Goal: Task Accomplishment & Management: Manage account settings

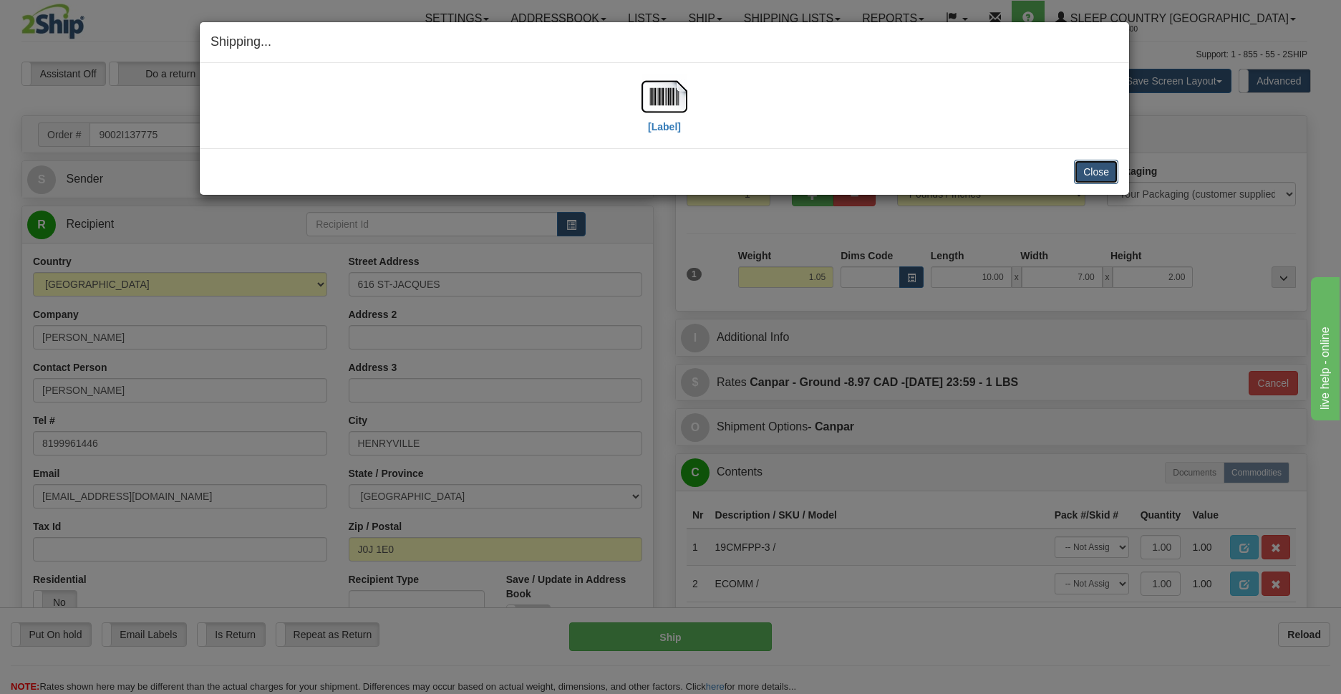
click at [1080, 171] on button "Close" at bounding box center [1096, 172] width 44 height 24
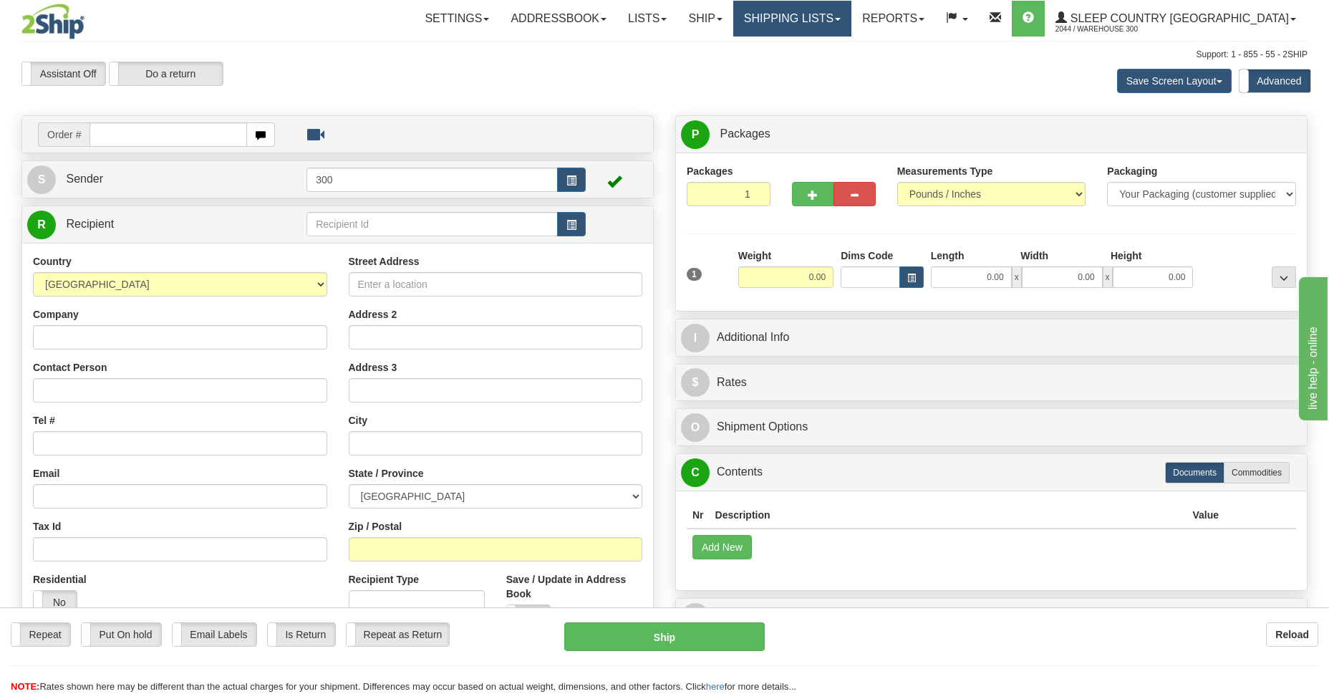
click at [851, 16] on link "Shipping lists" at bounding box center [792, 19] width 118 height 36
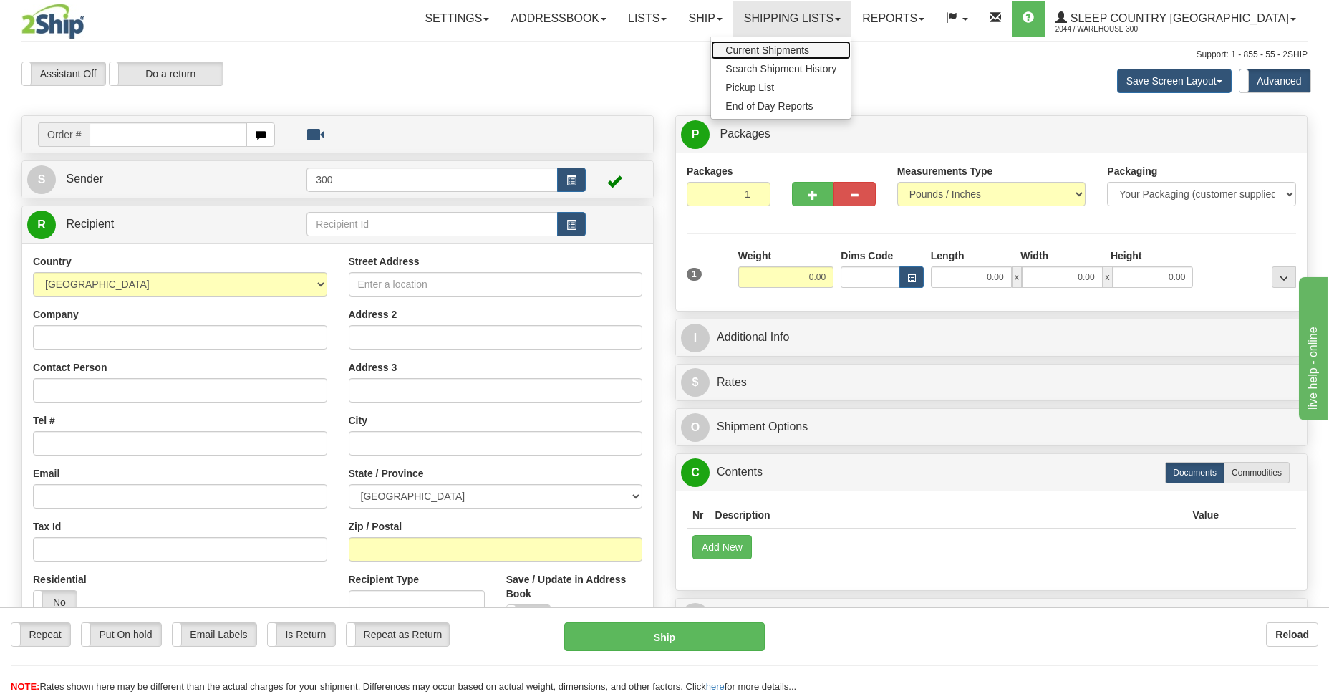
click at [809, 49] on span "Current Shipments" at bounding box center [767, 49] width 84 height 11
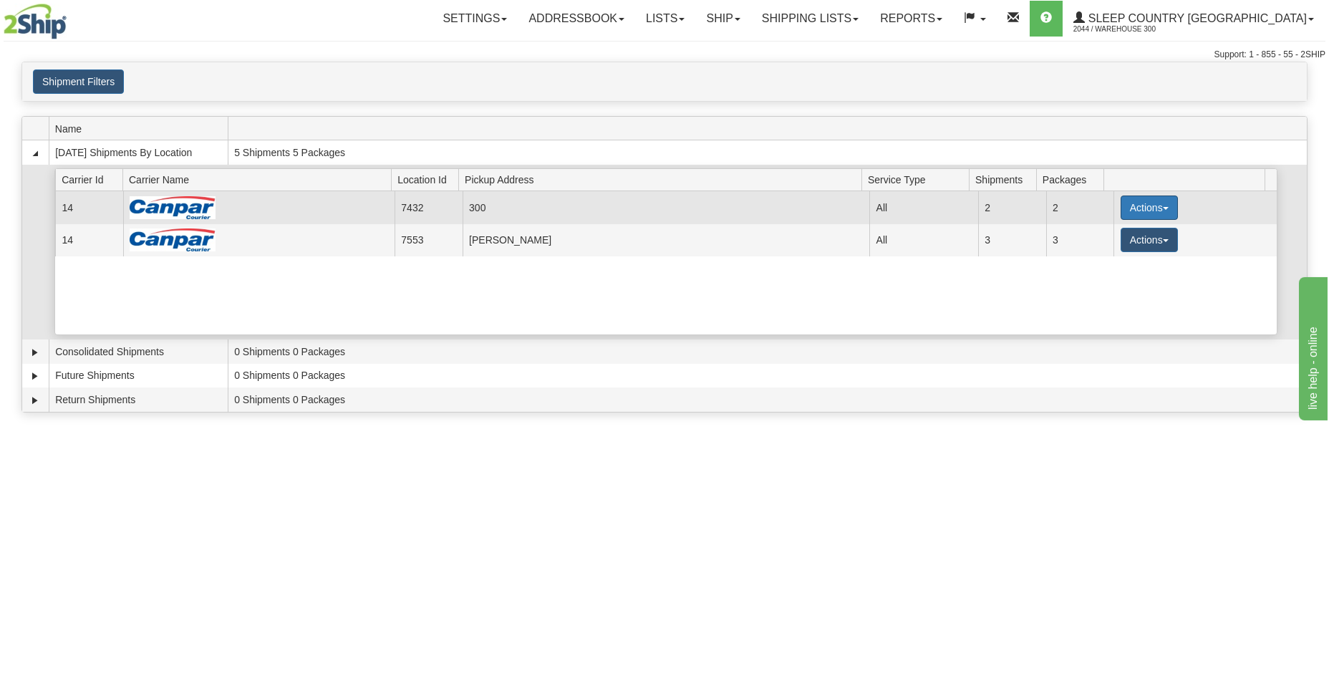
click at [1159, 205] on button "Actions" at bounding box center [1148, 207] width 57 height 24
click at [1103, 238] on span "Details" at bounding box center [1096, 234] width 39 height 10
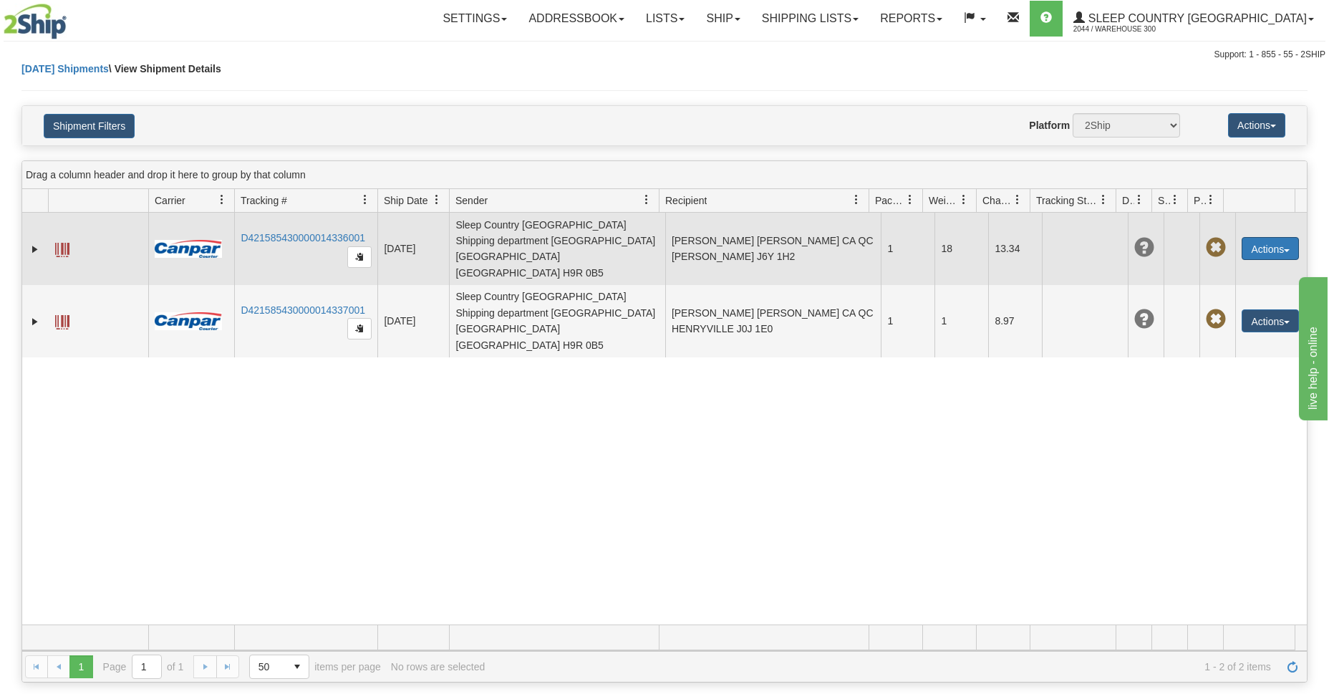
click at [1277, 237] on button "Actions" at bounding box center [1269, 248] width 57 height 23
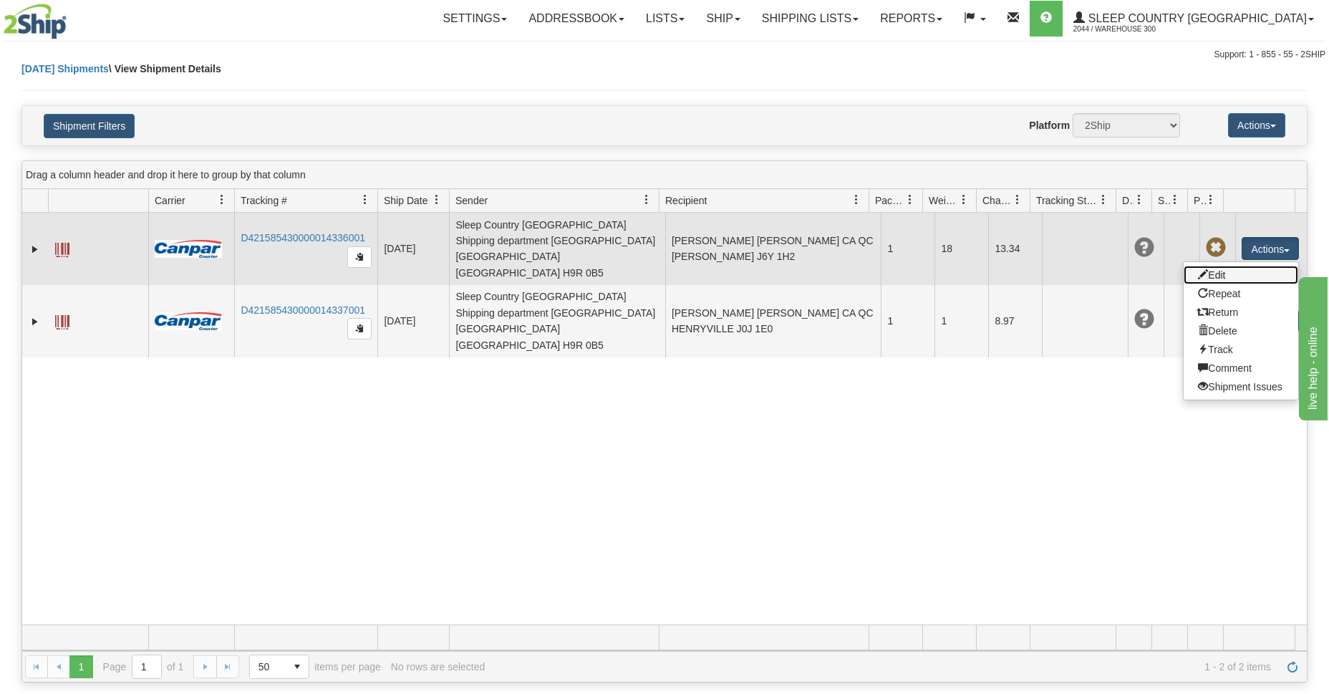
click at [1209, 266] on link "Edit" at bounding box center [1240, 275] width 115 height 19
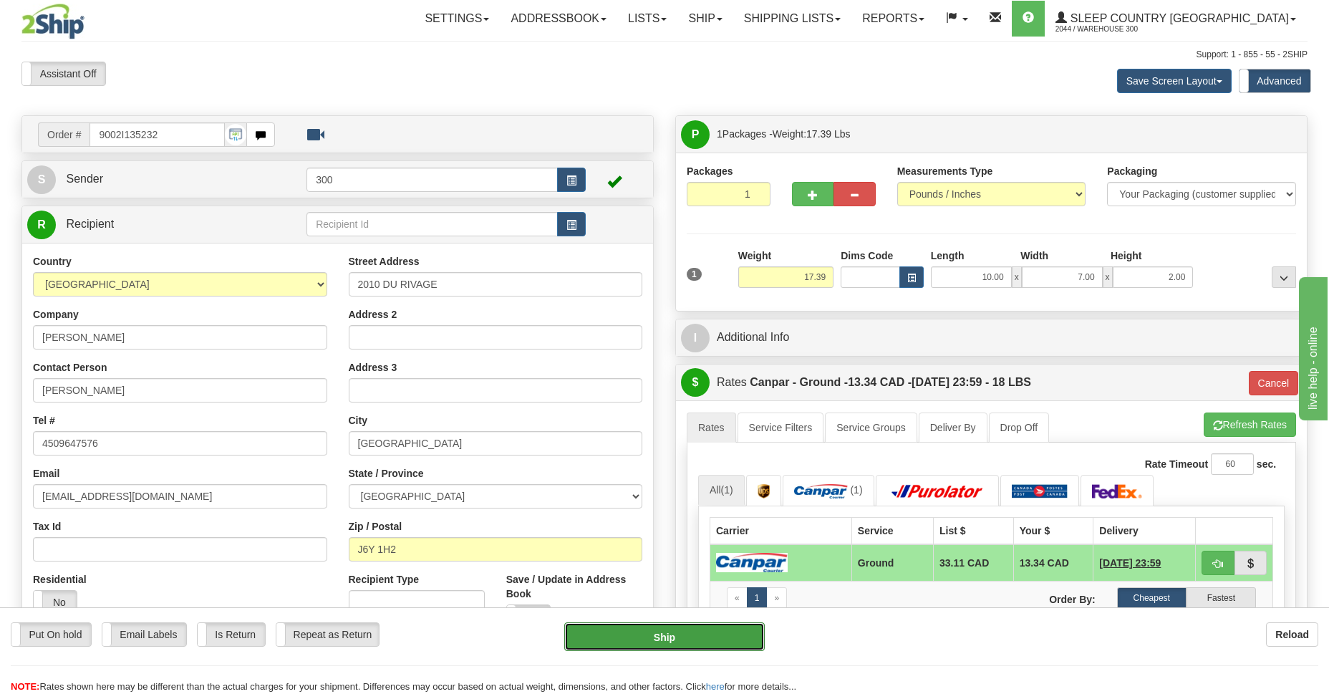
click at [674, 634] on button "Ship" at bounding box center [664, 636] width 200 height 29
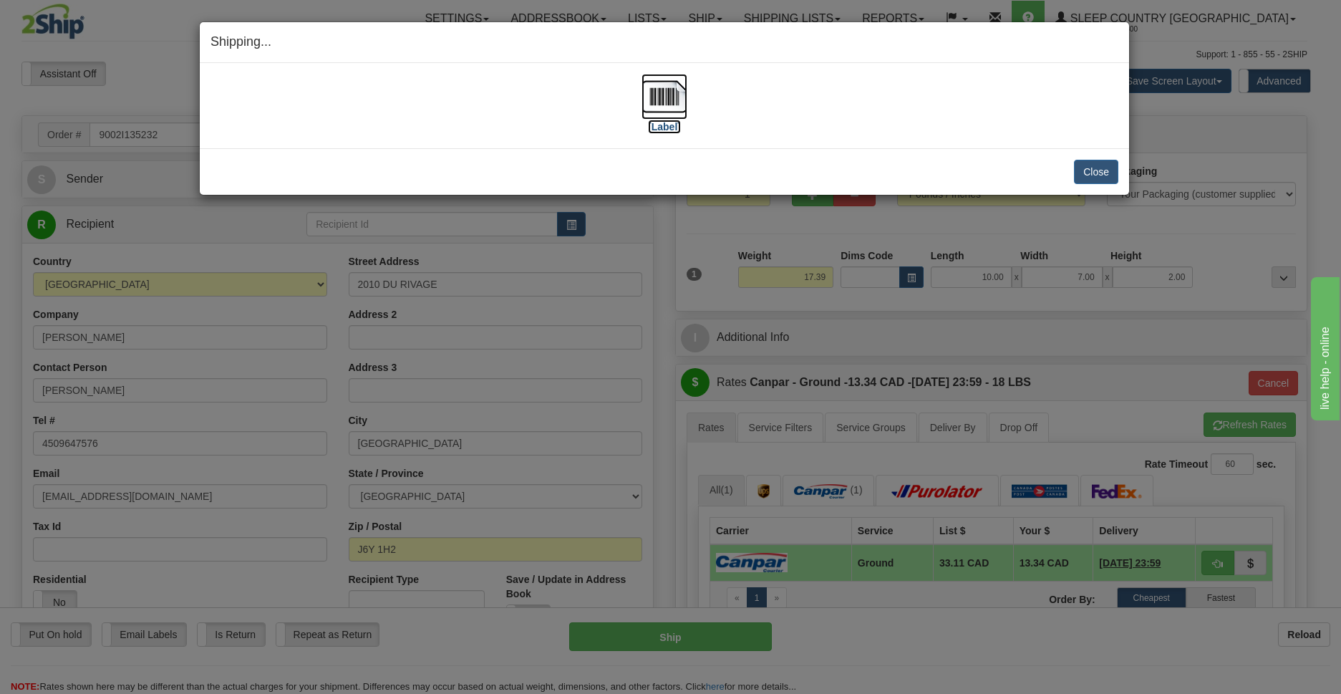
click at [657, 89] on img at bounding box center [665, 97] width 46 height 46
click at [1089, 172] on button "Close" at bounding box center [1096, 172] width 44 height 24
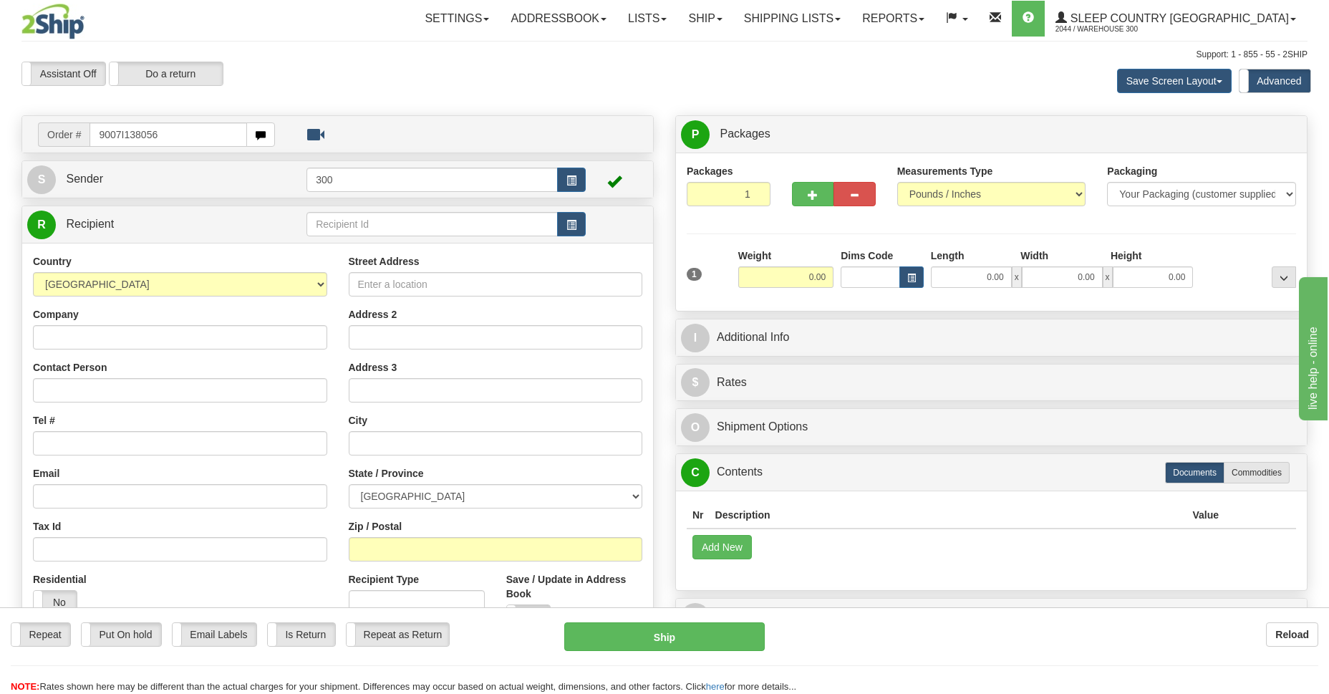
type input "9007I138056"
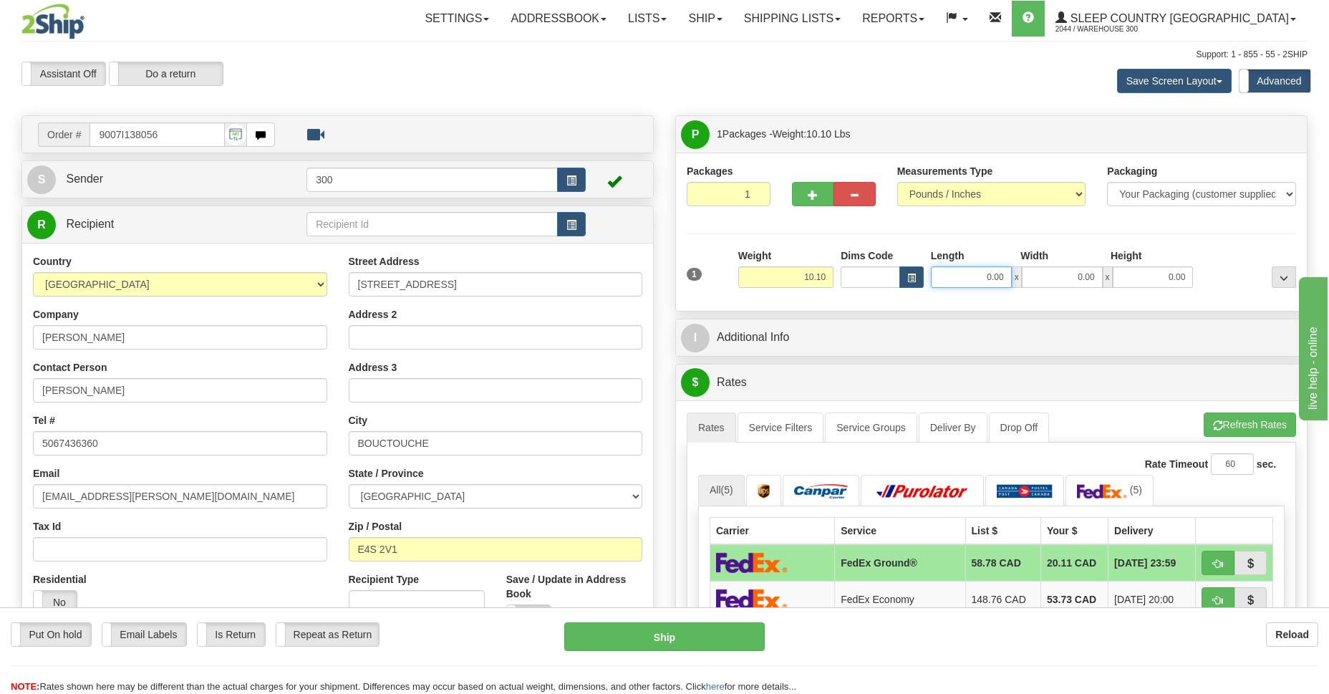
click at [976, 275] on input "0.00" at bounding box center [971, 276] width 81 height 21
type input "24.00"
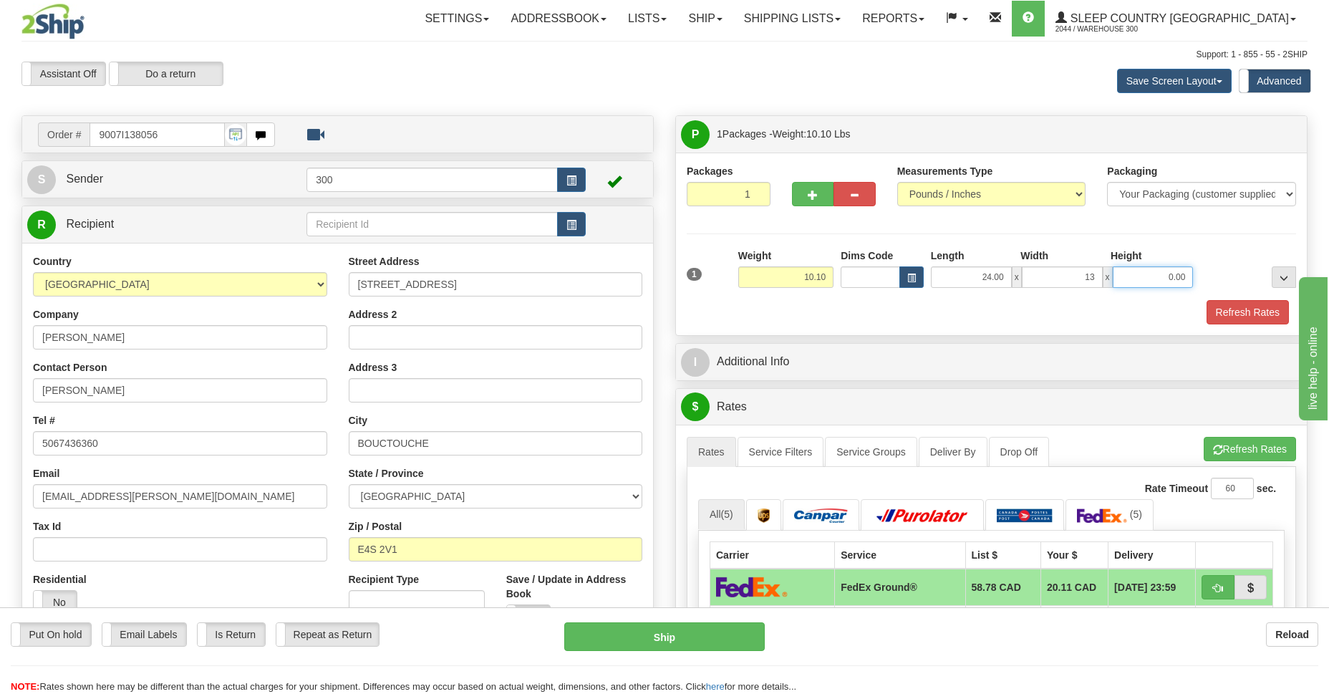
type input "13.00"
click at [1254, 314] on button "Refresh Rates" at bounding box center [1247, 312] width 82 height 24
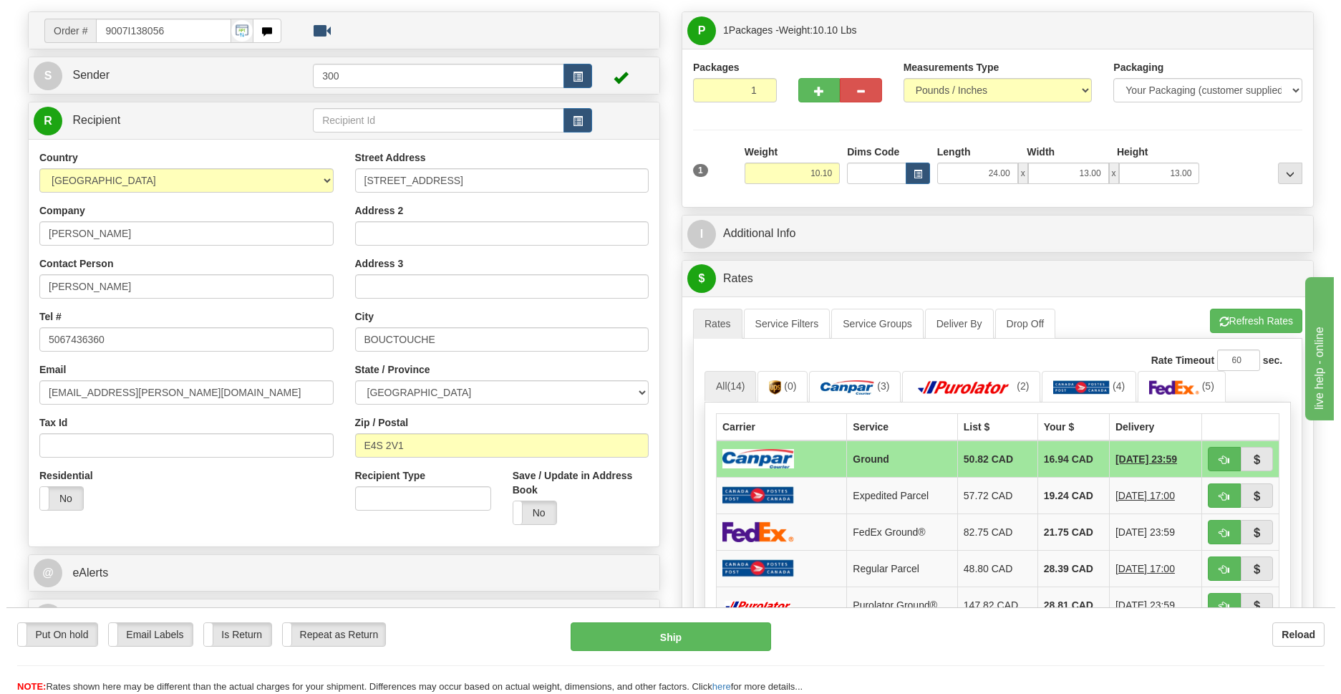
scroll to position [208, 0]
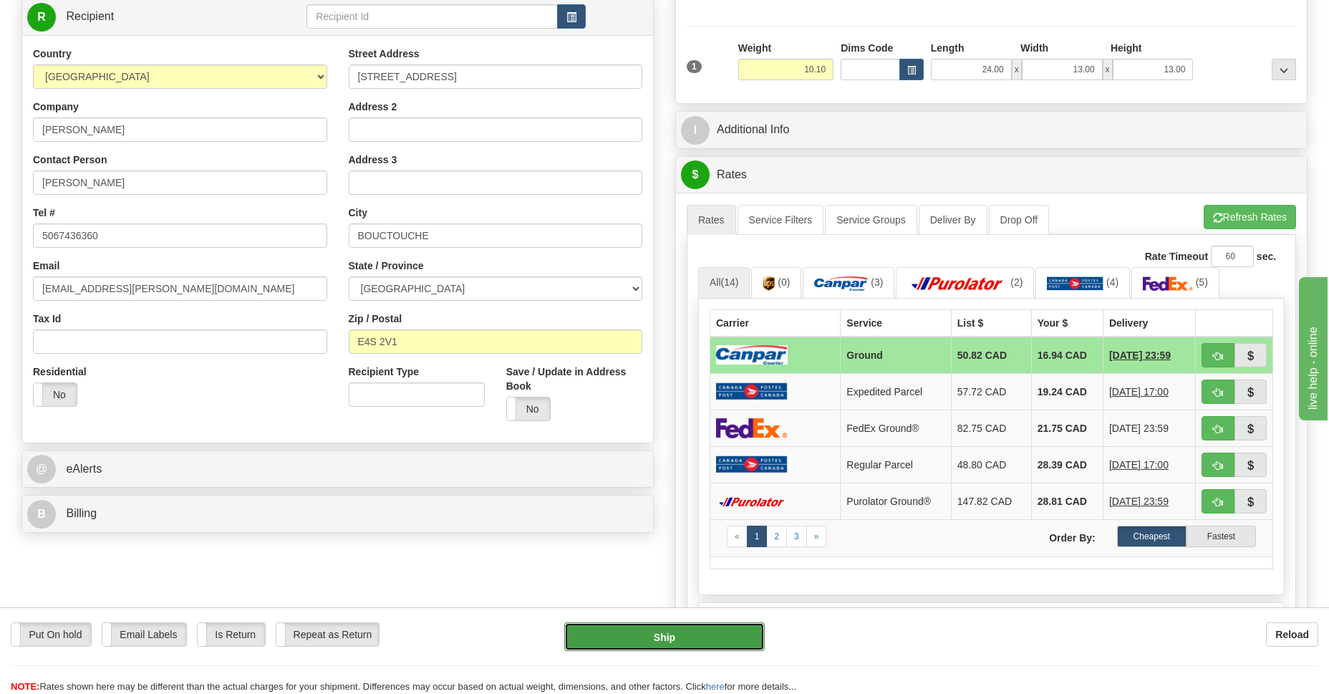
click at [685, 633] on button "Ship" at bounding box center [664, 636] width 200 height 29
type input "1"
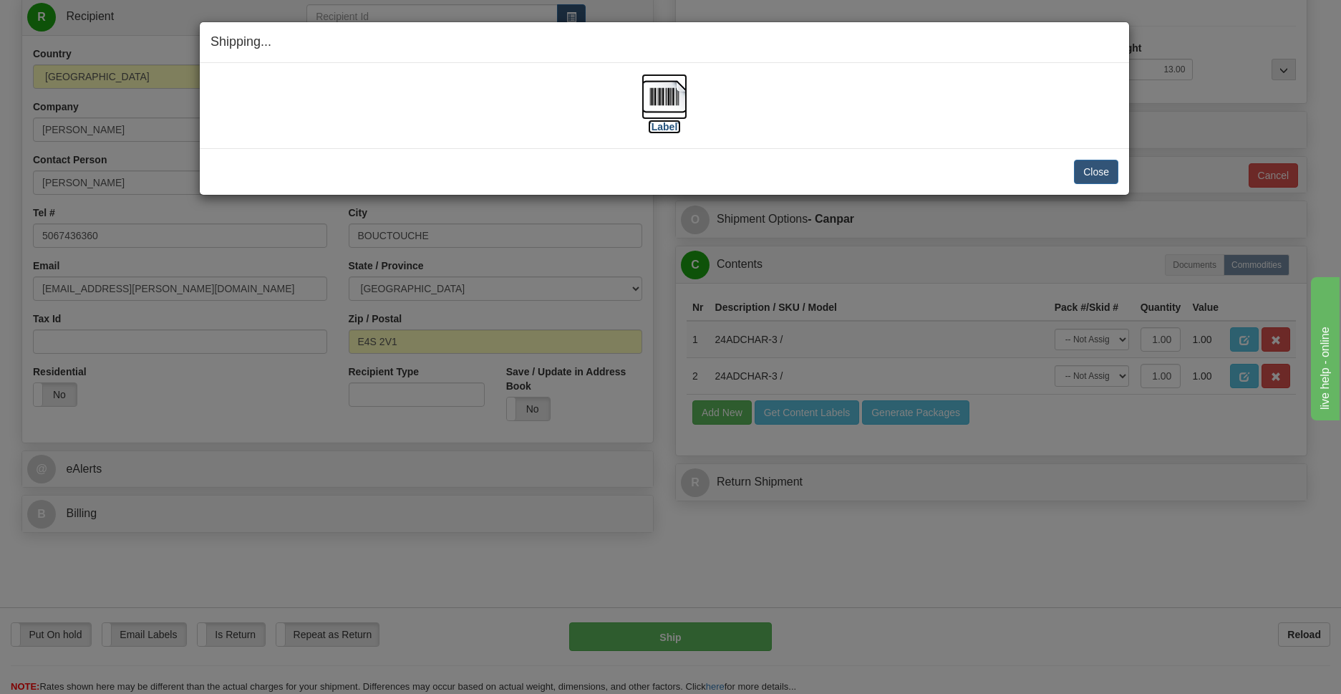
click at [669, 100] on img at bounding box center [665, 97] width 46 height 46
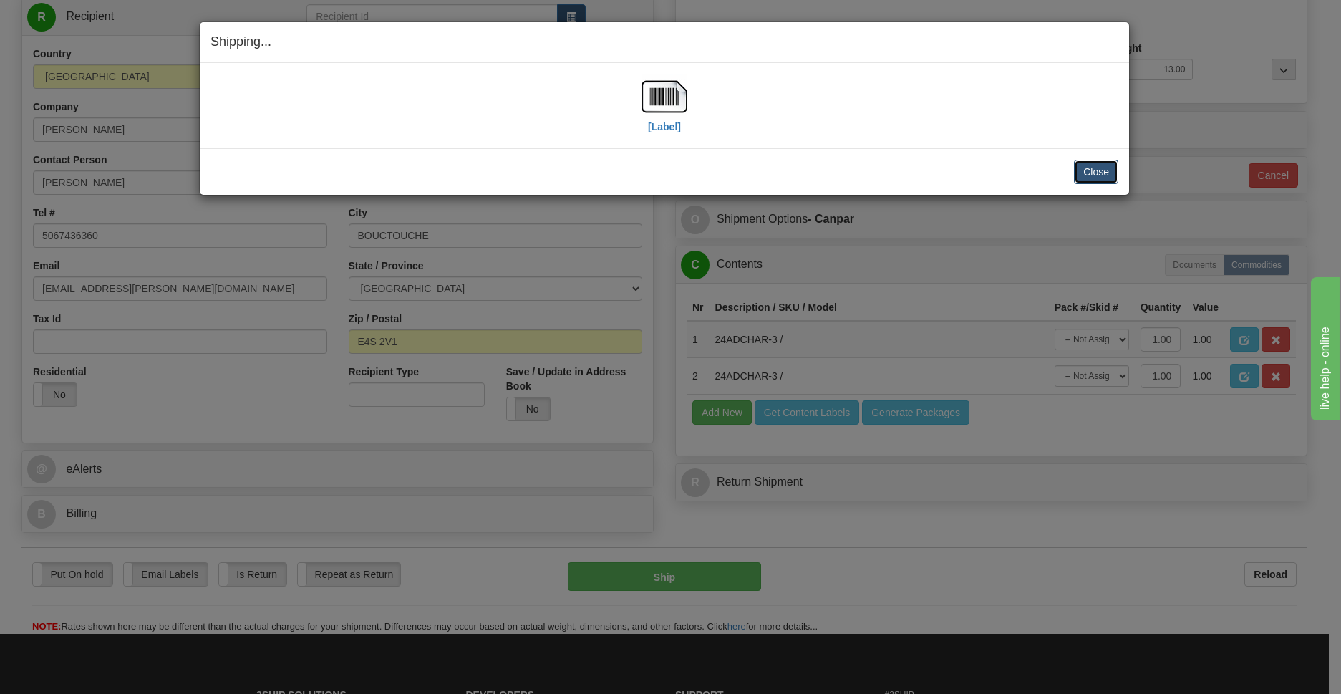
click at [1110, 171] on button "Close" at bounding box center [1096, 172] width 44 height 24
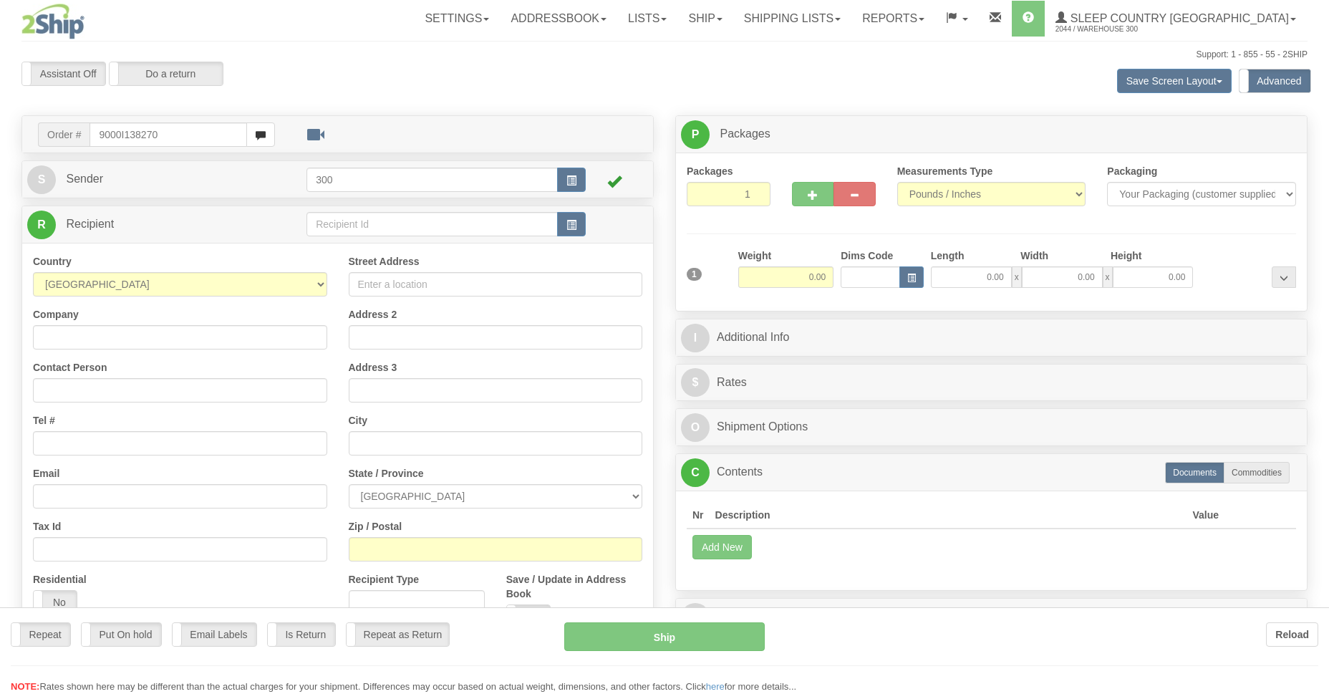
type input "9000I138270"
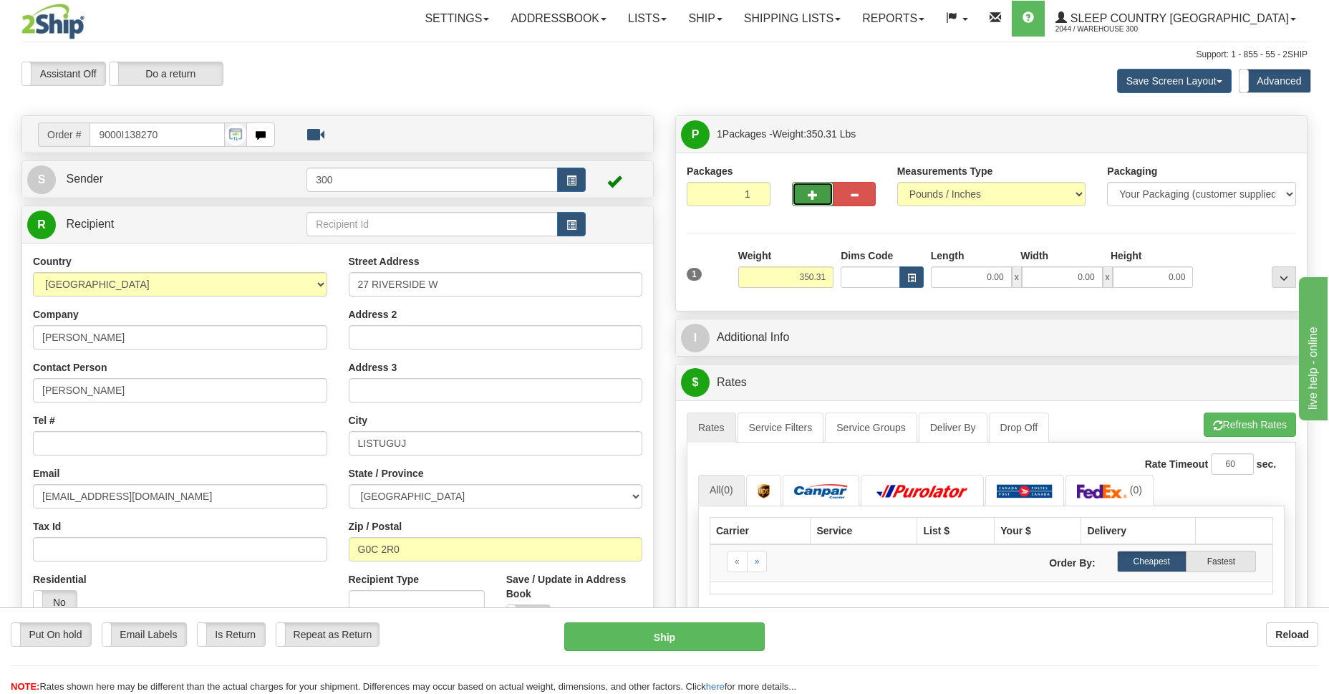
click at [805, 197] on button "button" at bounding box center [813, 194] width 42 height 24
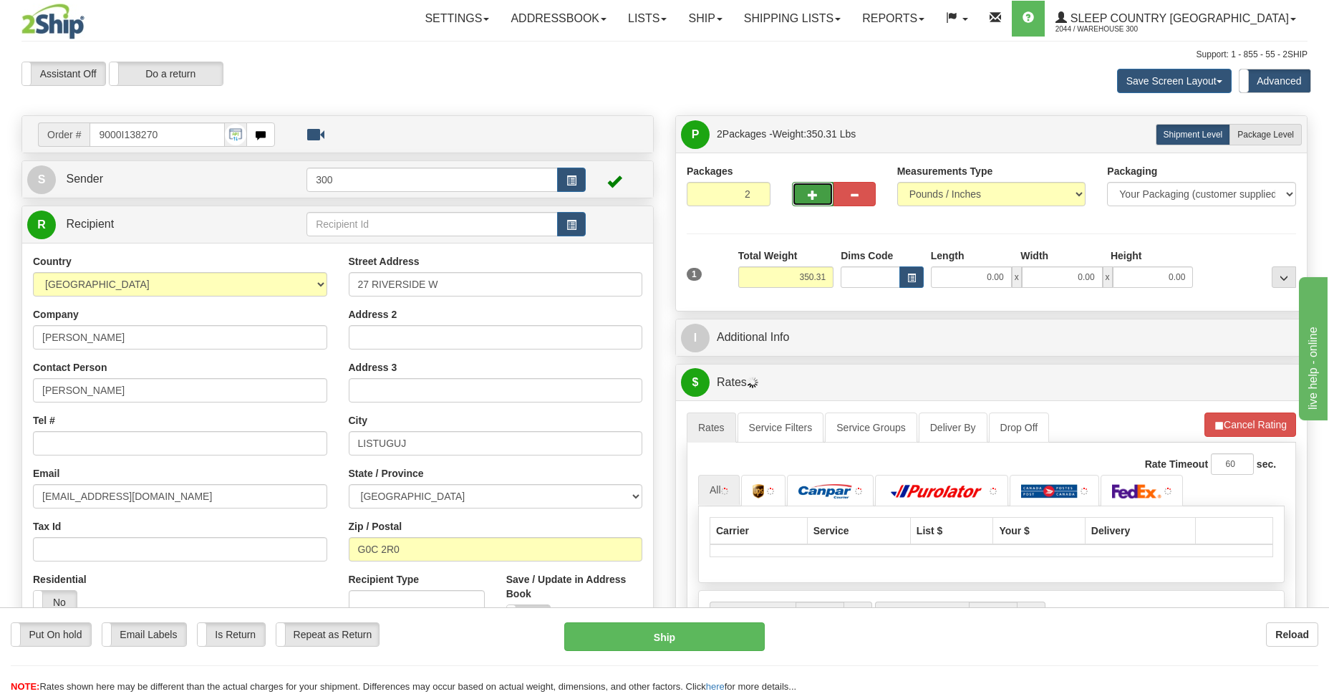
click at [806, 197] on button "button" at bounding box center [813, 194] width 42 height 24
type input "3"
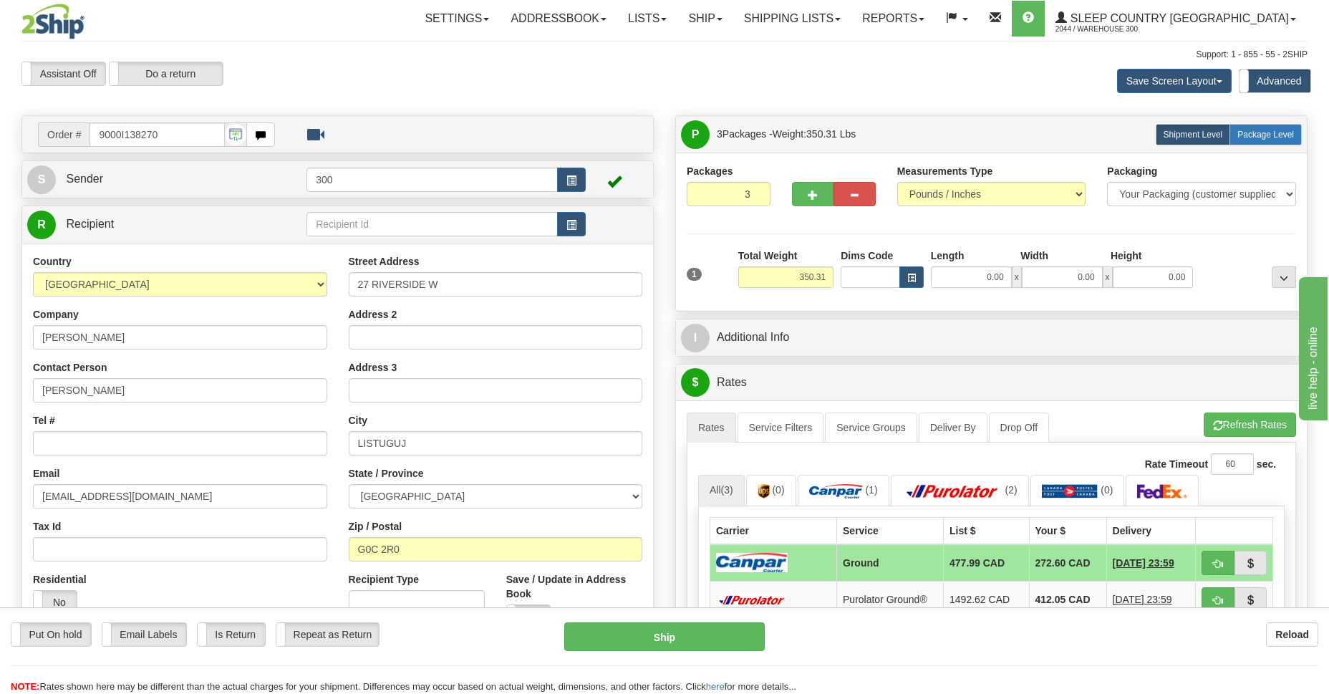
click at [1248, 135] on span "Package Level" at bounding box center [1265, 135] width 57 height 10
radio input "true"
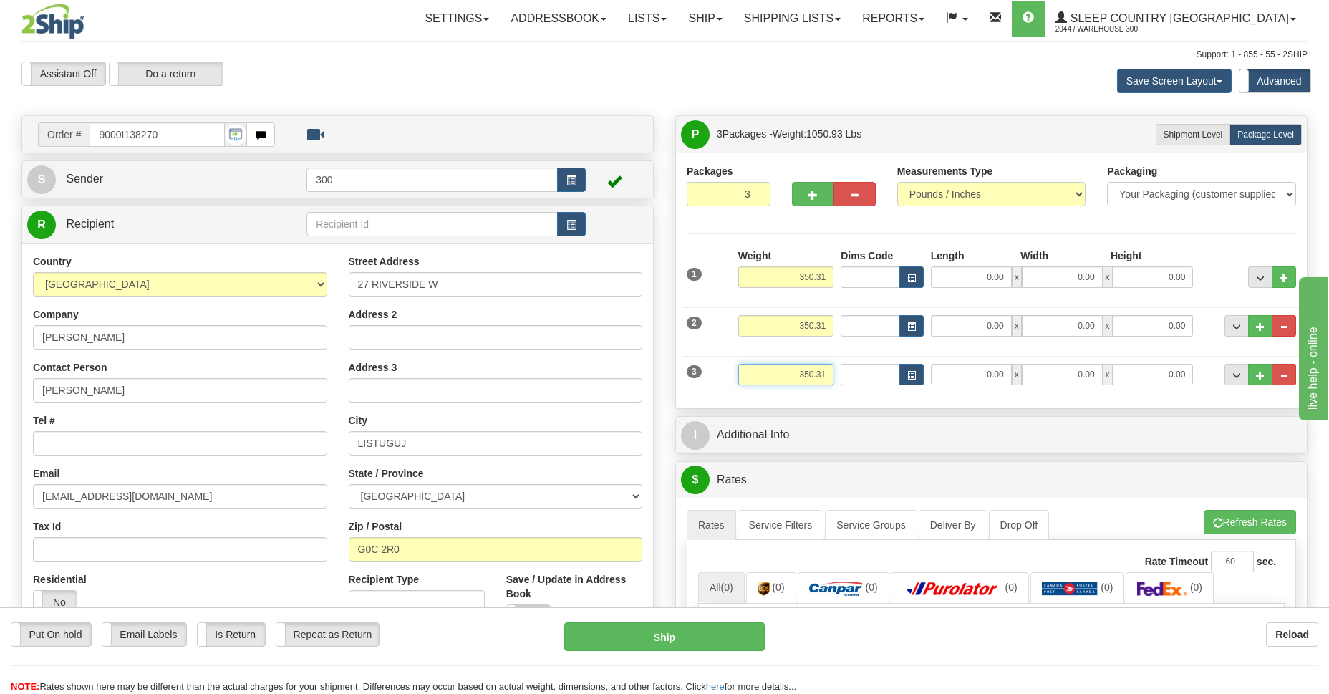
drag, startPoint x: 812, startPoint y: 374, endPoint x: 795, endPoint y: 374, distance: 17.2
click at [795, 374] on input "350.31" at bounding box center [785, 374] width 95 height 21
click at [795, 381] on input "350.31" at bounding box center [785, 374] width 95 height 21
click at [806, 377] on input "350.31" at bounding box center [785, 374] width 95 height 21
type input "3.31"
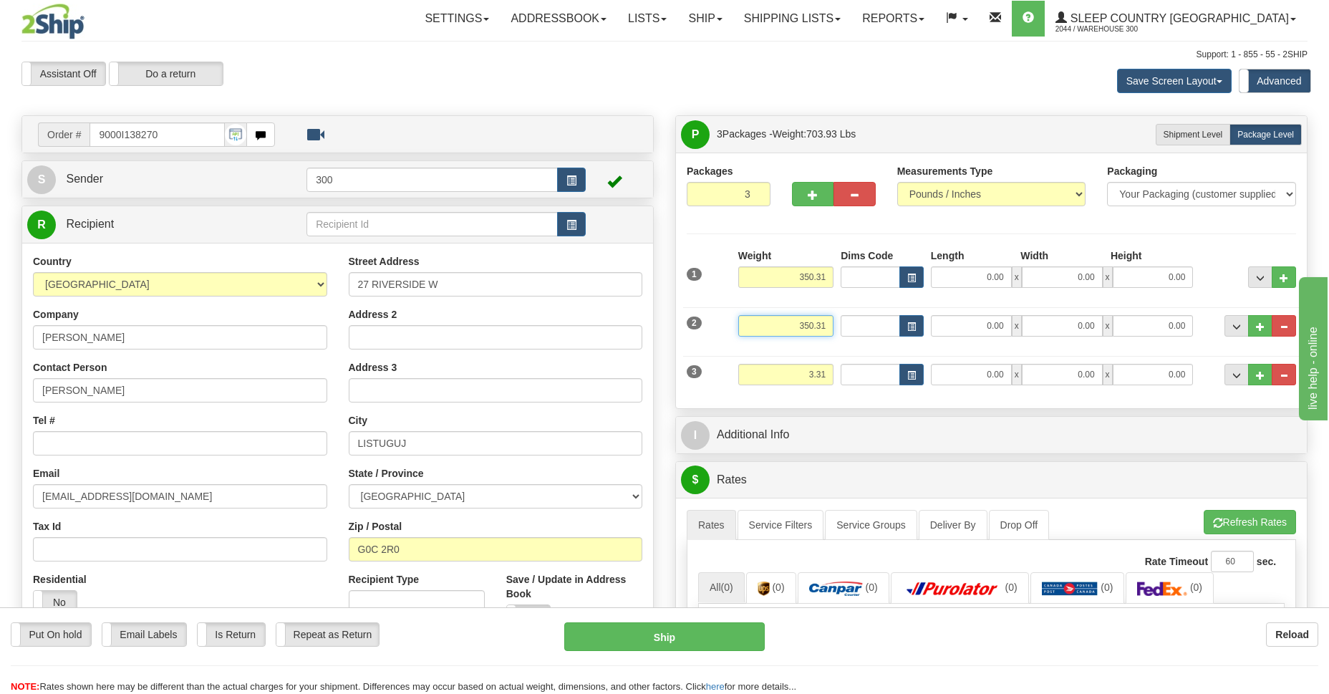
drag, startPoint x: 802, startPoint y: 325, endPoint x: 824, endPoint y: 322, distance: 22.4
click at [824, 322] on input "350.31" at bounding box center [785, 325] width 95 height 21
type input "30.00"
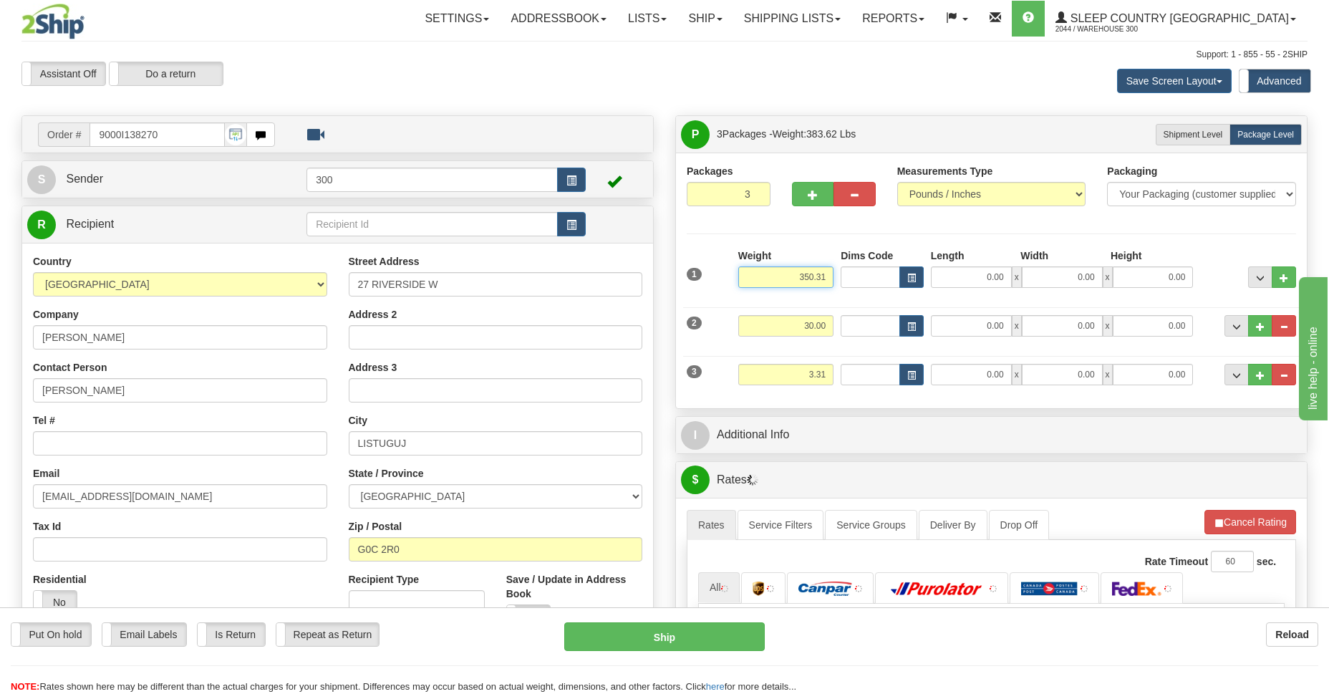
drag, startPoint x: 805, startPoint y: 273, endPoint x: 793, endPoint y: 273, distance: 12.2
click at [793, 273] on input "350.31" at bounding box center [785, 276] width 95 height 21
drag, startPoint x: 826, startPoint y: 273, endPoint x: 814, endPoint y: 273, distance: 12.2
click at [814, 273] on input "50.31" at bounding box center [785, 276] width 95 height 21
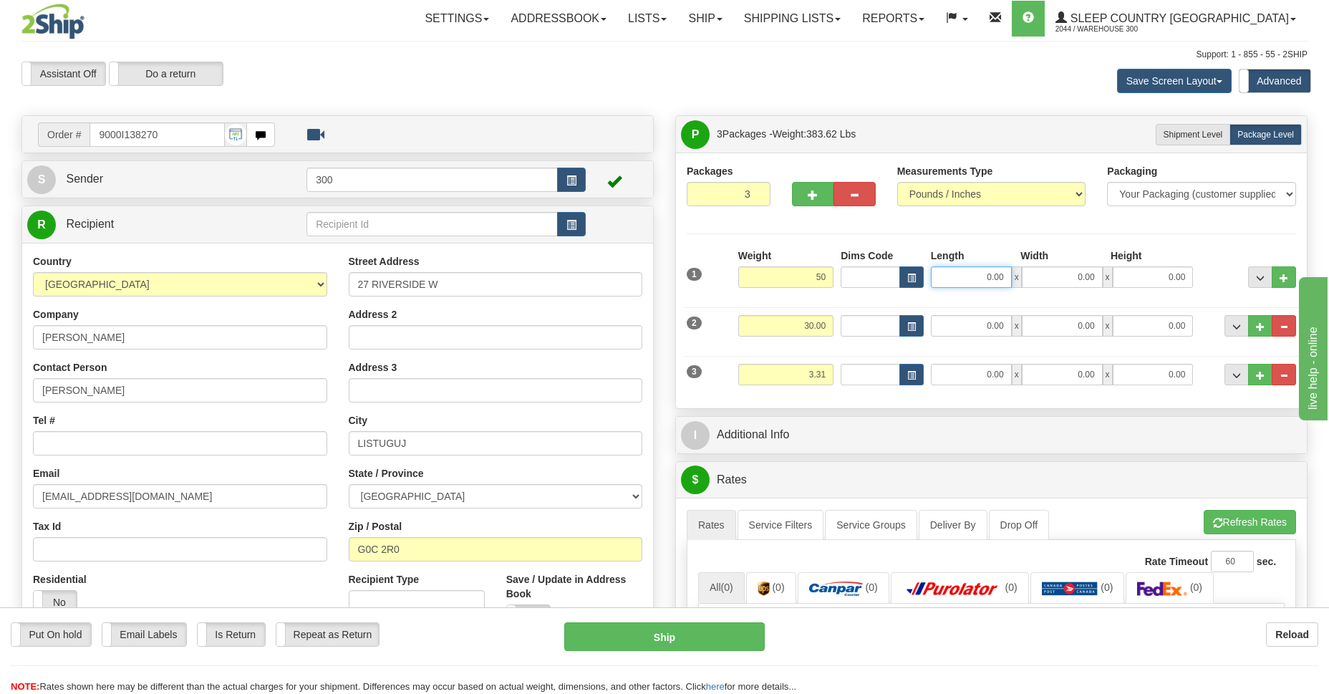
type input "50.00"
click at [946, 284] on input "0.00" at bounding box center [971, 276] width 81 height 21
type input "22.00"
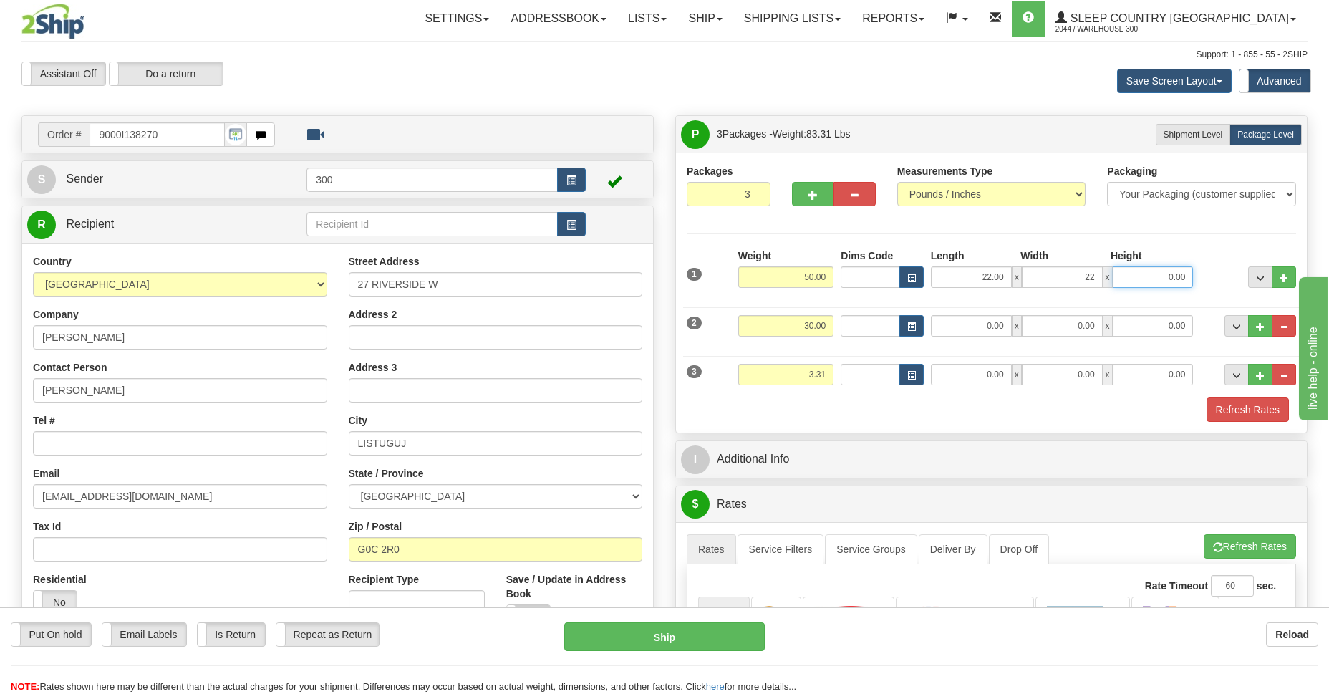
type input "22.00"
type input "42.00"
click at [987, 332] on input "0.00" at bounding box center [971, 325] width 81 height 21
type input "22.00"
type input "26.00"
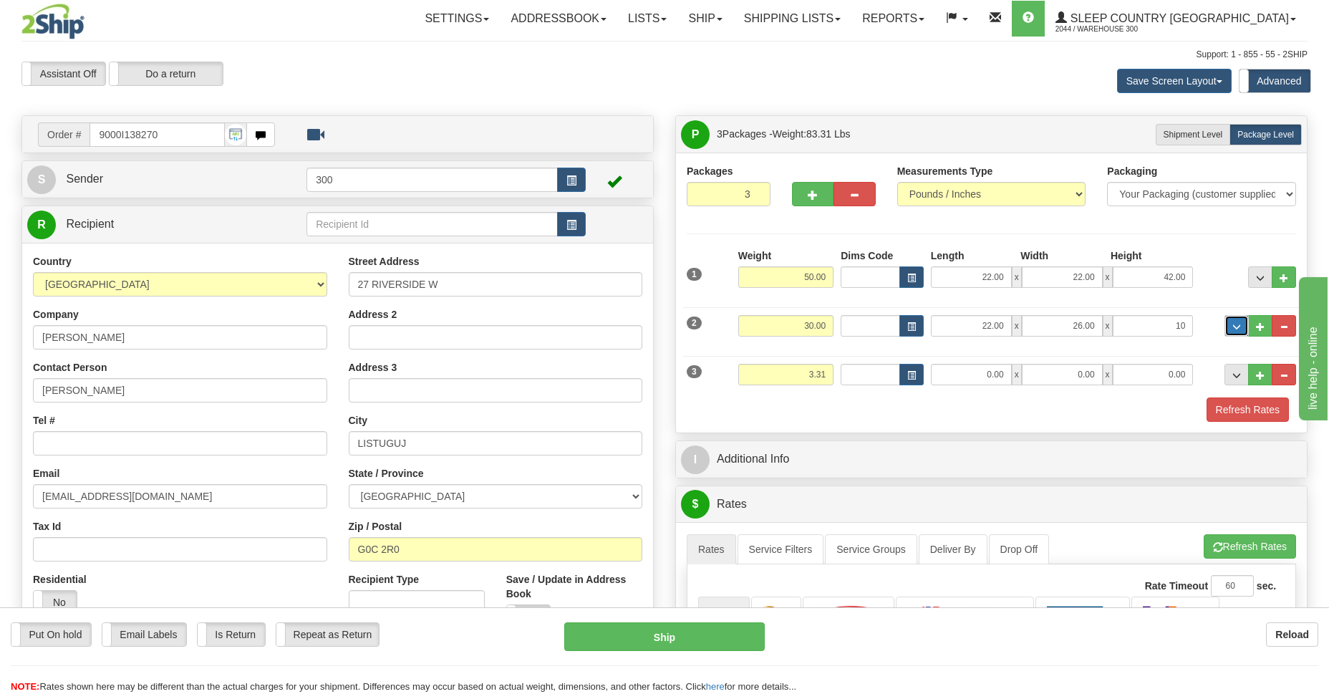
type input "10.00"
click at [973, 374] on input "0.00" at bounding box center [971, 374] width 81 height 21
type input "10.00"
type input "7.00"
type input "2.00"
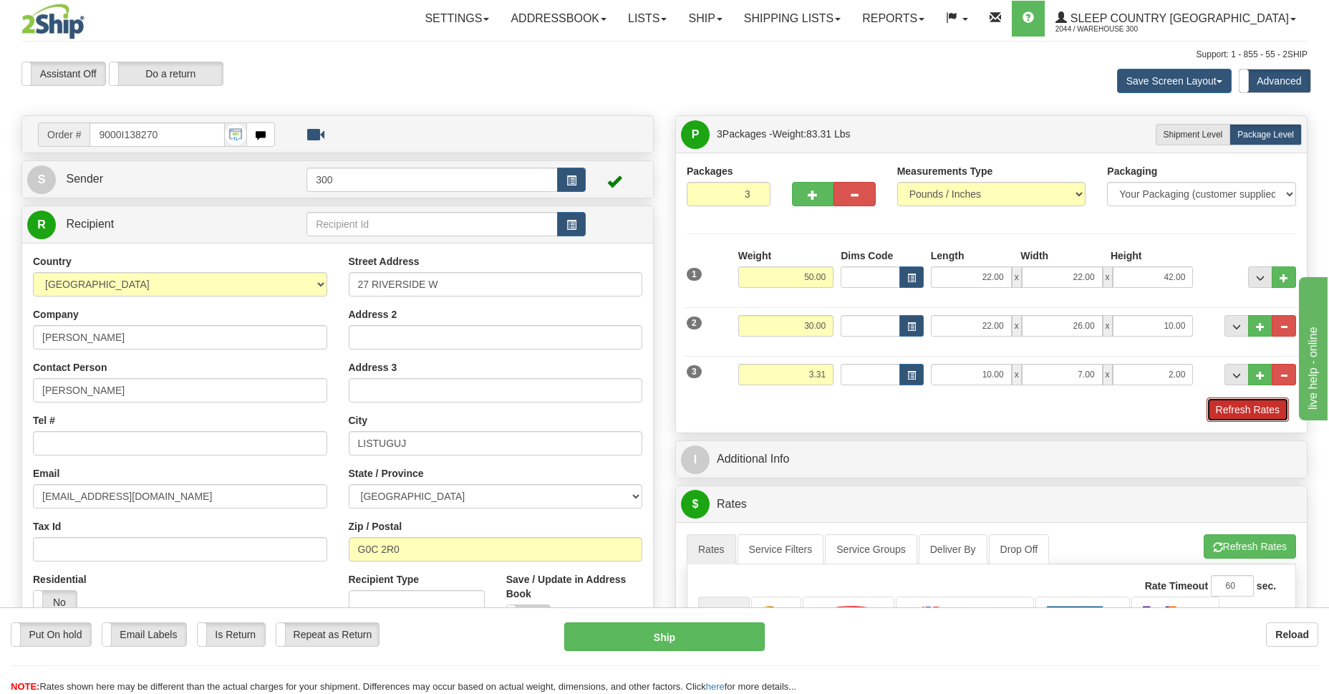
click at [1257, 411] on button "Refresh Rates" at bounding box center [1247, 409] width 82 height 24
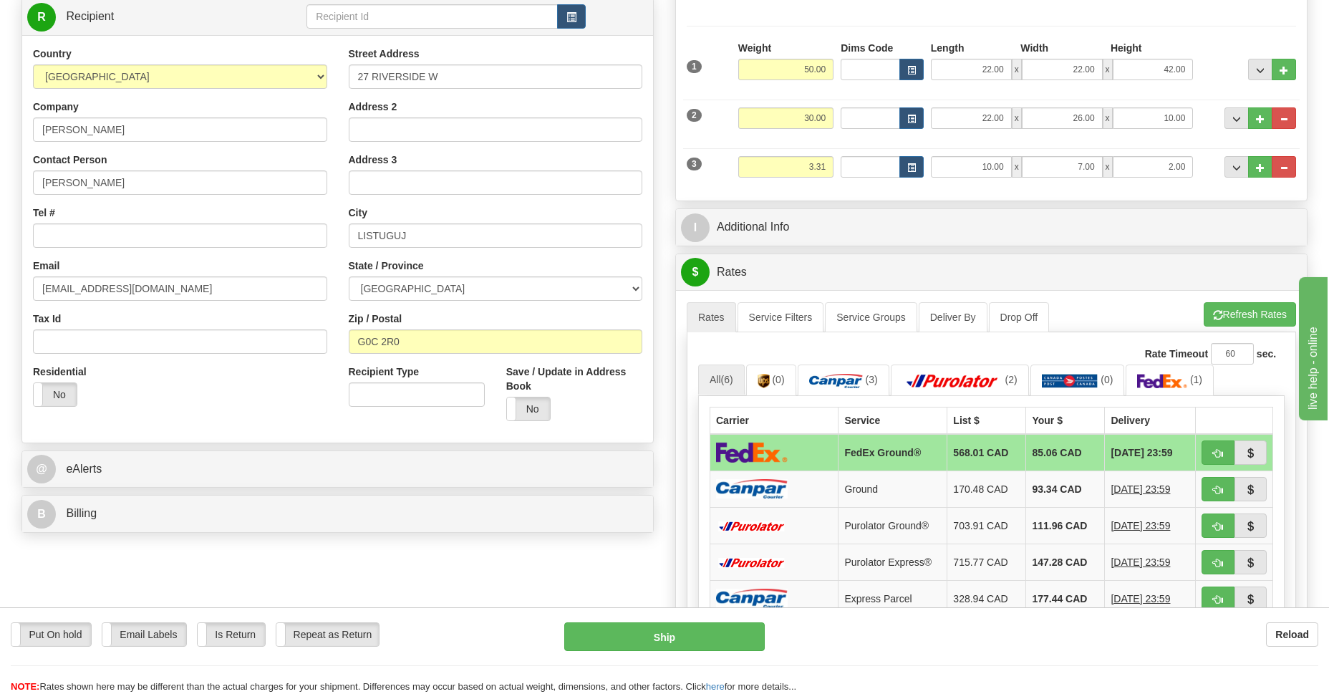
scroll to position [312, 0]
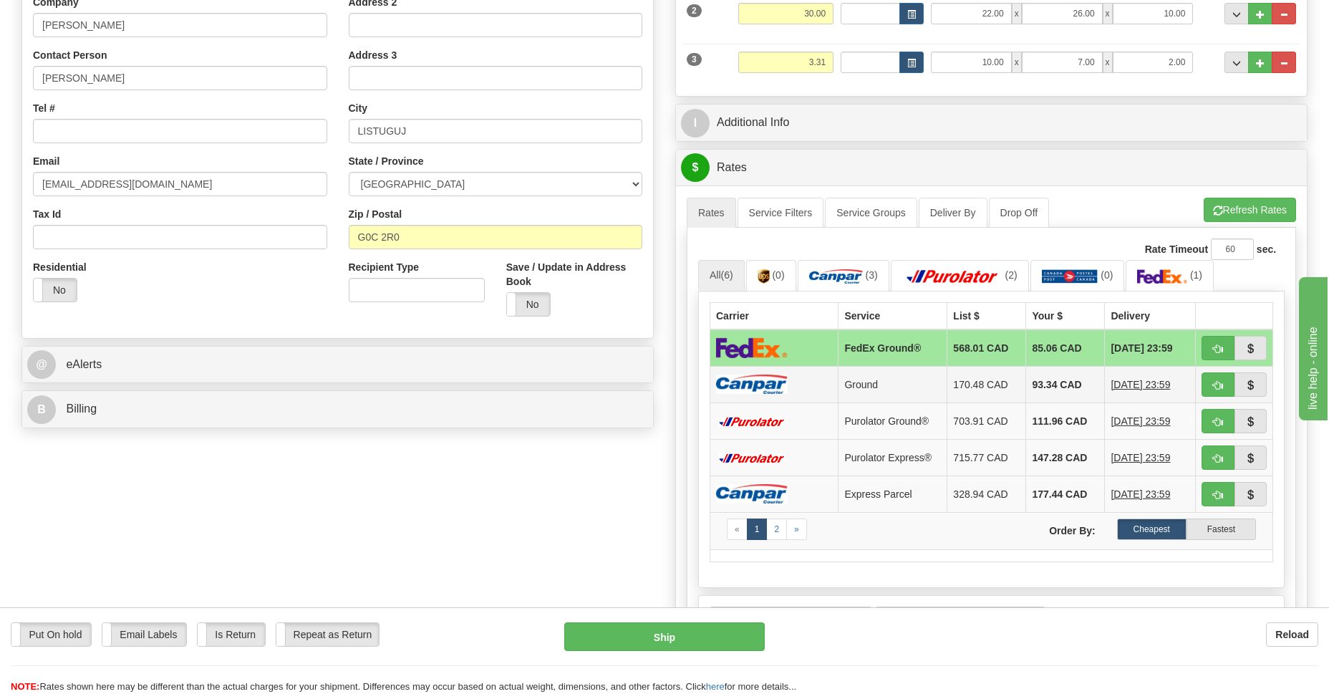
click at [881, 383] on td "Ground" at bounding box center [892, 384] width 109 height 37
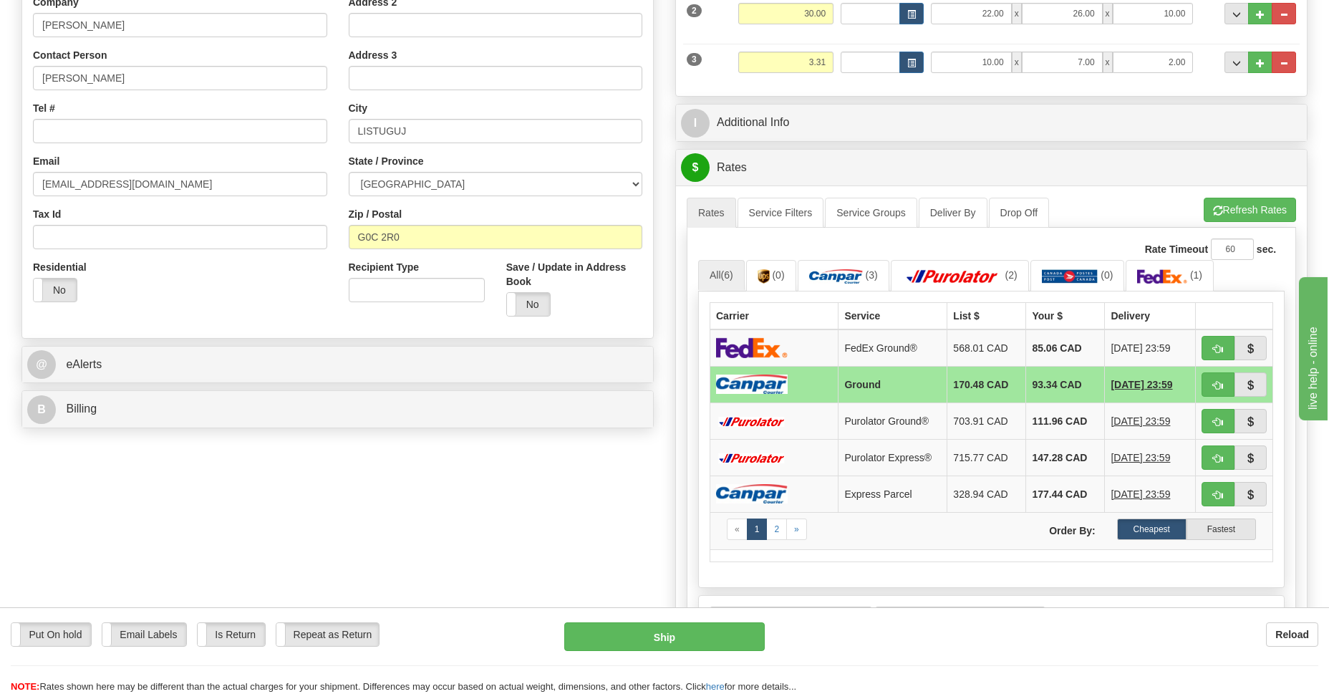
scroll to position [520, 0]
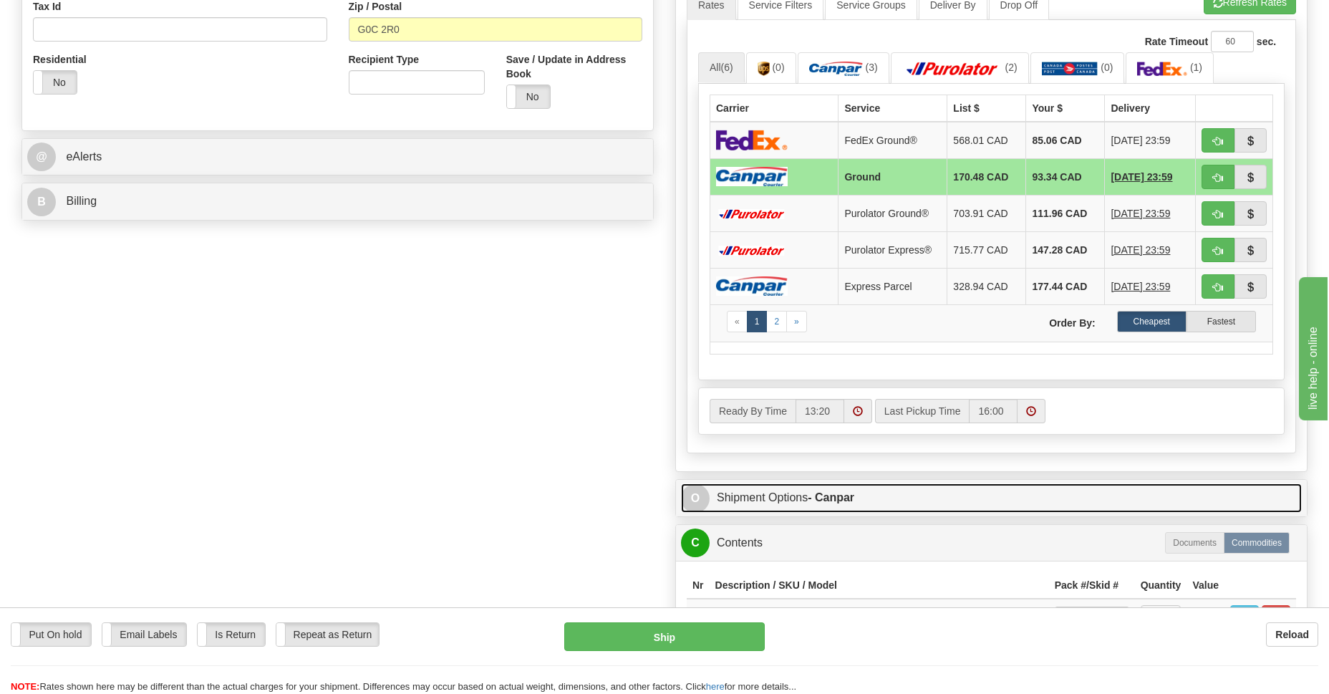
click at [824, 495] on strong "- Canpar" at bounding box center [831, 497] width 47 height 12
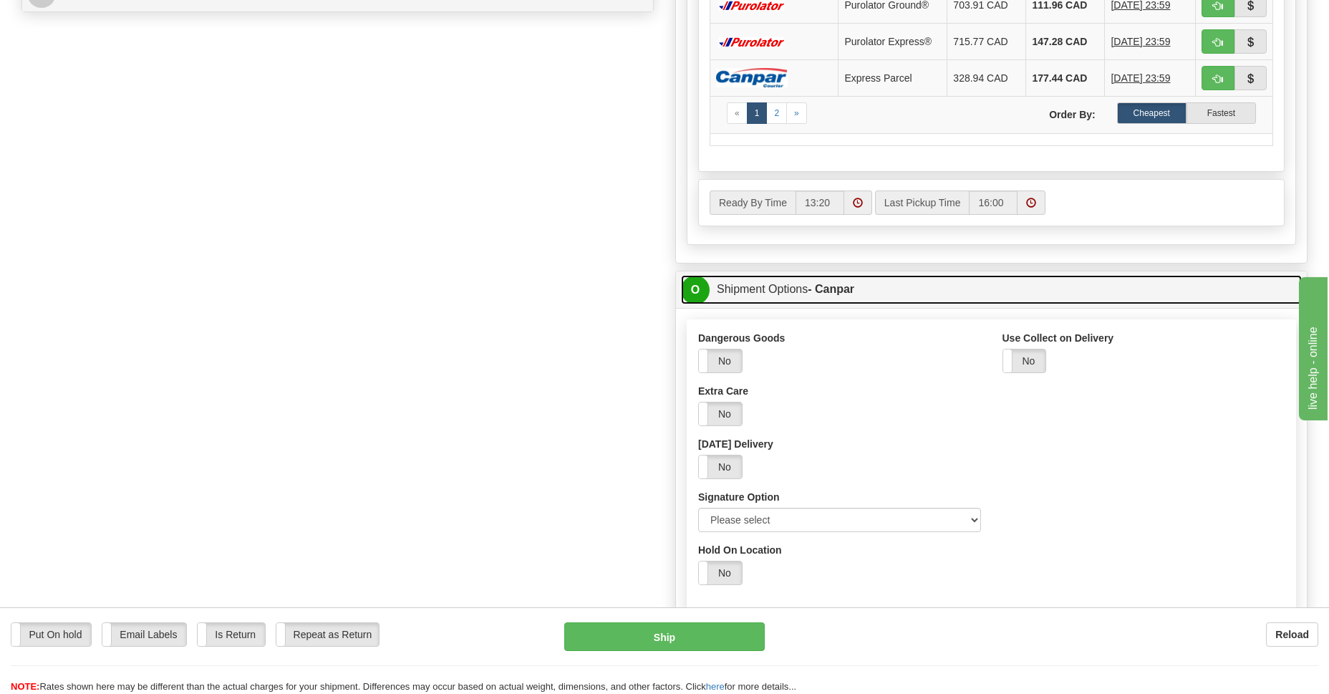
scroll to position [832, 0]
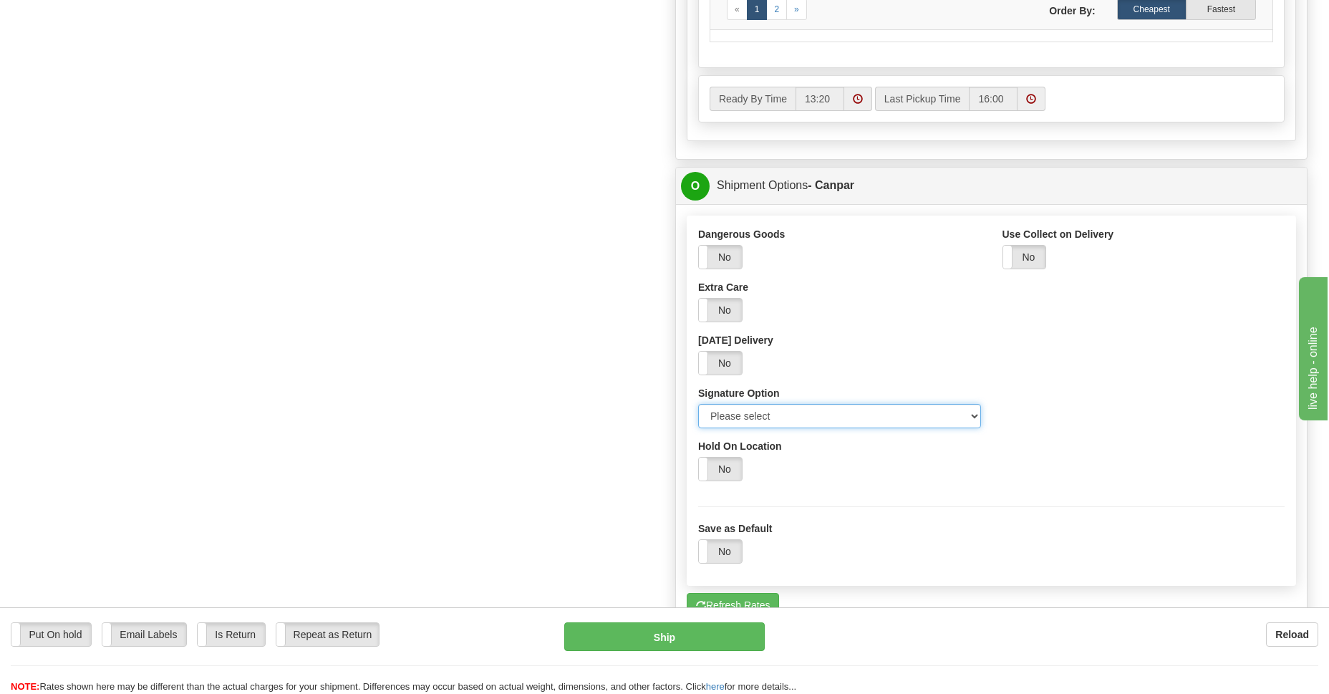
click at [970, 412] on select "Please select No Signature Required Signature Required Adult Signature" at bounding box center [839, 416] width 283 height 24
select select "2"
click at [698, 404] on select "Please select No Signature Required Signature Required Adult Signature" at bounding box center [839, 416] width 283 height 24
click at [649, 629] on button "Ship" at bounding box center [664, 636] width 200 height 29
type input "1"
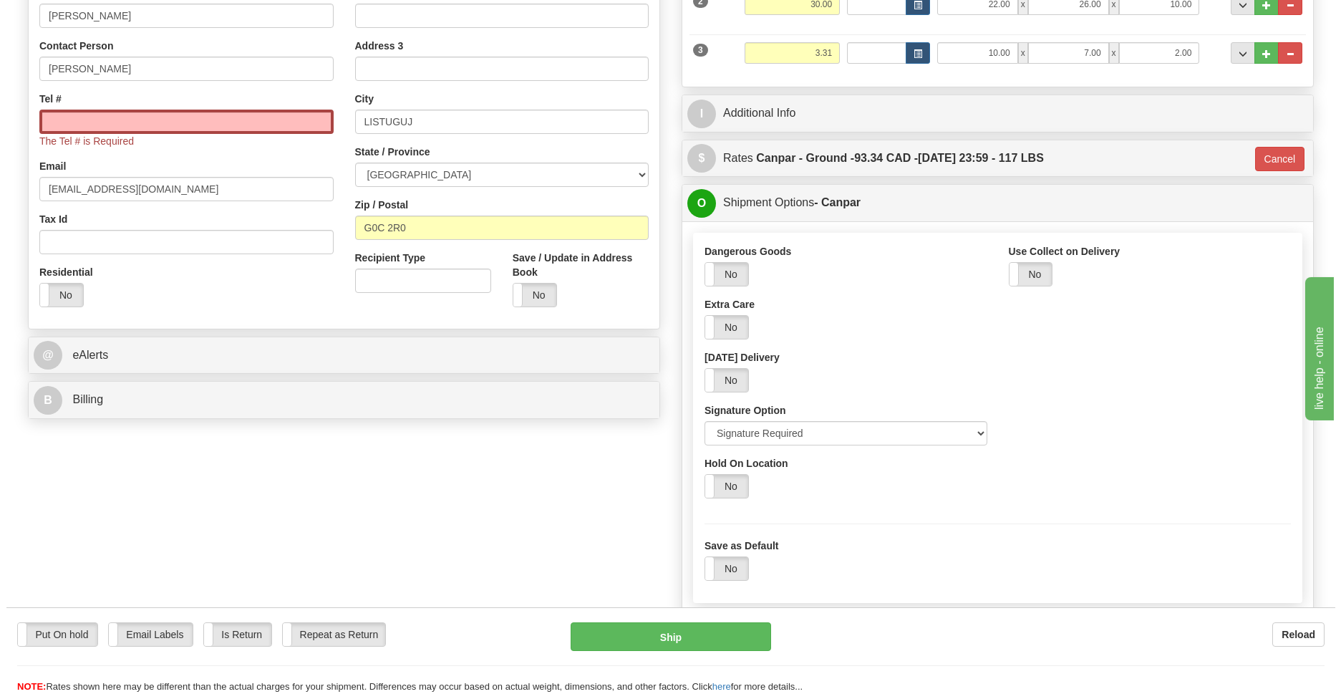
scroll to position [113, 0]
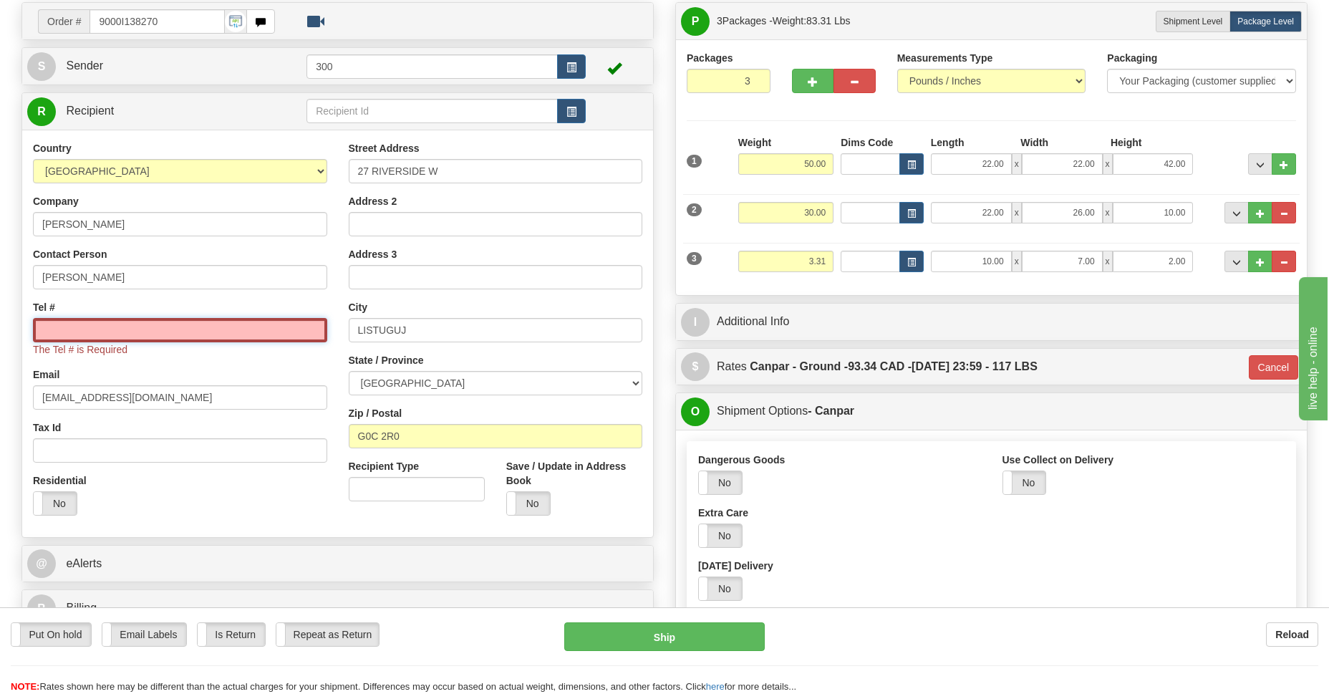
click at [60, 334] on input "Tel #" at bounding box center [180, 330] width 294 height 24
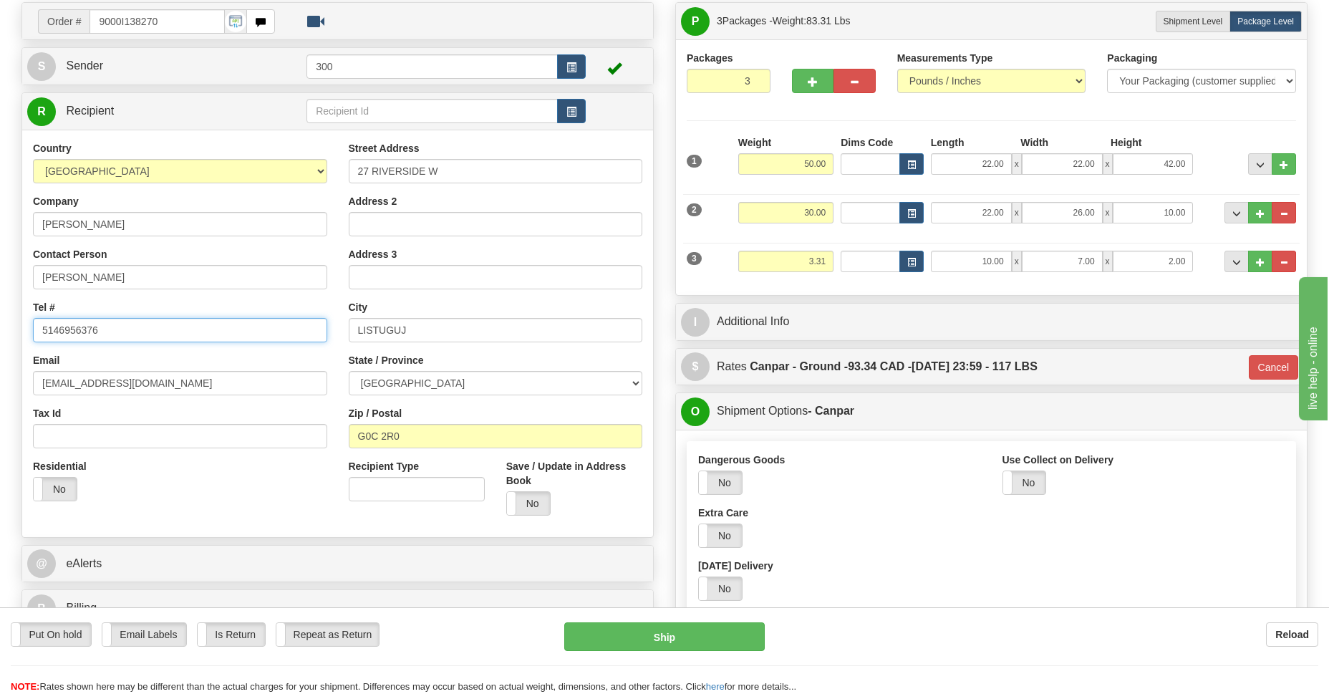
type input "5146956376"
click at [913, 463] on div "Dangerous Goods Yes No" at bounding box center [839, 473] width 283 height 42
click at [666, 634] on button "Ship" at bounding box center [664, 636] width 200 height 29
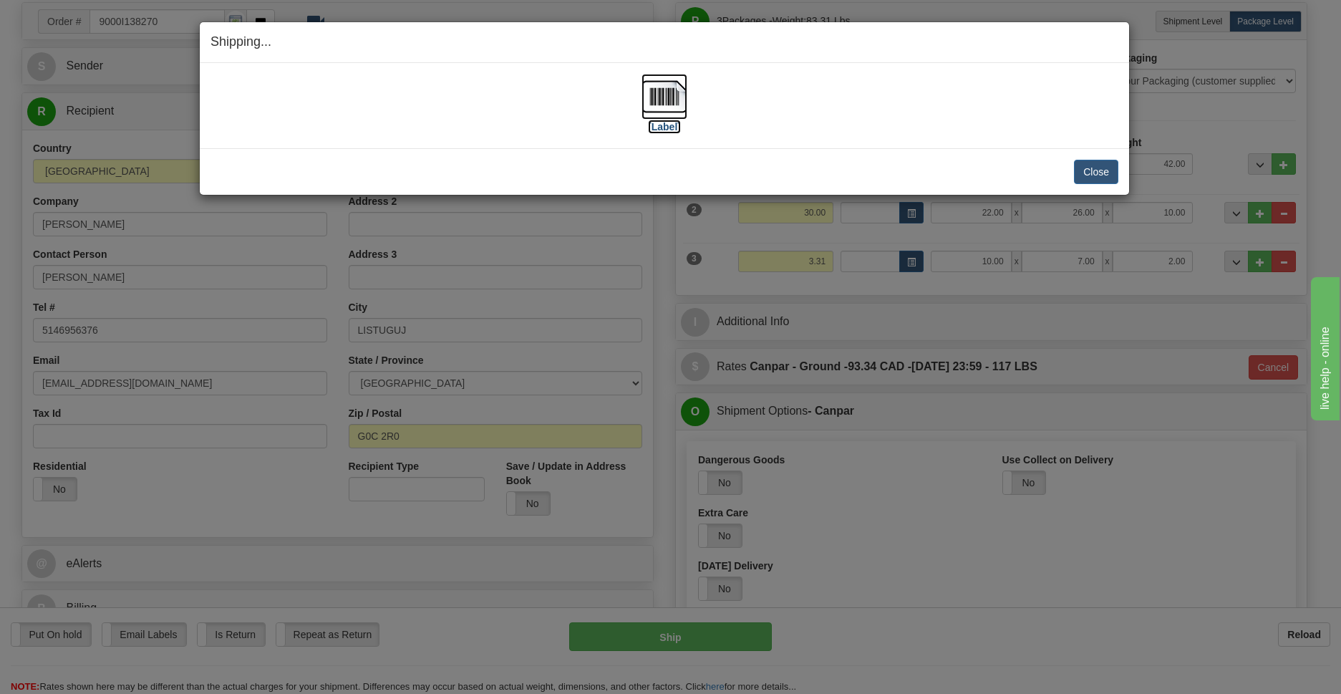
click at [677, 100] on img at bounding box center [665, 97] width 46 height 46
click at [1101, 167] on button "Close" at bounding box center [1096, 172] width 44 height 24
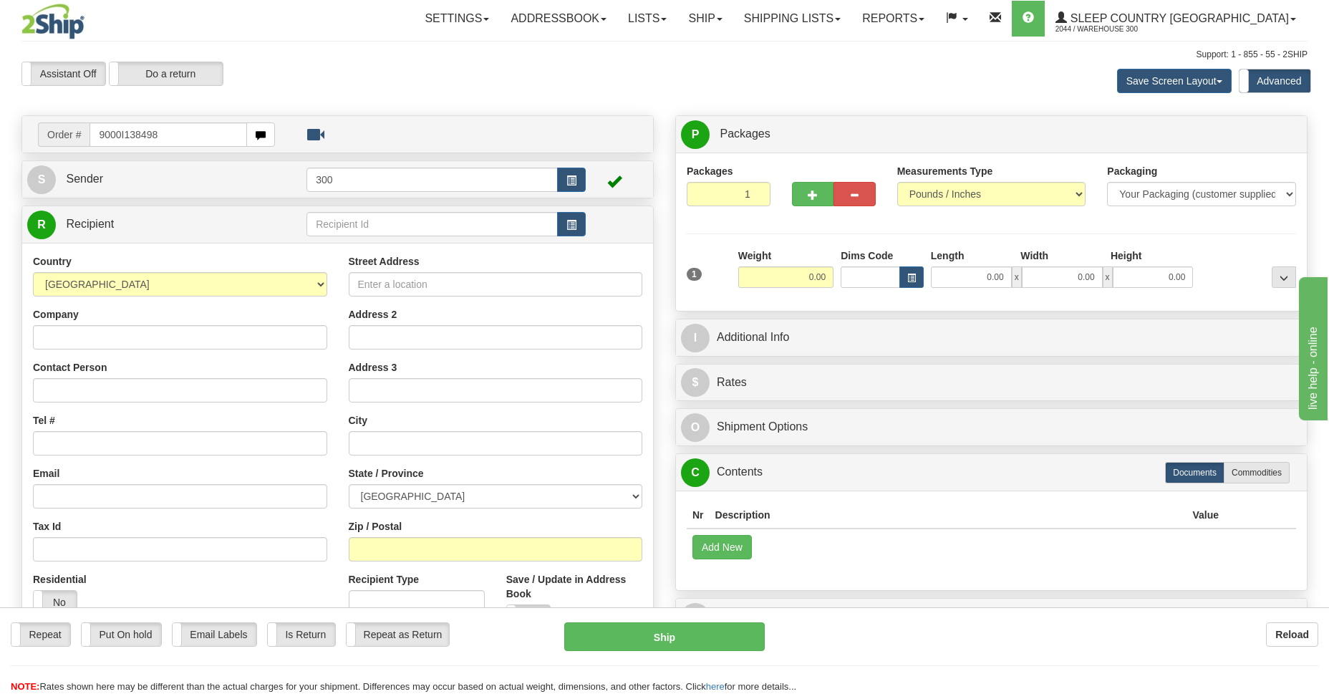
type input "9000I138498"
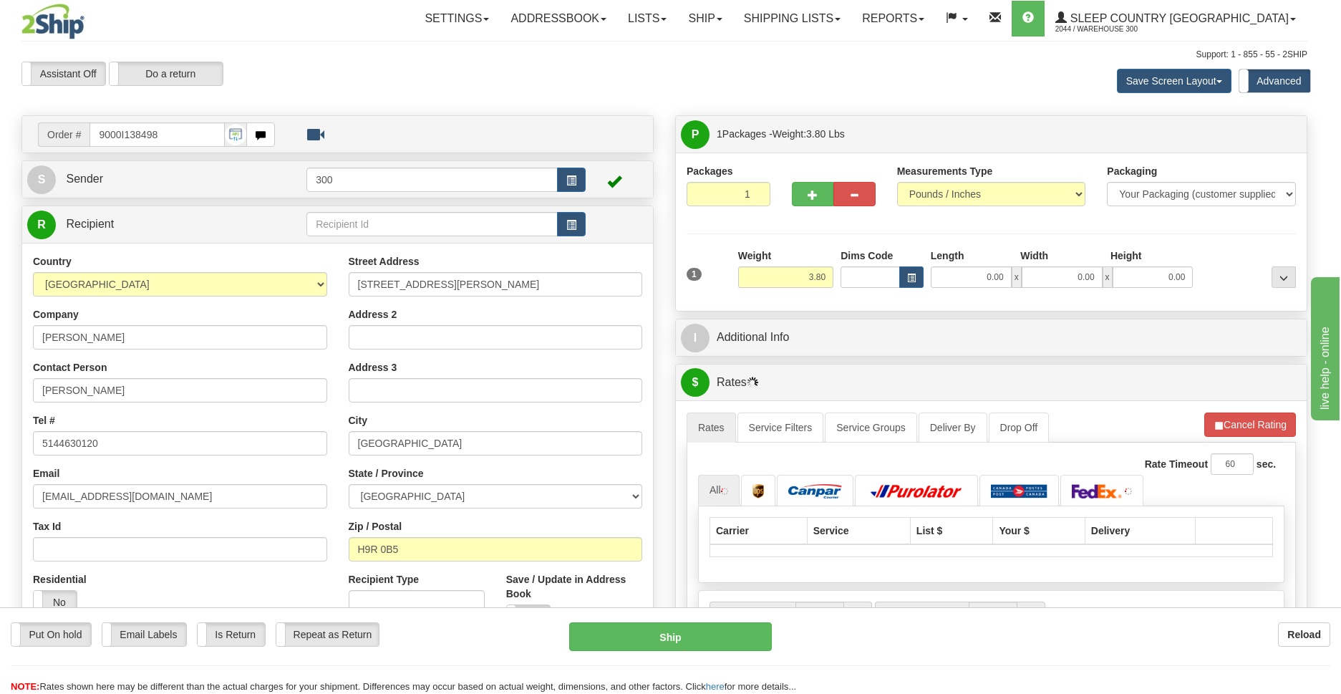
type input "POINTE-CLAIRE"
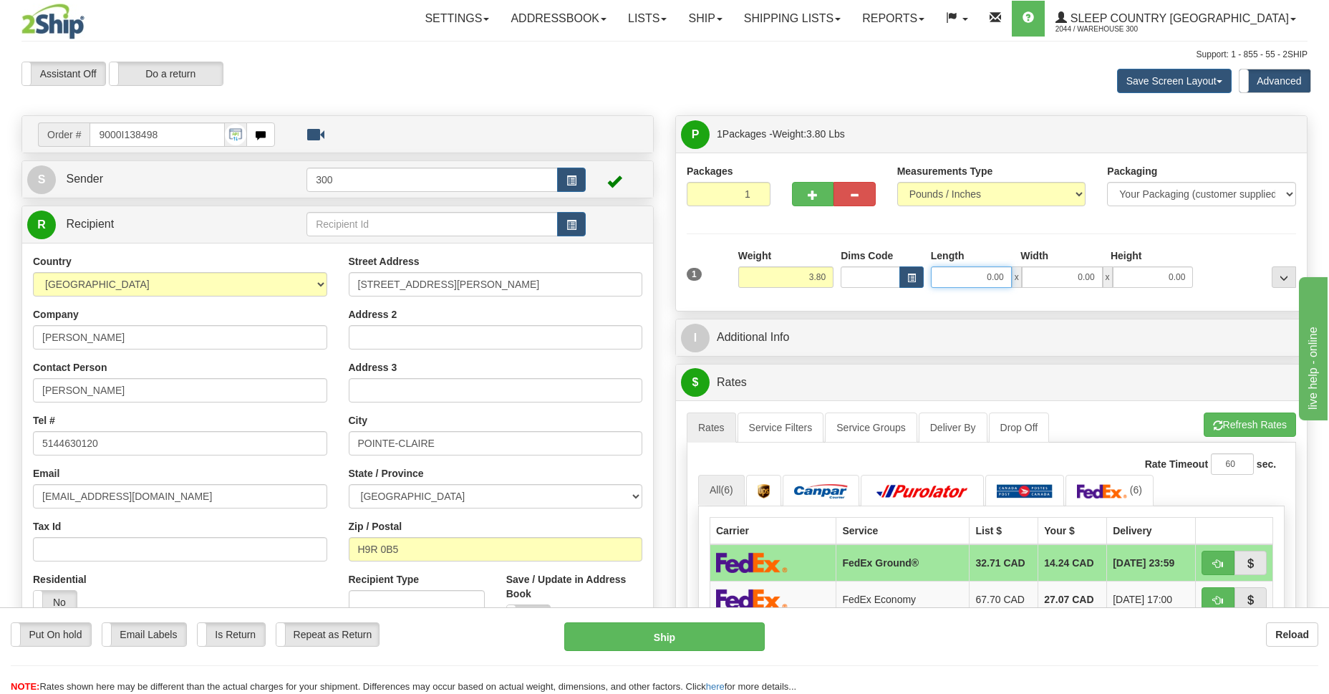
click at [975, 279] on input "0.00" at bounding box center [971, 276] width 81 height 21
type input "1"
type input "21.00"
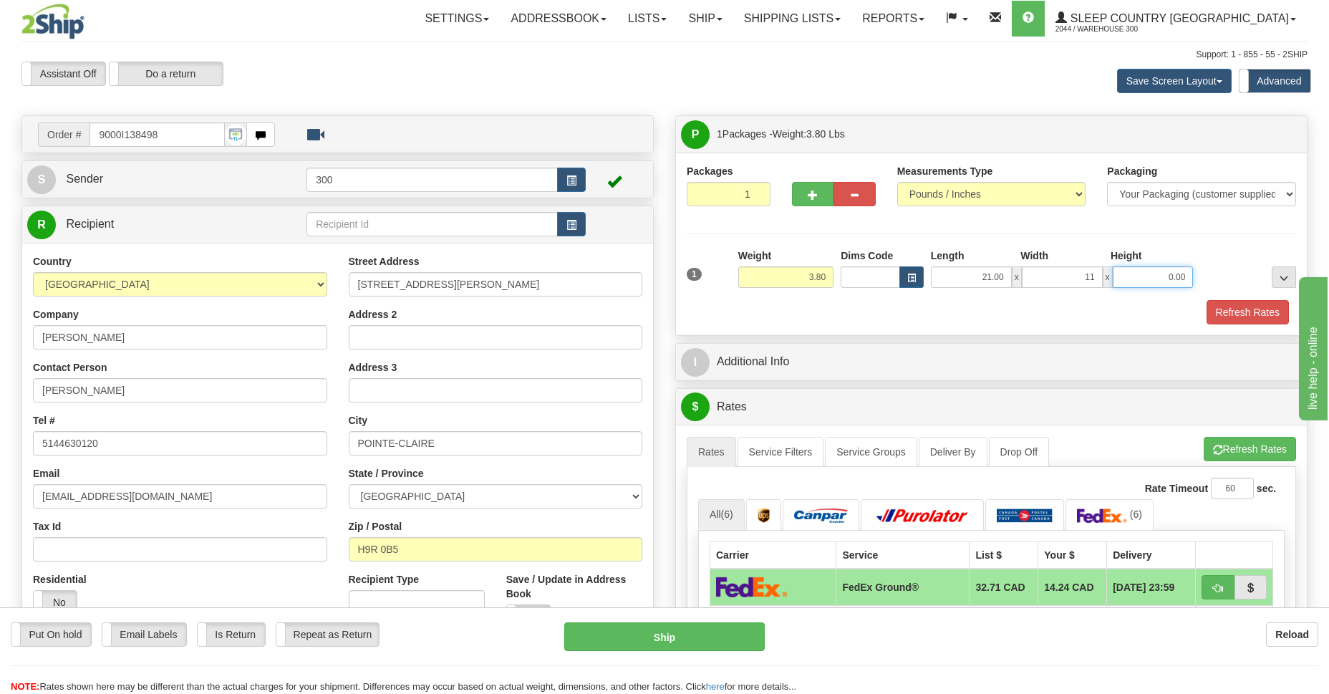
type input "11.00"
click at [1238, 311] on button "Refresh Rates" at bounding box center [1247, 312] width 82 height 24
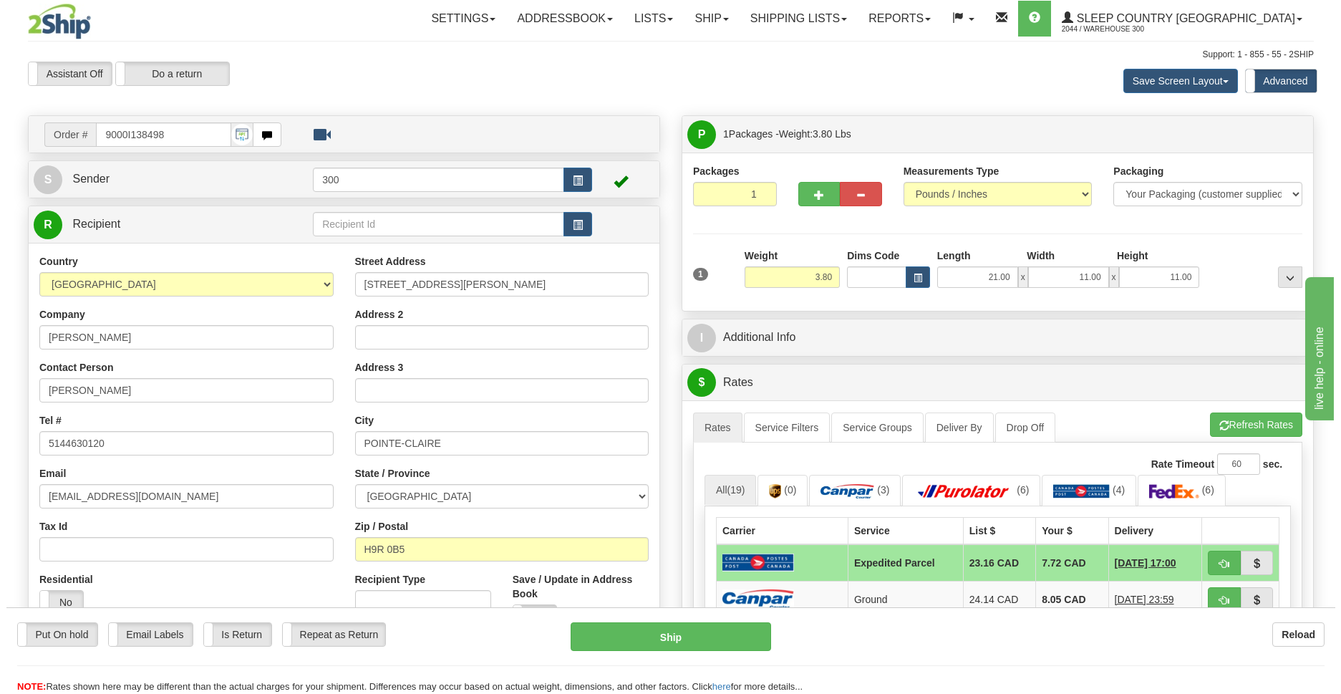
scroll to position [312, 0]
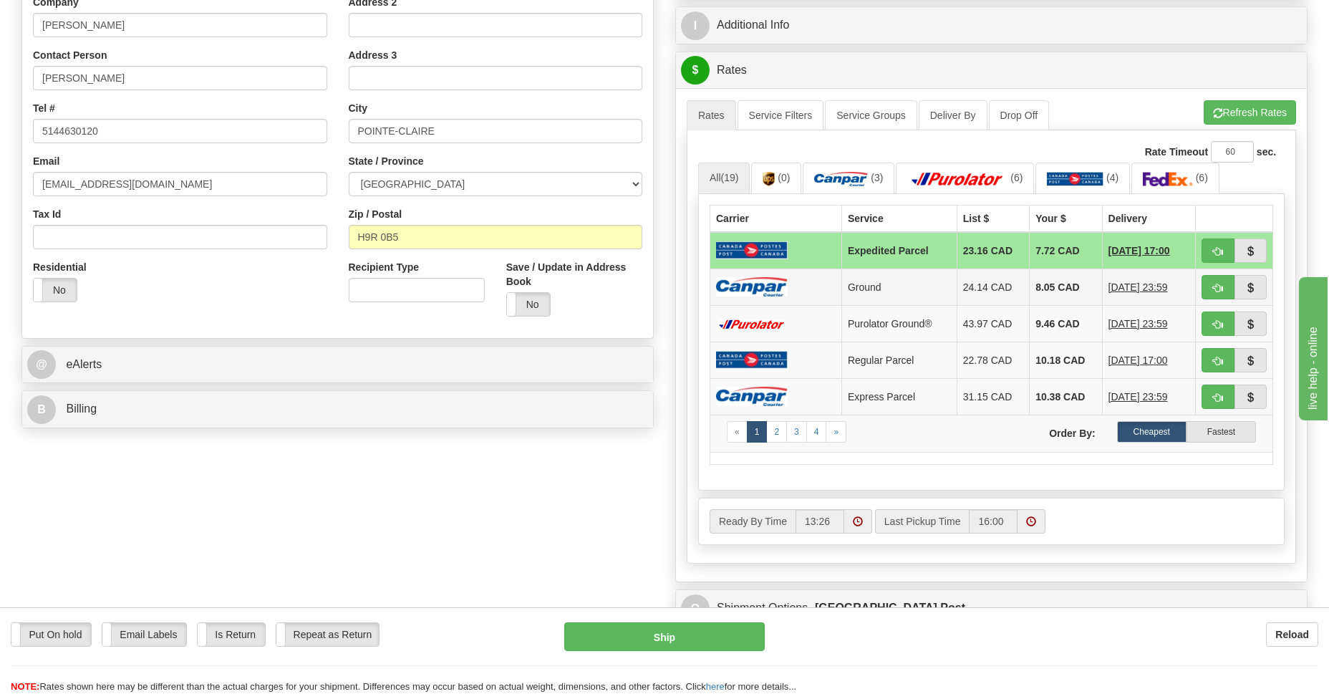
click at [886, 295] on td "Ground" at bounding box center [898, 286] width 115 height 37
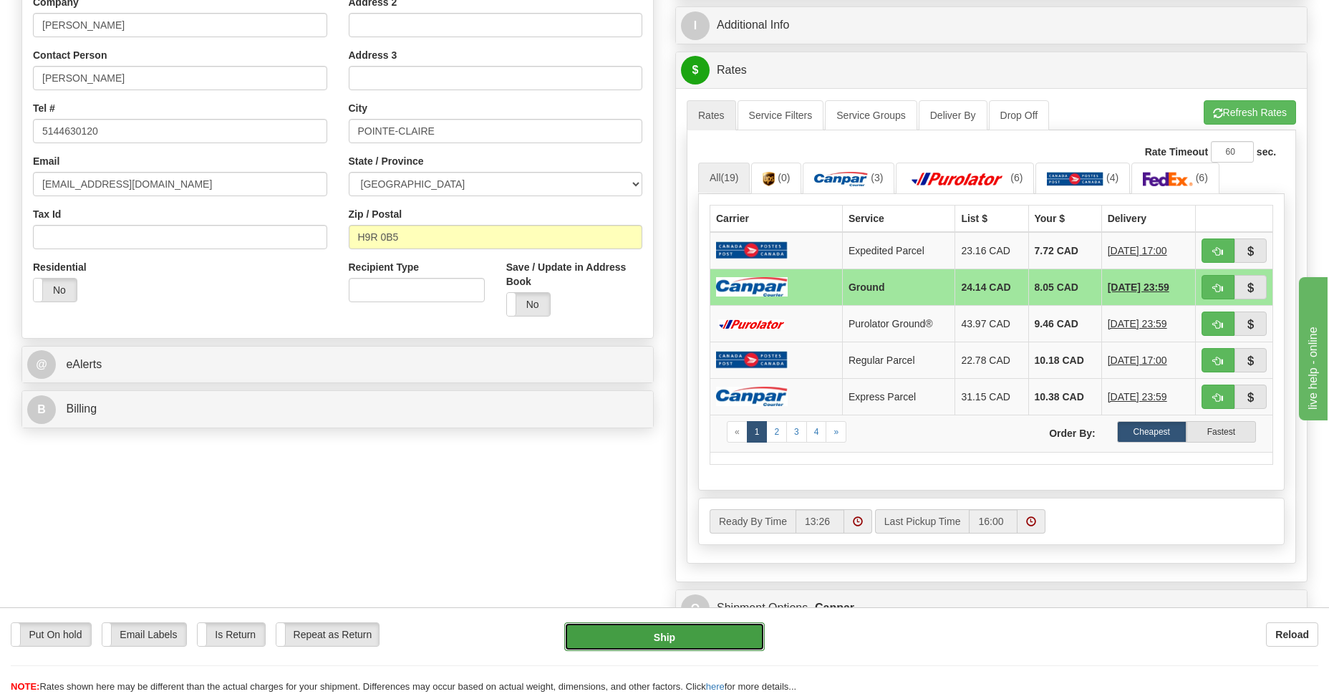
click at [685, 627] on button "Ship" at bounding box center [664, 636] width 200 height 29
type input "1"
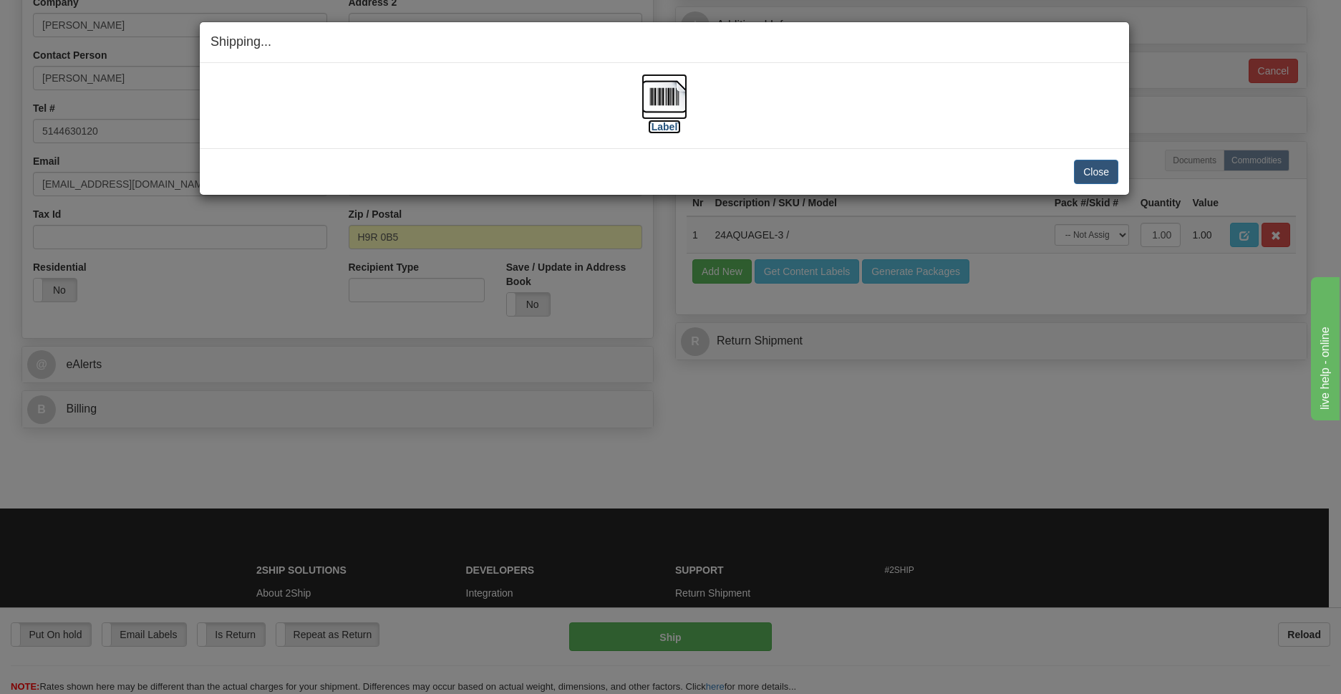
click at [654, 88] on img at bounding box center [665, 97] width 46 height 46
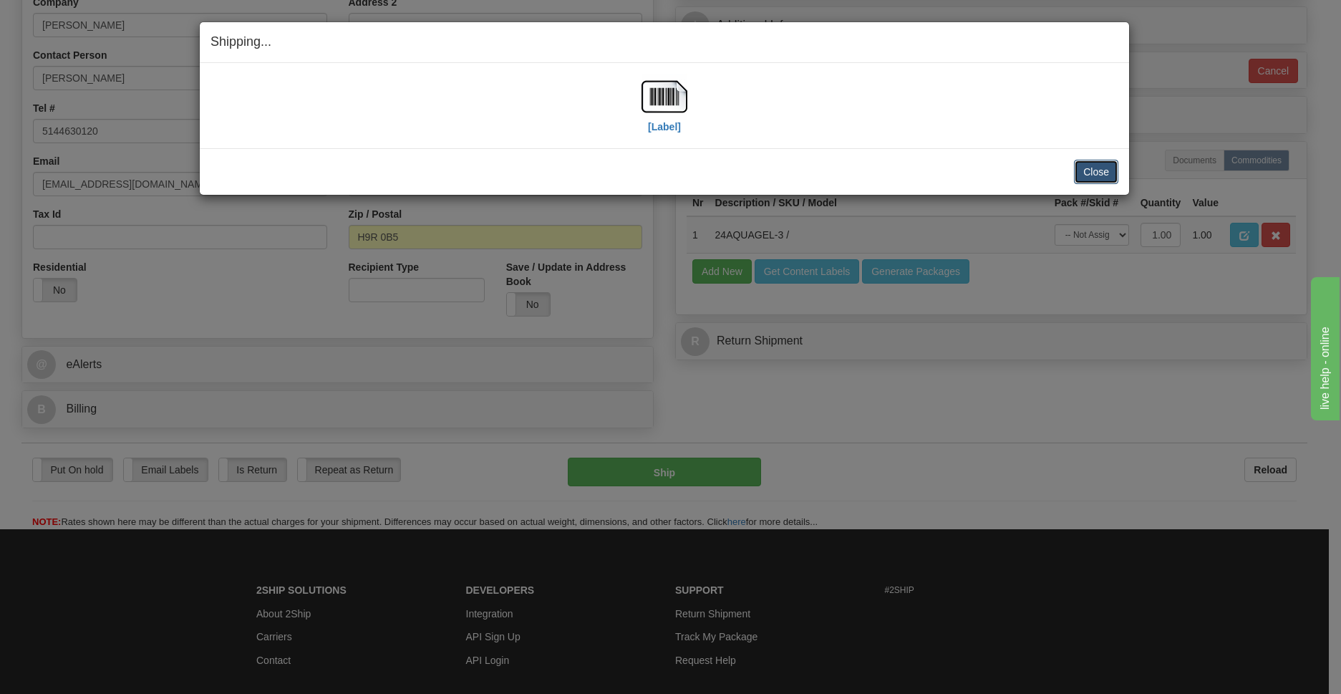
click at [1107, 175] on button "Close" at bounding box center [1096, 172] width 44 height 24
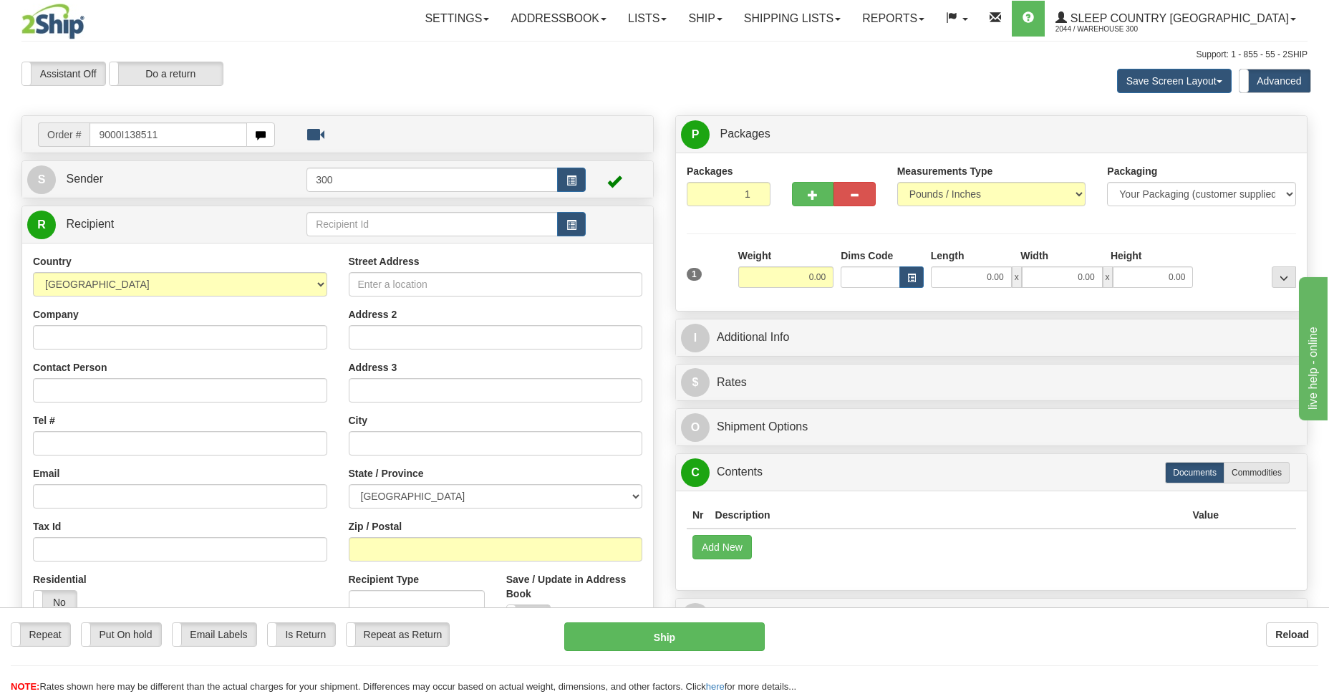
type input "9000I138511"
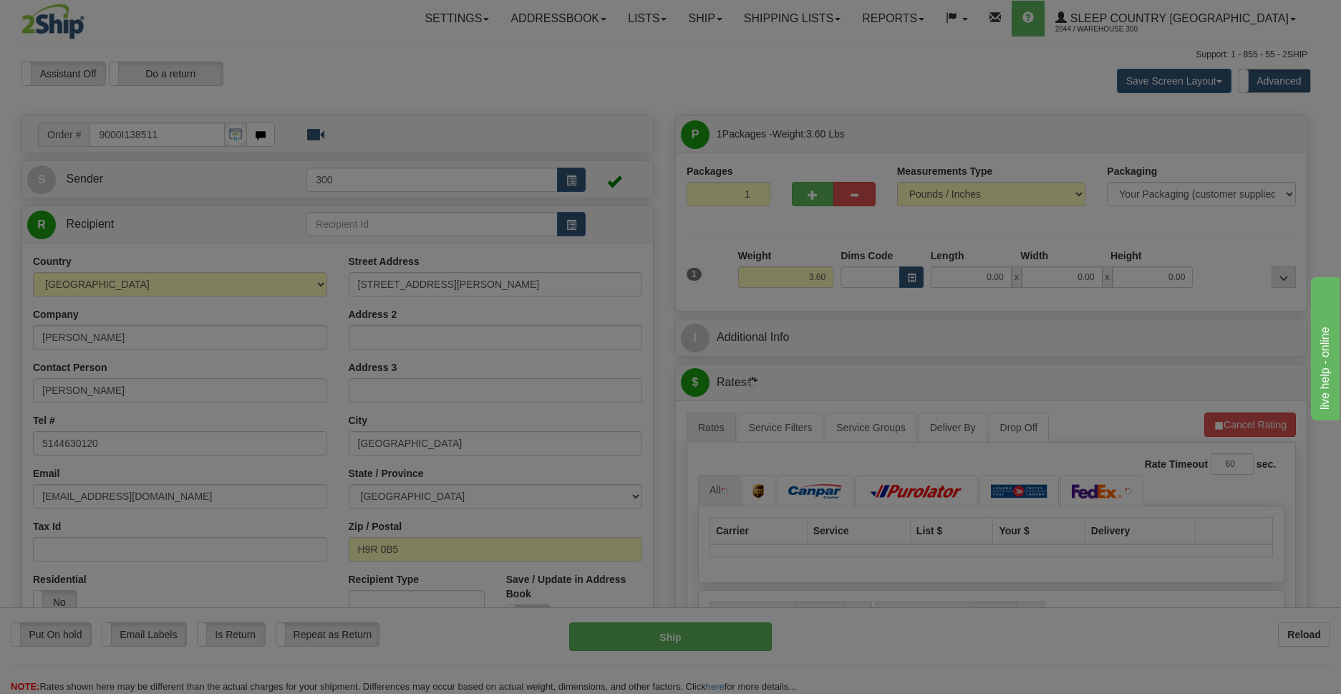
type input "POINTE-CLAIRE"
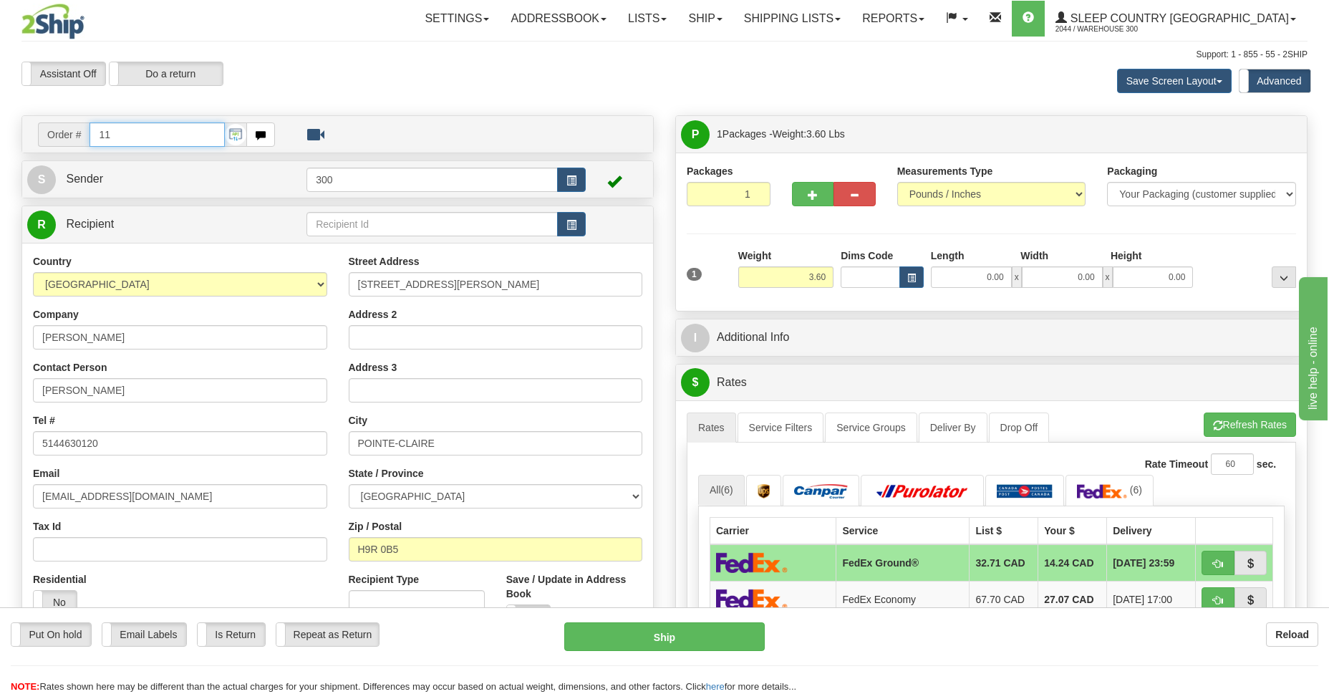
type input "11"
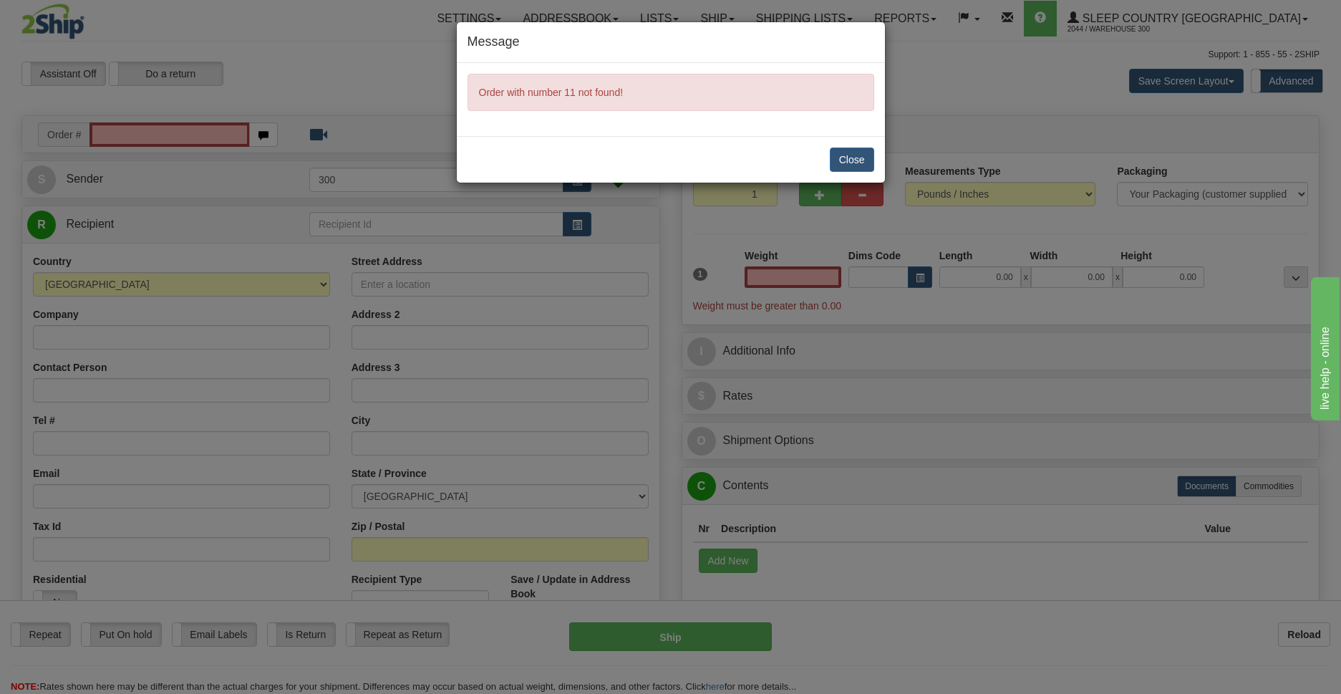
type input "0.00"
click at [865, 161] on button "Close" at bounding box center [852, 159] width 44 height 24
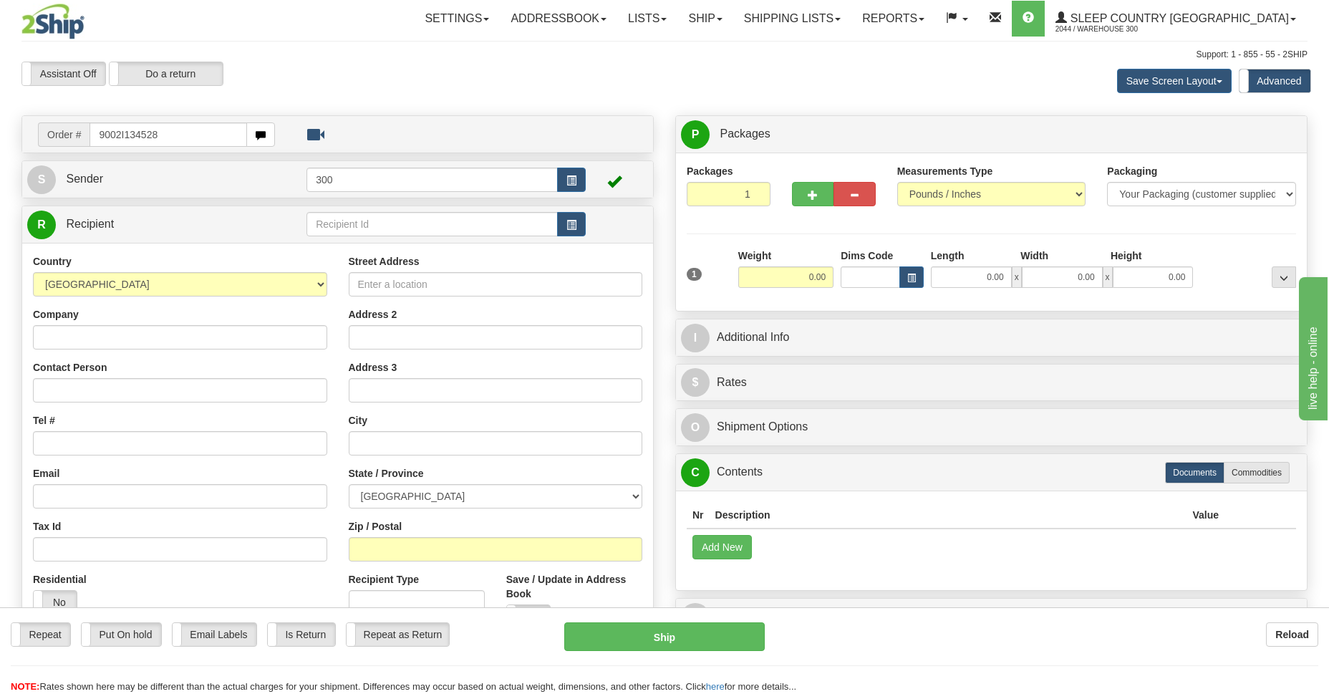
type input "9002I134528"
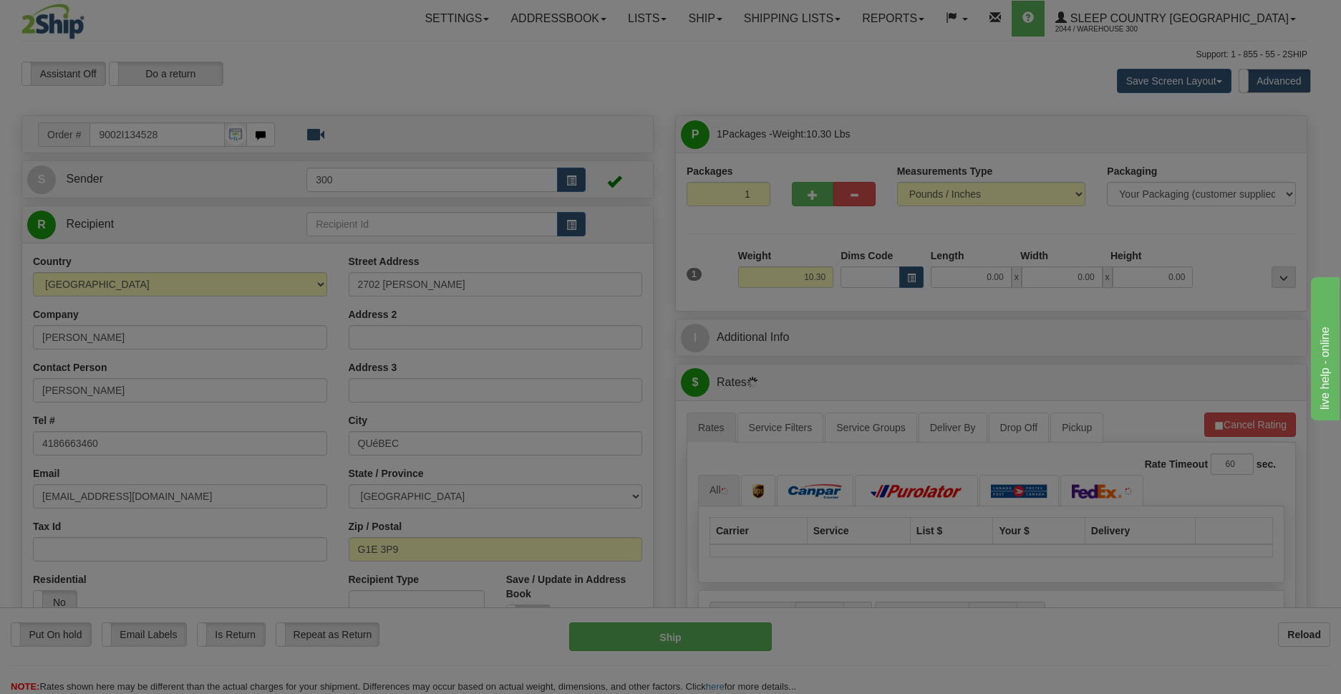
type input "[GEOGRAPHIC_DATA]"
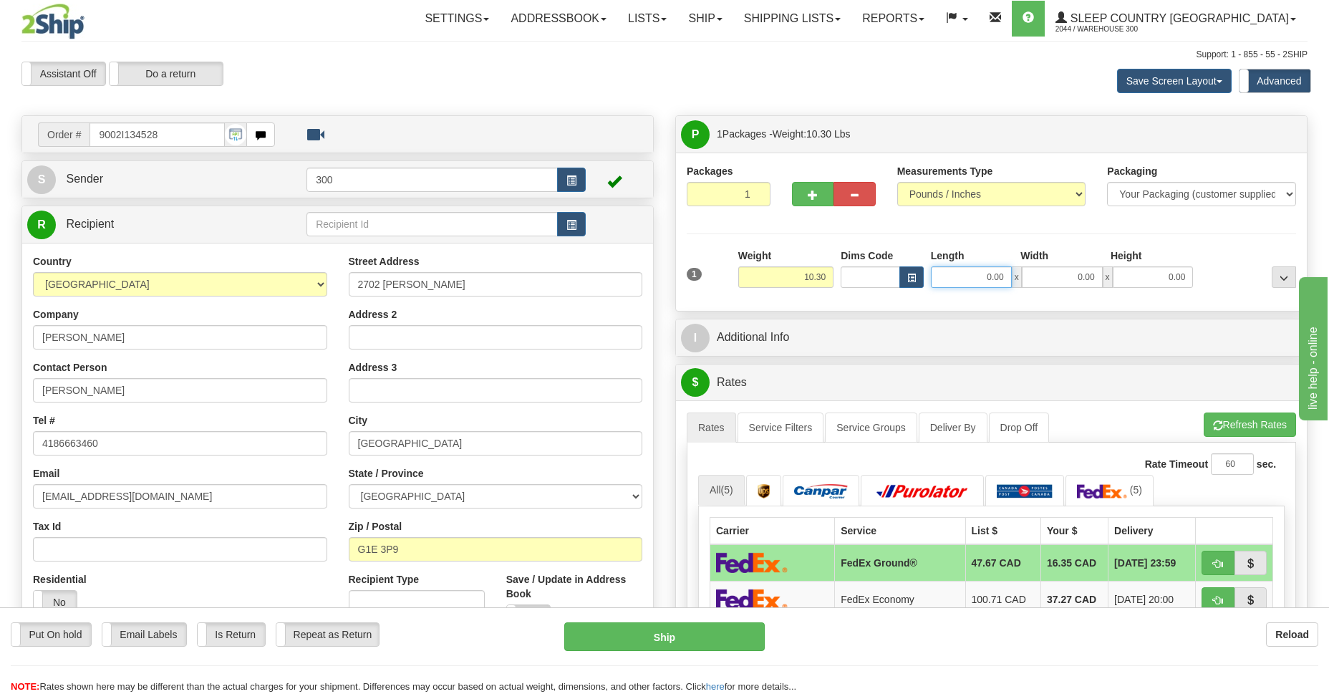
click at [994, 273] on input "0.00" at bounding box center [971, 276] width 81 height 21
type input "20.00"
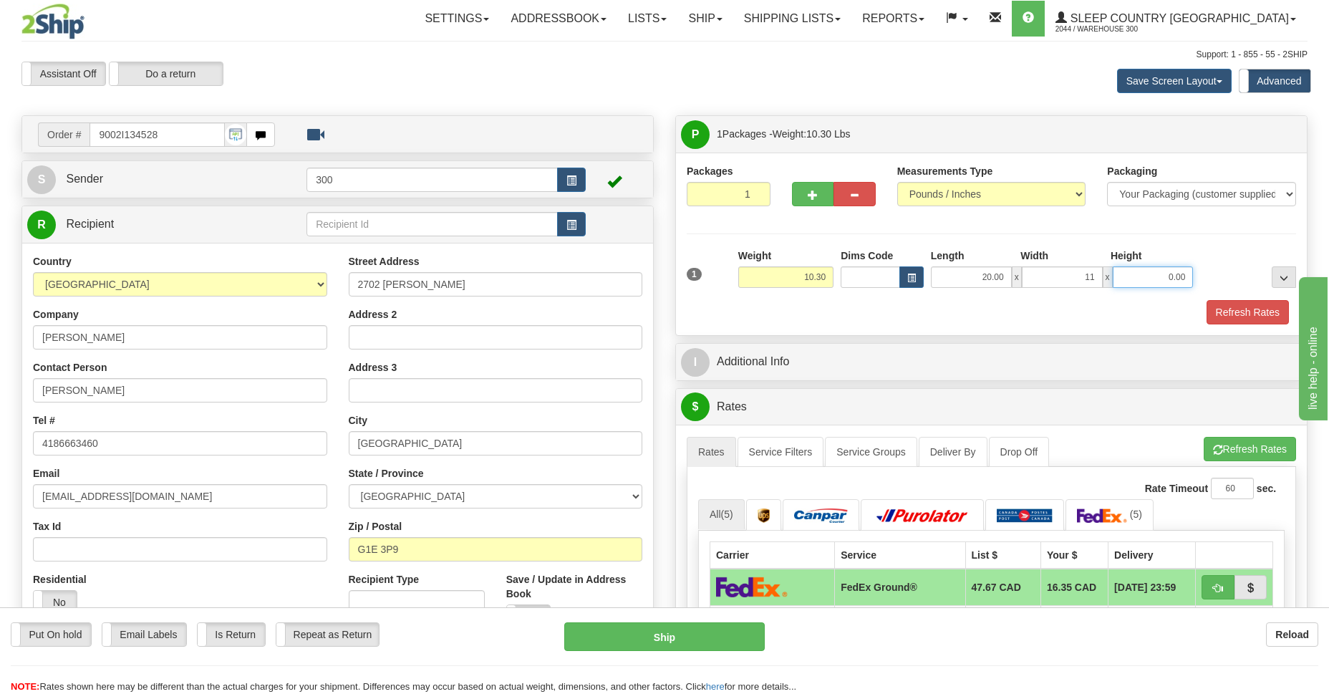
type input "11.00"
click at [1232, 309] on button "Refresh Rates" at bounding box center [1247, 312] width 82 height 24
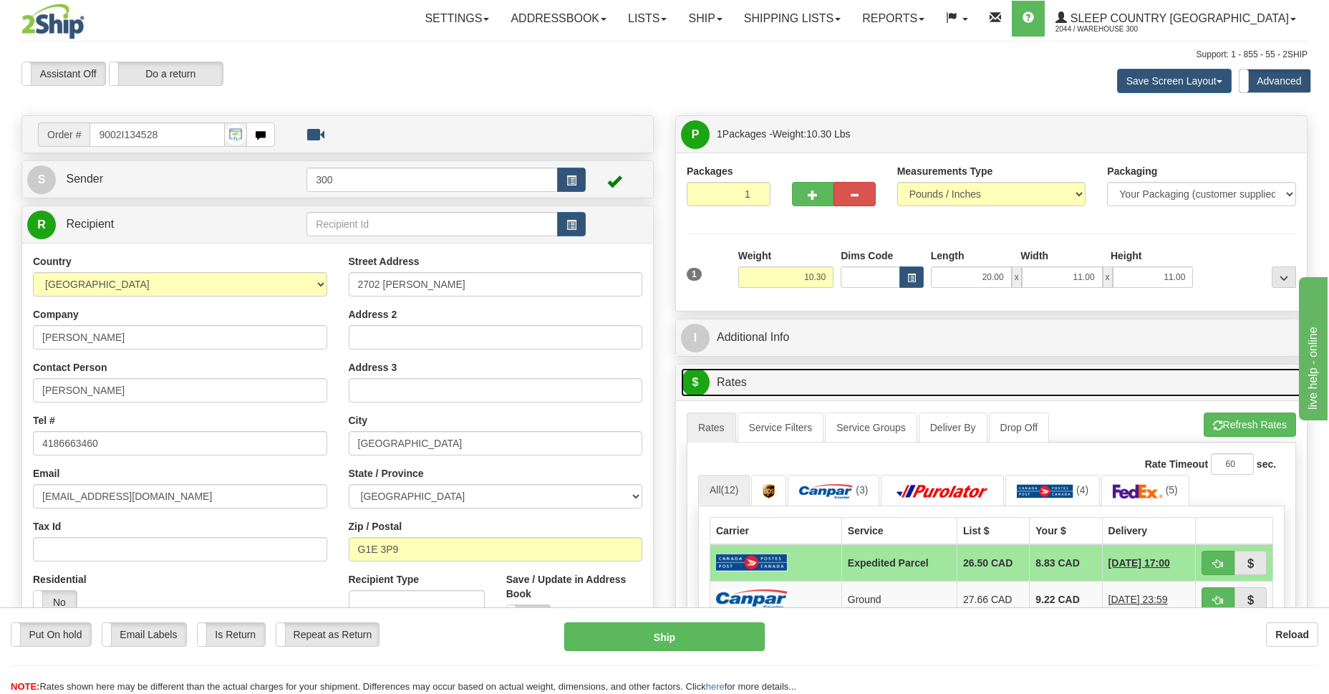
click at [1119, 374] on link "$ Rates" at bounding box center [991, 382] width 621 height 29
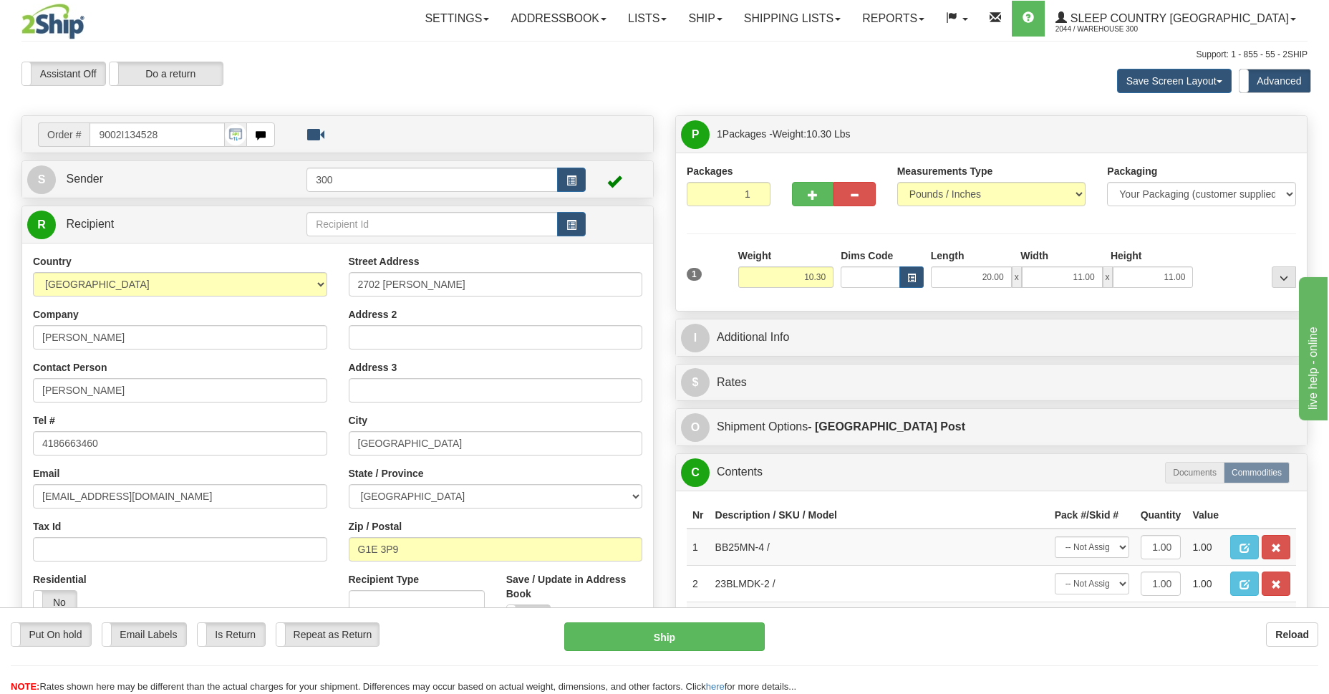
click at [931, 628] on div "Reload" at bounding box center [1052, 634] width 532 height 24
click at [987, 400] on div "$ Rates Cancel" at bounding box center [991, 382] width 631 height 37
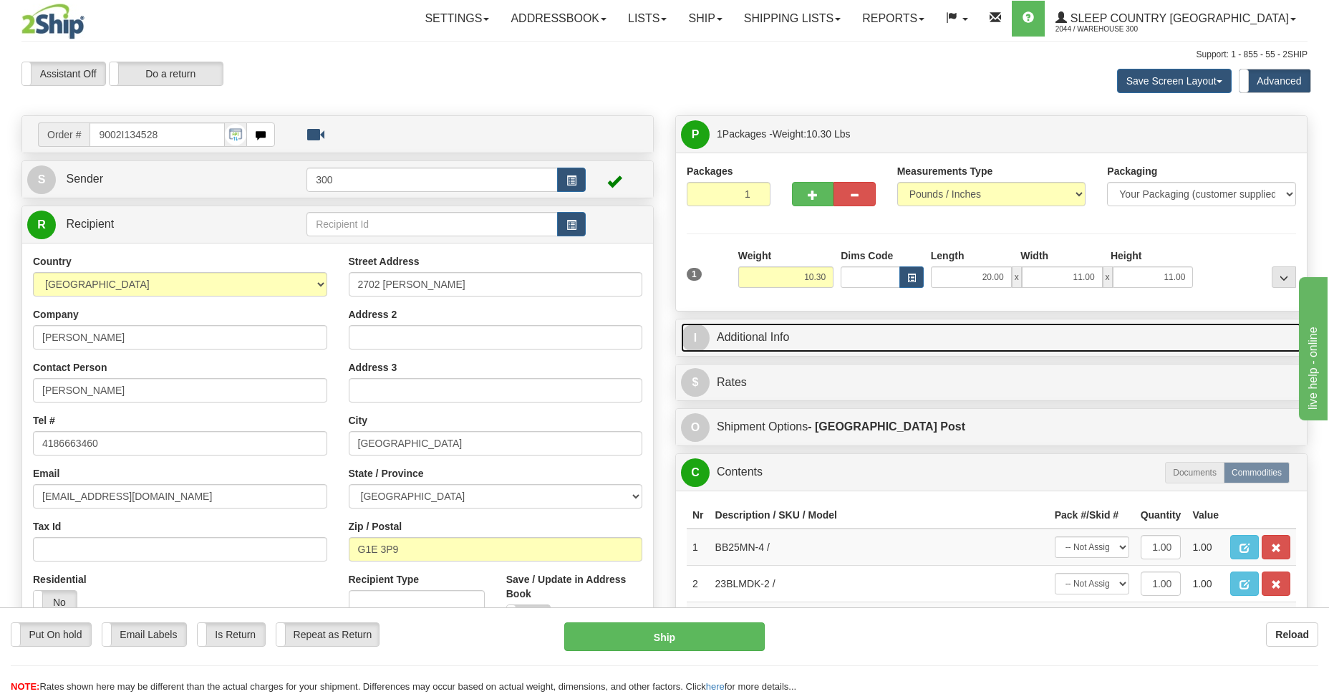
click at [984, 347] on link "I Additional Info" at bounding box center [991, 337] width 621 height 29
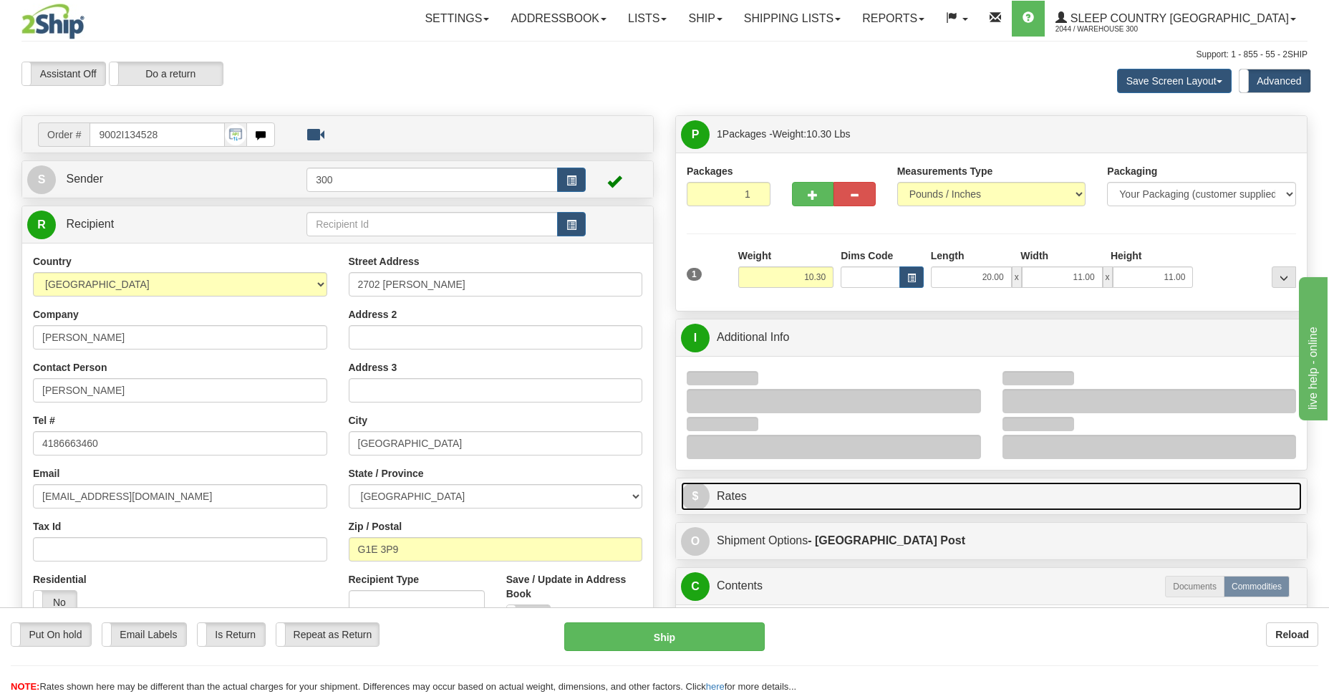
click at [999, 508] on link "$ Rates" at bounding box center [991, 496] width 621 height 29
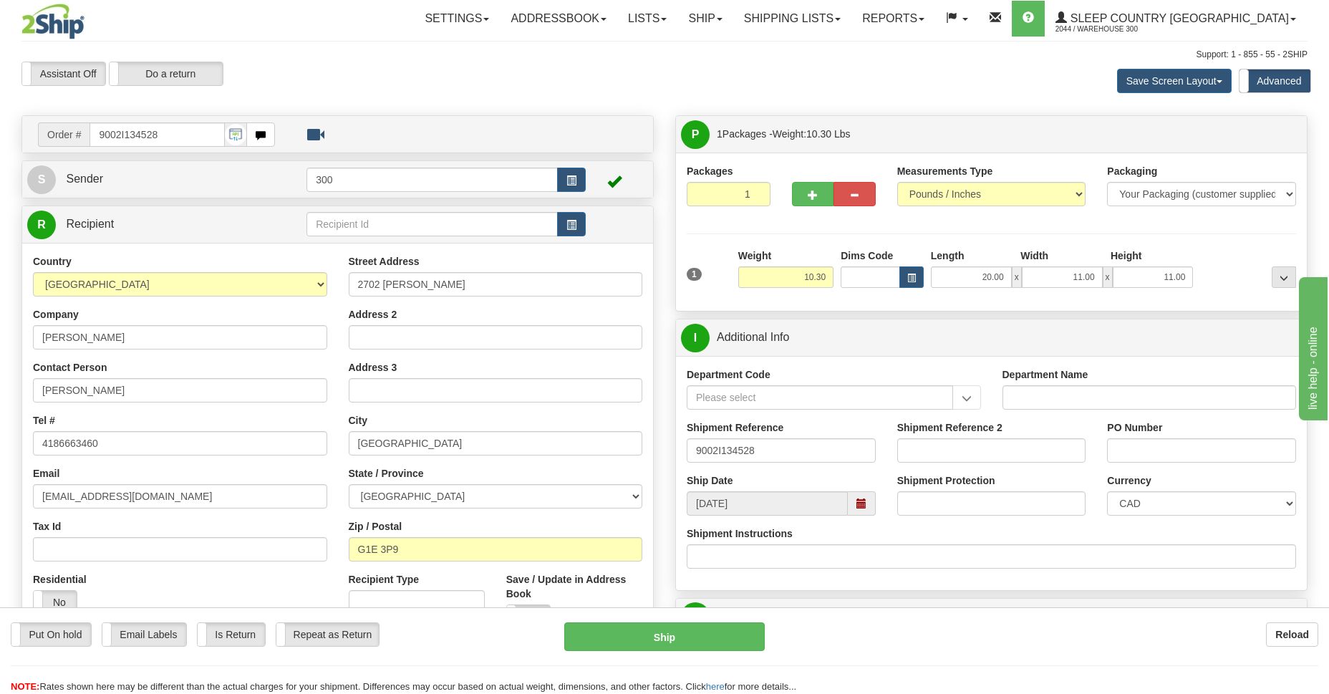
click at [580, 77] on div "Assistant On Assistant Off Do a return Do a return Previous Next Save Screen La…" at bounding box center [664, 81] width 1307 height 39
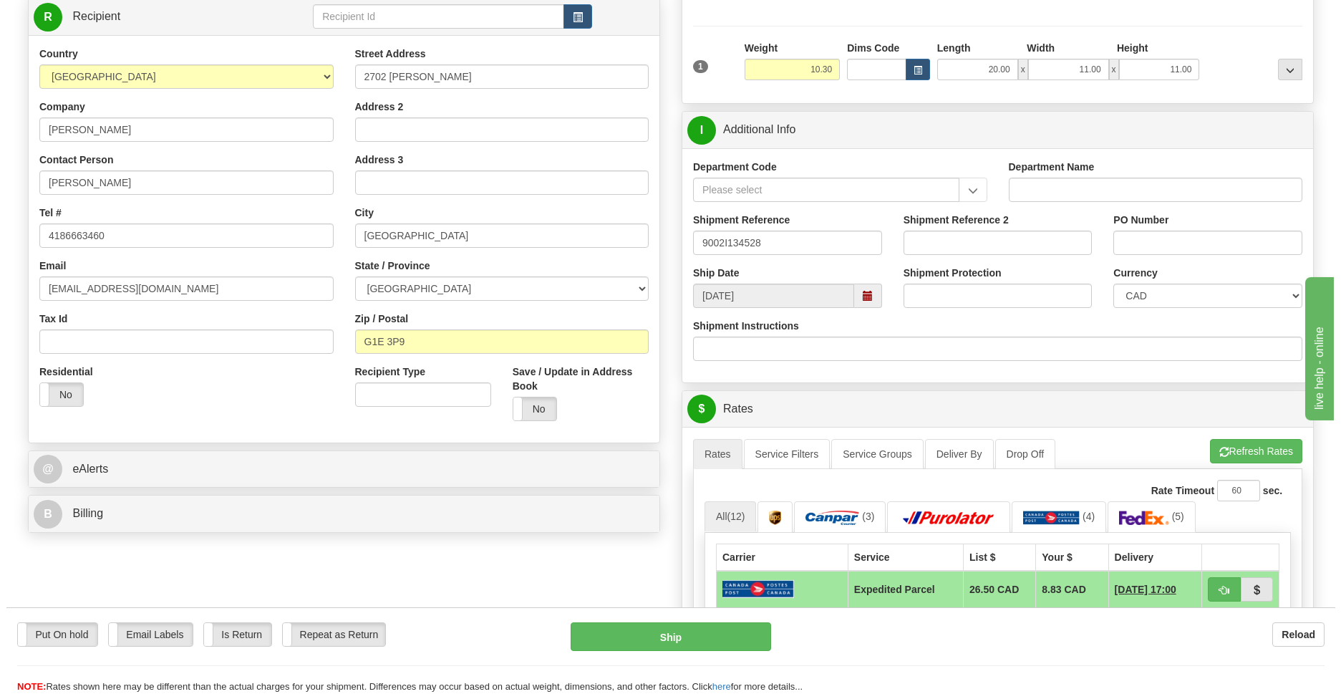
scroll to position [312, 0]
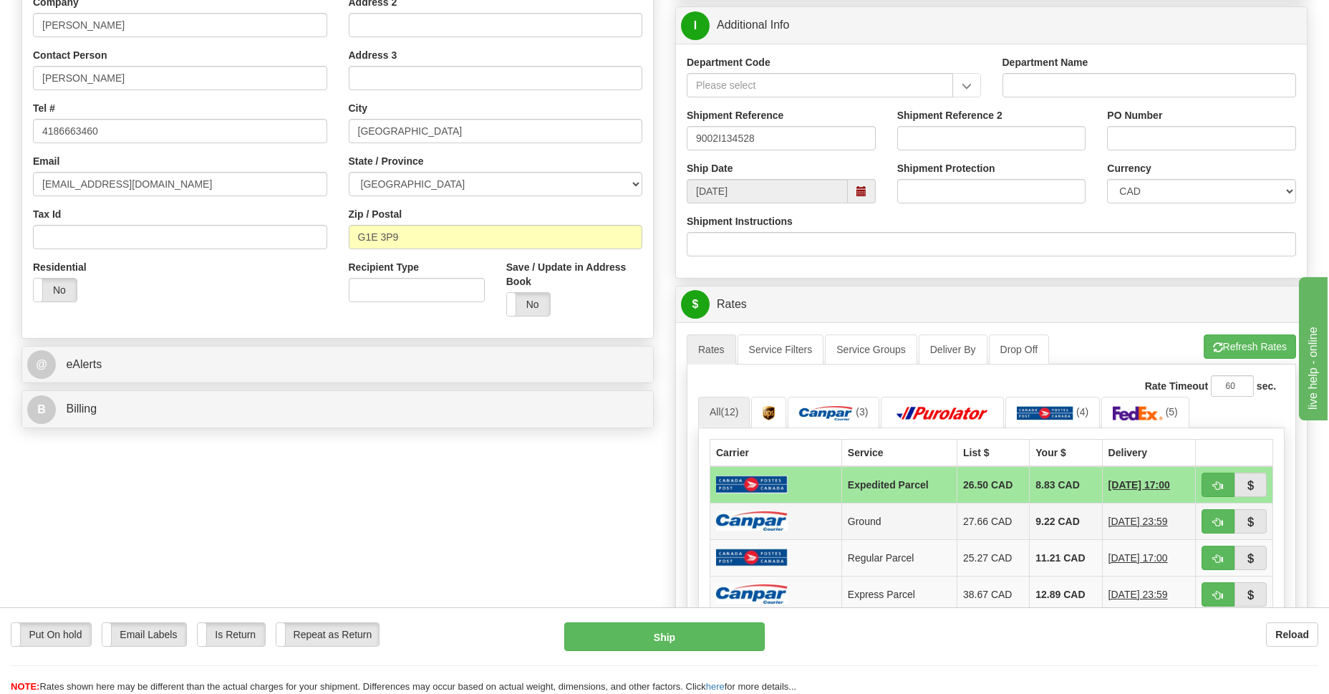
click at [906, 523] on td "Ground" at bounding box center [898, 521] width 115 height 37
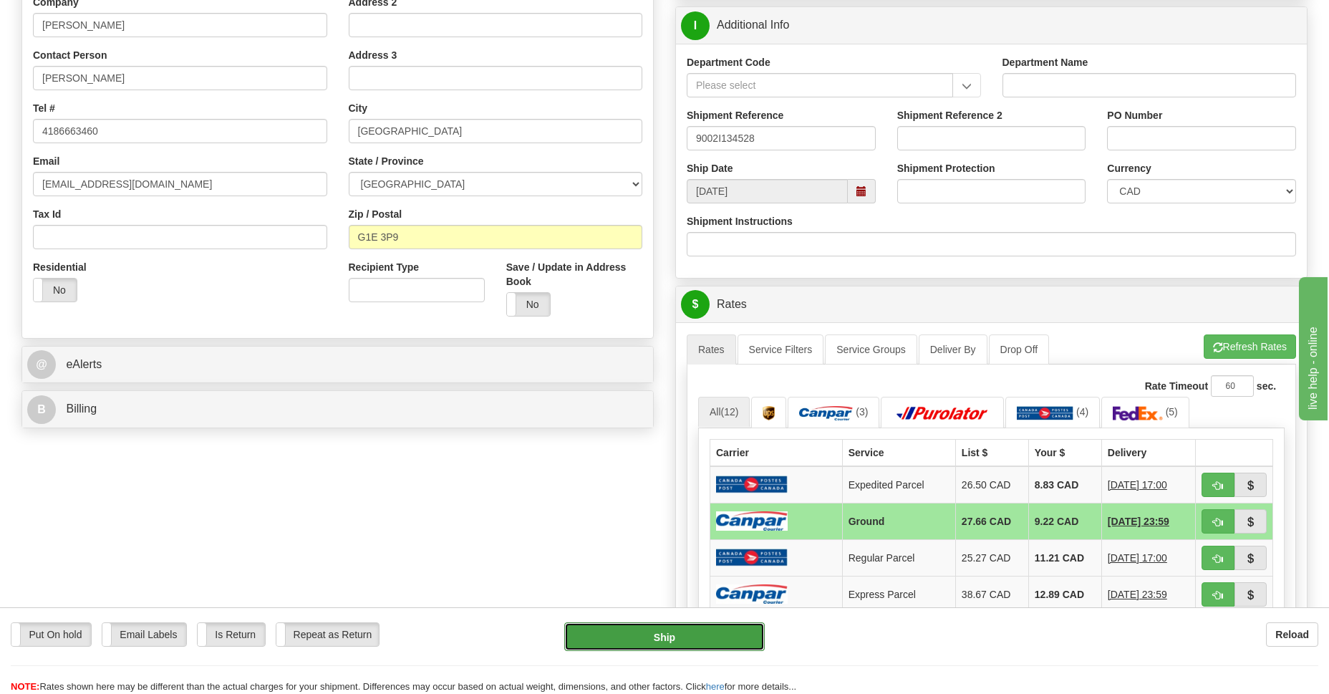
click at [683, 639] on button "Ship" at bounding box center [664, 636] width 200 height 29
type input "1"
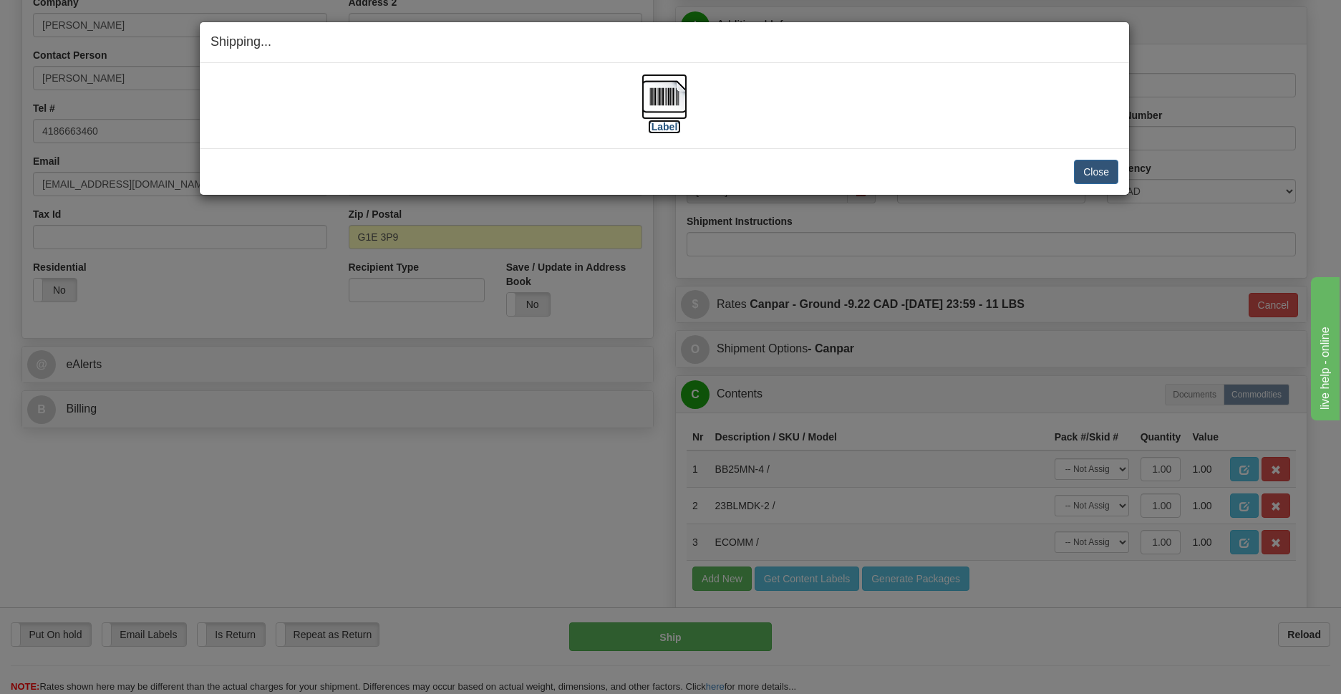
click at [667, 96] on img at bounding box center [665, 97] width 46 height 46
click at [1102, 172] on button "Close" at bounding box center [1096, 172] width 44 height 24
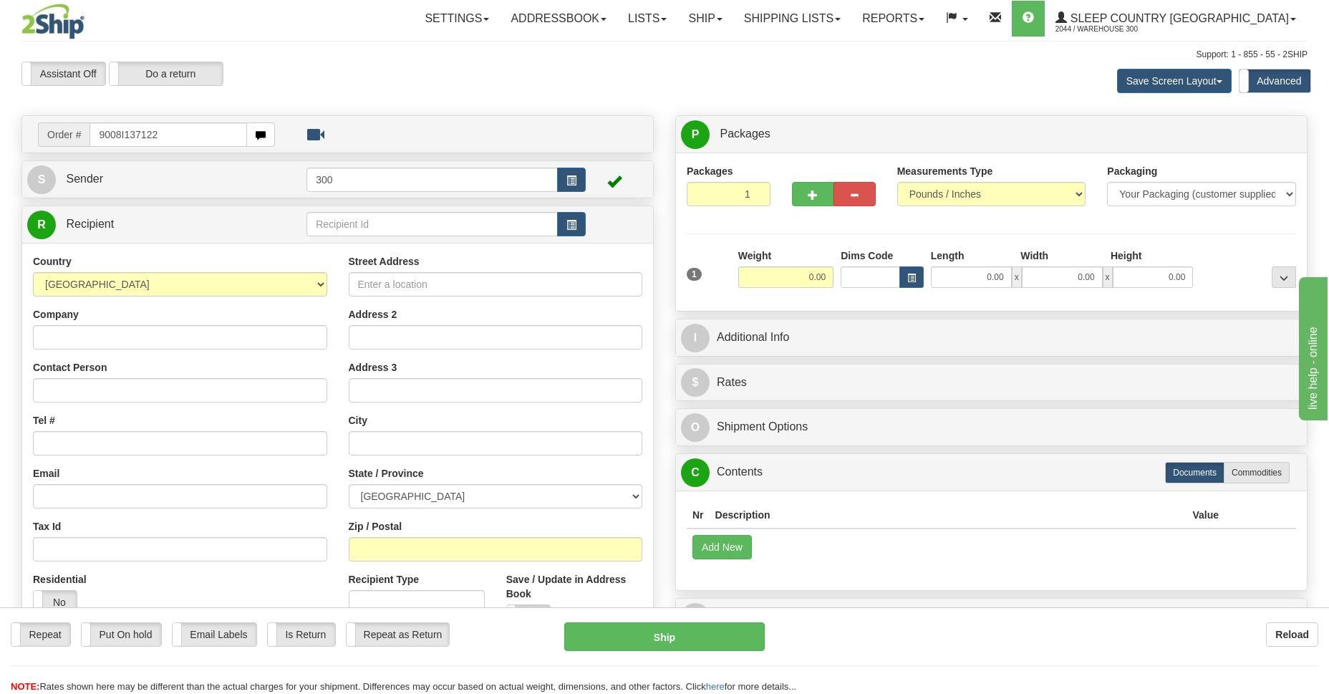
type input "9008I137122"
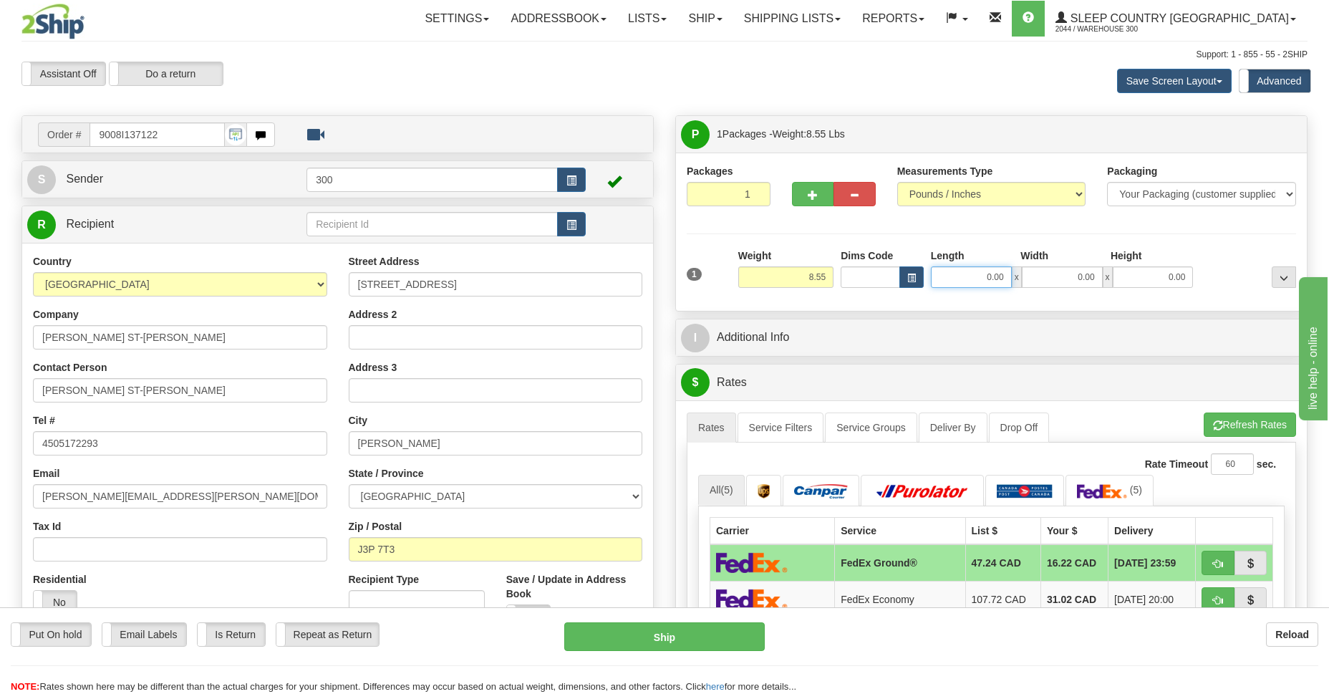
click at [961, 283] on input "0.00" at bounding box center [971, 276] width 81 height 21
type input "21.00"
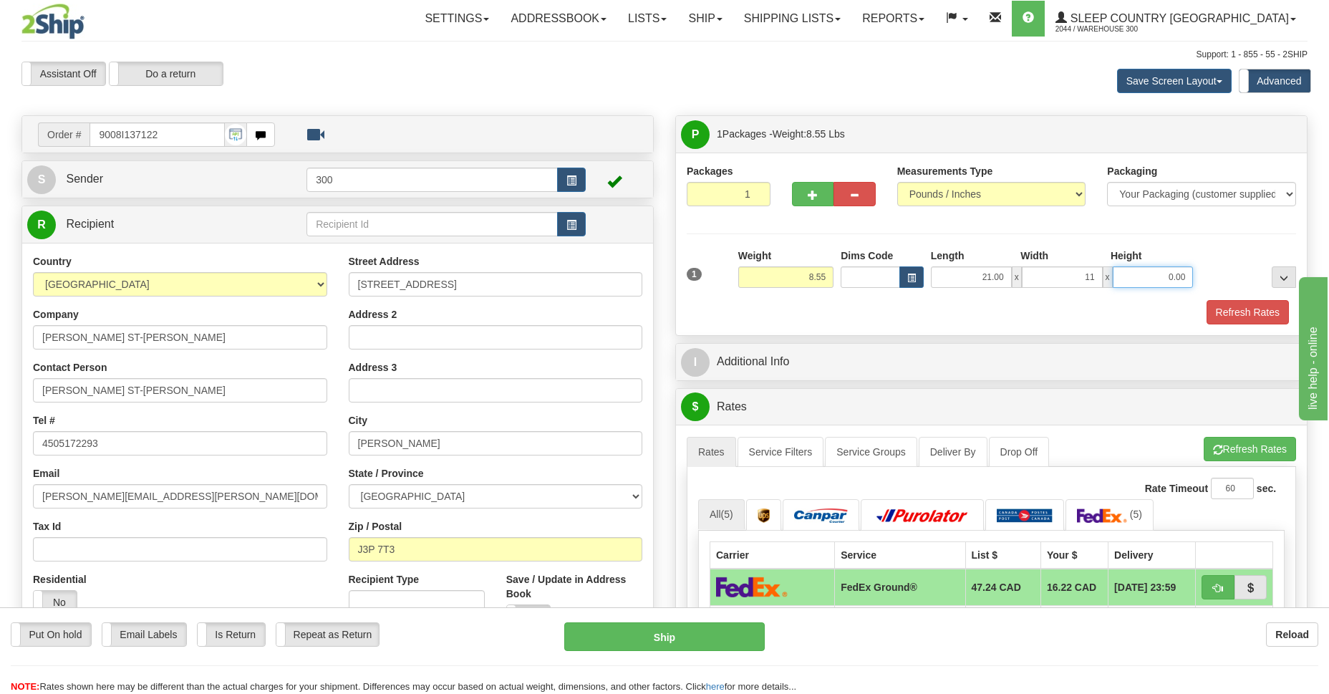
type input "11.00"
click at [1226, 314] on button "Refresh Rates" at bounding box center [1247, 312] width 82 height 24
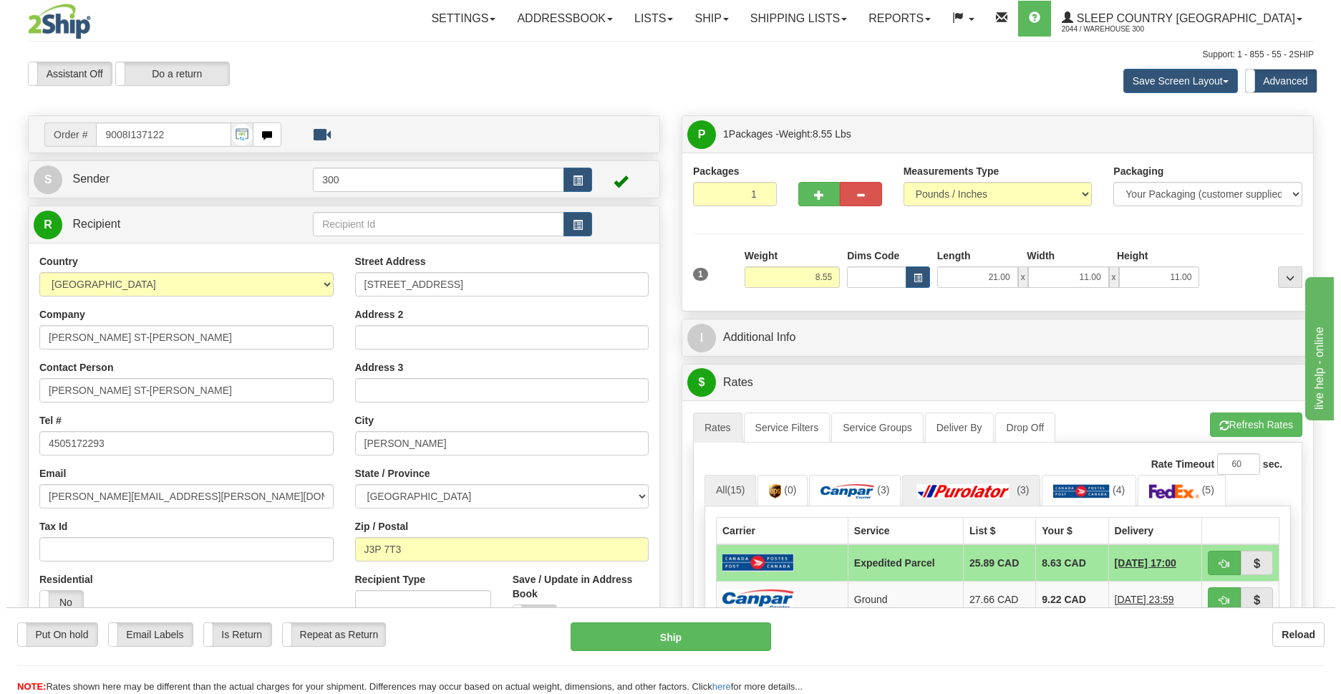
scroll to position [208, 0]
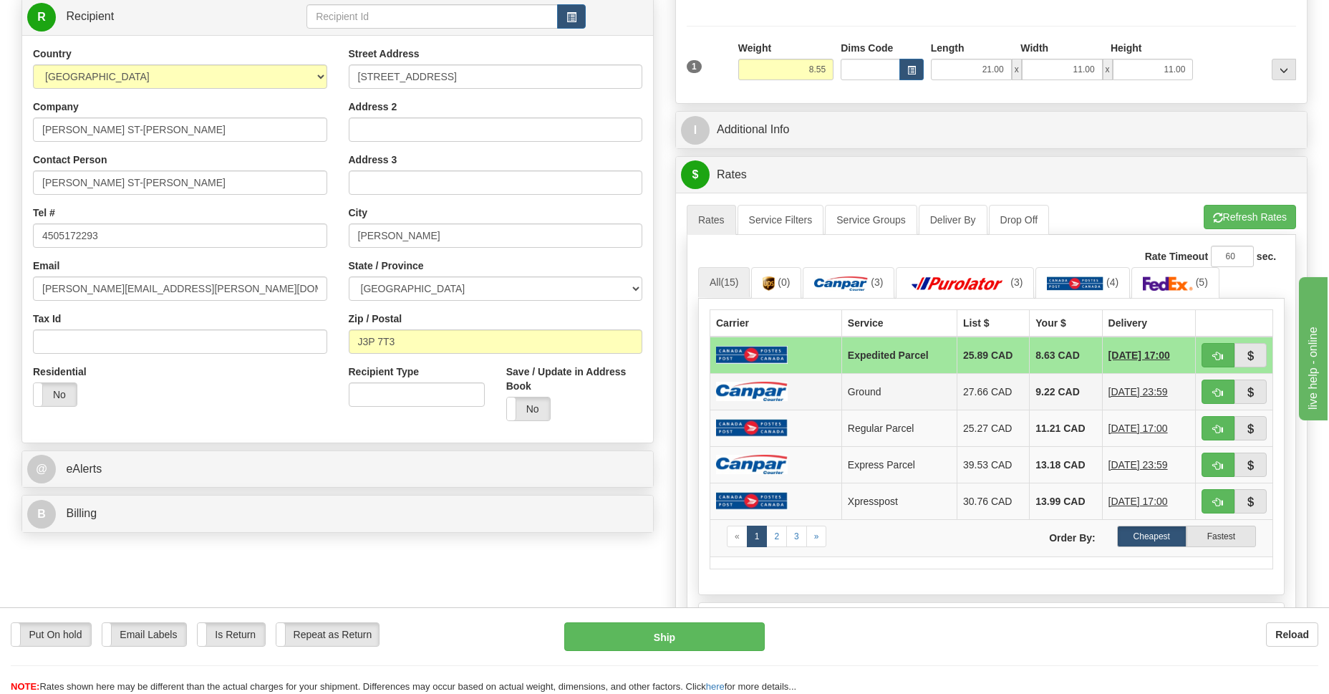
click at [866, 384] on td "Ground" at bounding box center [898, 391] width 115 height 37
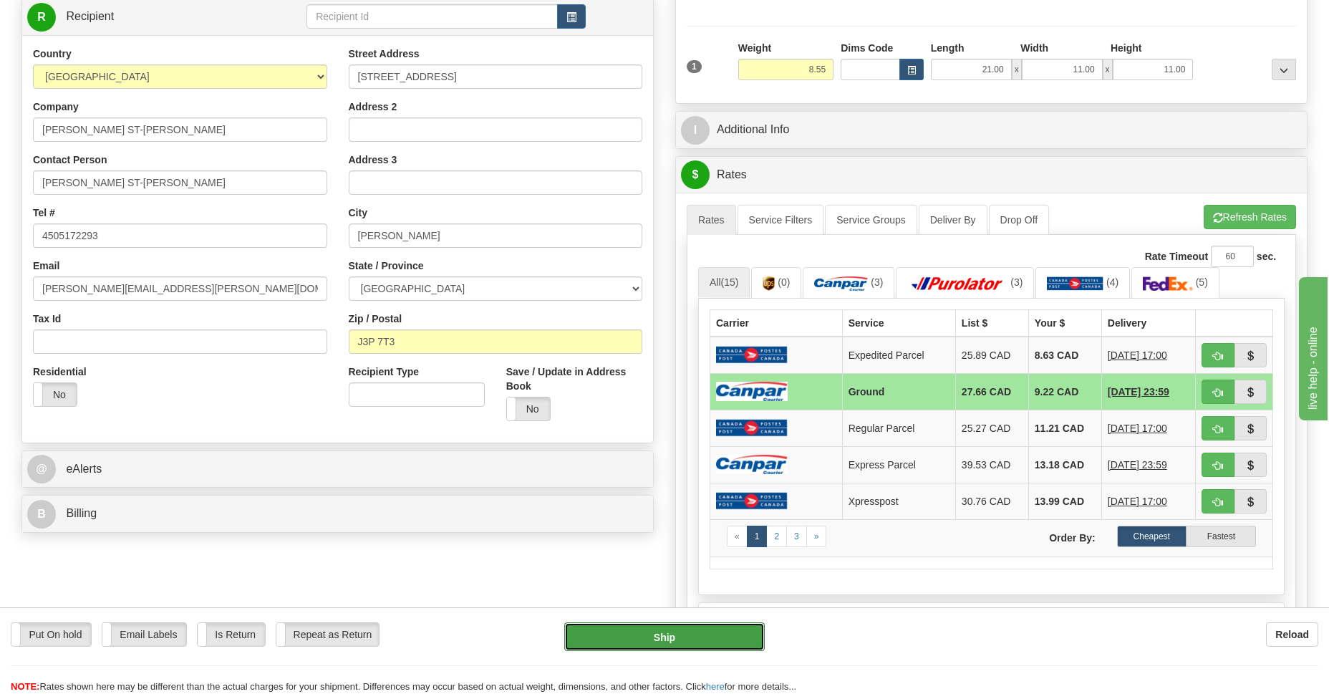
click at [667, 629] on button "Ship" at bounding box center [664, 636] width 200 height 29
type input "1"
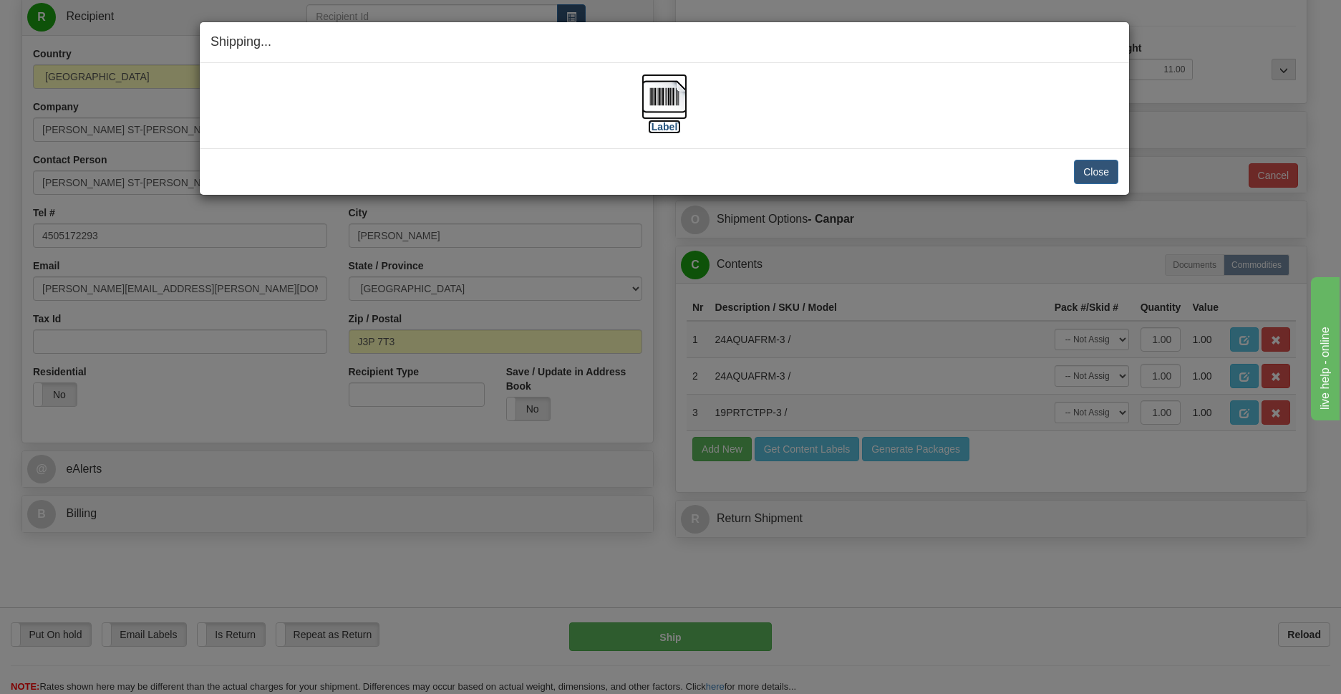
click at [656, 89] on img at bounding box center [665, 97] width 46 height 46
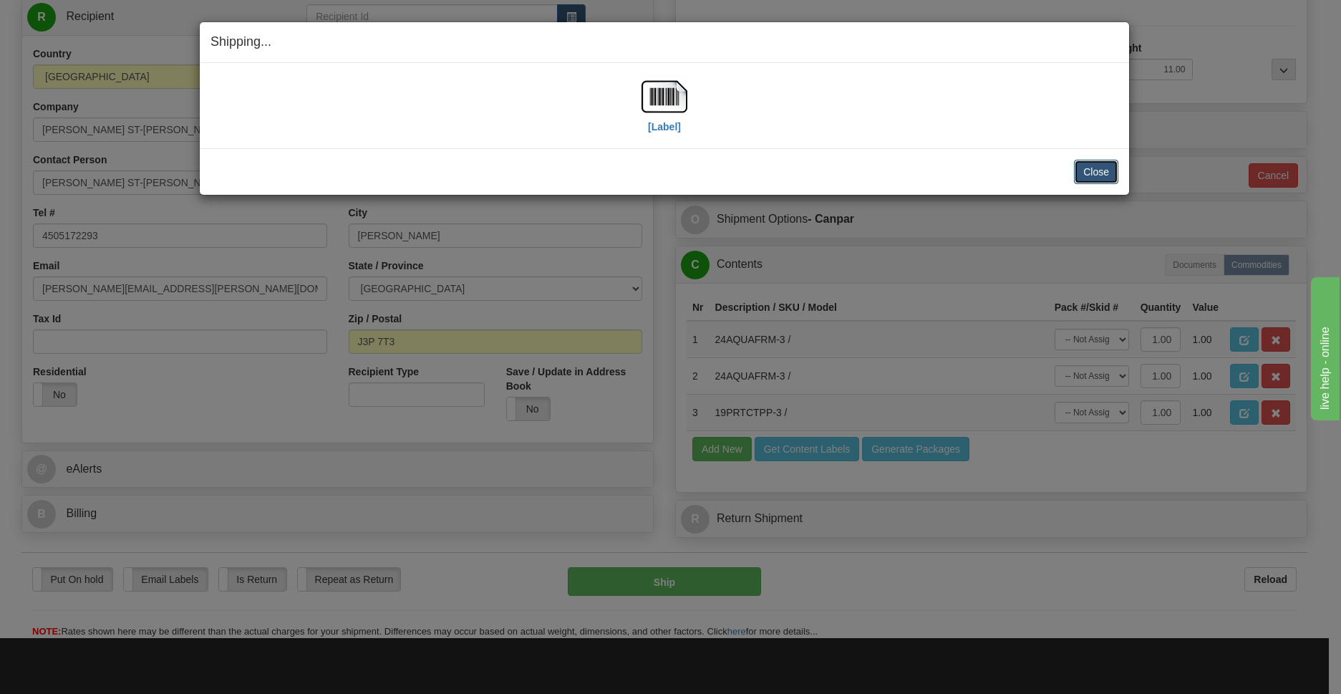
click at [1085, 173] on button "Close" at bounding box center [1096, 172] width 44 height 24
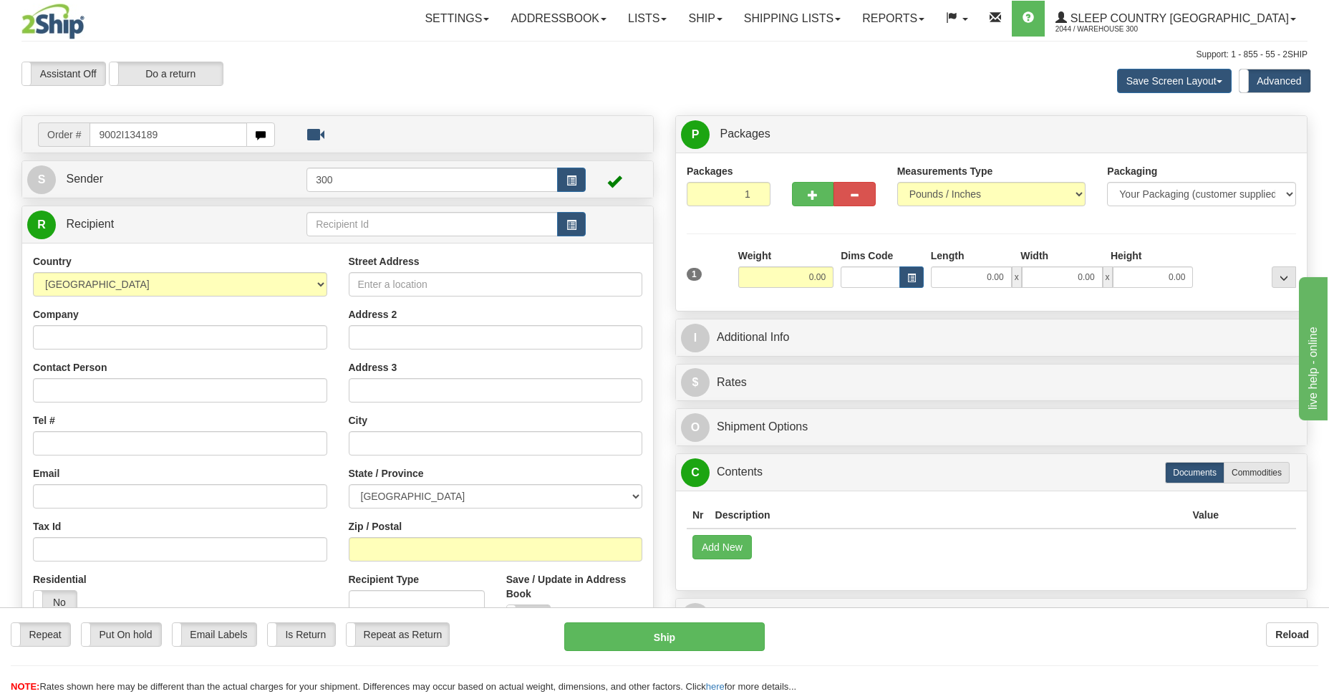
type input "9002I134189"
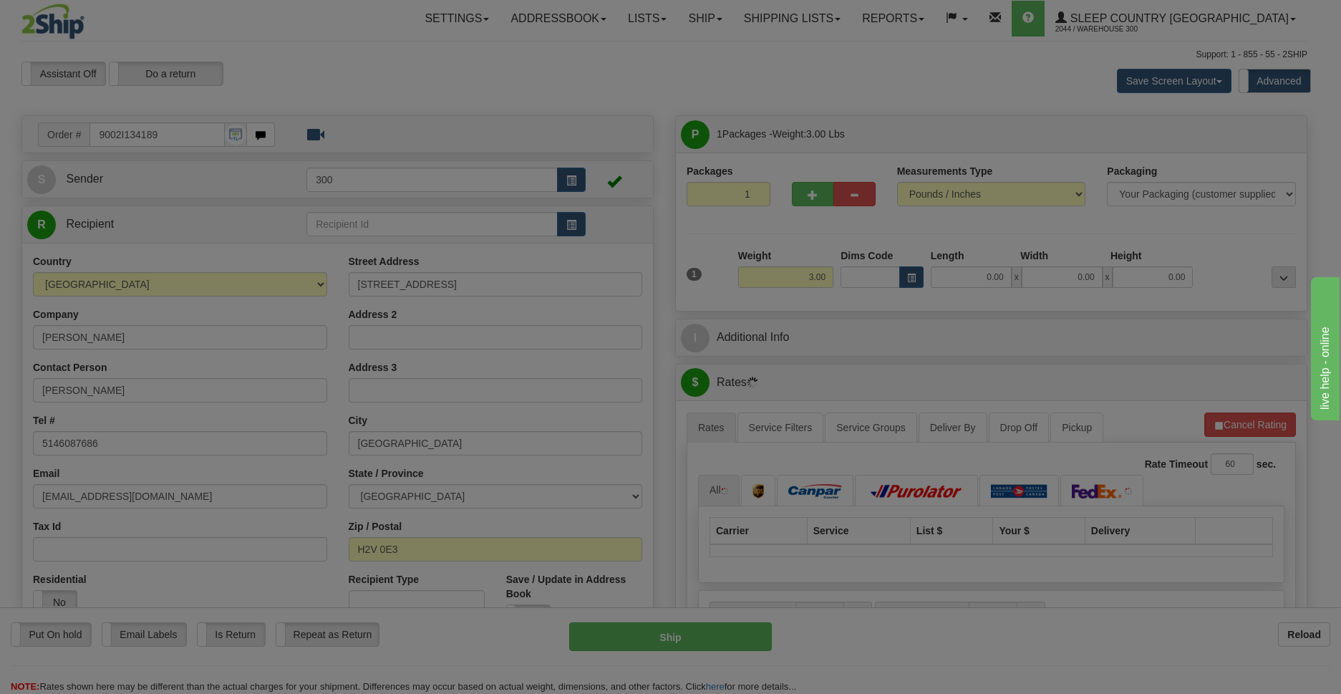
type input "OUTREMONT"
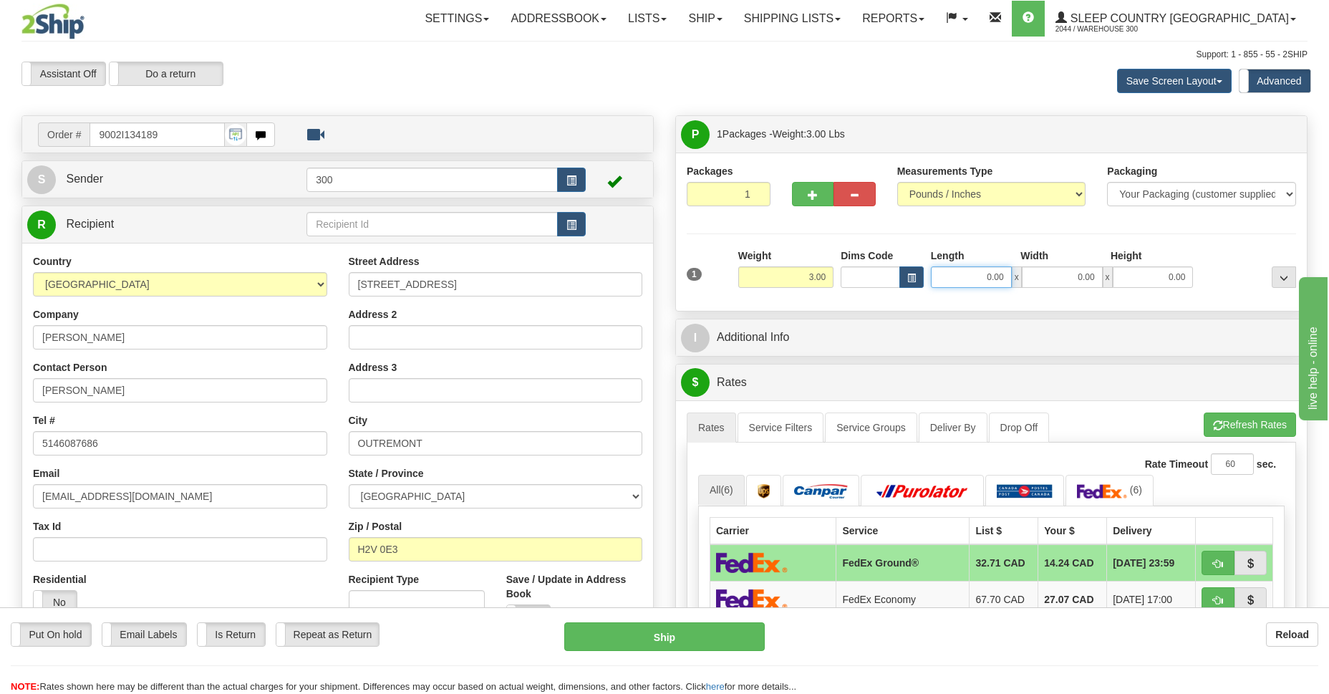
click at [981, 273] on input "0.00" at bounding box center [971, 276] width 81 height 21
type input "21.00"
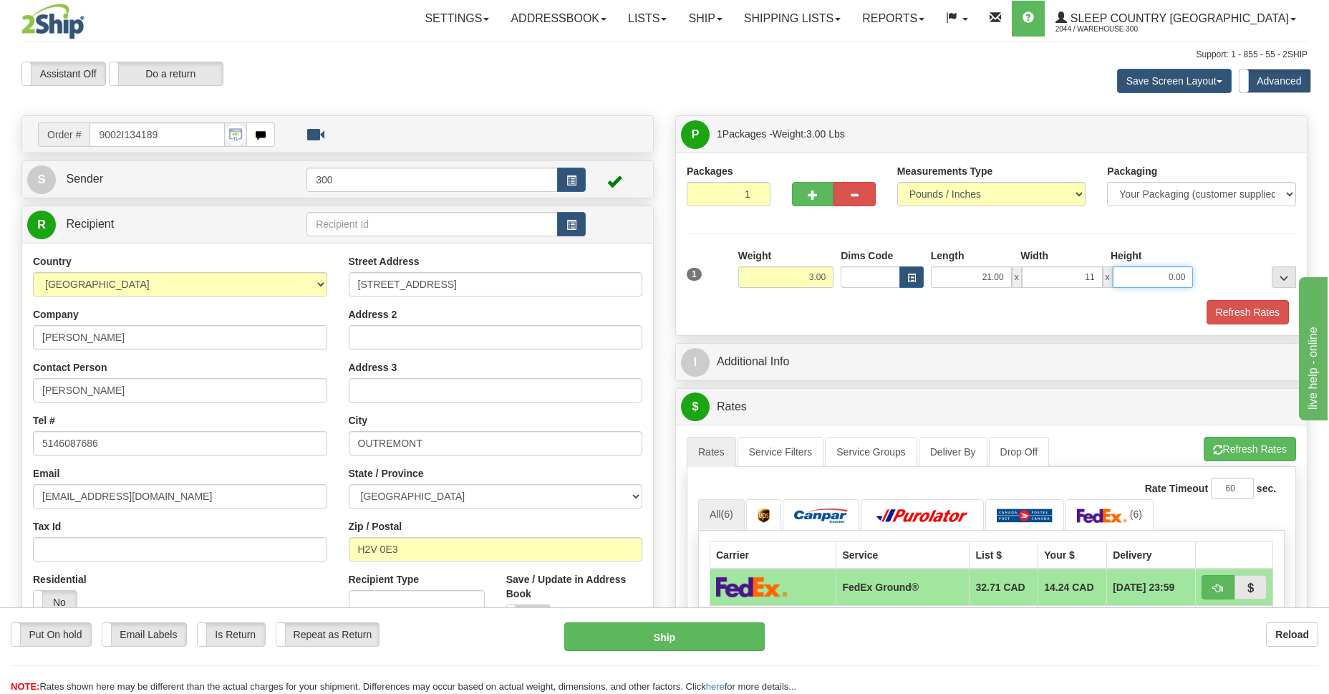
type input "11.00"
click at [1238, 308] on button "Refresh Rates" at bounding box center [1247, 312] width 82 height 24
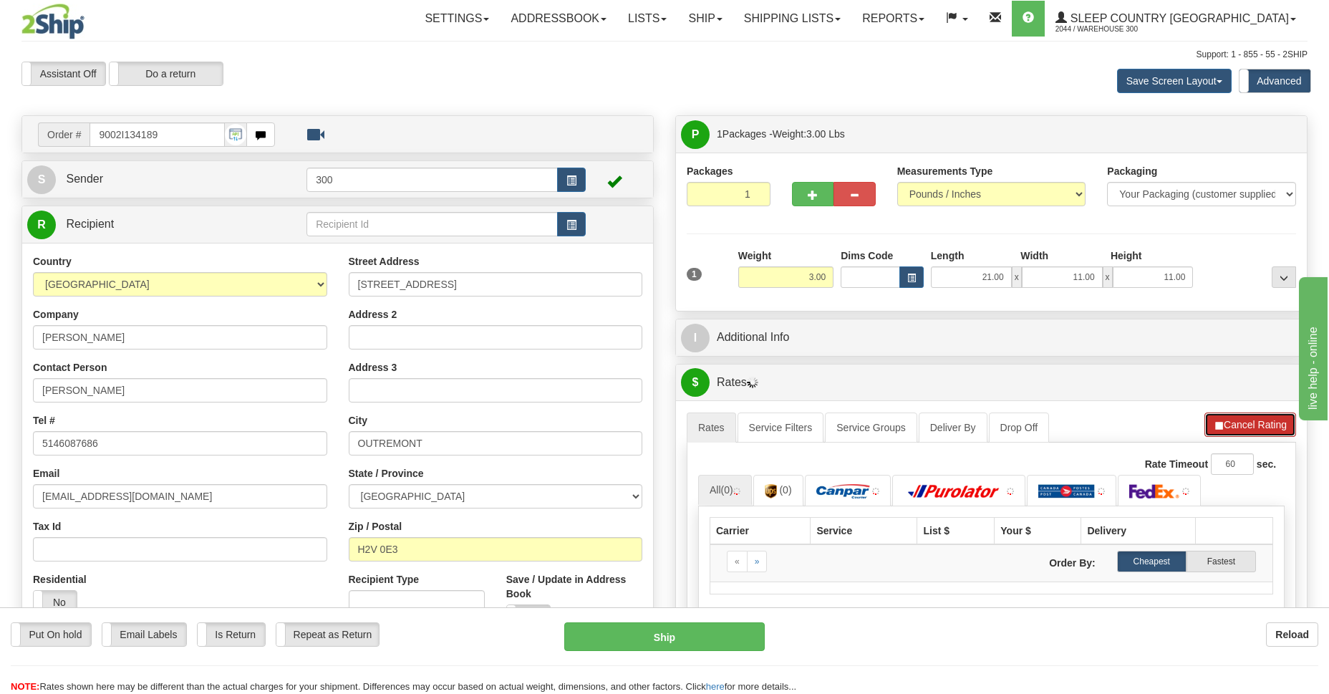
click at [1254, 422] on button "Cancel Rating" at bounding box center [1250, 424] width 92 height 24
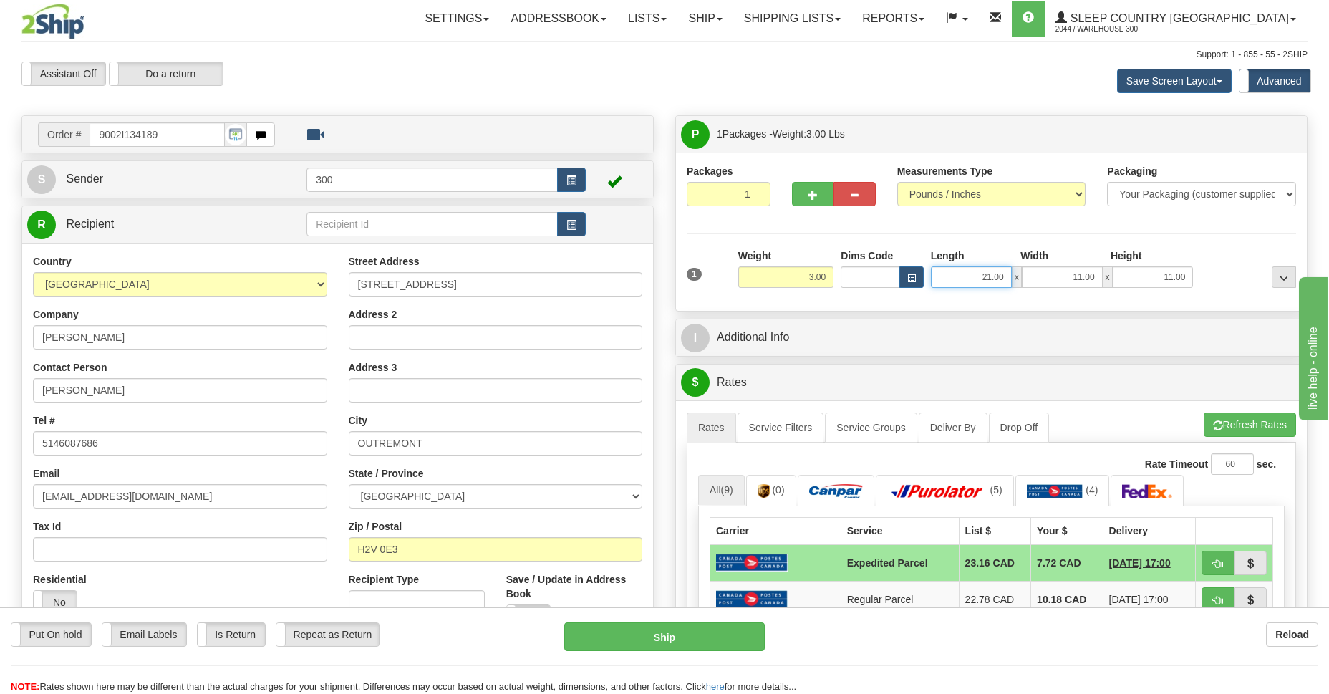
drag, startPoint x: 976, startPoint y: 281, endPoint x: 1030, endPoint y: 279, distance: 53.8
click at [1030, 279] on div "21.00 x 11.00 x 11.00" at bounding box center [1062, 276] width 263 height 21
type input "10.00"
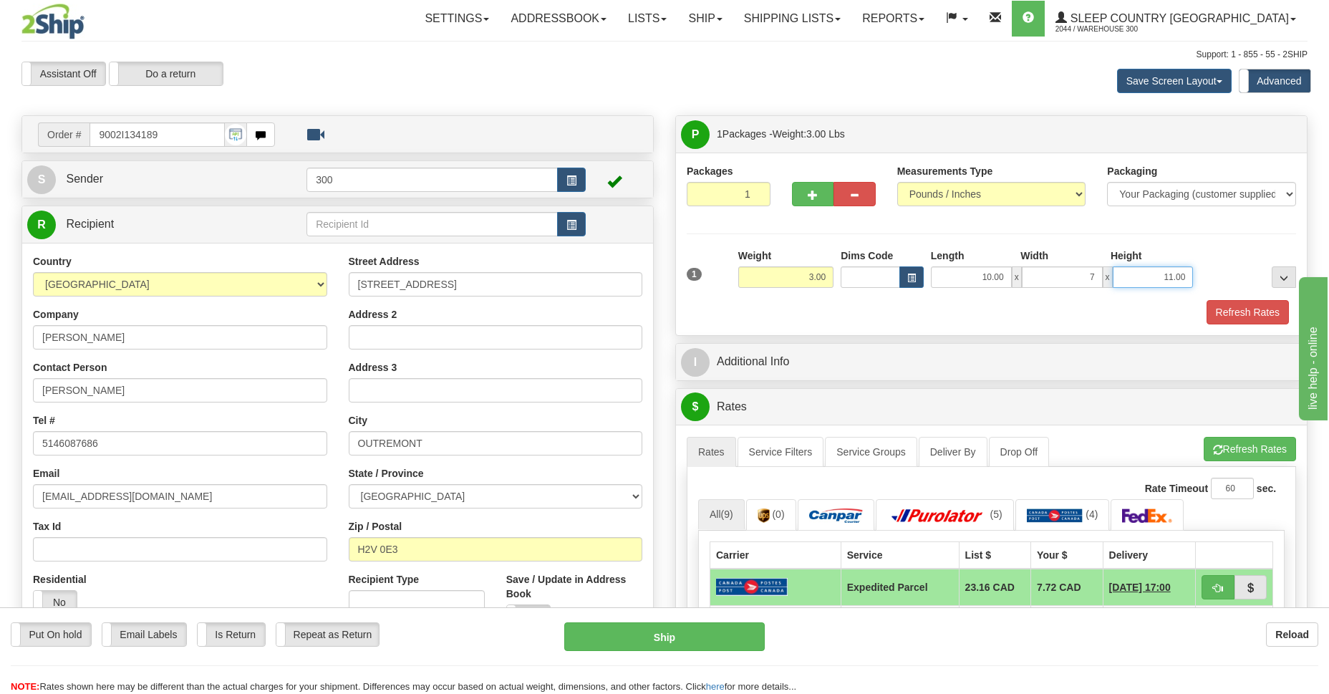
type input "7.00"
type input "2.00"
click at [1236, 308] on button "Refresh Rates" at bounding box center [1247, 312] width 82 height 24
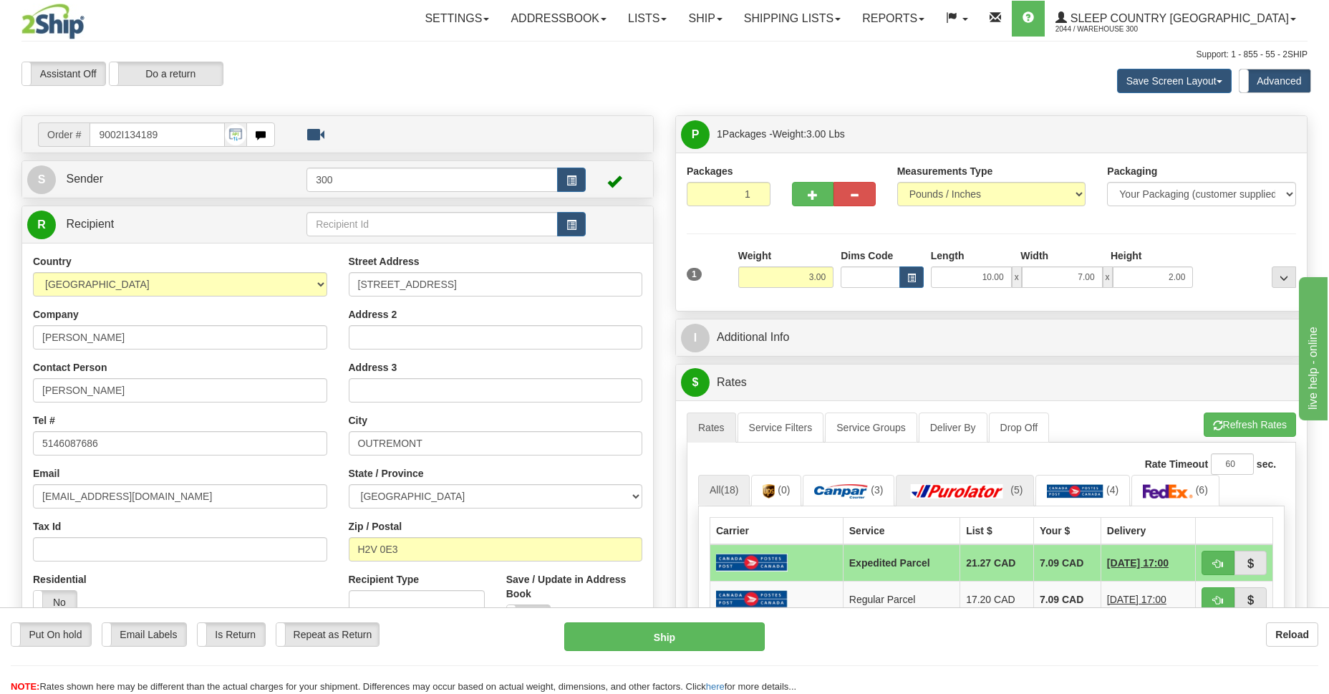
scroll to position [416, 0]
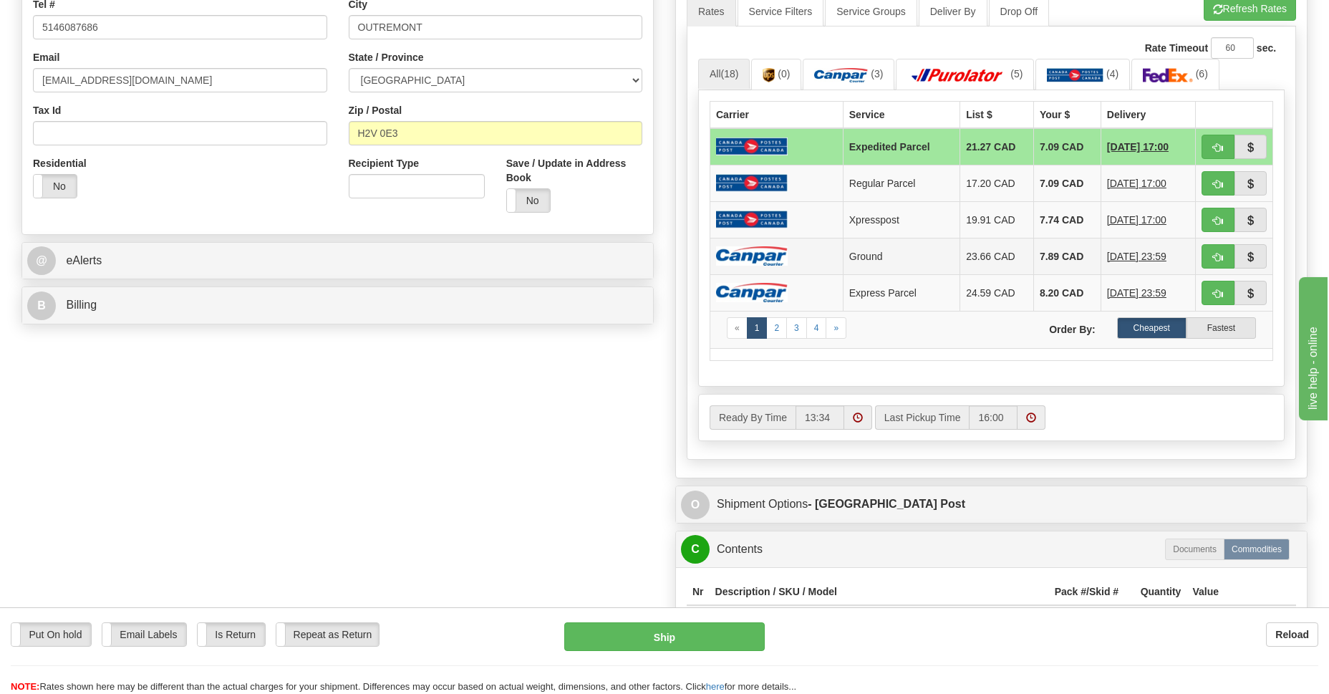
click at [877, 259] on td "Ground" at bounding box center [901, 256] width 117 height 37
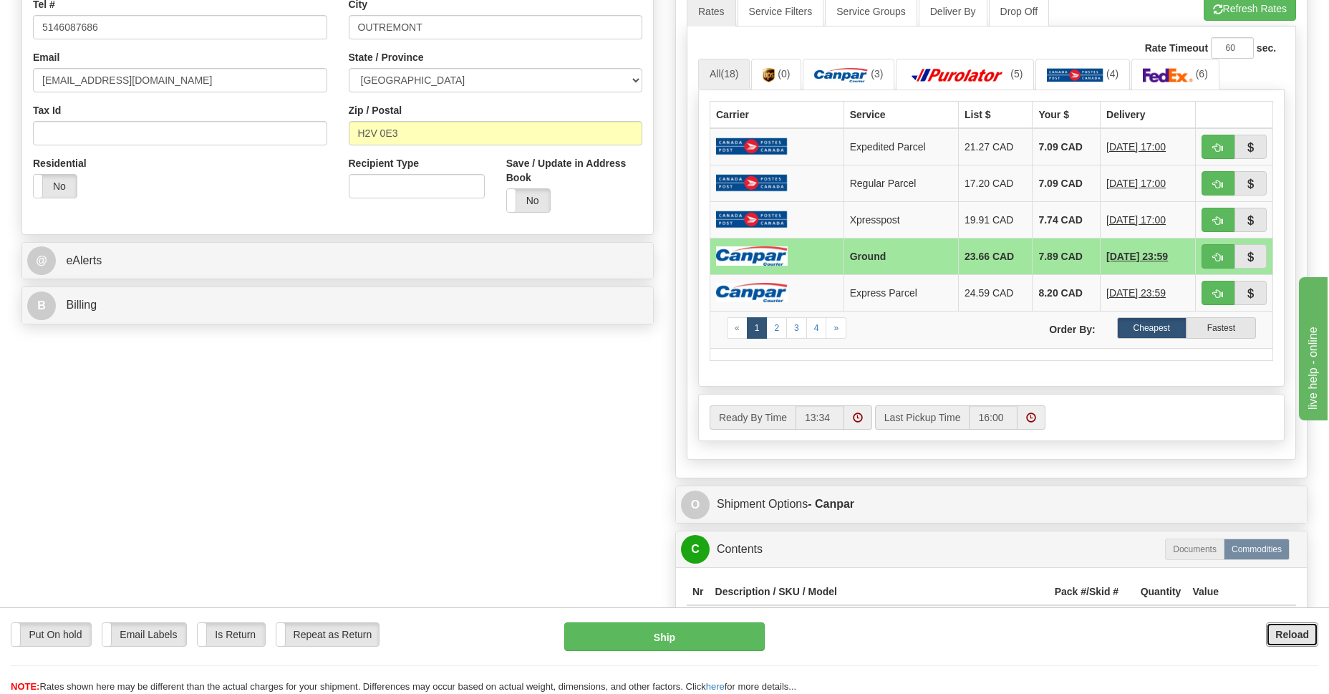
drag, startPoint x: 1284, startPoint y: 634, endPoint x: 813, endPoint y: 595, distance: 472.0
click at [800, 614] on div "Put On hold Put On hold Email Labels Email Labels Edit Is Return Is Return Repe…" at bounding box center [664, 650] width 1329 height 87
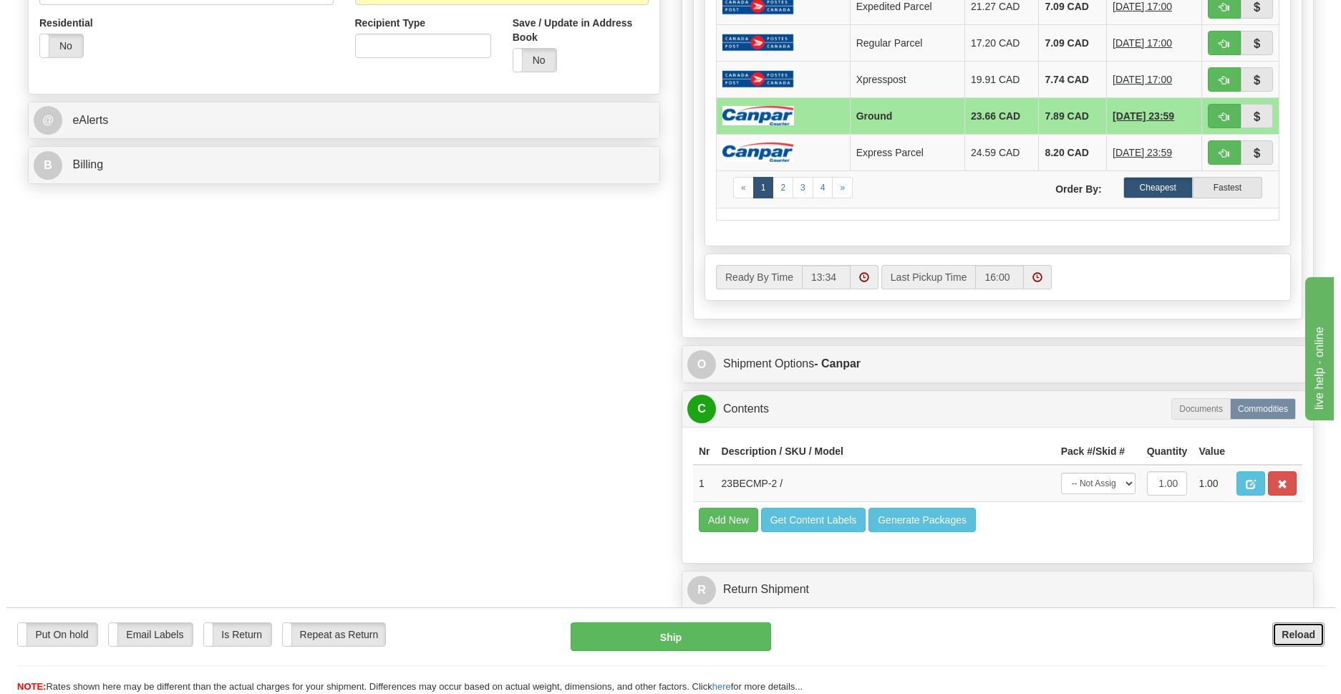
scroll to position [452, 0]
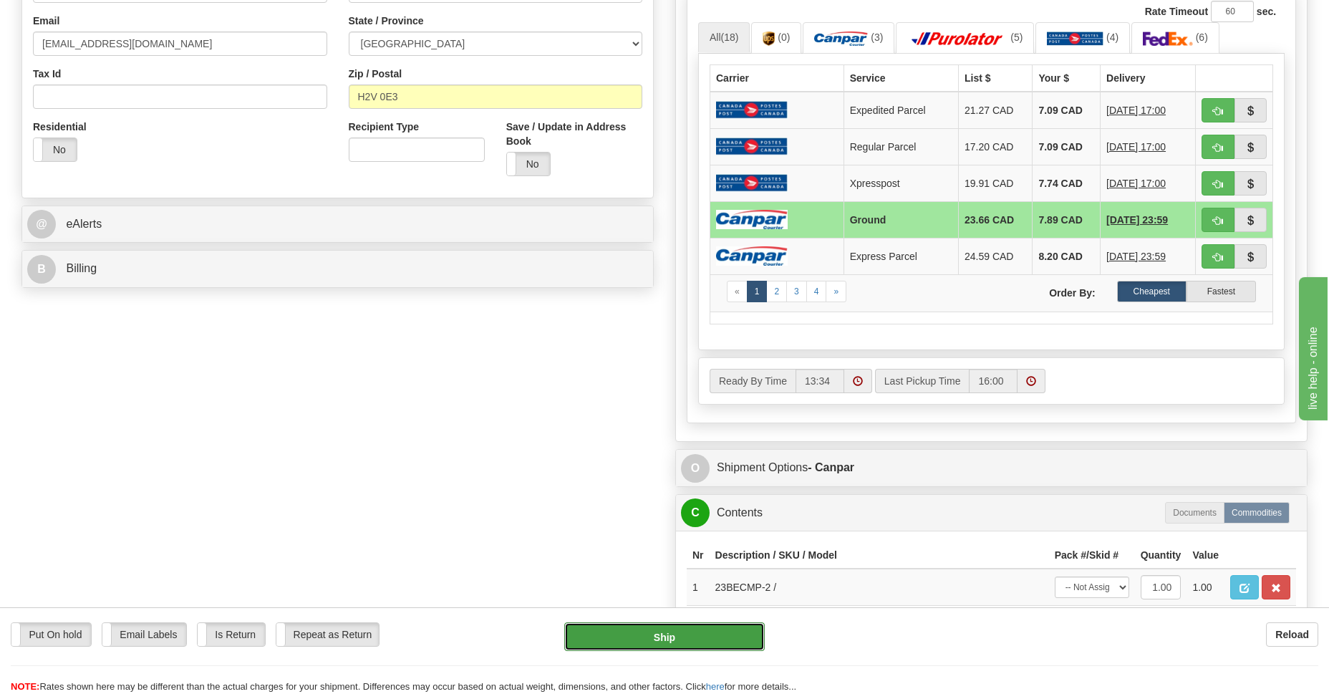
click at [677, 630] on button "Ship" at bounding box center [664, 636] width 200 height 29
type input "1"
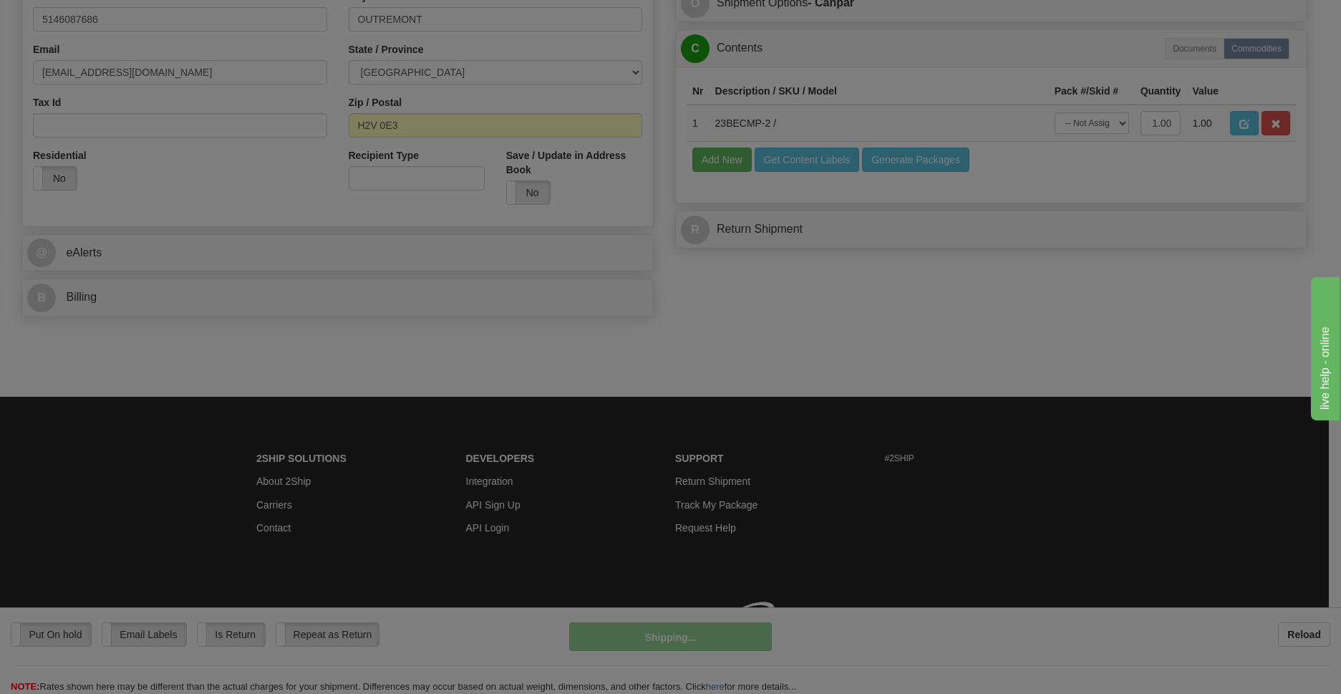
scroll to position [424, 0]
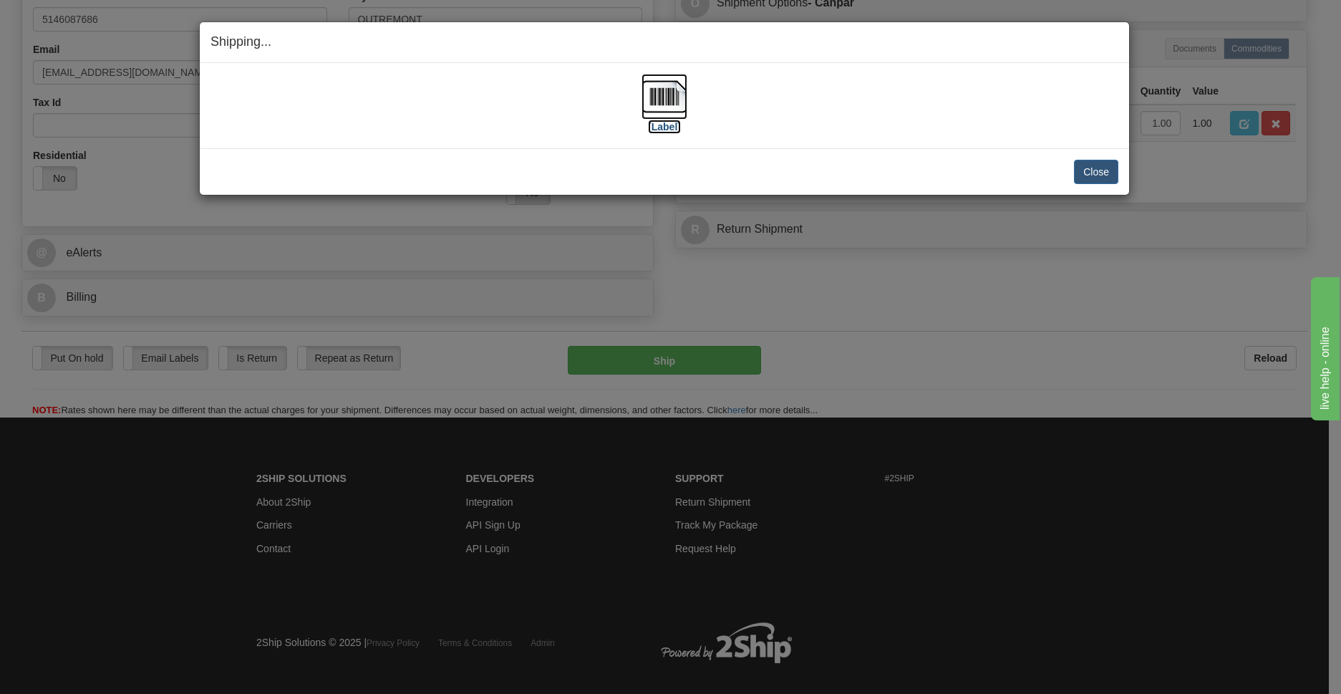
click at [664, 95] on img at bounding box center [665, 97] width 46 height 46
click at [1086, 166] on button "Close" at bounding box center [1096, 172] width 44 height 24
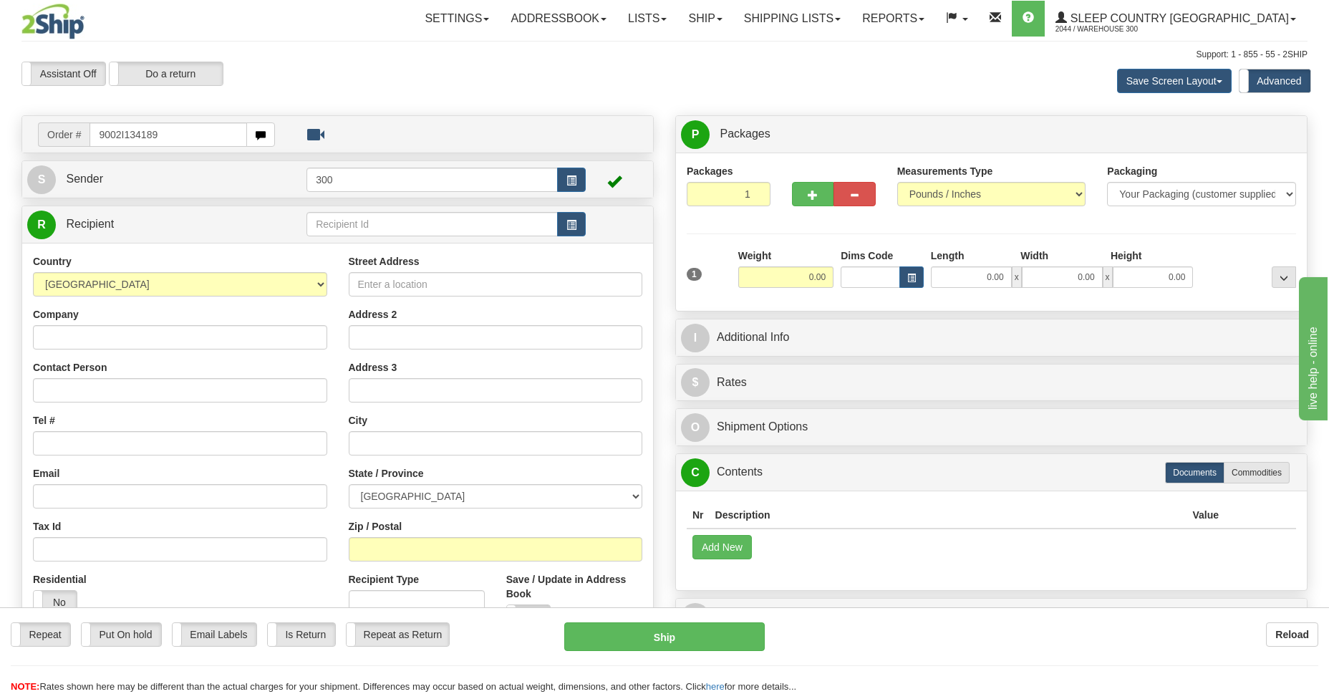
type input "9002I134189"
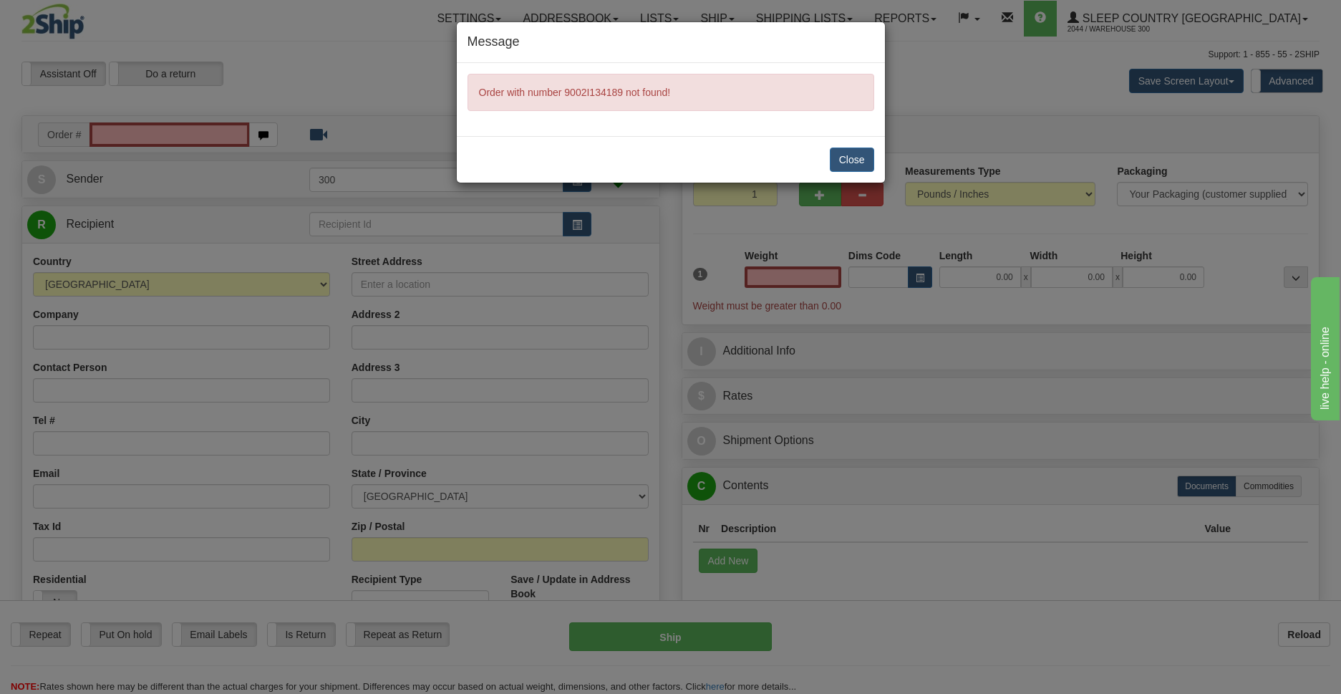
type input "0.00"
click at [854, 157] on button "Close" at bounding box center [852, 159] width 44 height 24
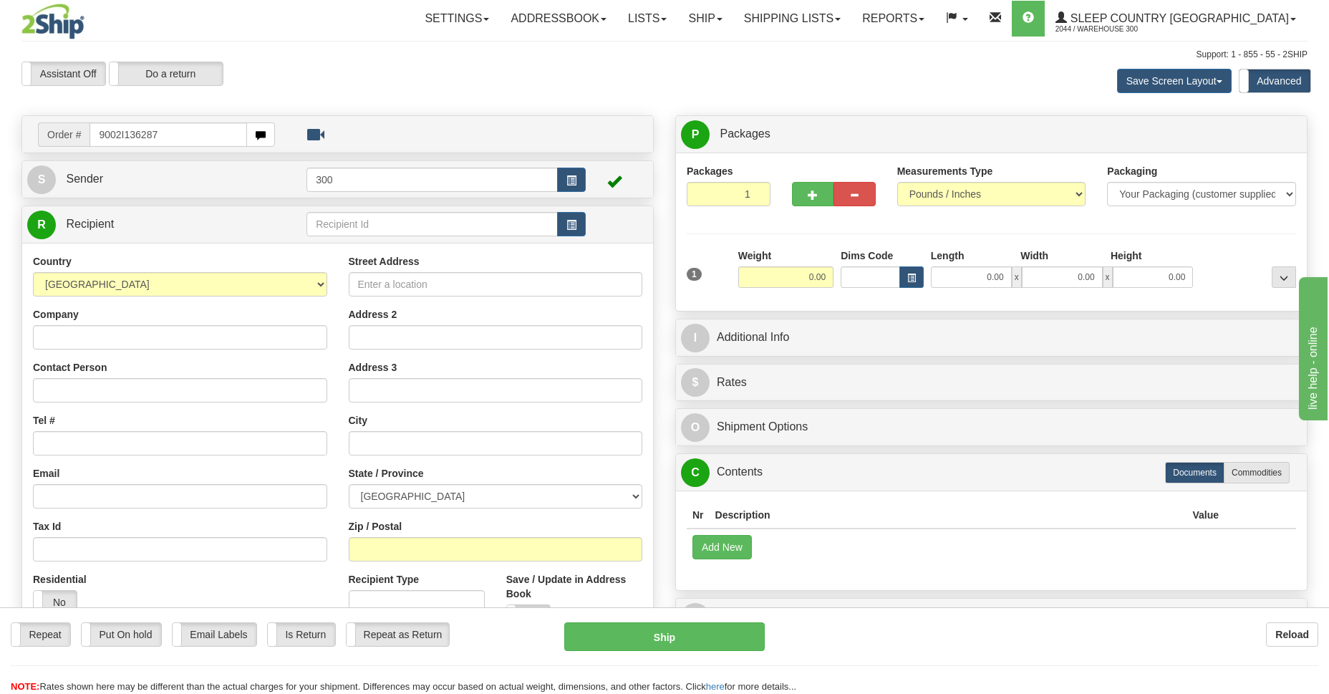
type input "9002I136287"
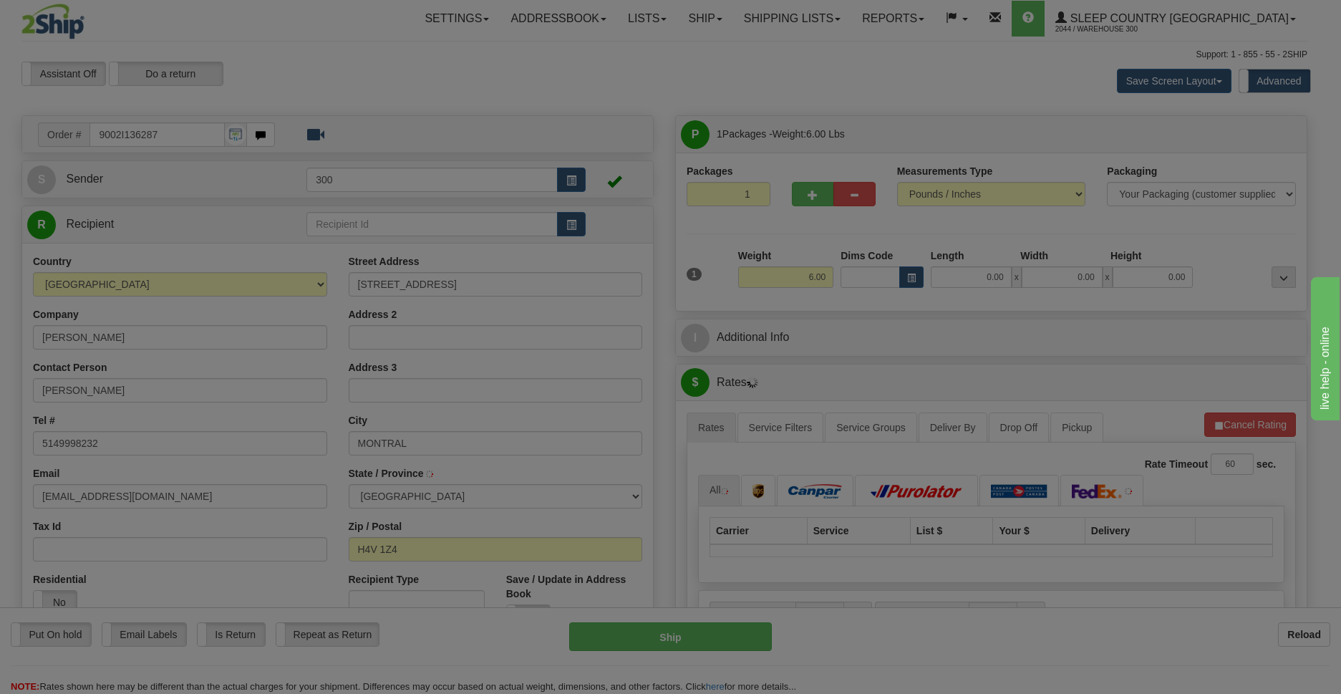
type input "MONTREAL"
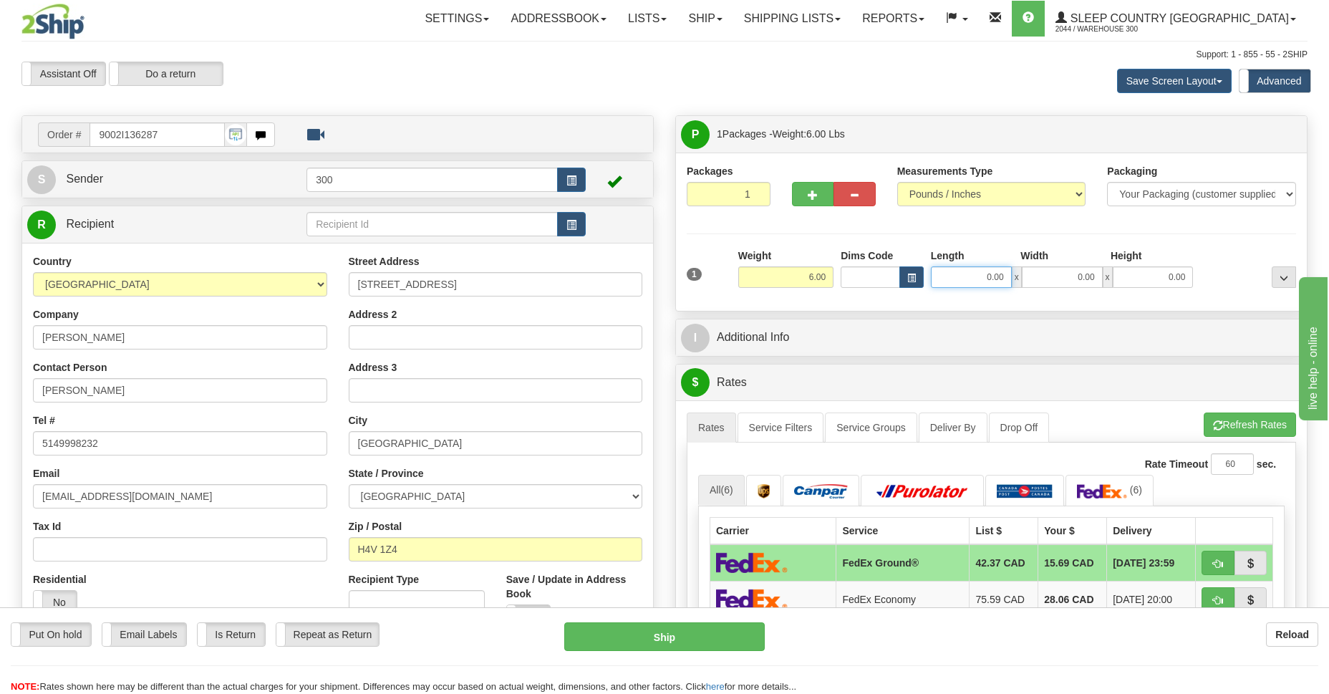
click at [962, 277] on input "0.00" at bounding box center [971, 276] width 81 height 21
type input "21.00"
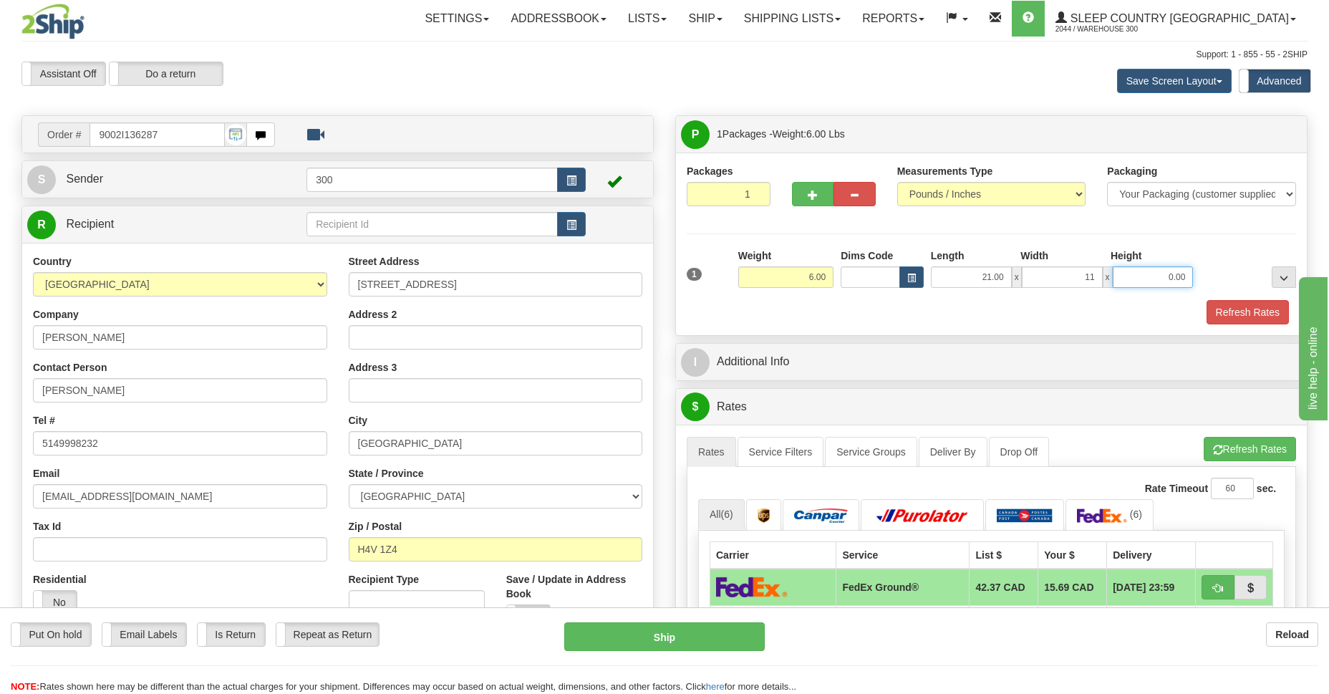
type input "11.00"
click at [1240, 304] on button "Refresh Rates" at bounding box center [1247, 312] width 82 height 24
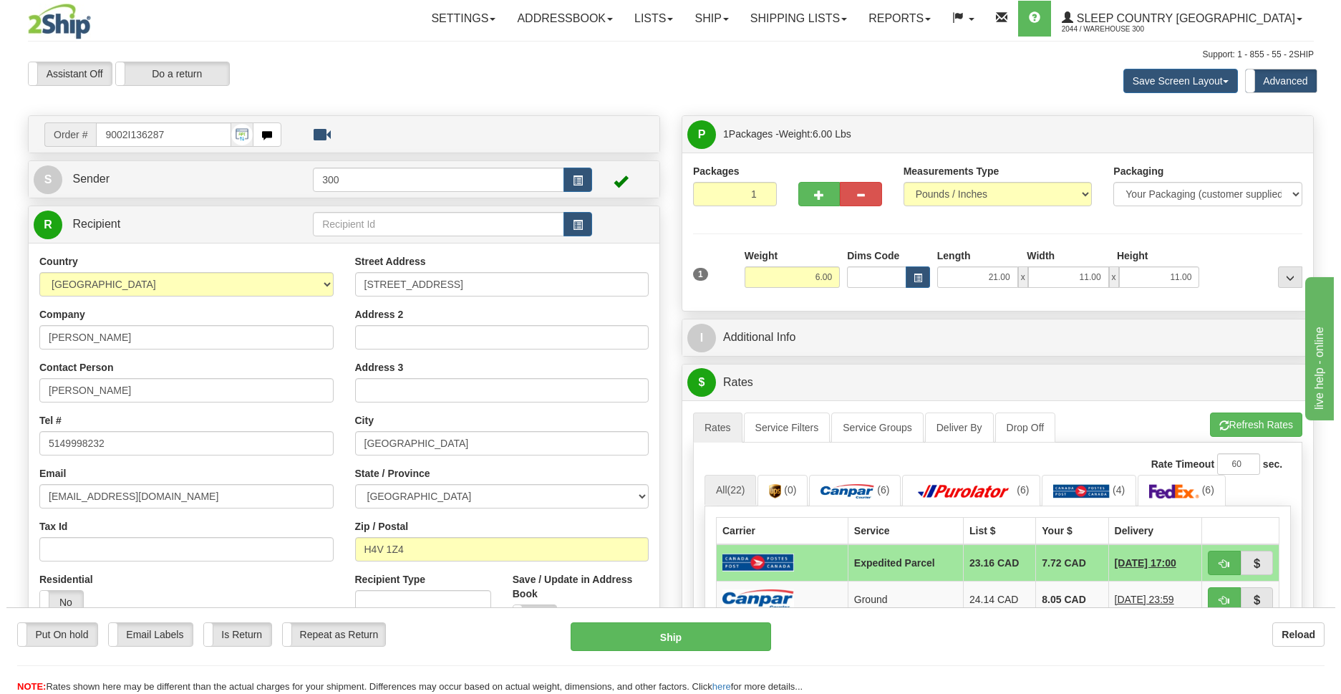
scroll to position [208, 0]
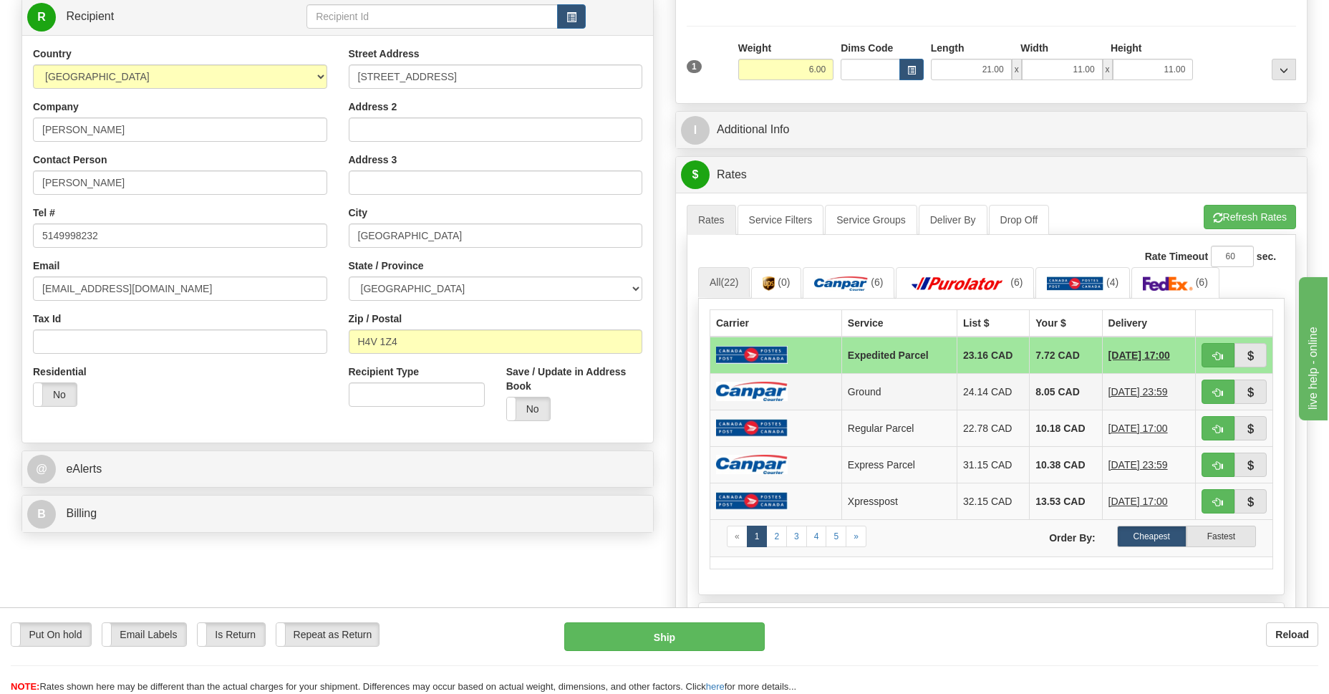
click at [938, 394] on td "Ground" at bounding box center [898, 391] width 115 height 37
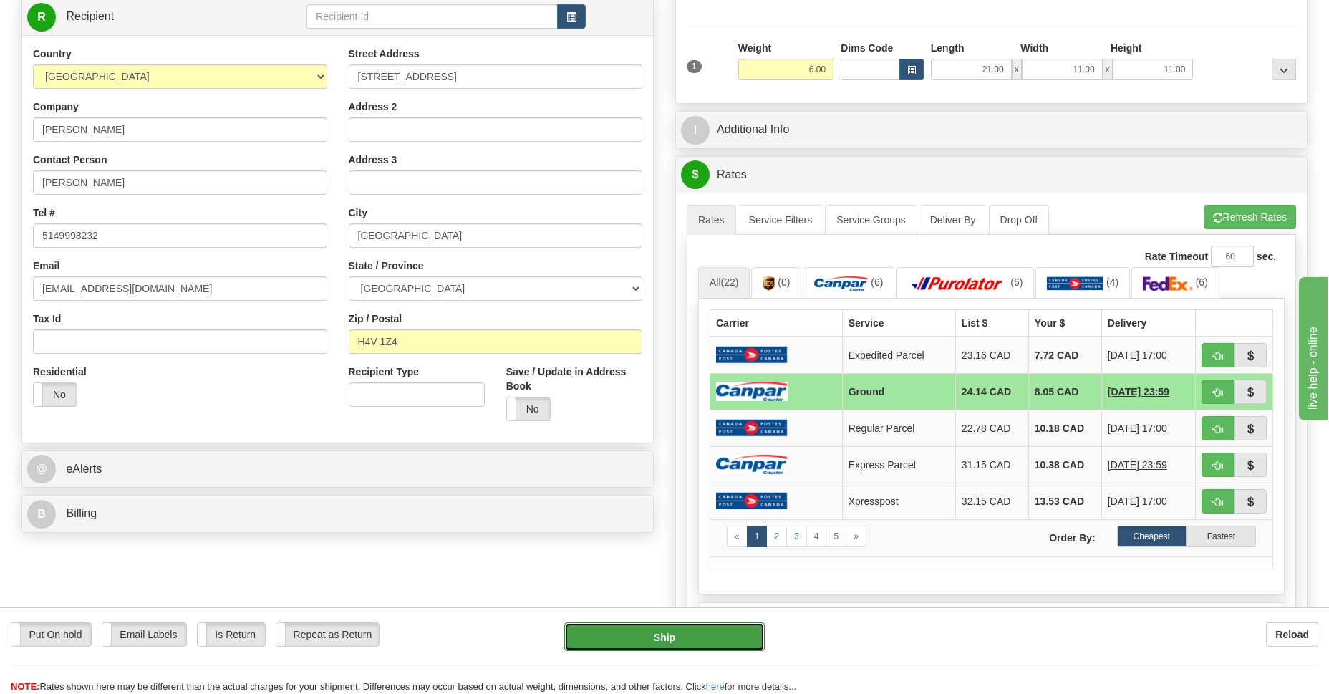
click at [592, 637] on button "Ship" at bounding box center [664, 636] width 200 height 29
type input "1"
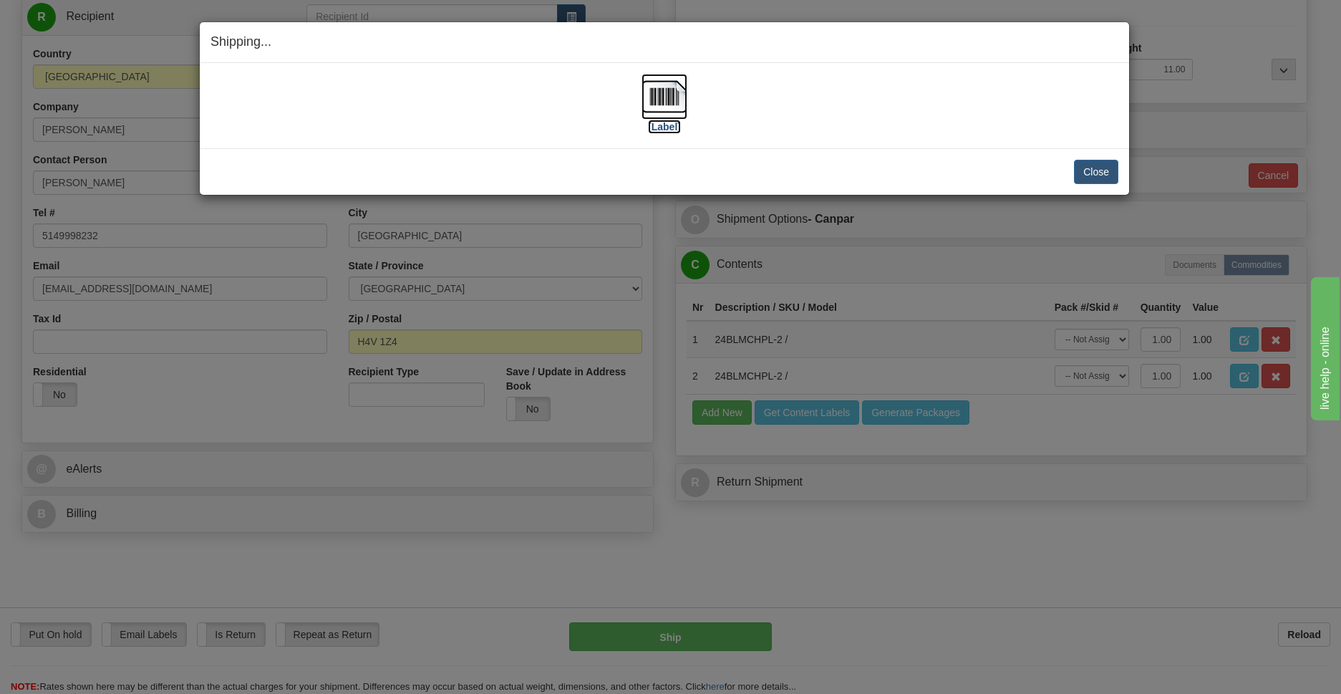
click at [657, 101] on img at bounding box center [665, 97] width 46 height 46
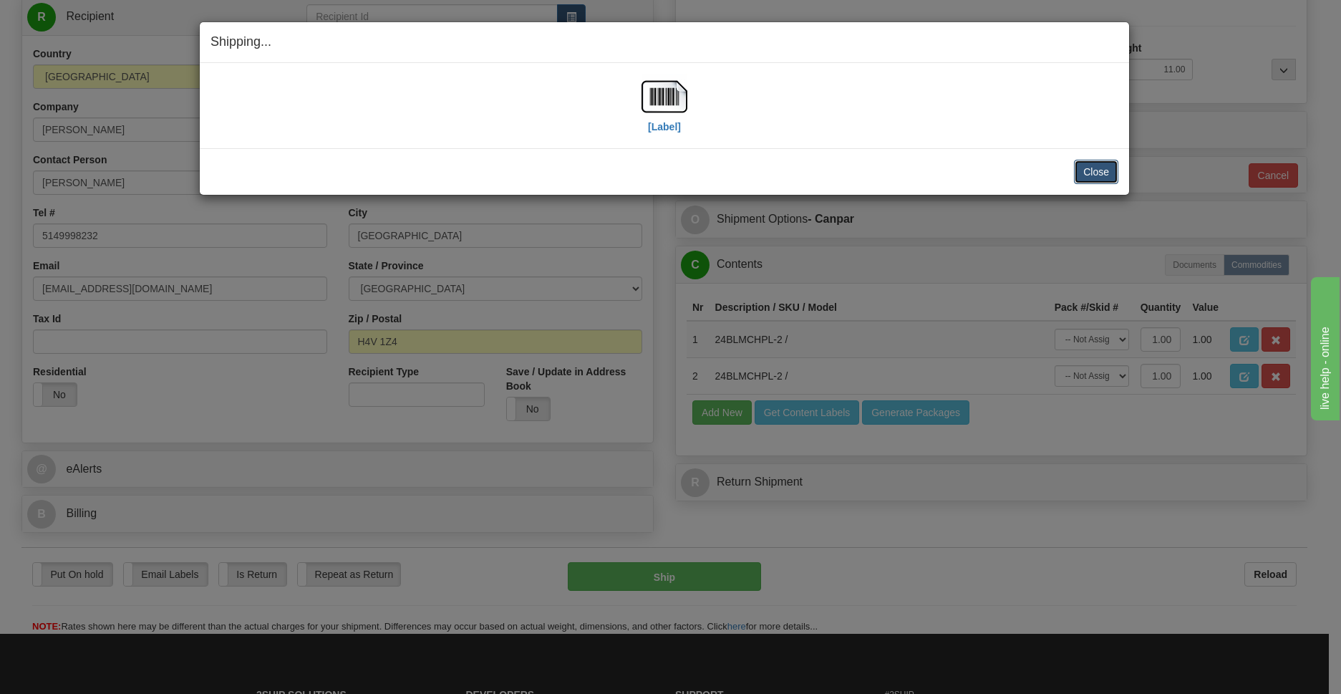
click at [1100, 164] on button "Close" at bounding box center [1096, 172] width 44 height 24
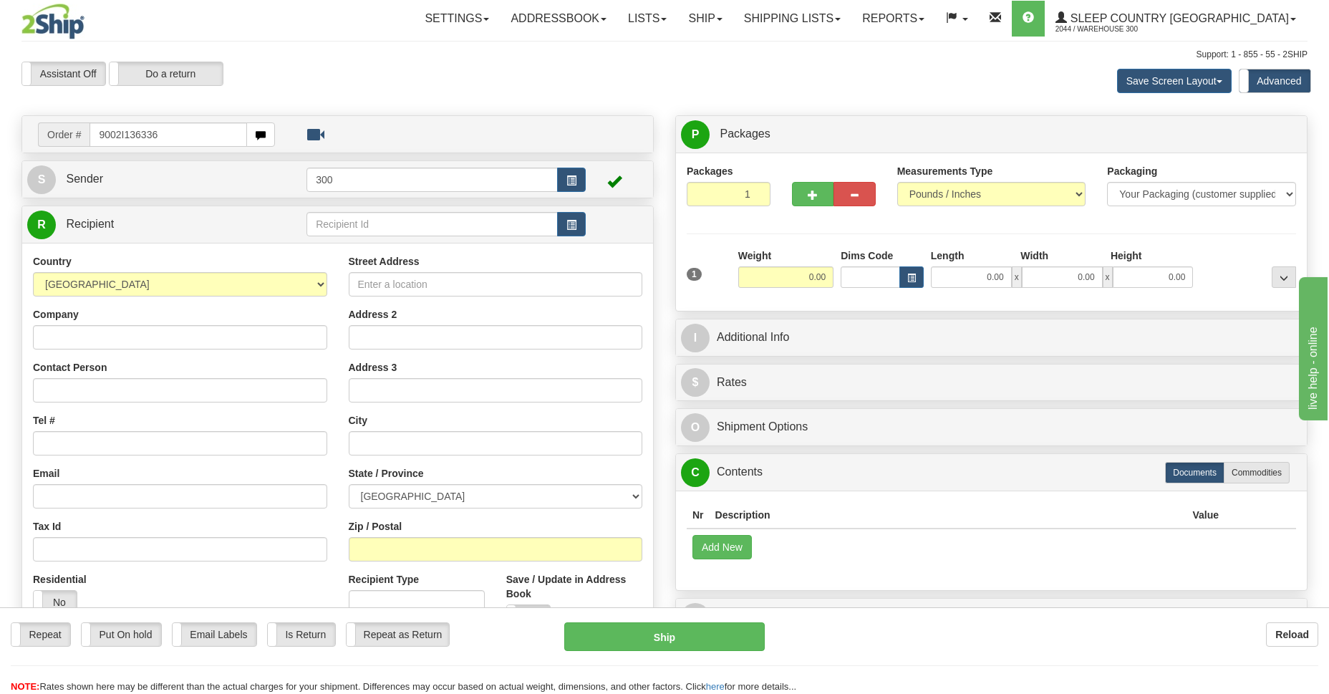
type input "9002I136336"
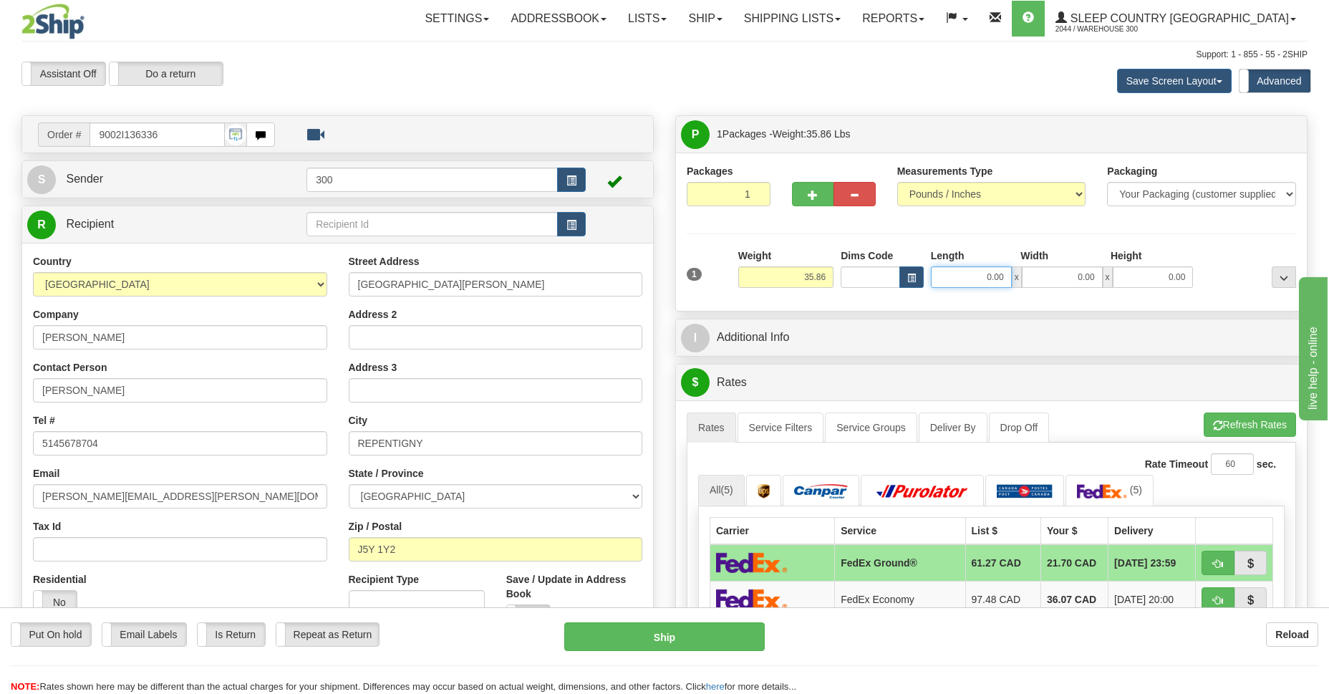
click at [977, 275] on input "0.00" at bounding box center [971, 276] width 81 height 21
type input "15.00"
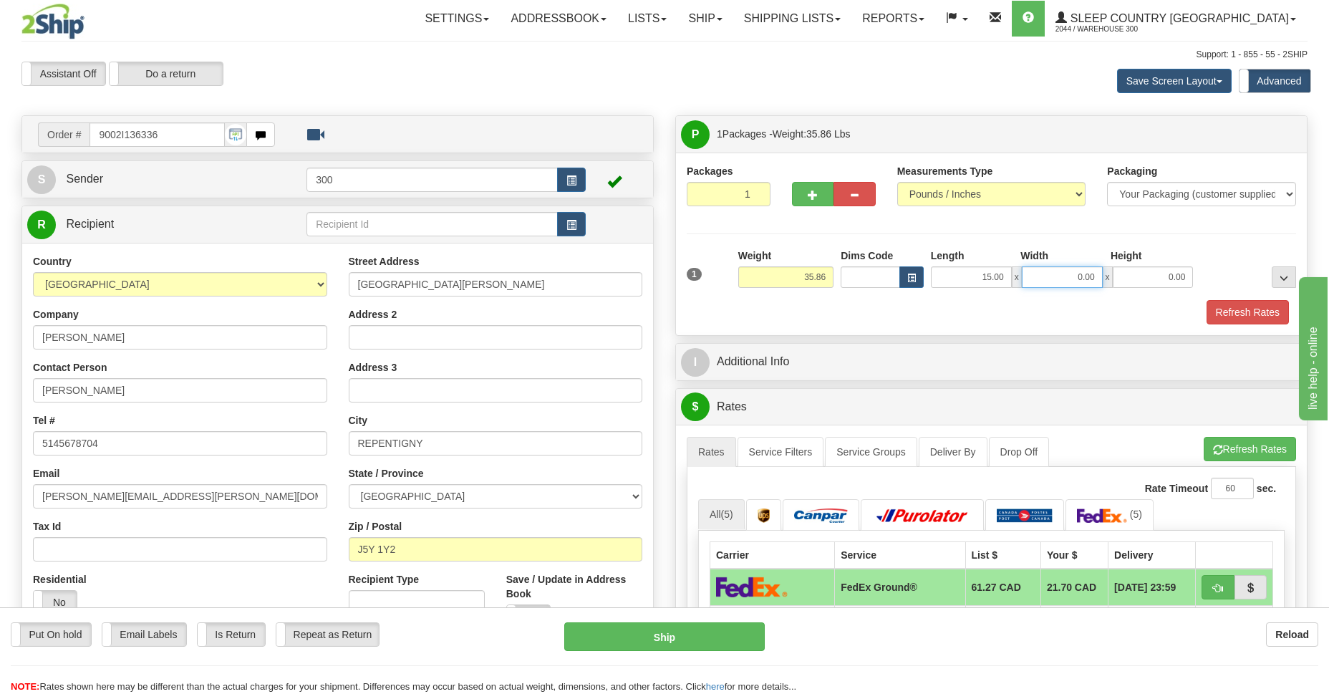
type input "5"
type input "15.00"
type input "61.00"
click at [1230, 316] on button "Refresh Rates" at bounding box center [1247, 312] width 82 height 24
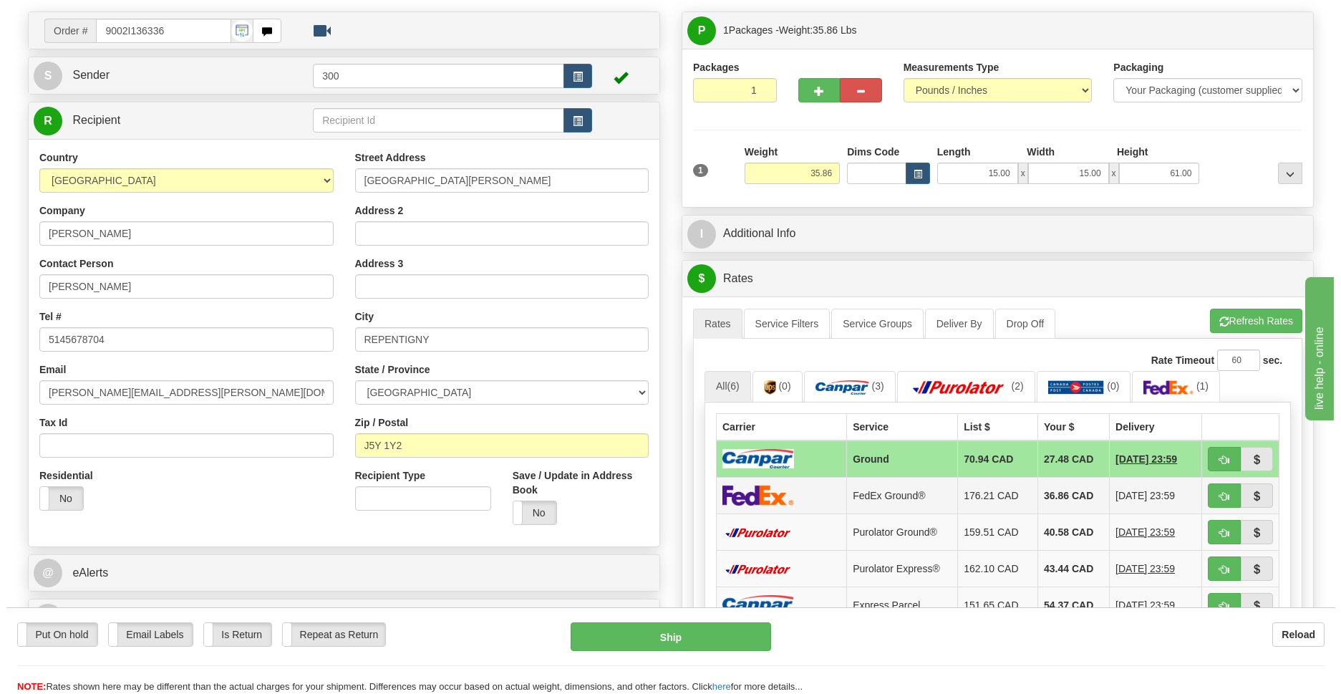
scroll to position [208, 0]
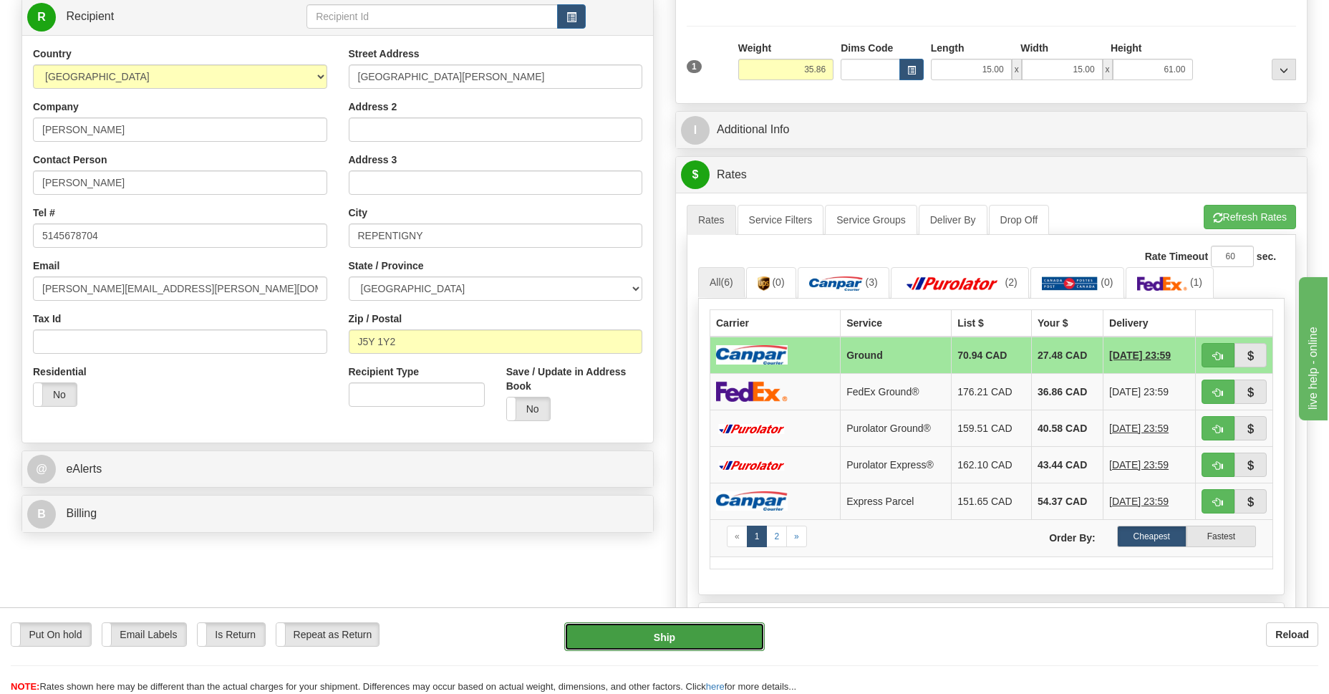
click at [681, 634] on button "Ship" at bounding box center [664, 636] width 200 height 29
type input "1"
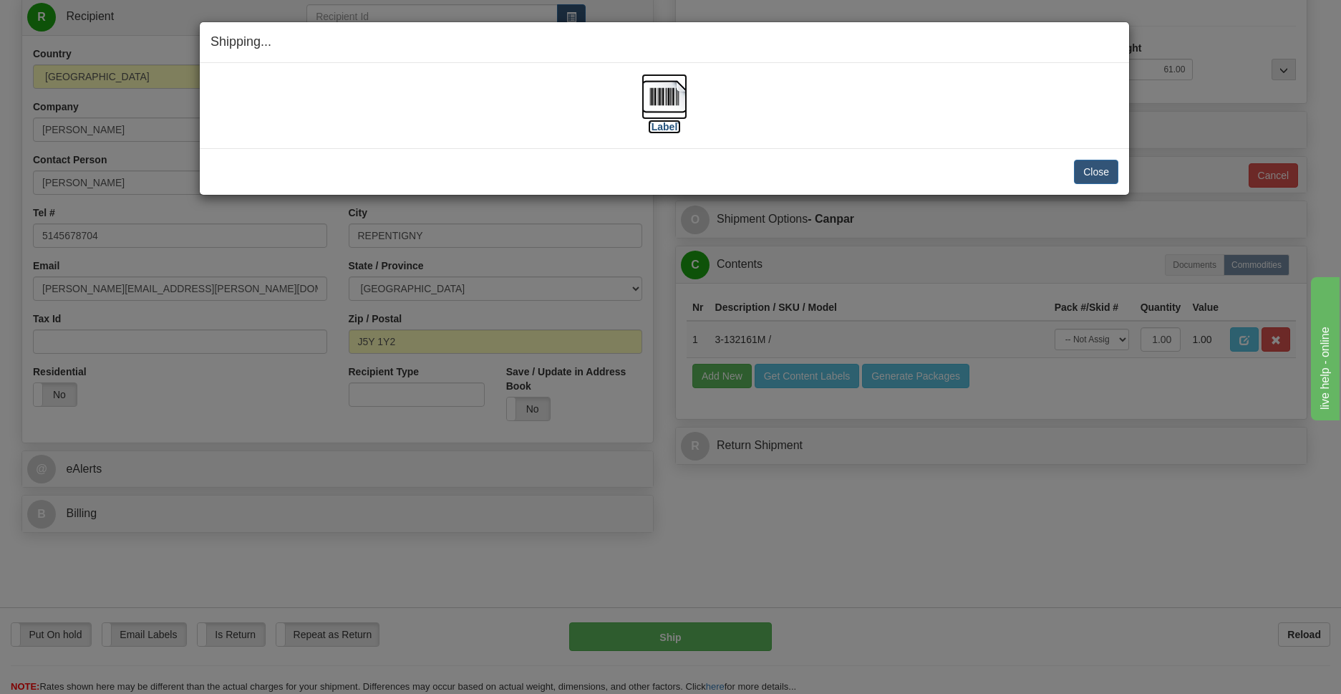
click at [660, 92] on img at bounding box center [665, 97] width 46 height 46
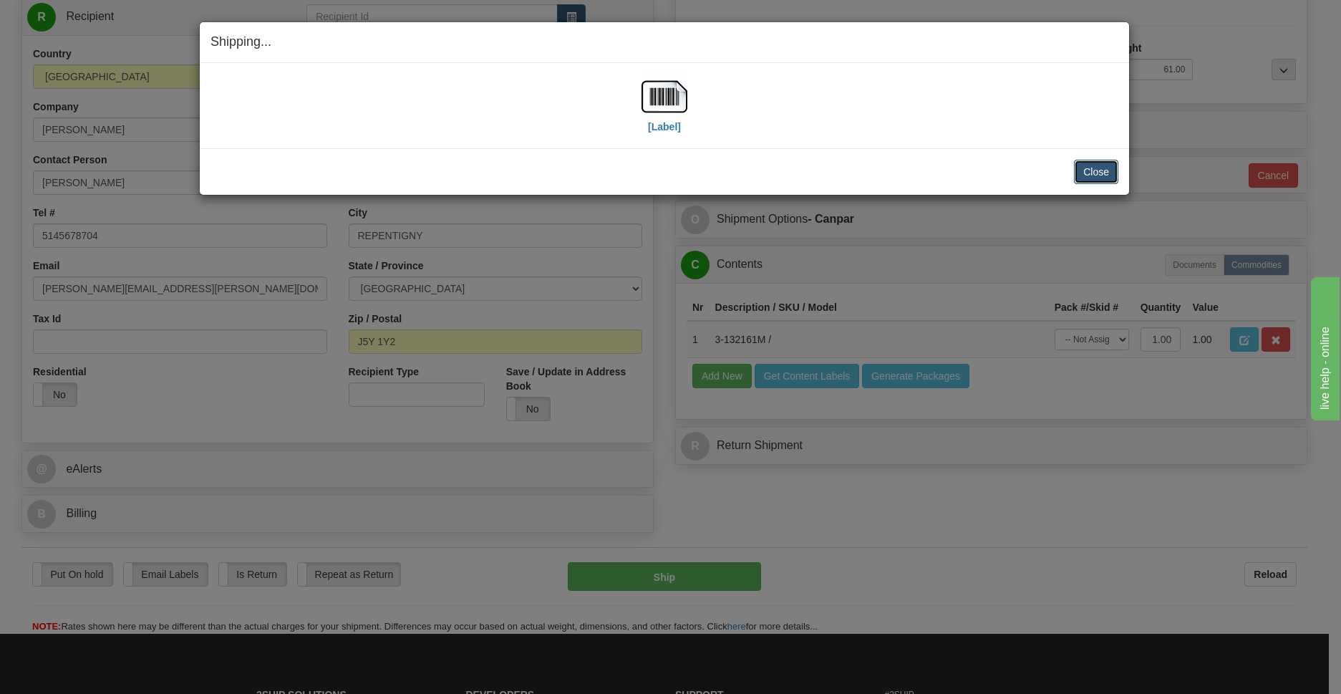
click at [1078, 169] on button "Close" at bounding box center [1096, 172] width 44 height 24
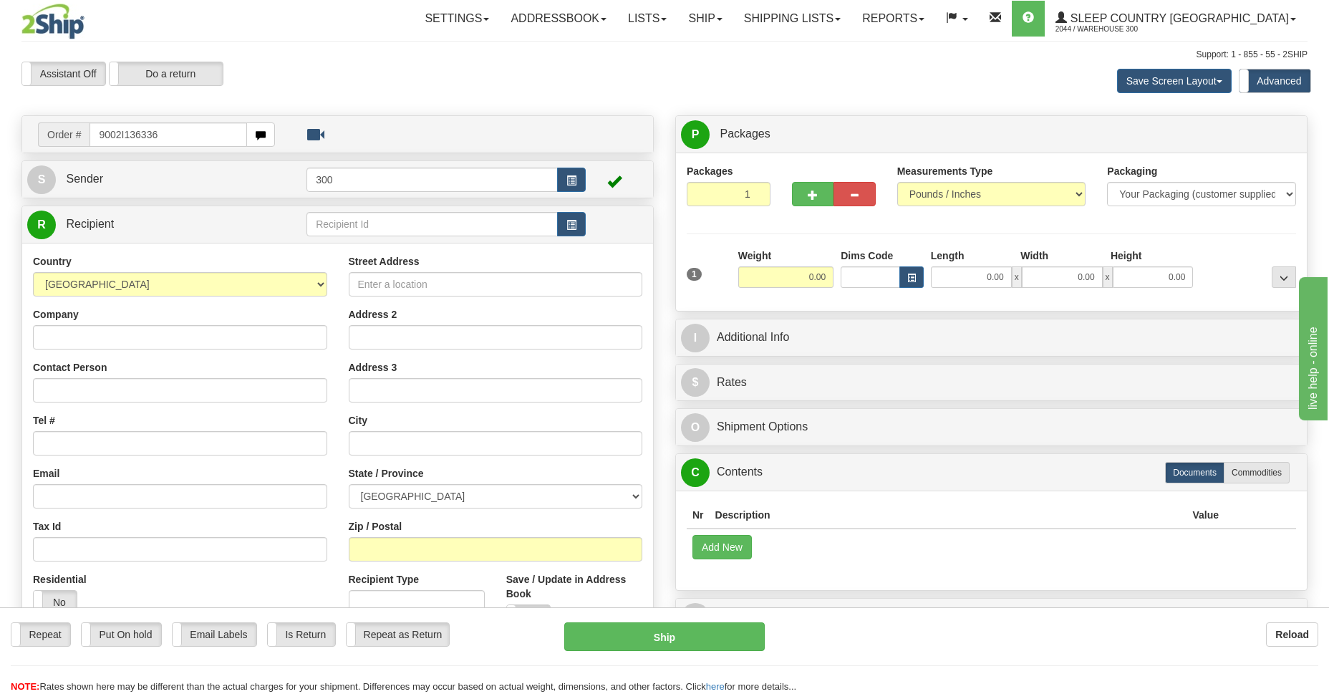
type input "9002I136336"
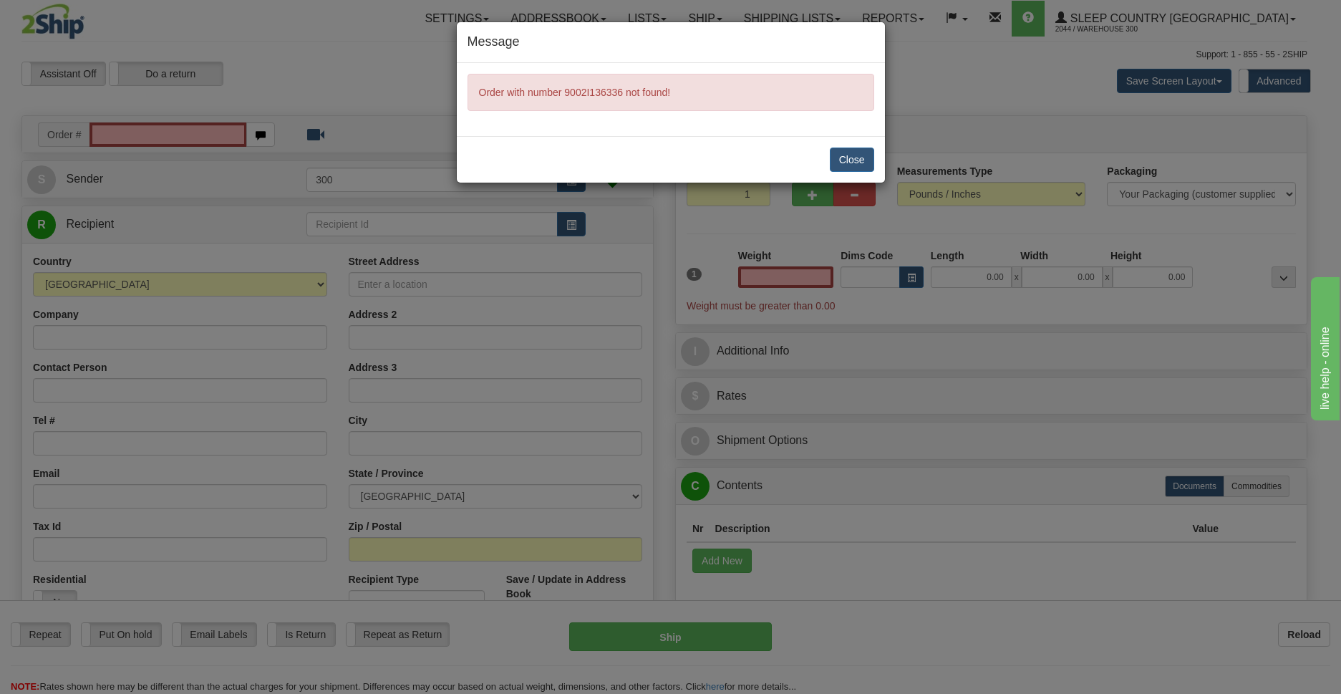
type input "0.00"
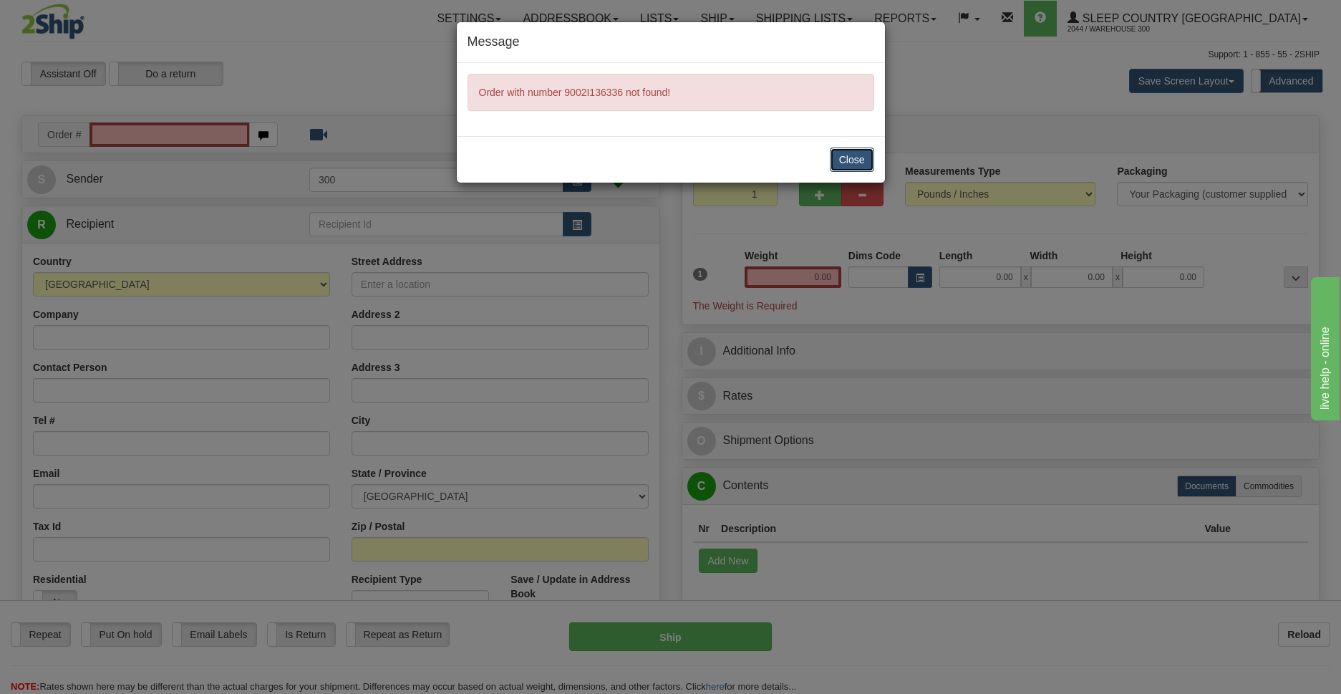
click at [853, 158] on button "Close" at bounding box center [852, 159] width 44 height 24
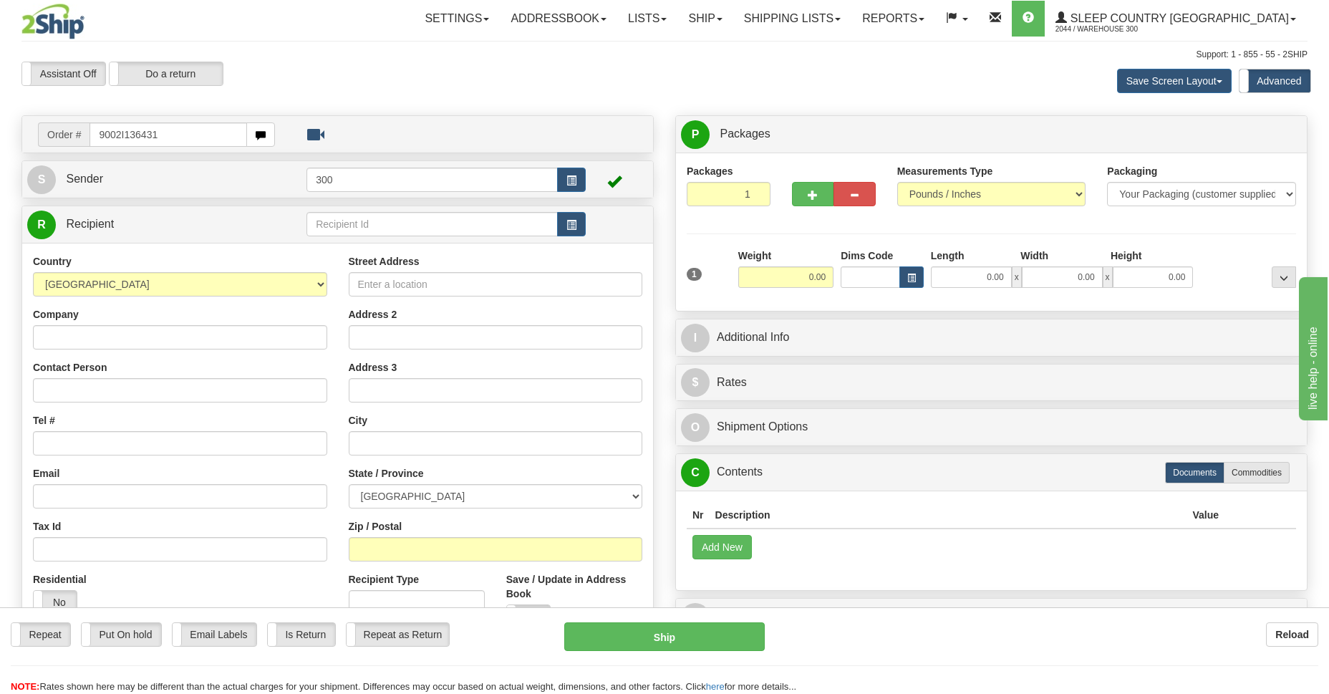
type input "9002I136431"
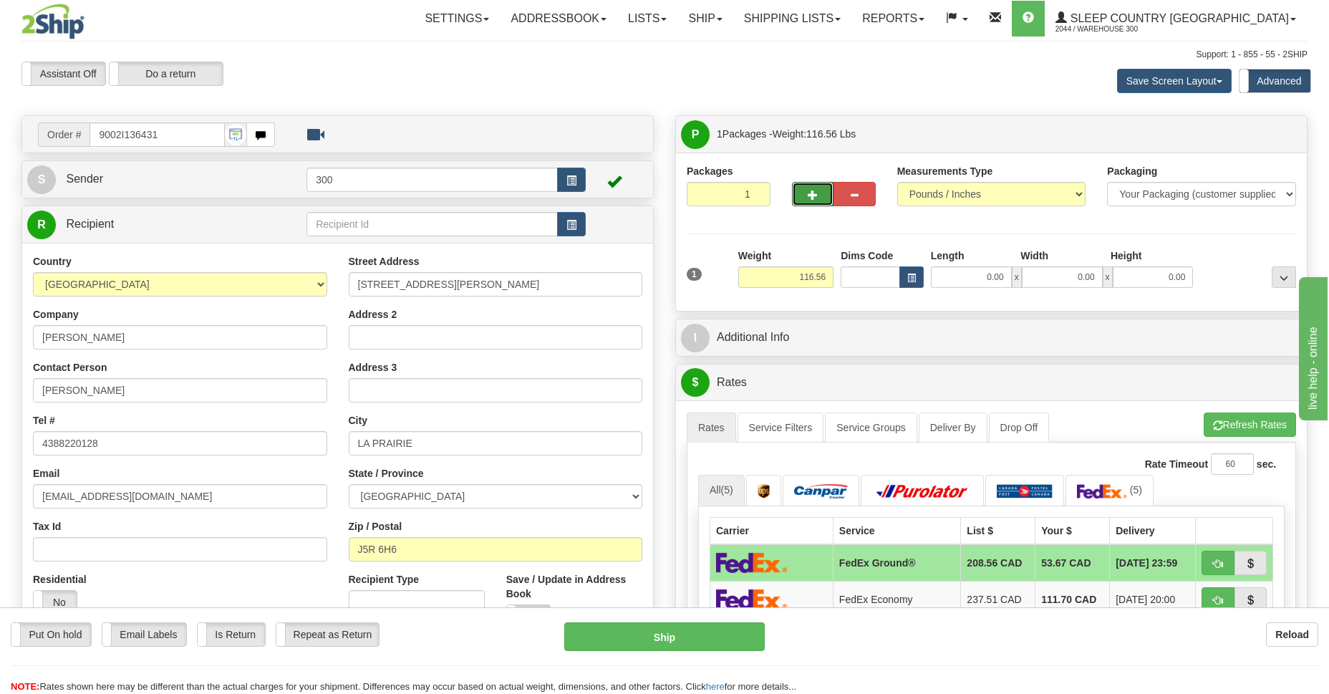
click at [815, 203] on button "button" at bounding box center [813, 194] width 42 height 24
type input "2"
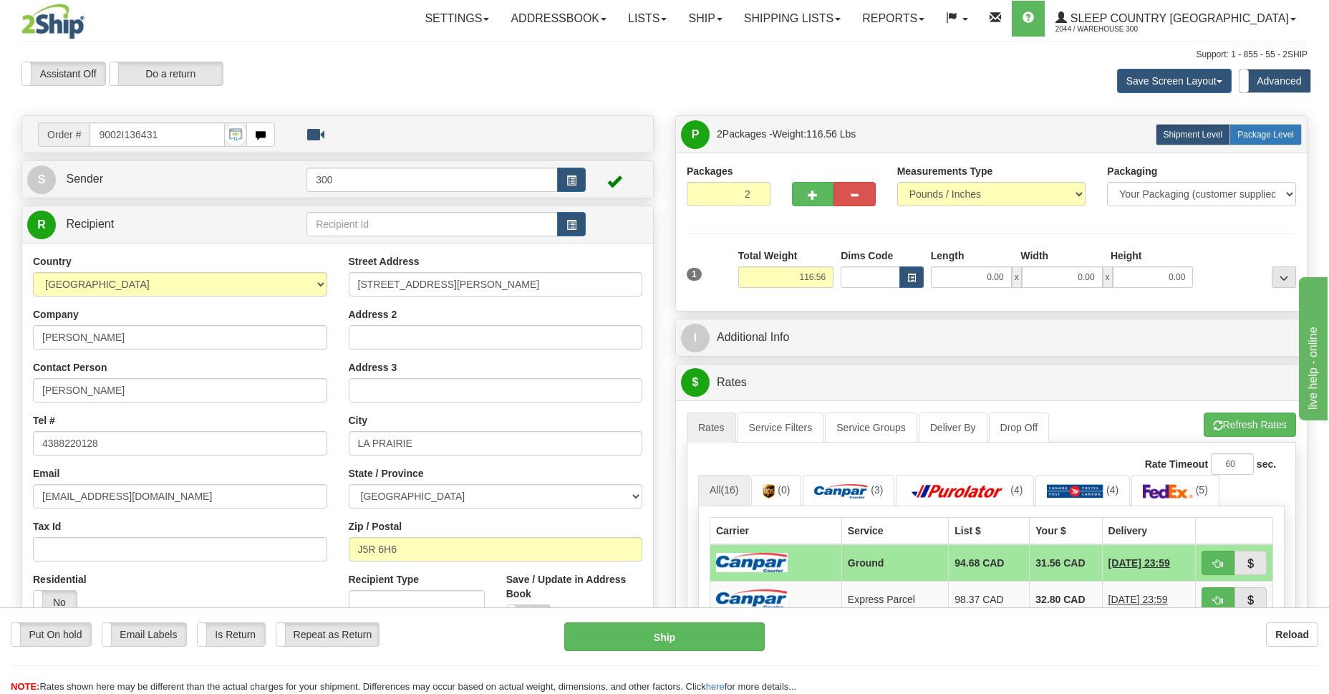
click at [1272, 133] on span "Package Level" at bounding box center [1265, 135] width 57 height 10
radio input "true"
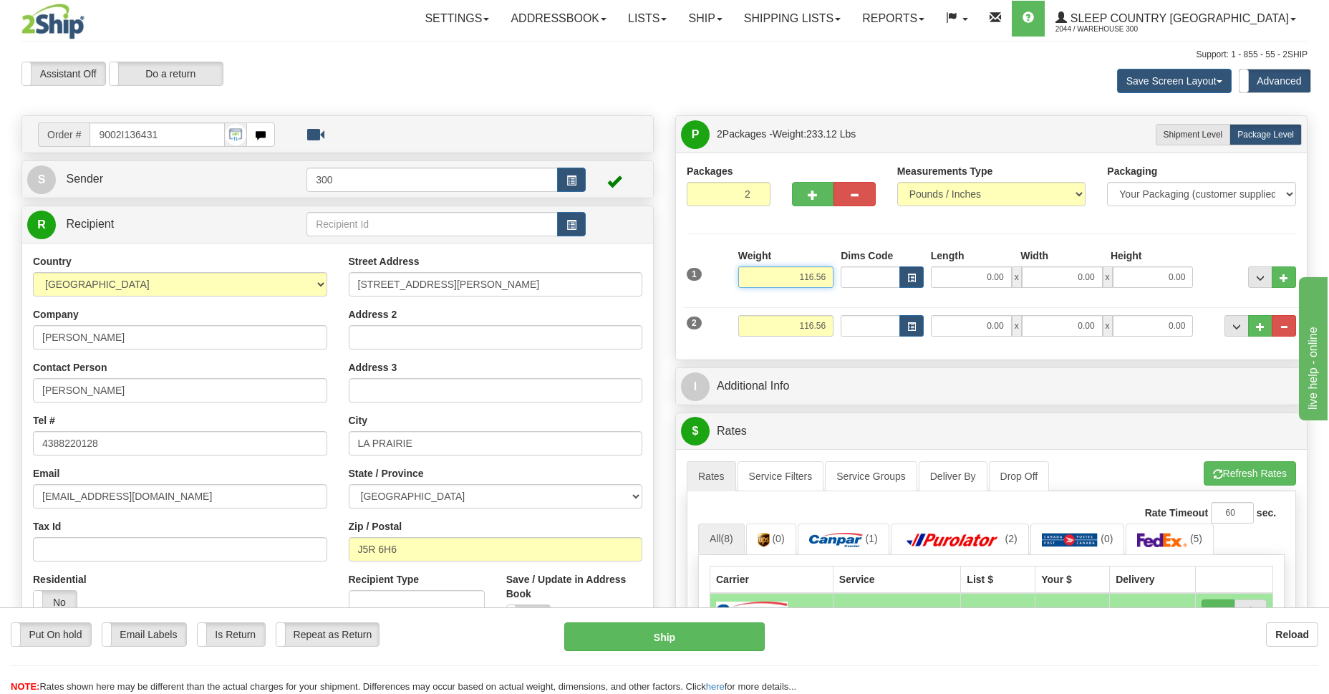
drag, startPoint x: 796, startPoint y: 279, endPoint x: 806, endPoint y: 275, distance: 10.6
click at [806, 275] on input "116.56" at bounding box center [785, 276] width 95 height 21
type input "516.56"
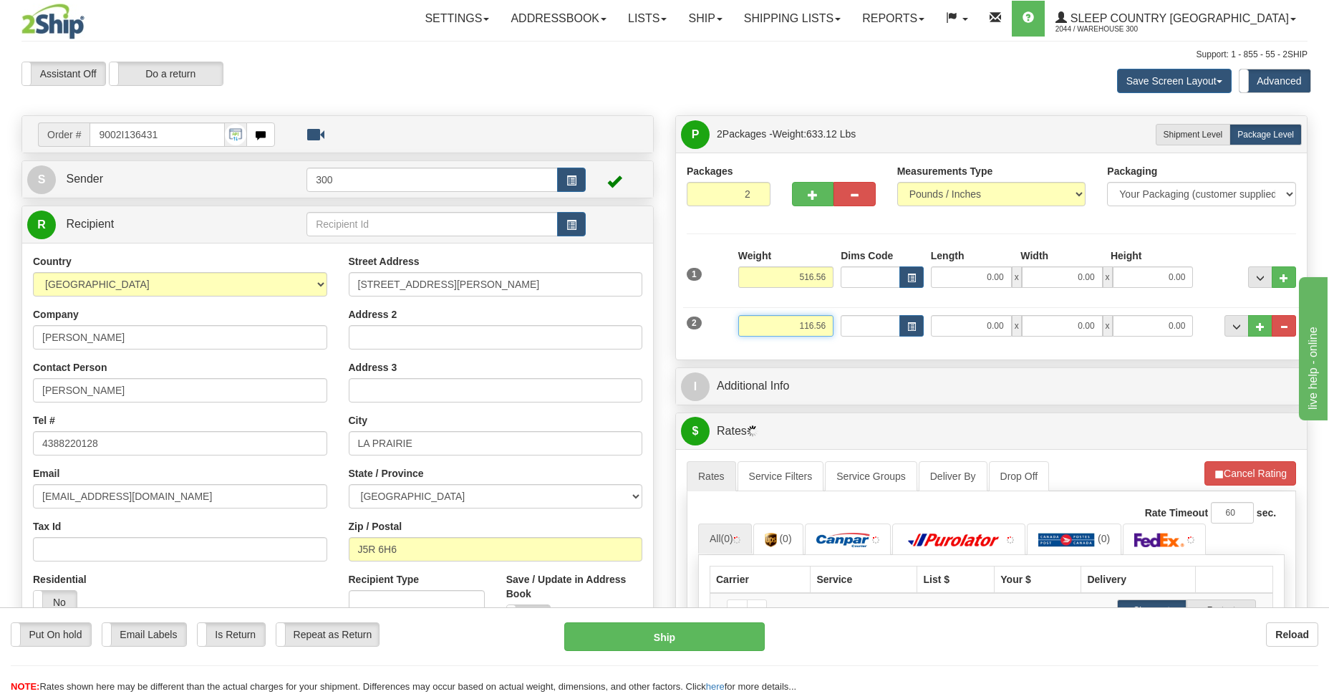
drag, startPoint x: 804, startPoint y: 326, endPoint x: 824, endPoint y: 326, distance: 20.1
click at [824, 326] on input "116.56" at bounding box center [785, 325] width 95 height 21
drag, startPoint x: 793, startPoint y: 324, endPoint x: 824, endPoint y: 327, distance: 30.9
click at [824, 327] on input "116.56" at bounding box center [785, 325] width 95 height 21
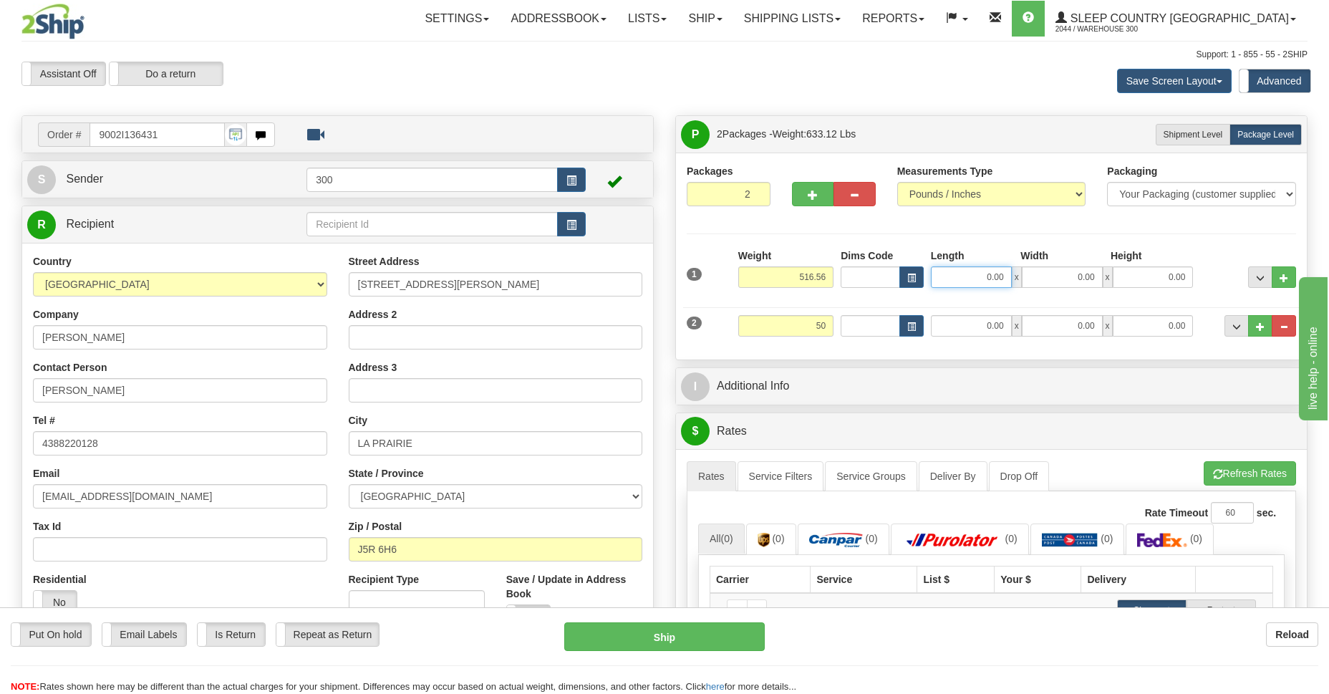
type input "50.00"
click at [985, 273] on input "0.00" at bounding box center [971, 276] width 81 height 21
type input "0.00"
click at [964, 333] on input "0.00" at bounding box center [971, 325] width 81 height 21
type input "15.00"
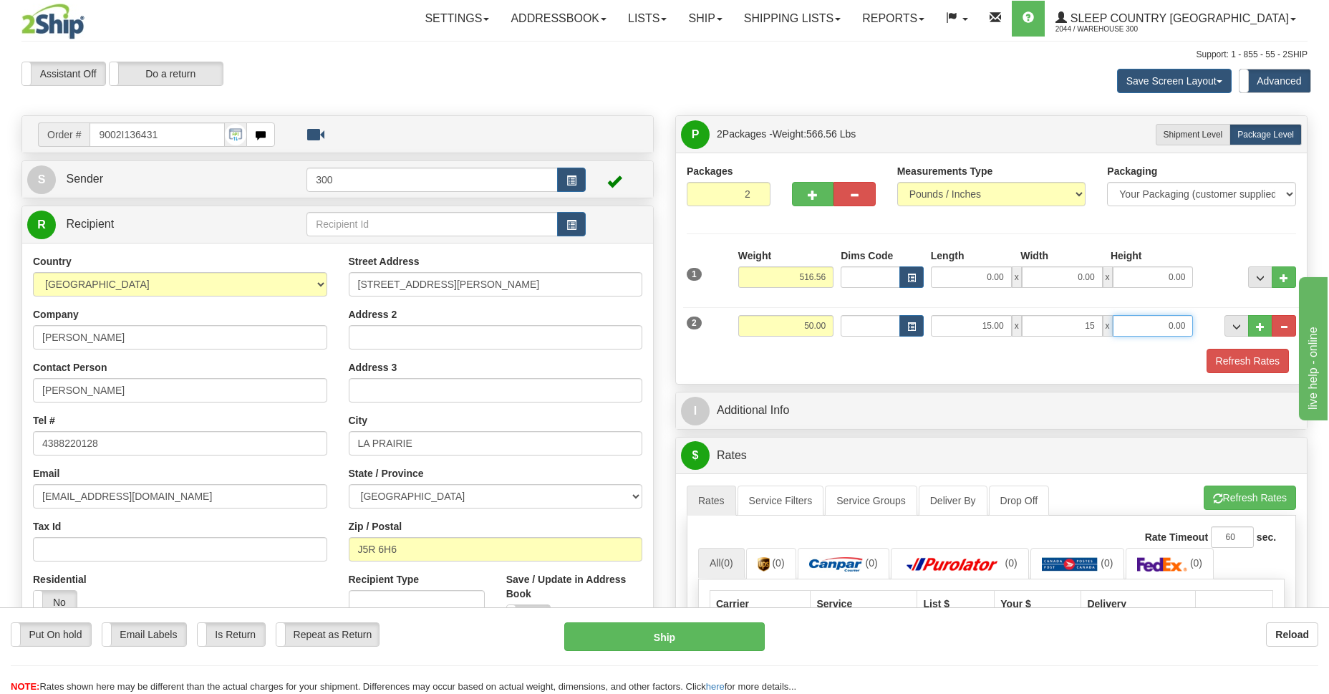
type input "15.00"
type input "61.00"
click at [802, 276] on input "516.56" at bounding box center [785, 276] width 95 height 21
type input "56.56"
click at [969, 274] on input "0.00" at bounding box center [971, 276] width 81 height 21
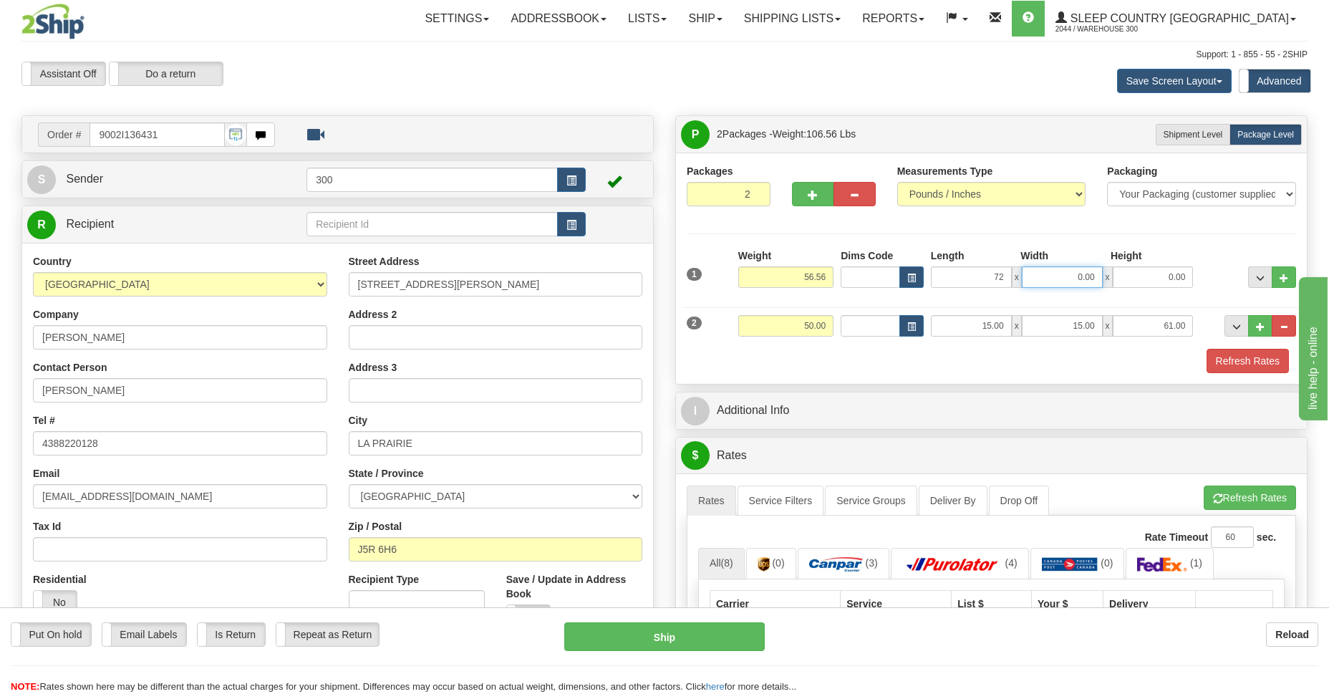
type input "72.00"
type input "16.00"
type input "9.00"
click at [1236, 361] on button "Refresh Rates" at bounding box center [1247, 361] width 82 height 24
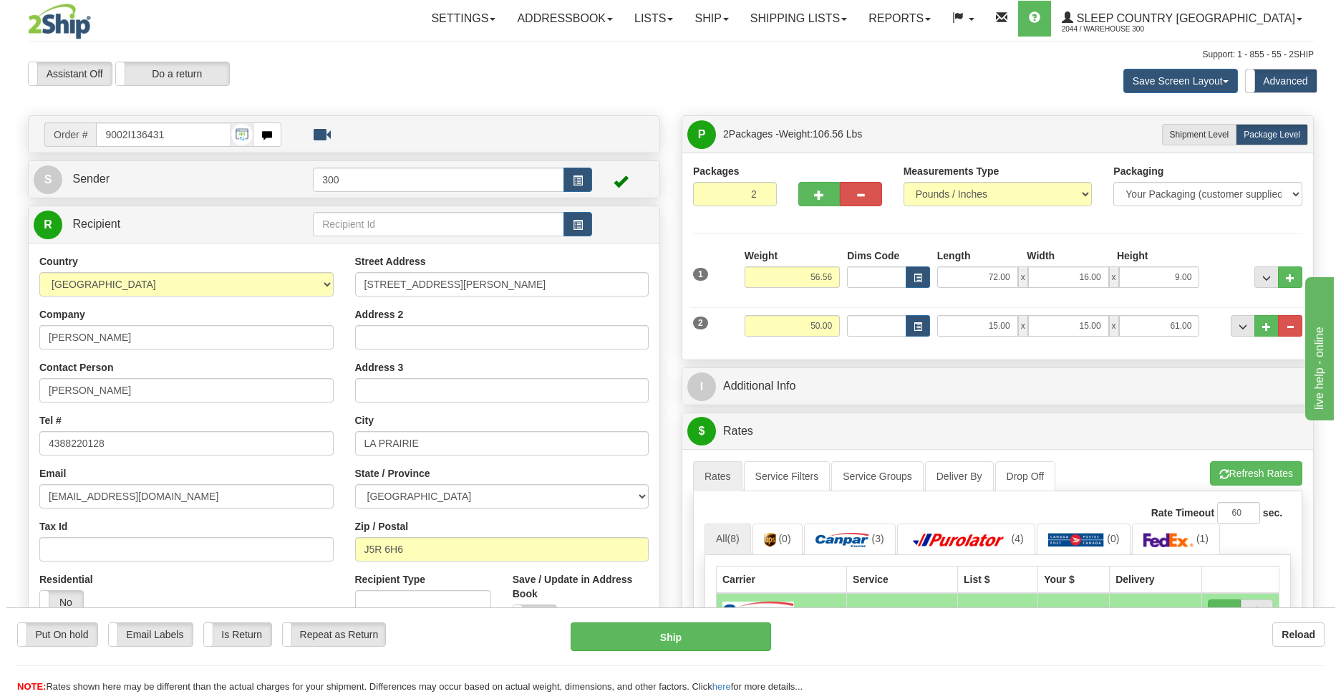
scroll to position [312, 0]
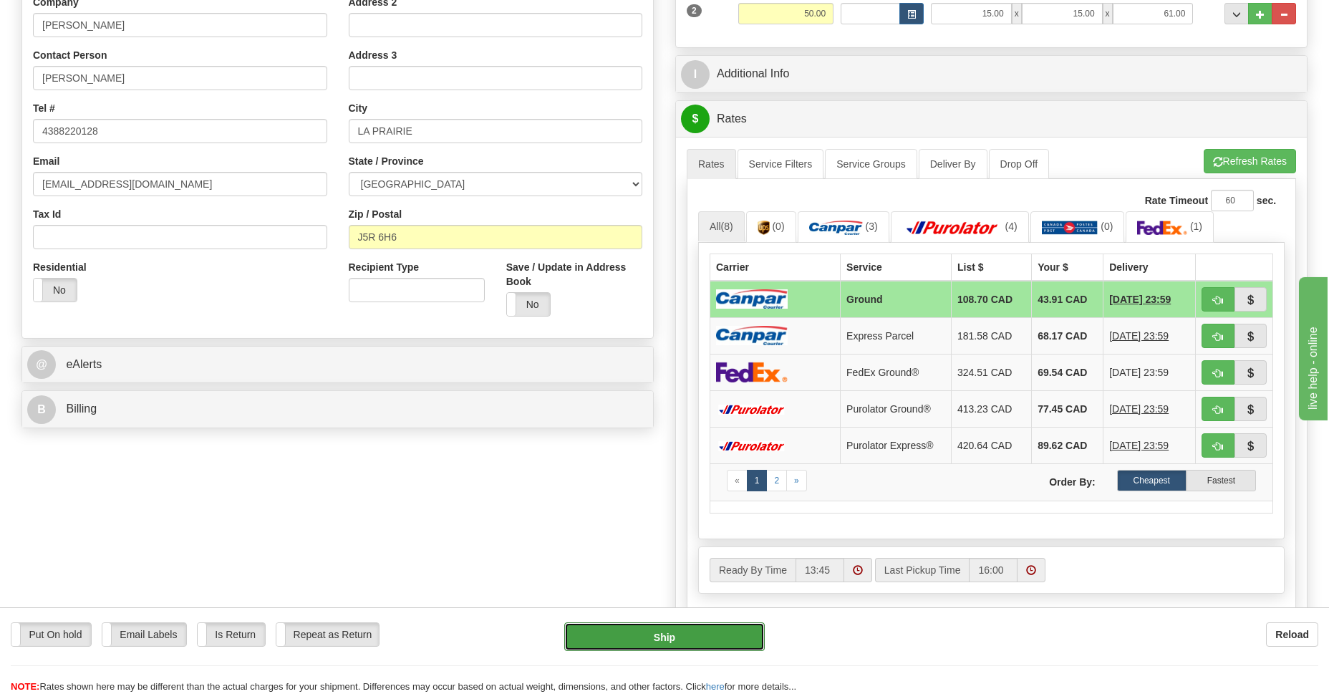
click at [669, 626] on button "Ship" at bounding box center [664, 636] width 200 height 29
type input "1"
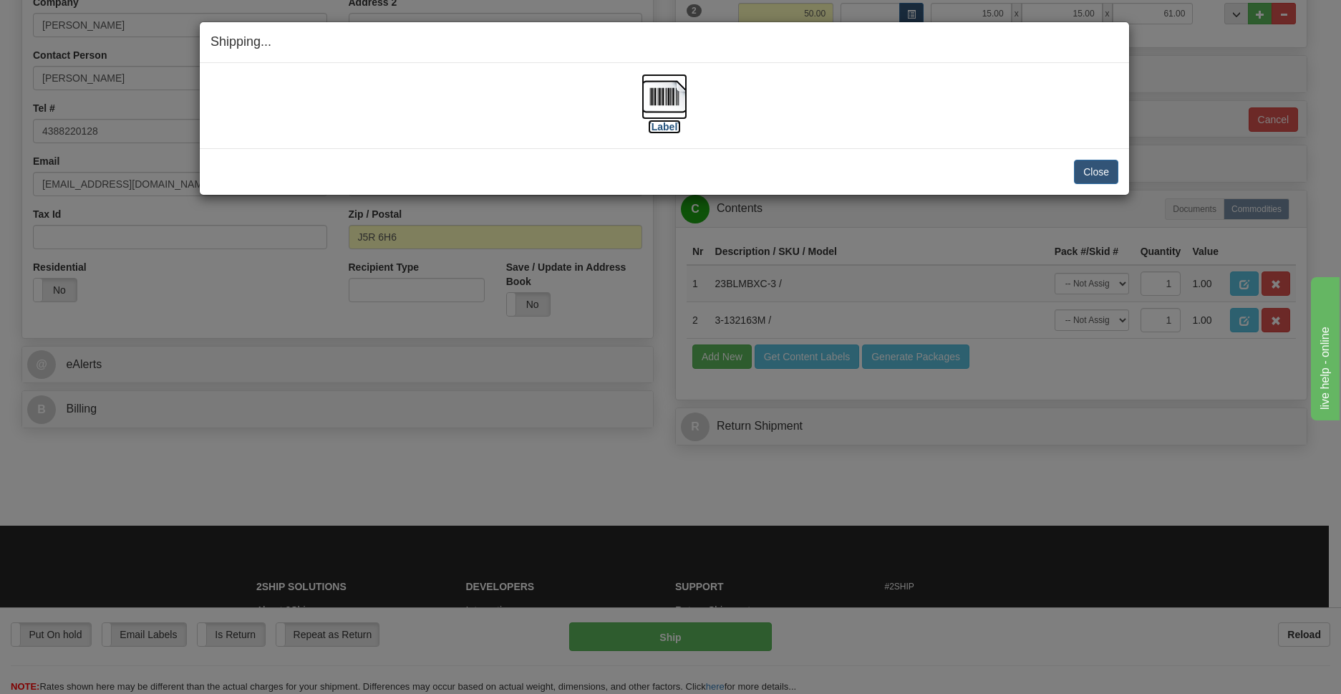
click at [665, 90] on img at bounding box center [665, 97] width 46 height 46
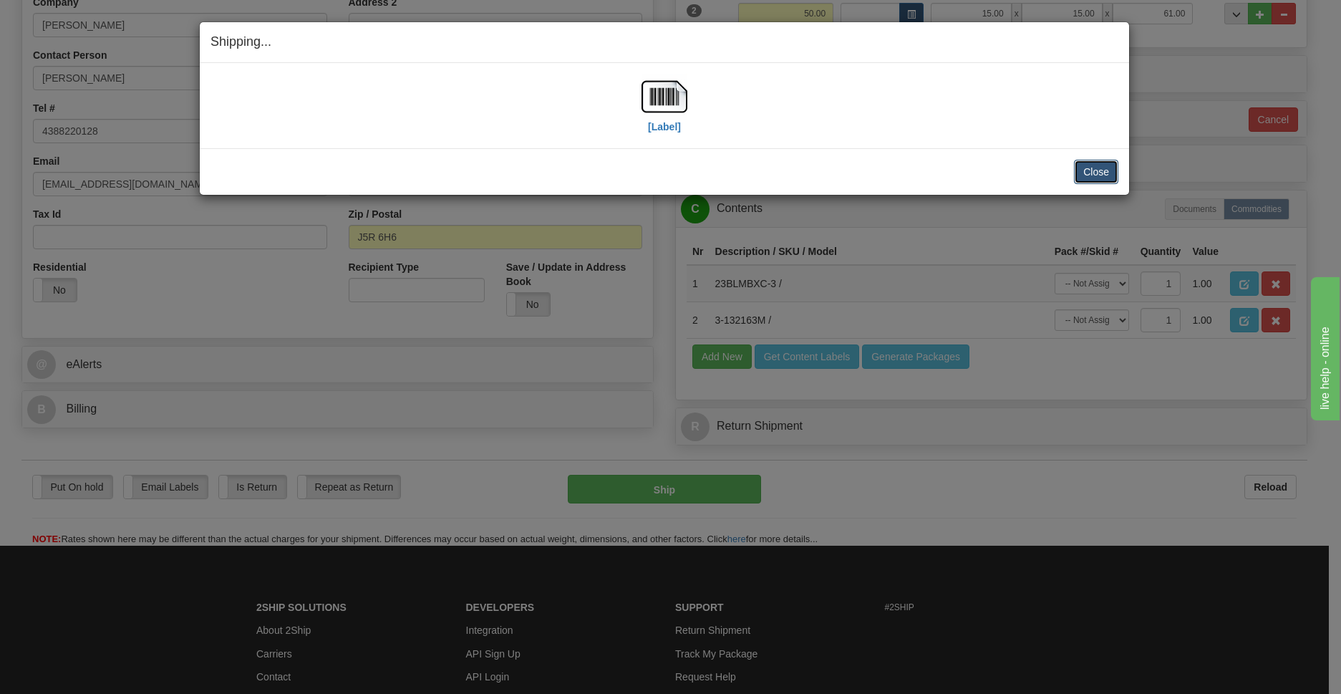
click at [1097, 174] on button "Close" at bounding box center [1096, 172] width 44 height 24
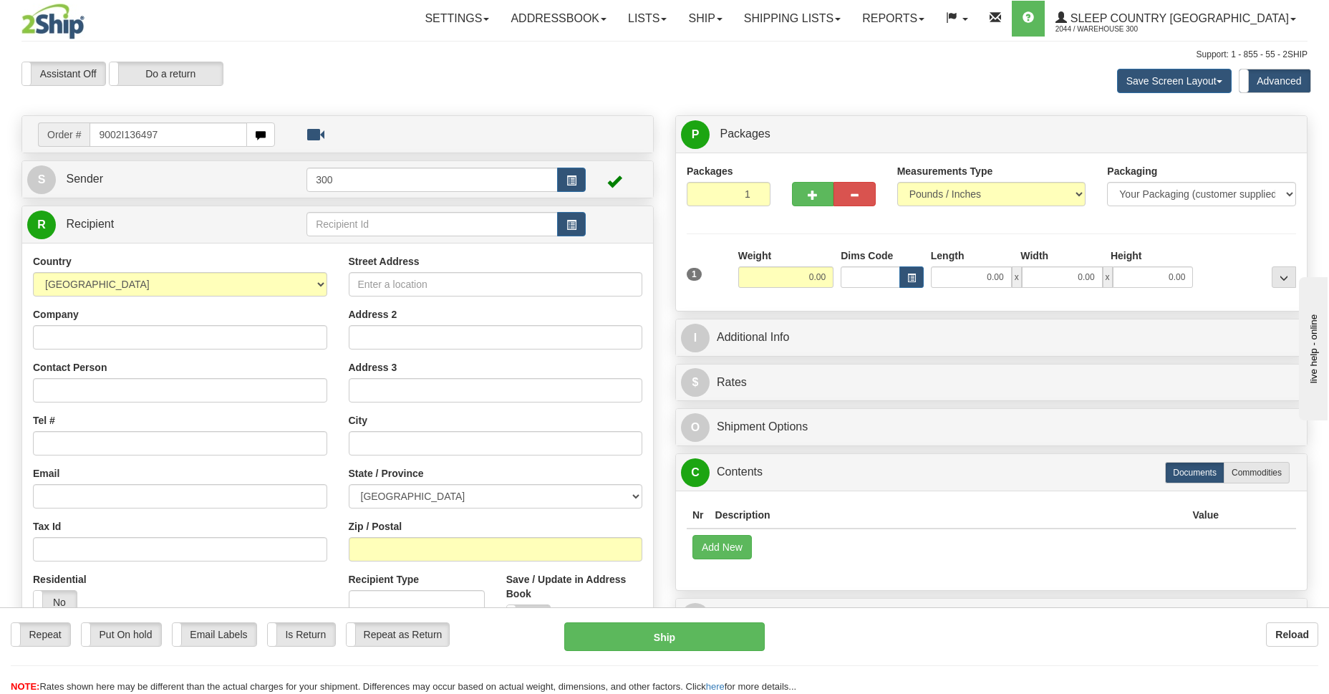
type input "9002I136497"
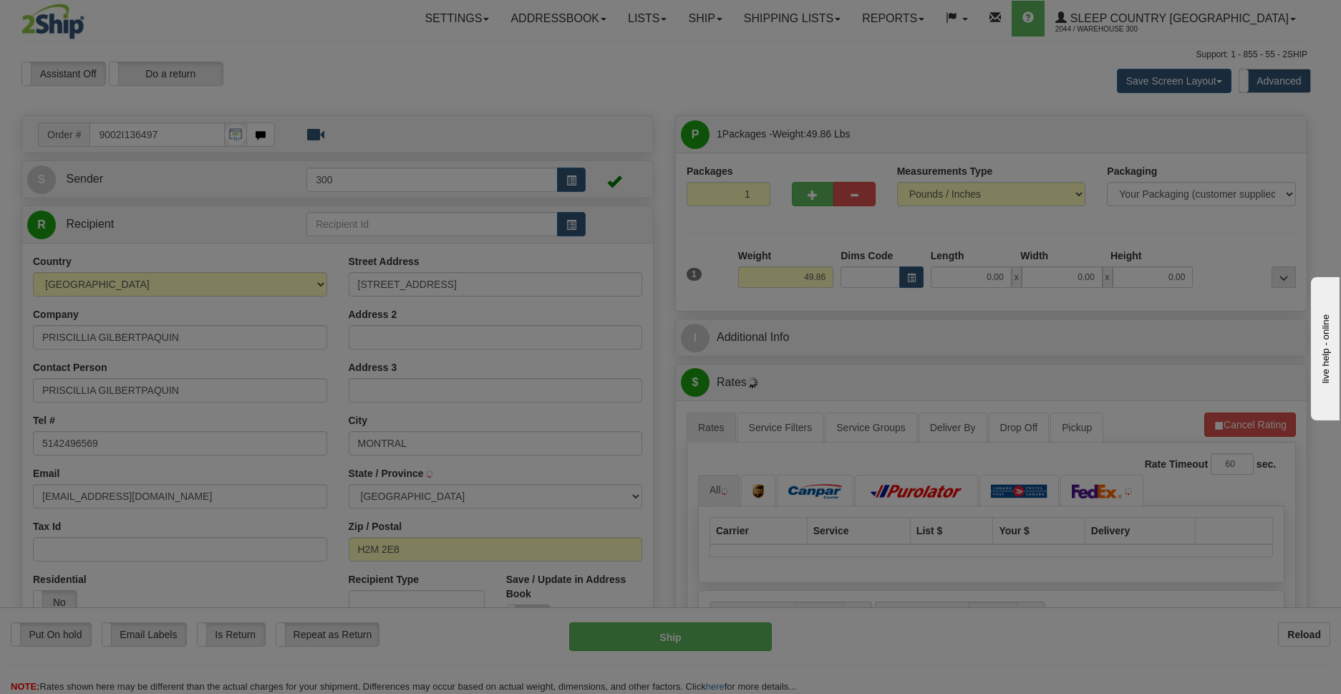
type input "MONTREAL"
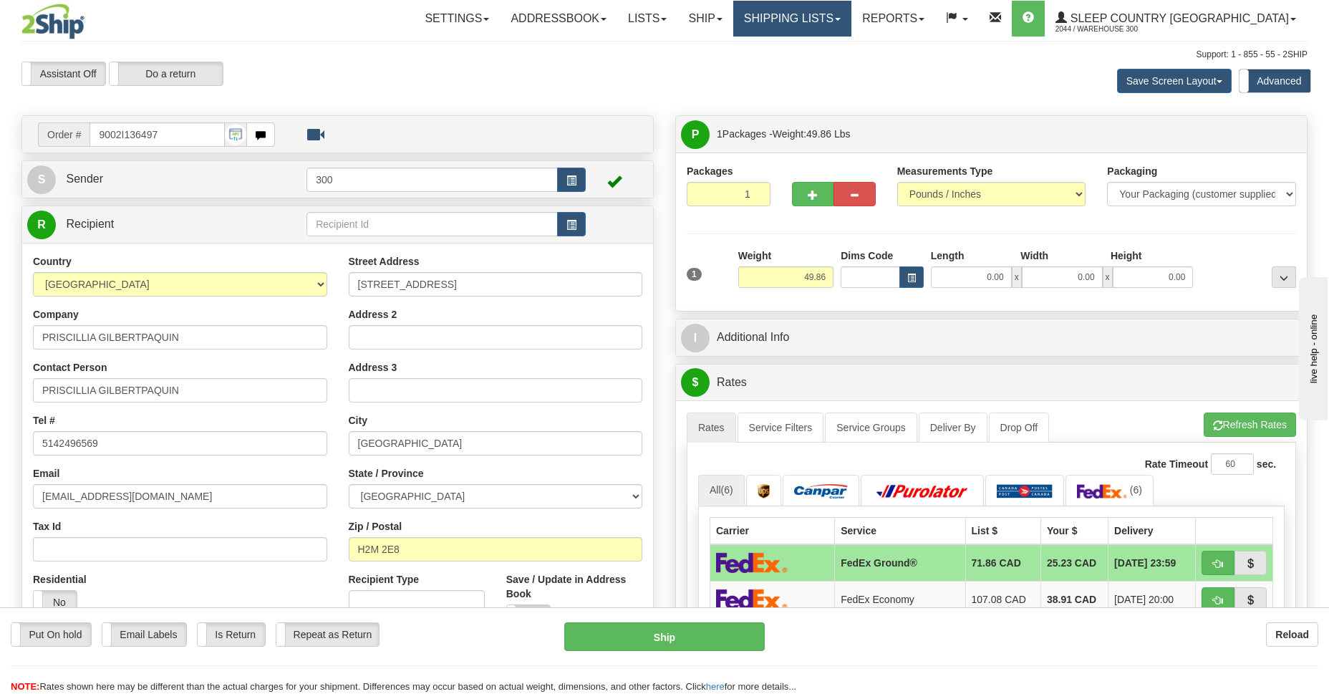
click at [851, 24] on link "Shipping lists" at bounding box center [792, 19] width 118 height 36
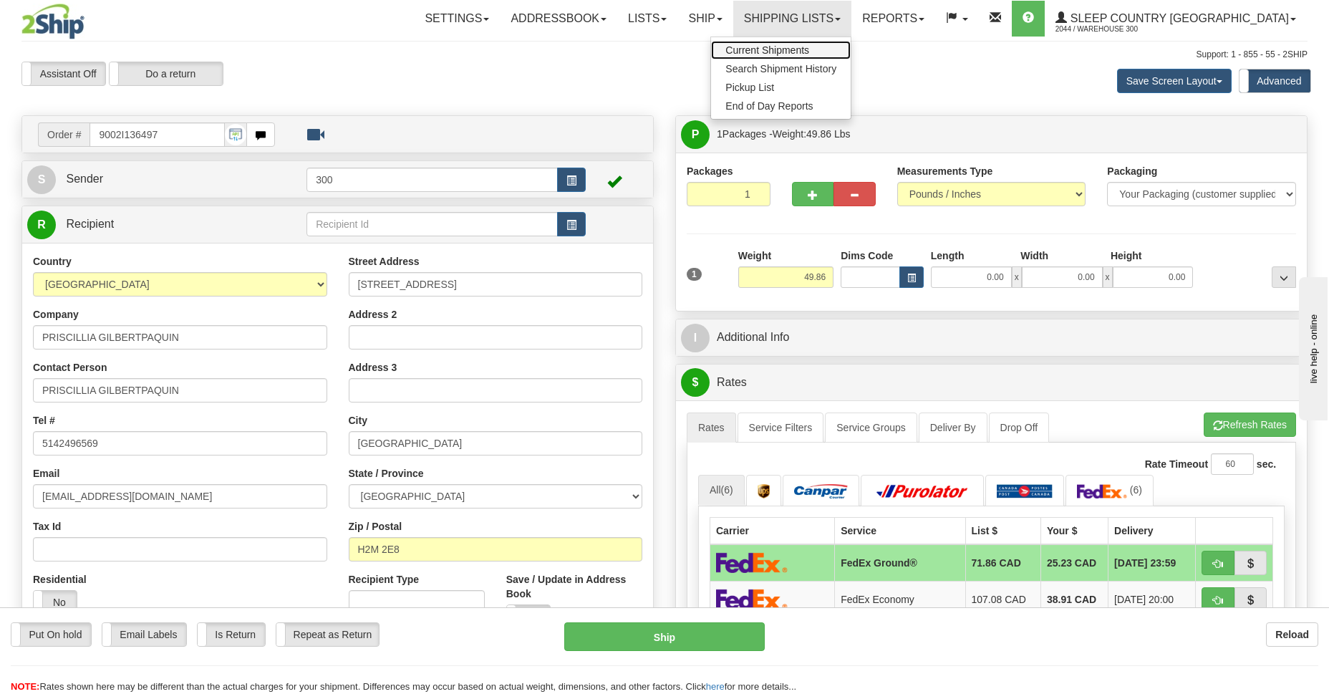
click at [809, 53] on span "Current Shipments" at bounding box center [767, 49] width 84 height 11
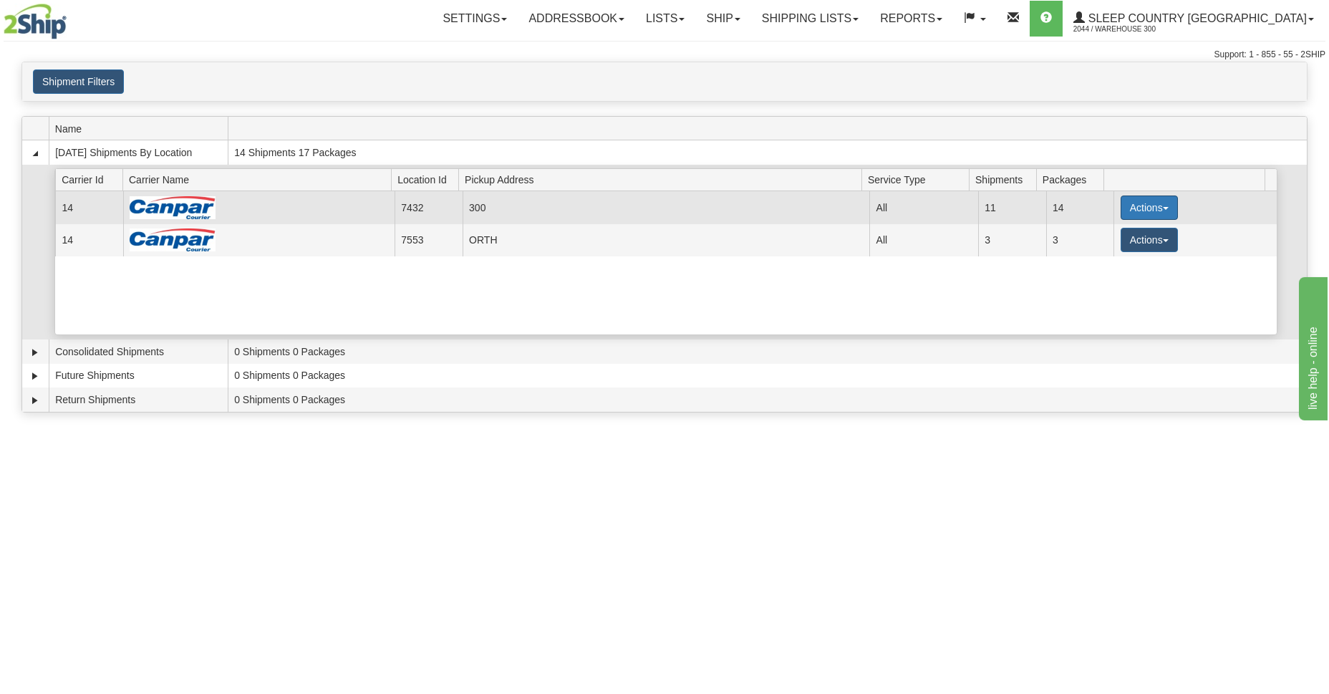
click at [1163, 210] on span "button" at bounding box center [1166, 208] width 6 height 3
click at [1114, 239] on span "Details" at bounding box center [1096, 234] width 39 height 10
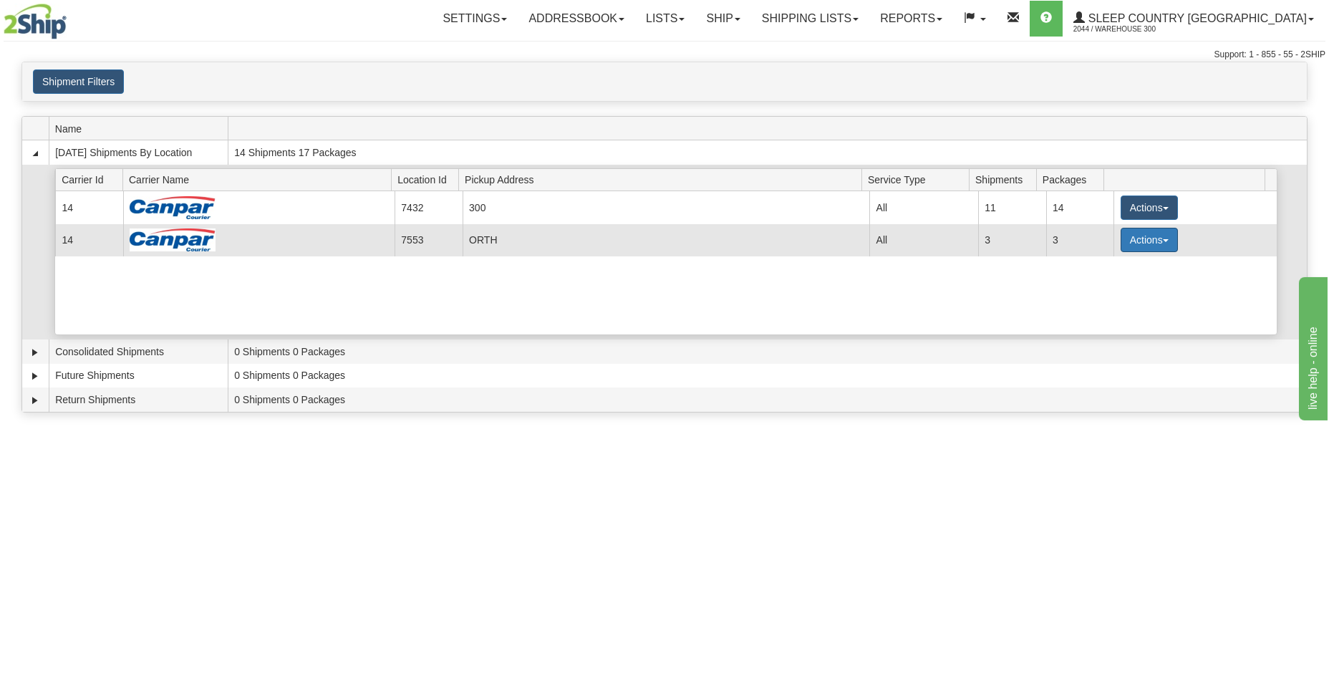
click at [1163, 240] on span "button" at bounding box center [1166, 240] width 6 height 3
click at [1099, 267] on span "Details" at bounding box center [1096, 266] width 39 height 10
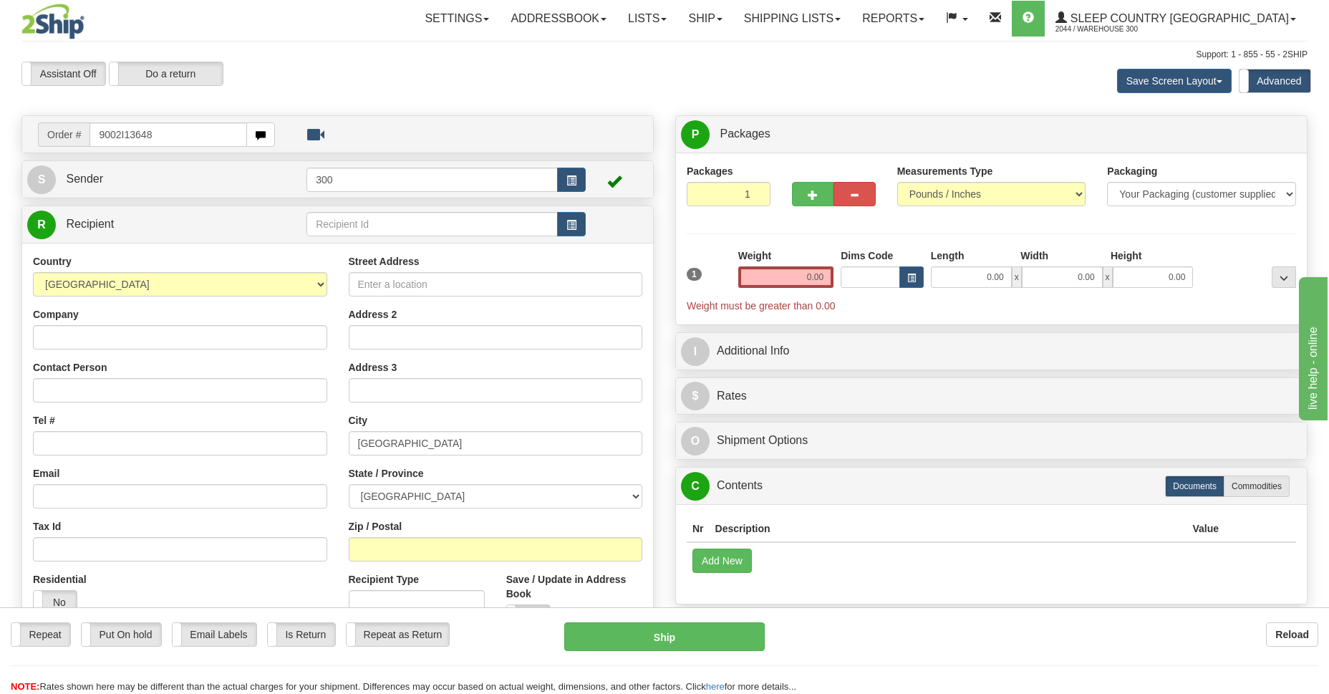
type input "9002I136488"
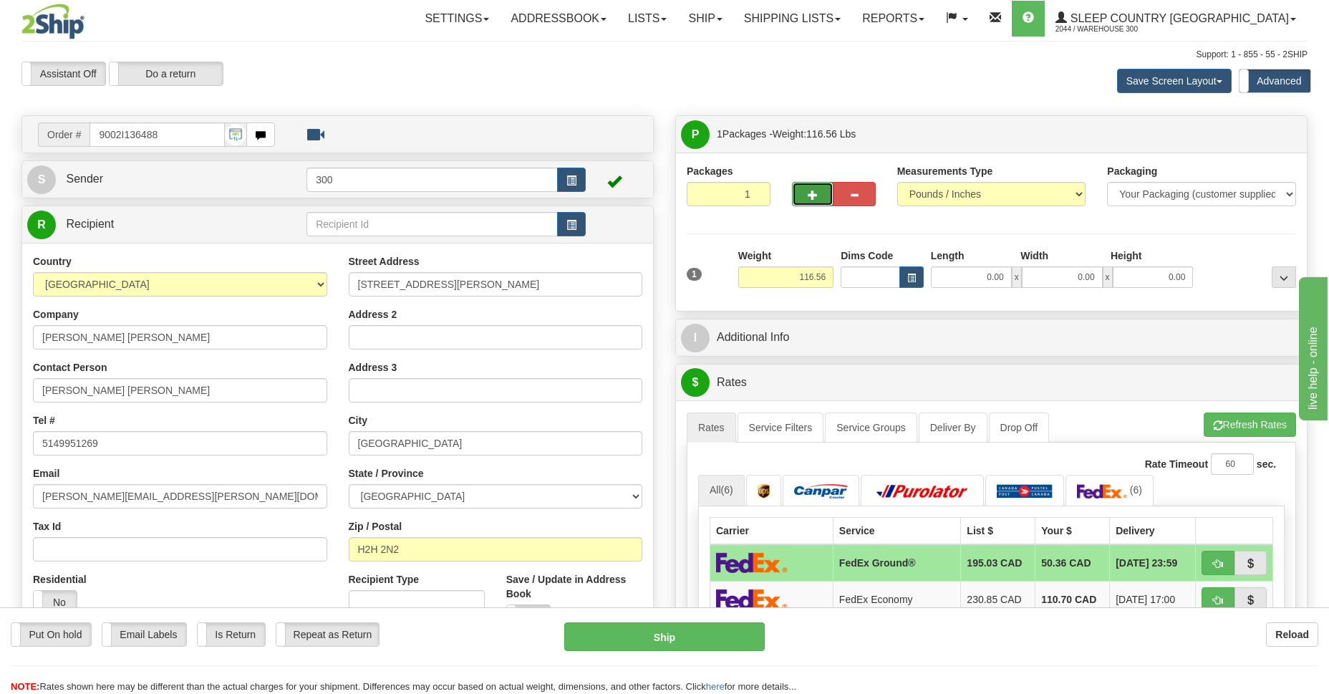
click at [820, 200] on button "button" at bounding box center [813, 194] width 42 height 24
type input "2"
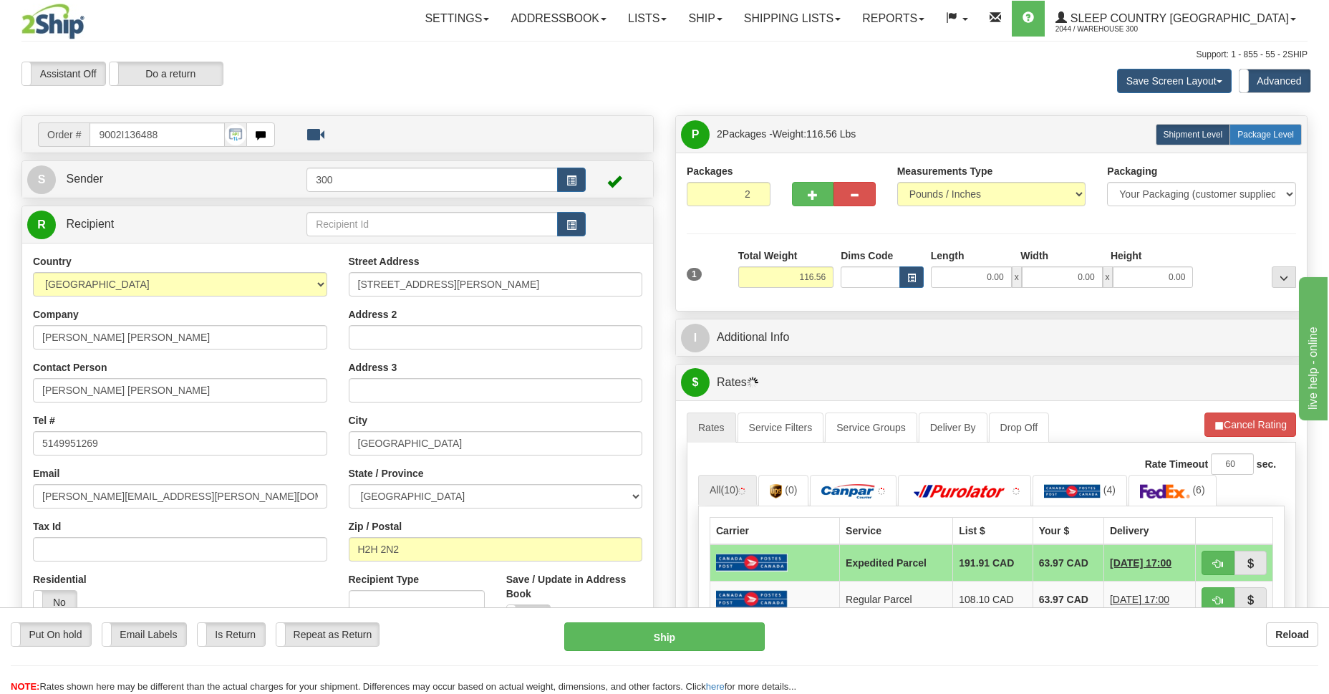
click at [1266, 139] on span "Package Level" at bounding box center [1265, 135] width 57 height 10
radio input "true"
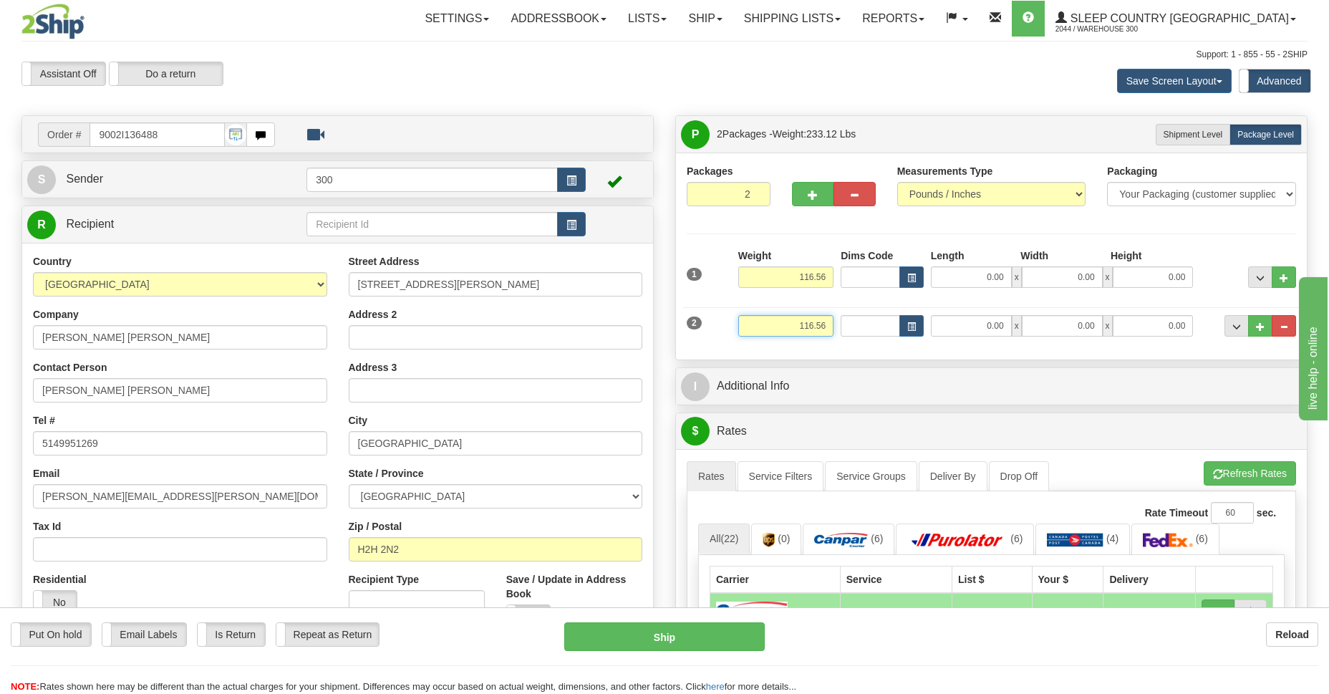
drag, startPoint x: 808, startPoint y: 324, endPoint x: 775, endPoint y: 320, distance: 33.2
click at [775, 320] on input "116.56" at bounding box center [785, 325] width 95 height 21
drag, startPoint x: 826, startPoint y: 277, endPoint x: 785, endPoint y: 268, distance: 41.9
click at [785, 268] on input "116.56" at bounding box center [785, 276] width 95 height 21
type input "50.00"
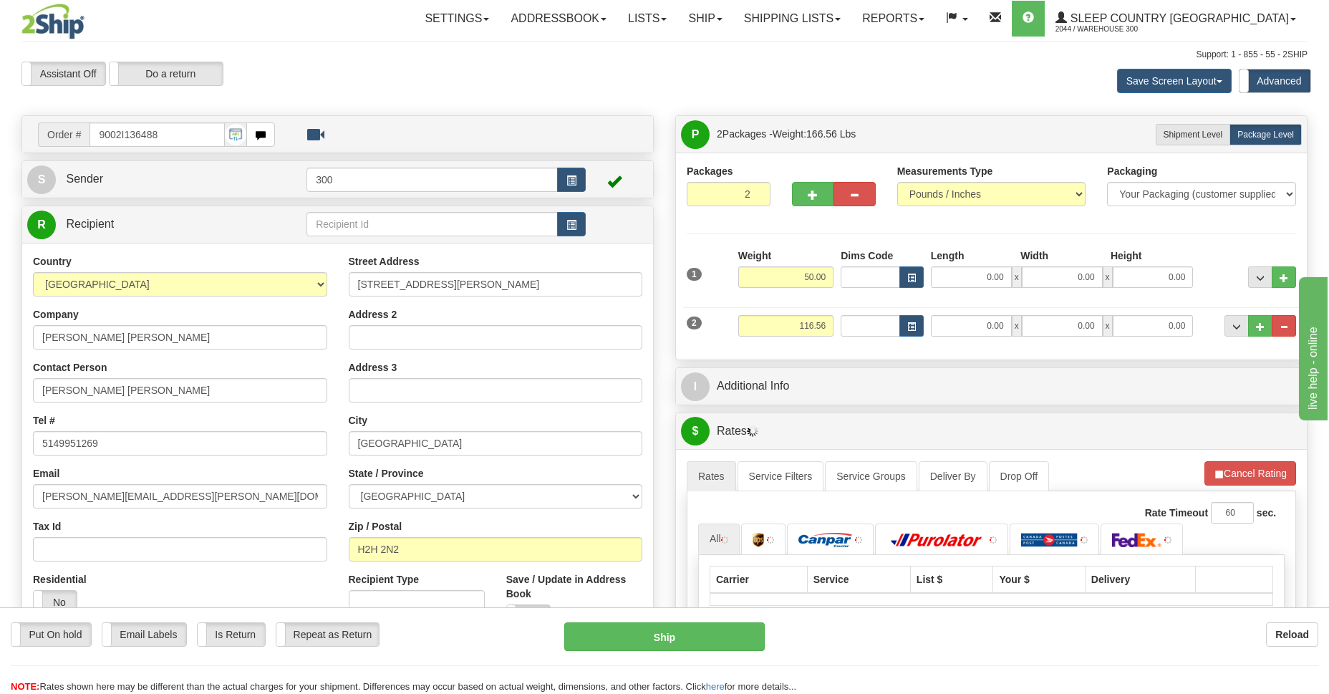
click at [847, 231] on div "Packages 2 2 Measurements Type" at bounding box center [991, 256] width 609 height 185
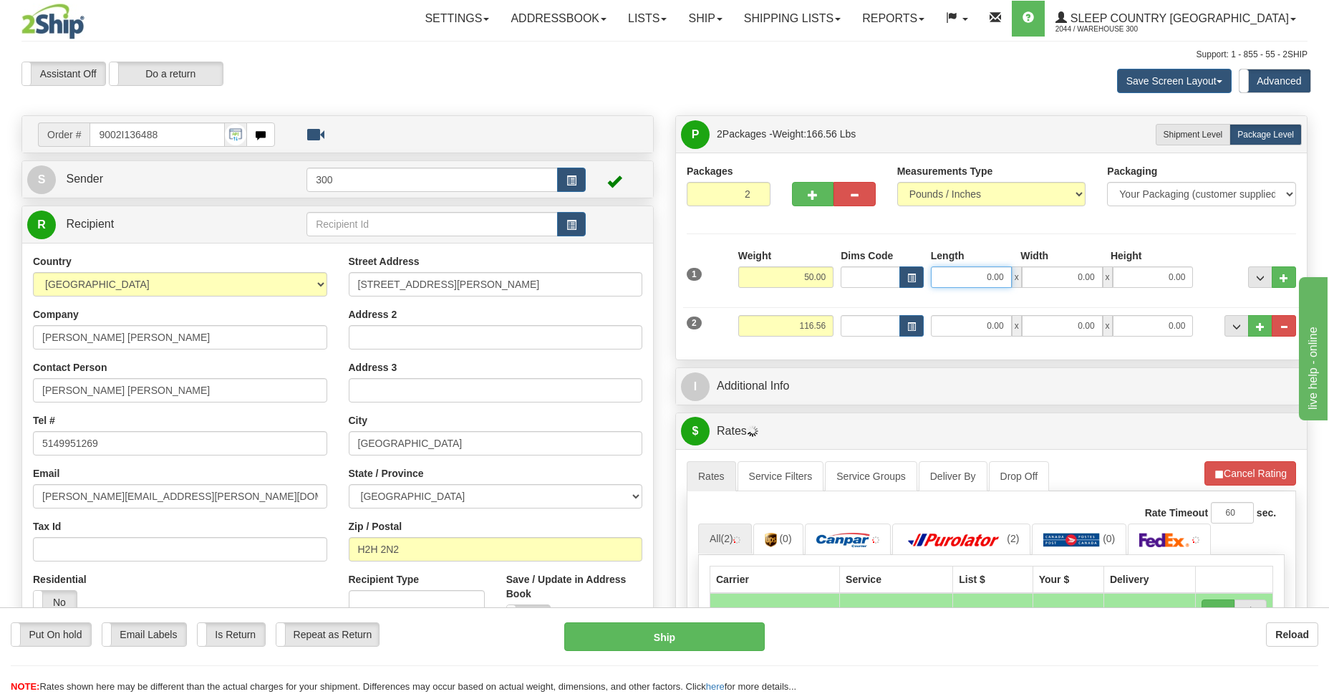
click at [975, 278] on input "0.00" at bounding box center [971, 276] width 81 height 21
type input "77.00"
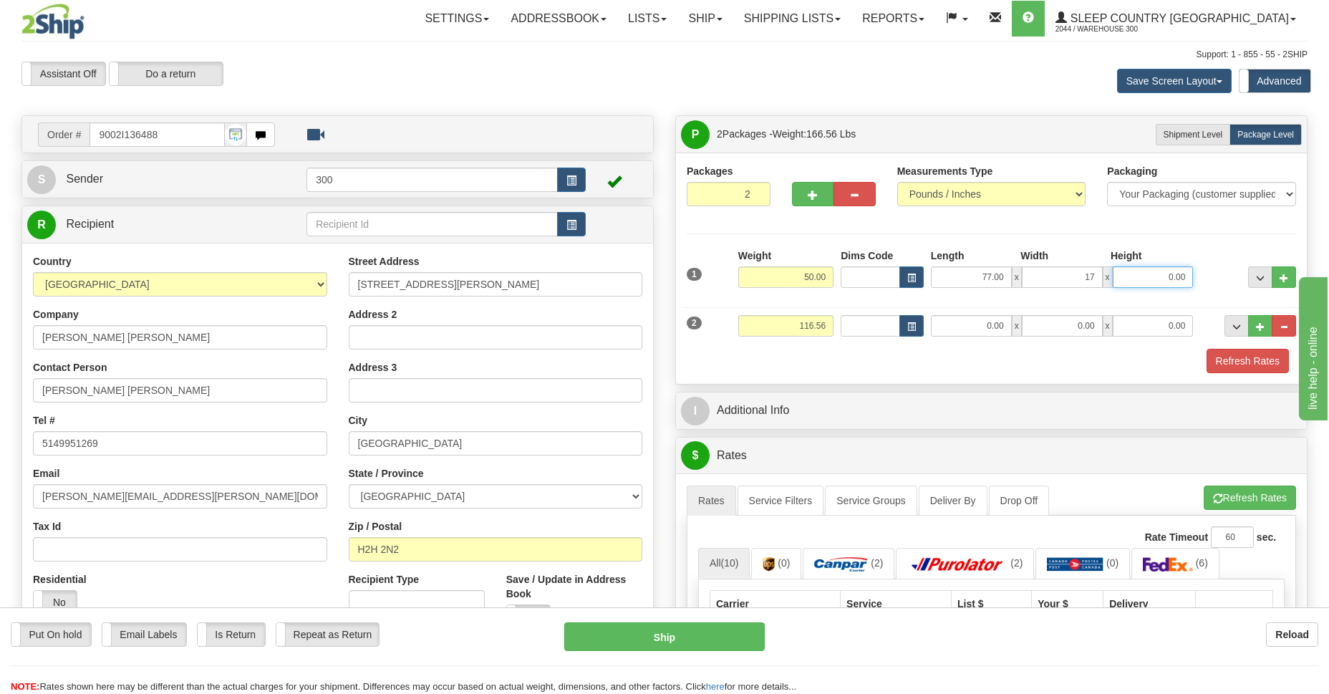
type input "17.00"
type input "10.00"
drag, startPoint x: 974, startPoint y: 275, endPoint x: 1010, endPoint y: 271, distance: 35.3
click at [1010, 271] on input "77.00" at bounding box center [971, 276] width 81 height 21
type input "15.00"
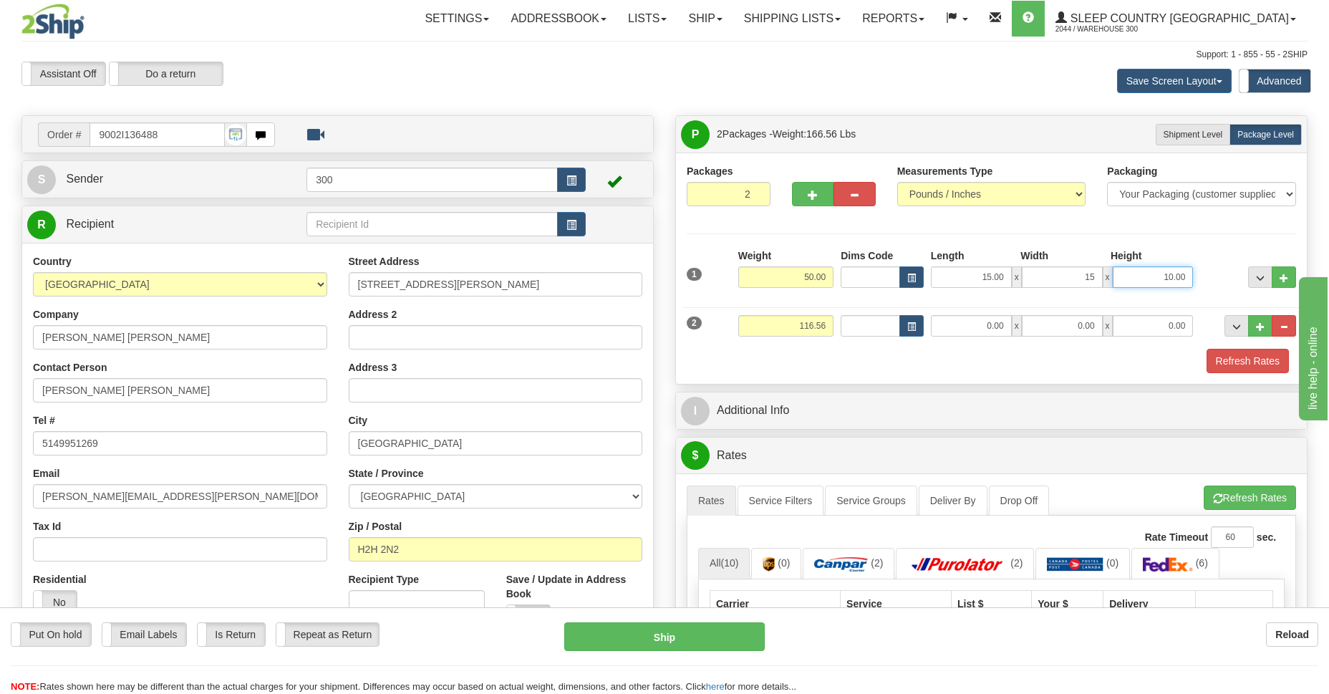
type input "15.00"
type input "61.00"
click at [982, 326] on input "0.00" at bounding box center [971, 325] width 81 height 21
type input "77.00"
type input "17.00"
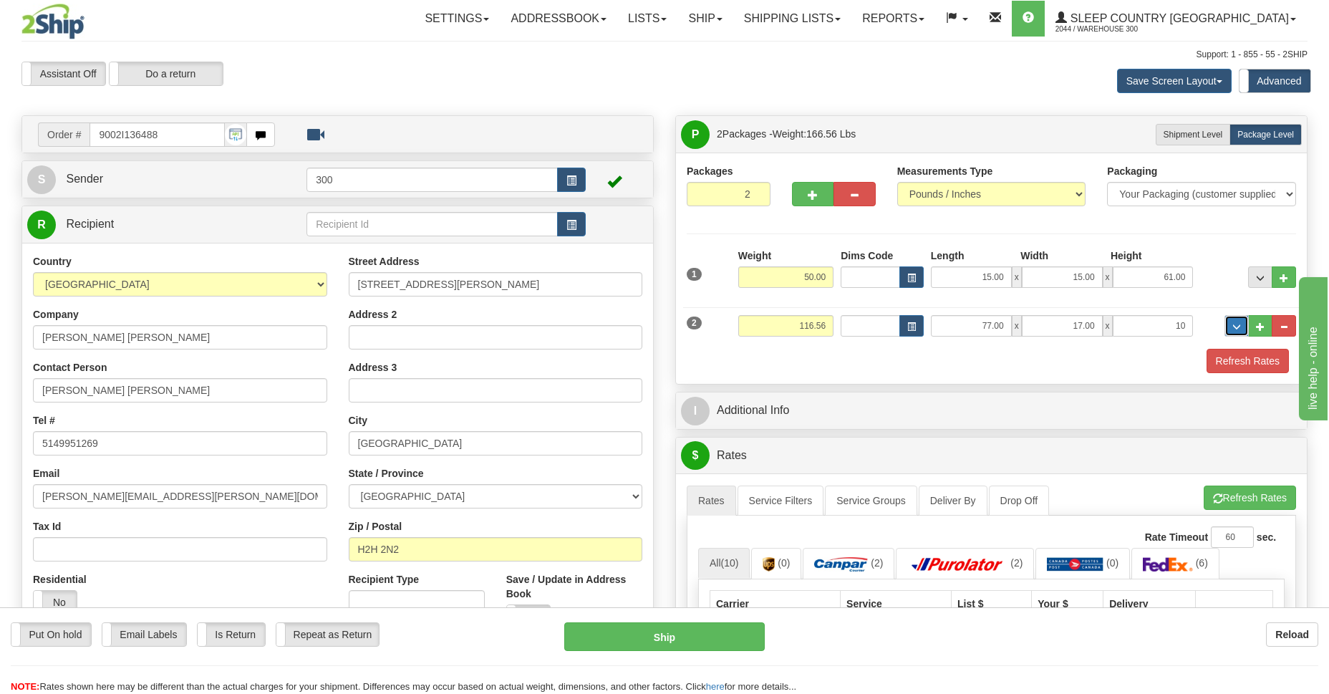
type input "10.00"
click at [1244, 357] on button "Refresh Rates" at bounding box center [1247, 361] width 82 height 24
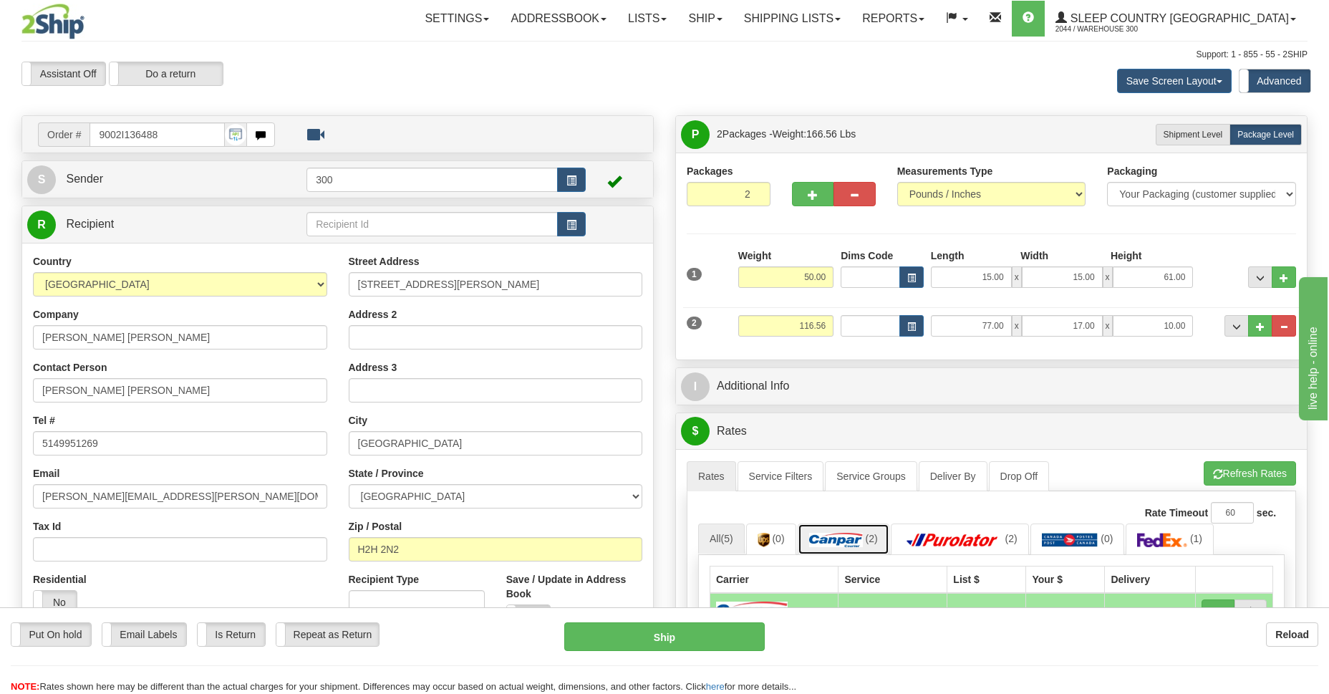
click at [858, 540] on img at bounding box center [836, 540] width 54 height 14
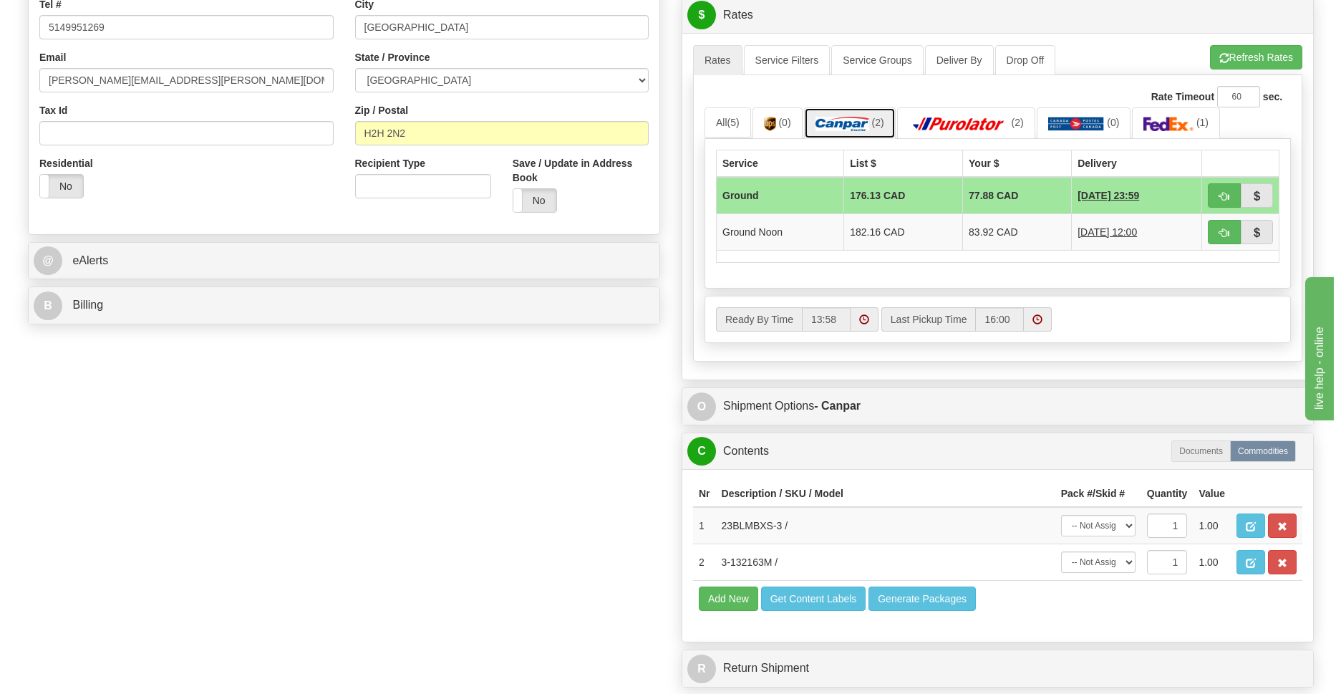
scroll to position [624, 0]
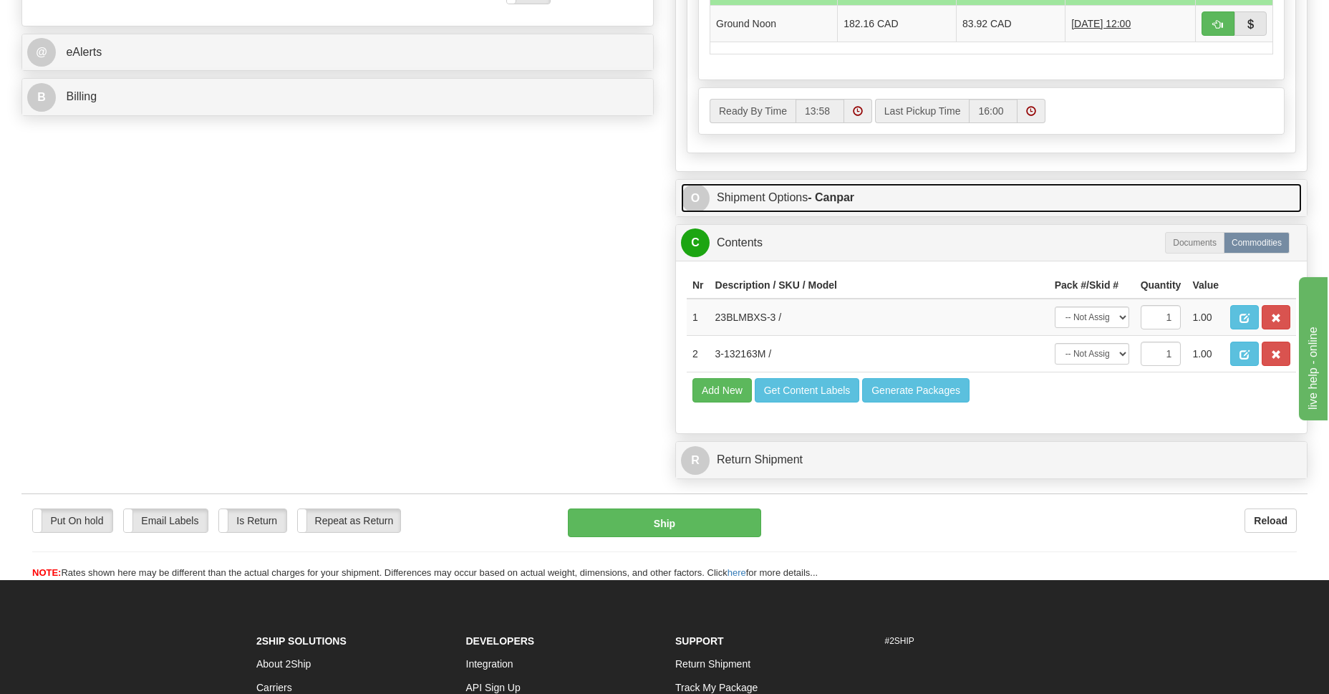
click at [793, 192] on link "O Shipment Options - Canpar" at bounding box center [991, 197] width 621 height 29
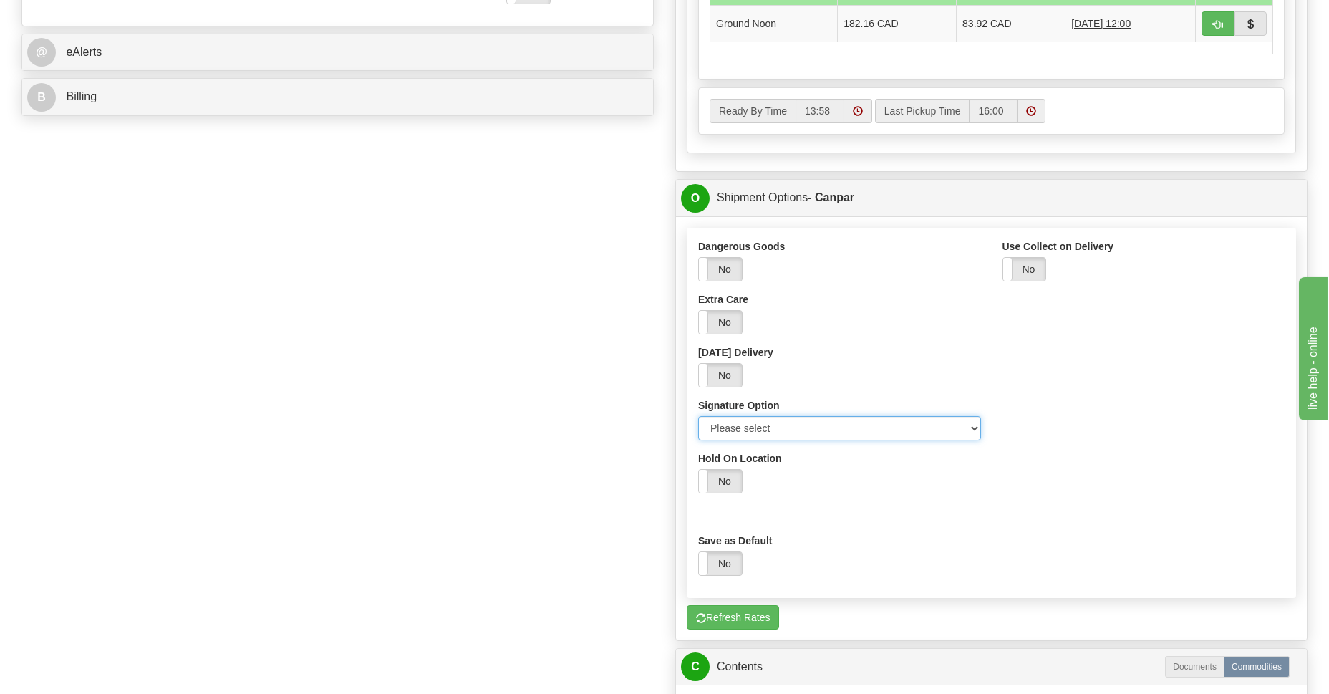
click at [971, 427] on select "Please select No Signature Required Signature Required Adult Signature" at bounding box center [839, 428] width 283 height 24
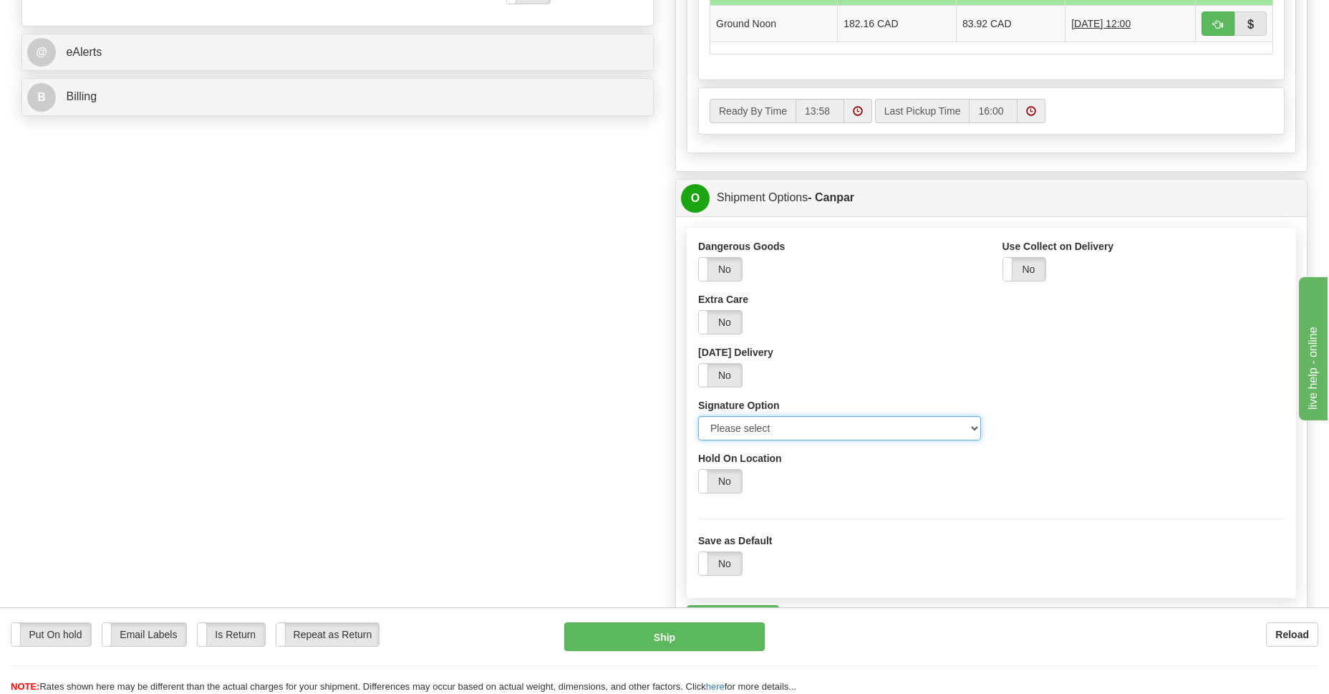
select select "2"
click at [698, 416] on select "Please select No Signature Required Signature Required Adult Signature" at bounding box center [839, 428] width 283 height 24
click at [670, 636] on button "Ship" at bounding box center [664, 636] width 200 height 29
type input "1"
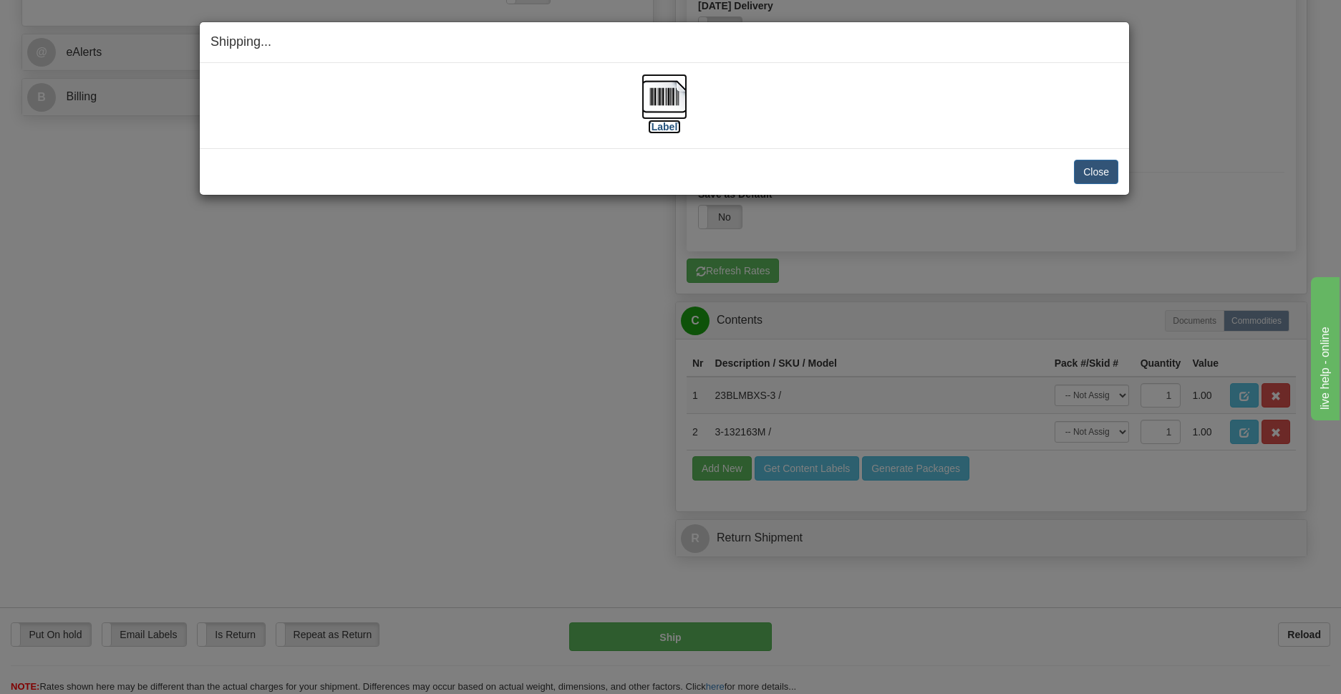
click at [664, 106] on img at bounding box center [665, 97] width 46 height 46
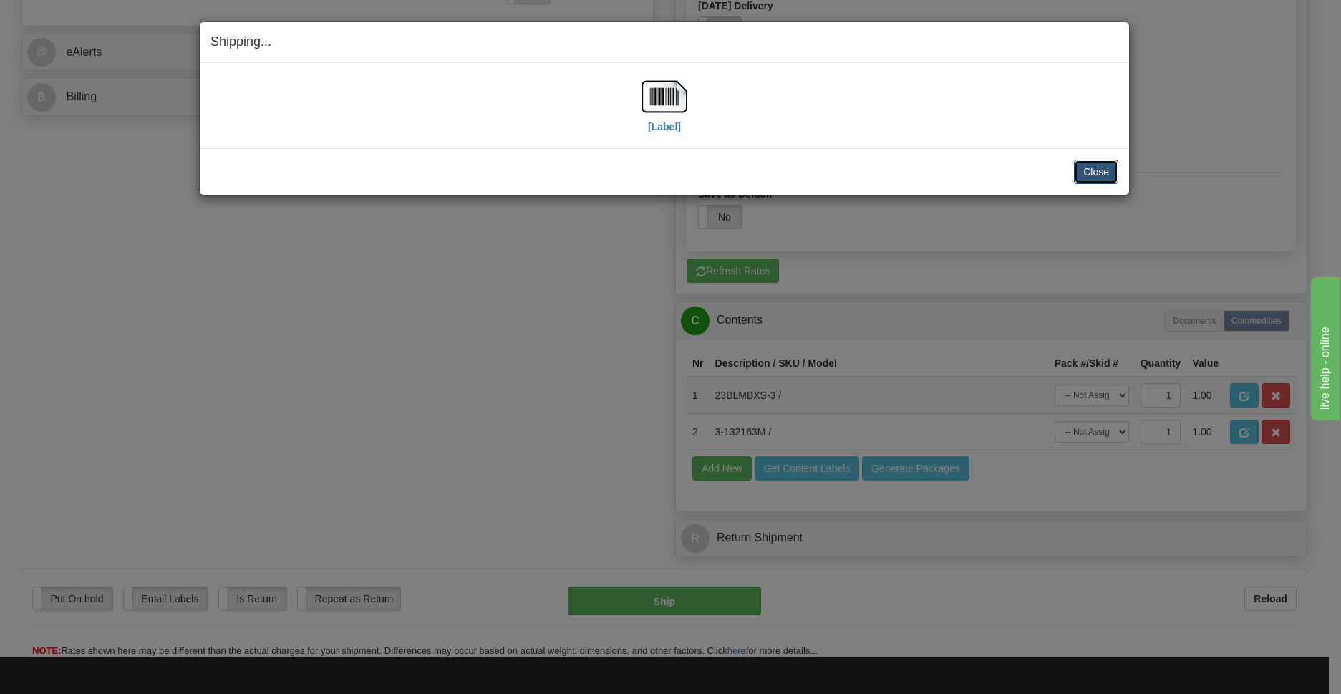
click at [1096, 163] on button "Close" at bounding box center [1096, 172] width 44 height 24
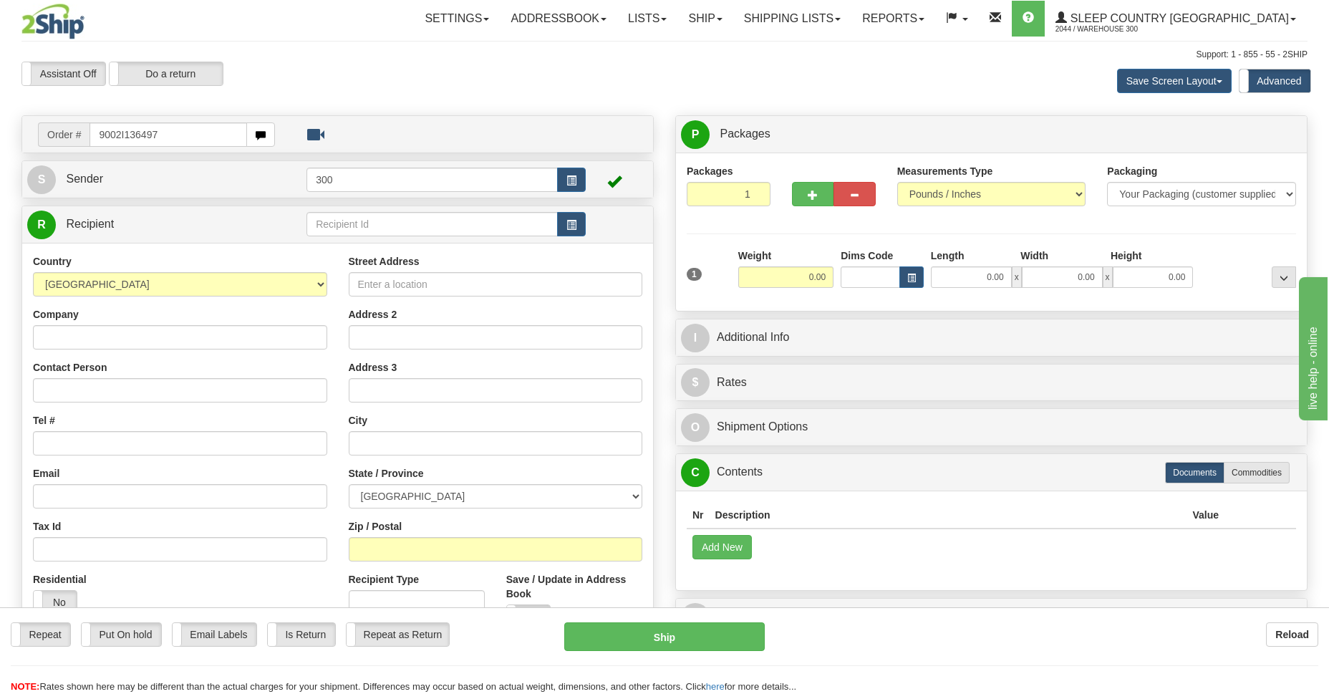
type input "9002I136497"
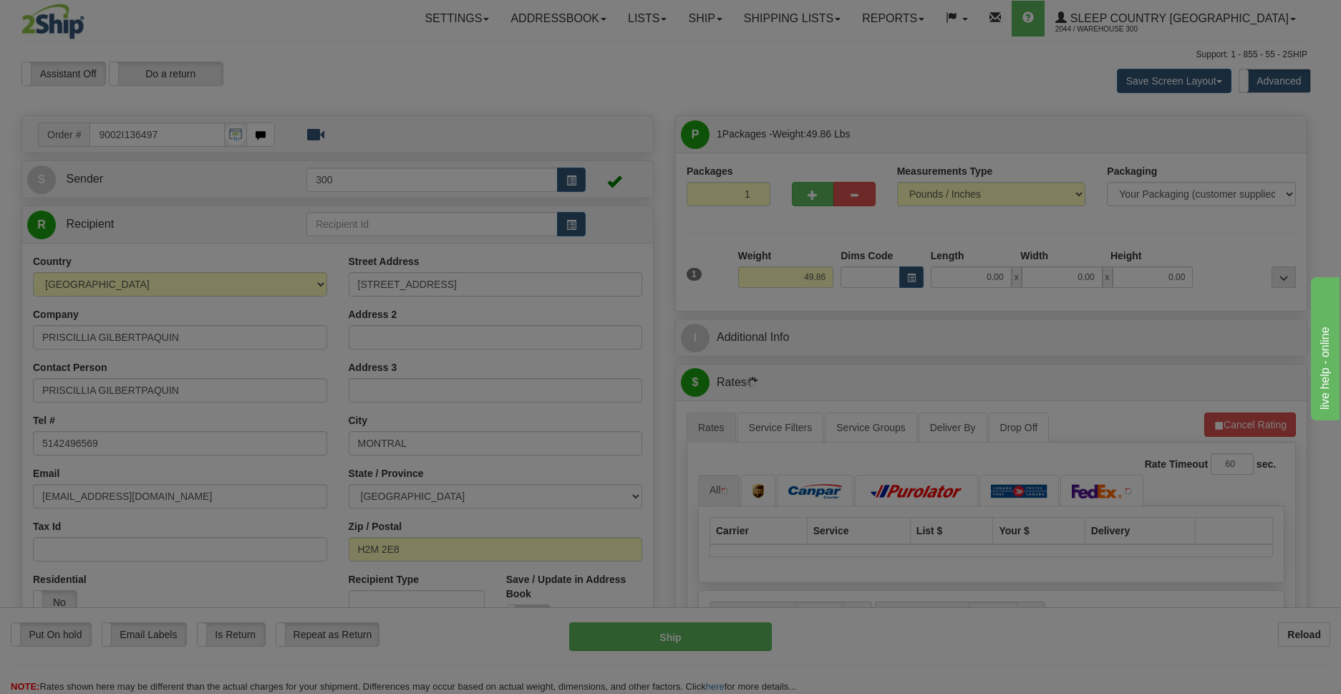
type input "[GEOGRAPHIC_DATA]"
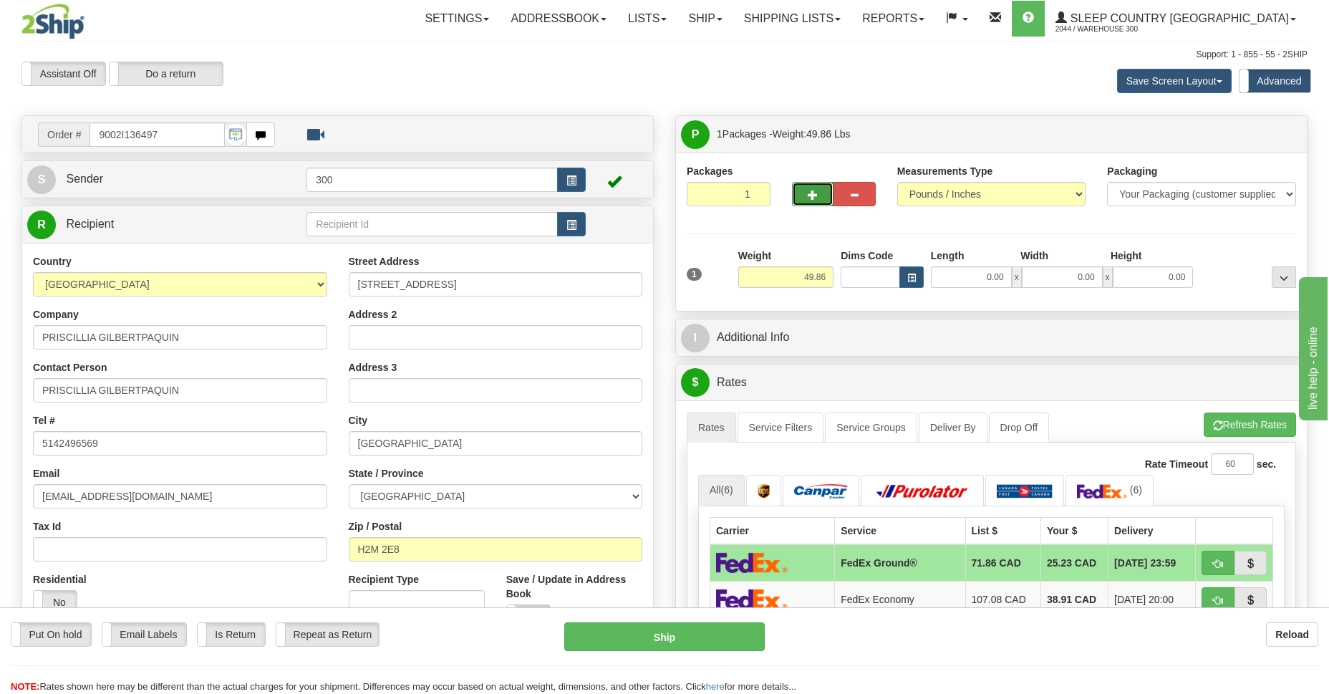
click at [805, 192] on button "button" at bounding box center [813, 194] width 42 height 24
type input "2"
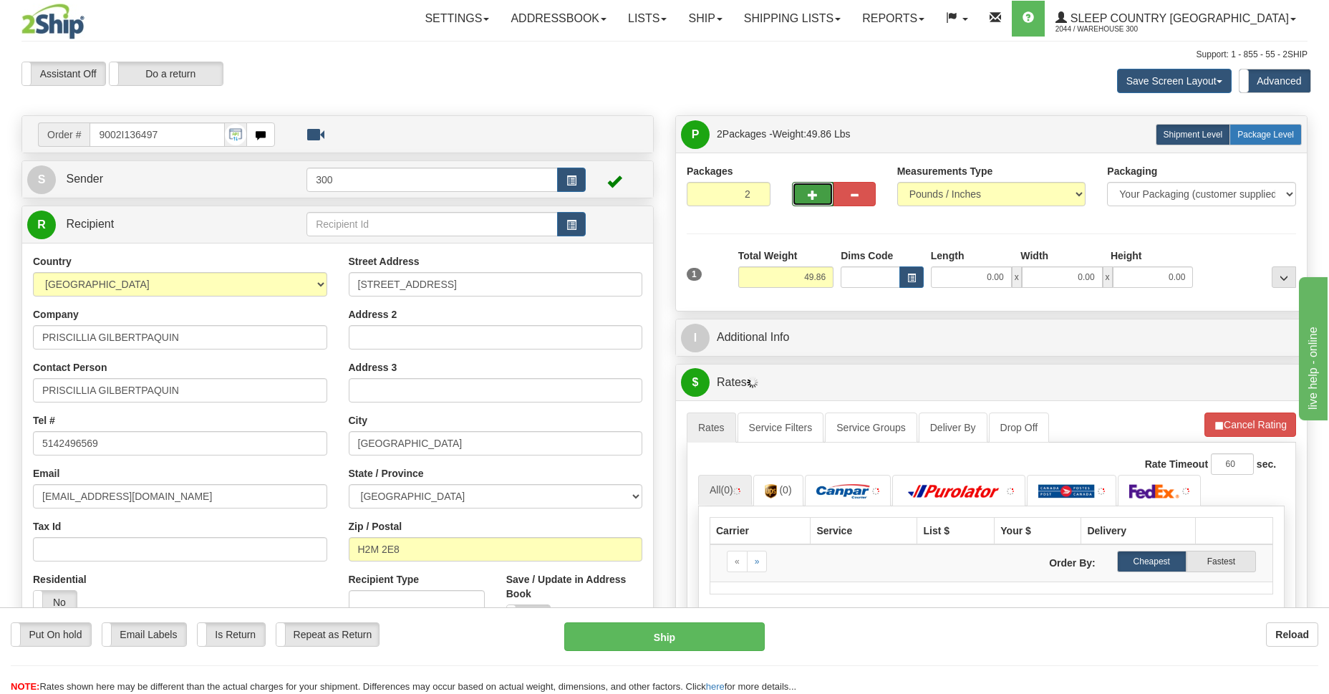
click at [1281, 133] on span "Package Level" at bounding box center [1265, 135] width 57 height 10
radio input "true"
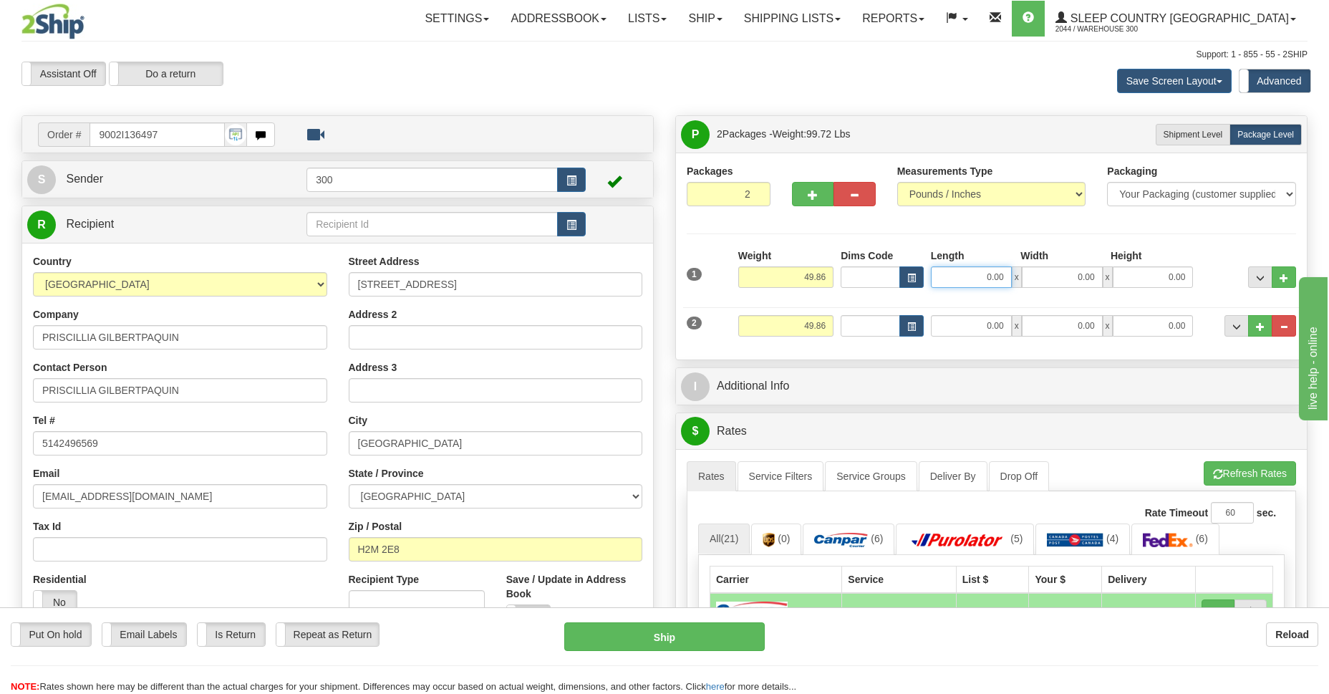
click at [978, 276] on input "0.00" at bounding box center [971, 276] width 81 height 21
type input "17.00"
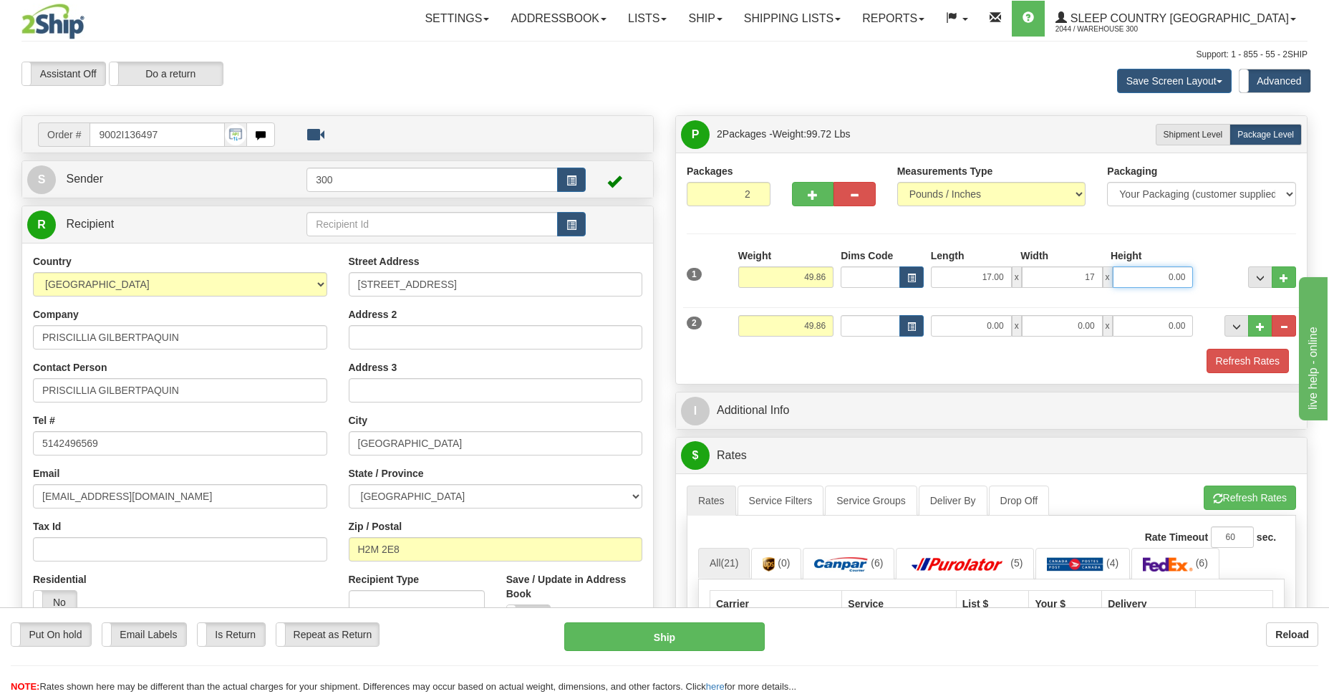
type input "17.00"
type input "40.00"
click at [972, 318] on input "0.00" at bounding box center [971, 325] width 81 height 21
type input "10.00"
type input "7.00"
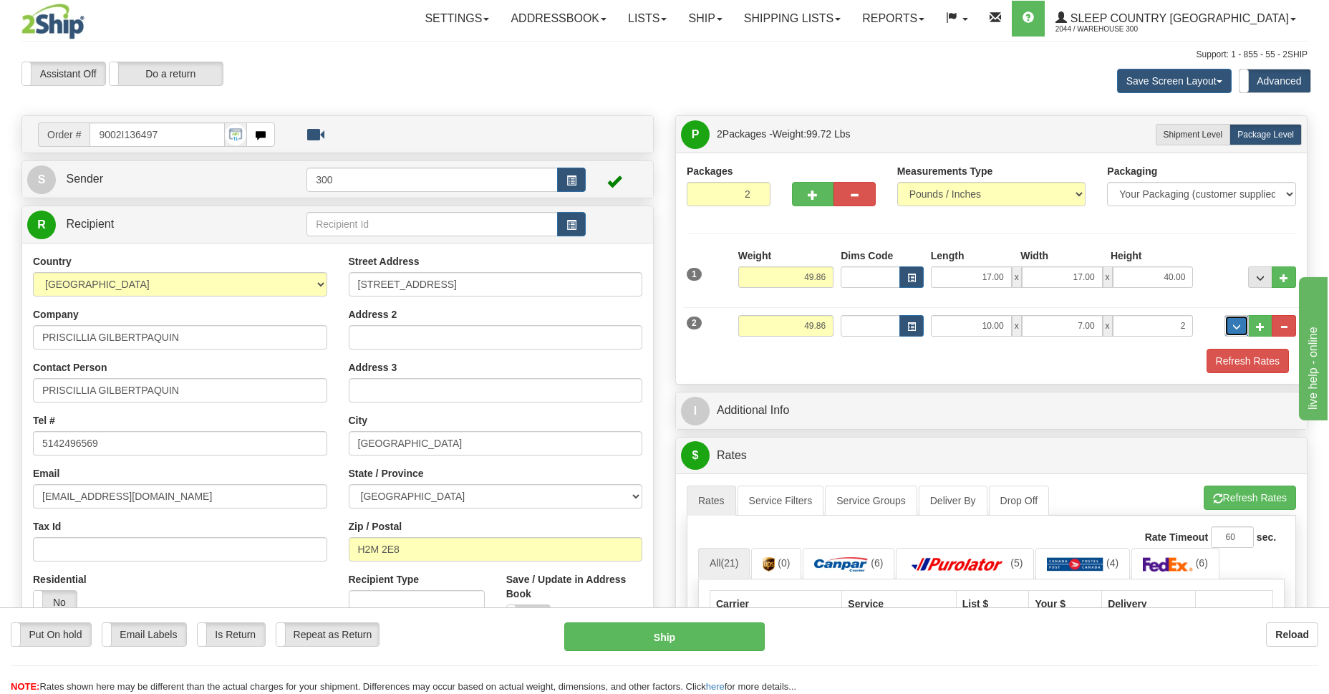
type input "2.00"
click at [1248, 364] on button "Refresh Rates" at bounding box center [1247, 361] width 82 height 24
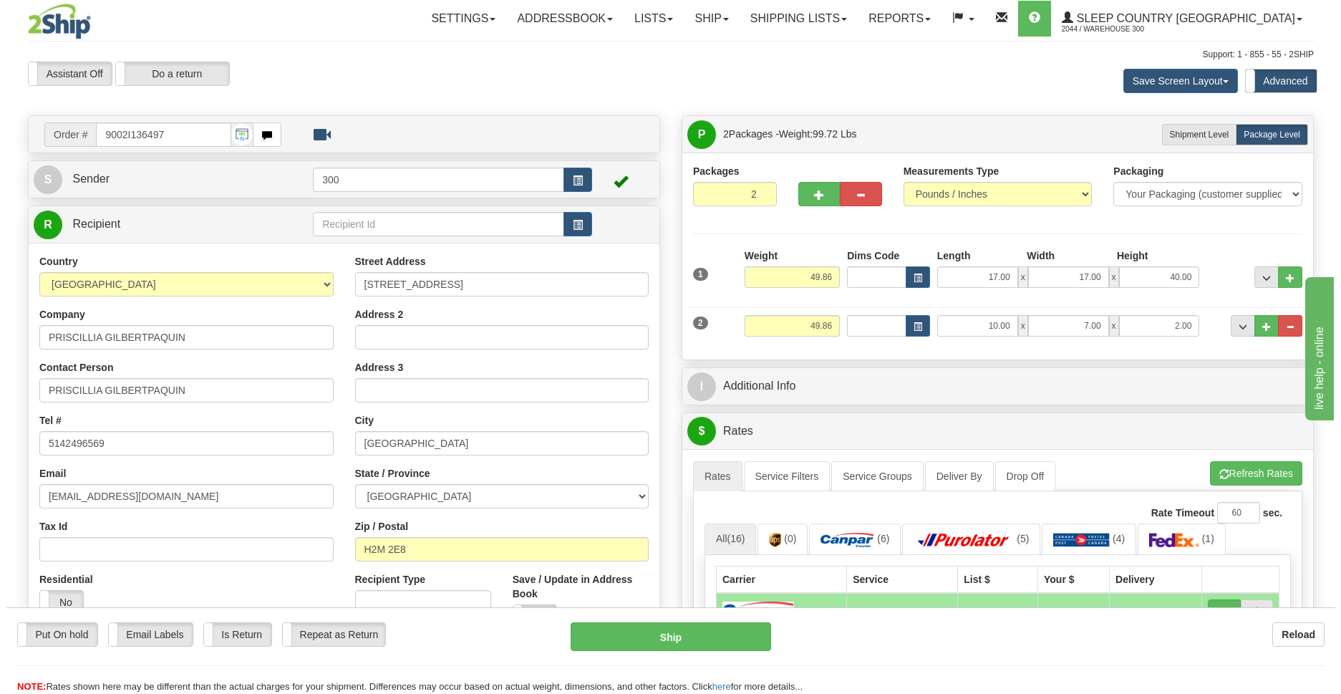
scroll to position [208, 0]
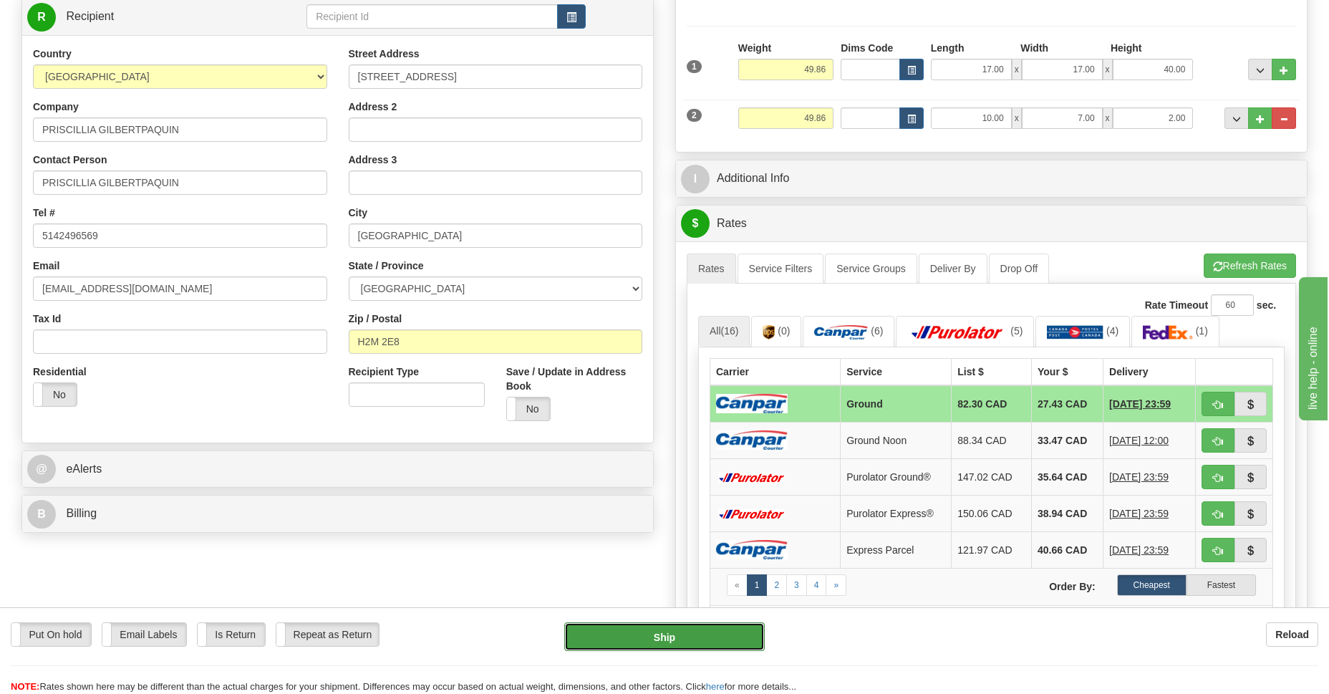
click at [648, 640] on button "Ship" at bounding box center [664, 636] width 200 height 29
type input "1"
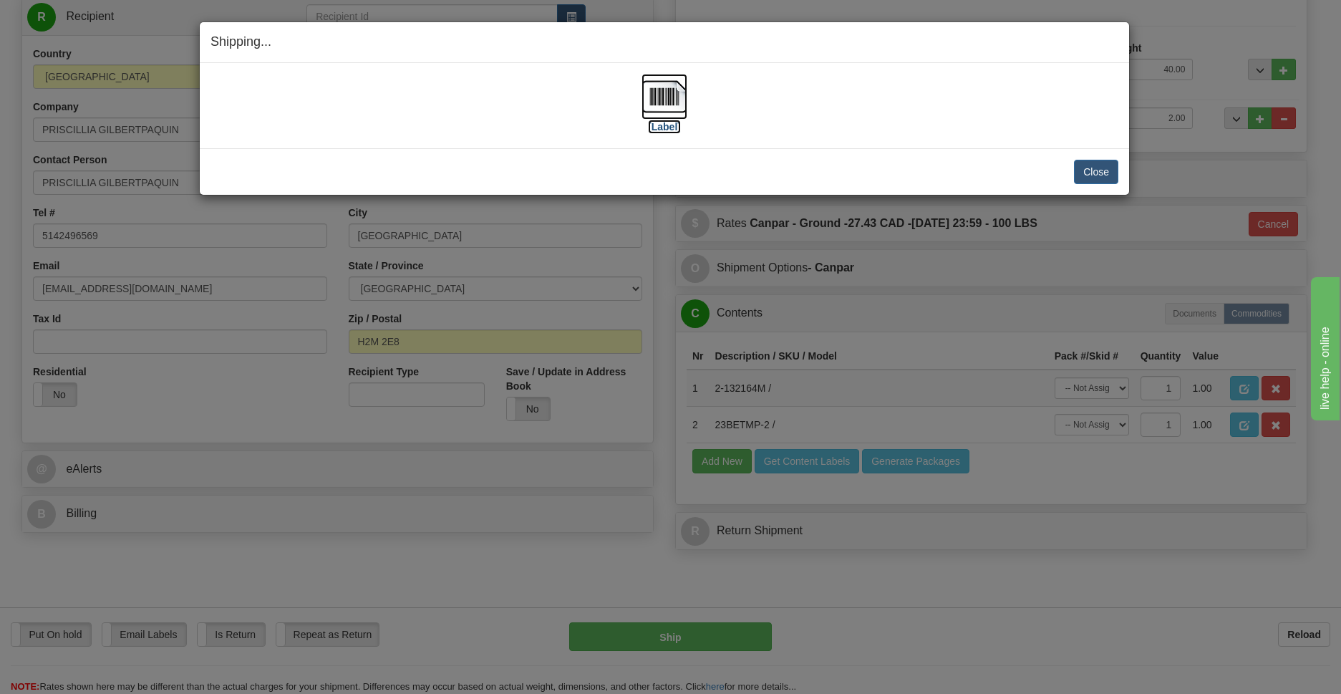
click at [662, 89] on img at bounding box center [665, 97] width 46 height 46
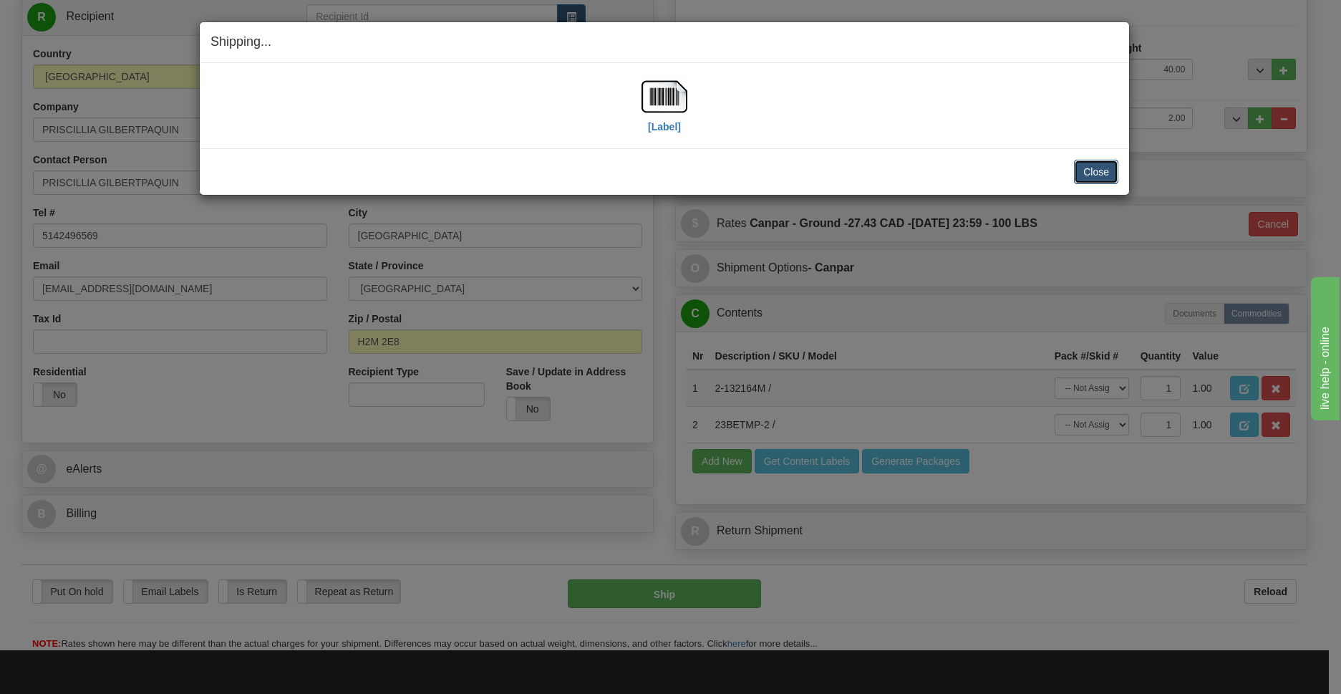
click at [1107, 176] on button "Close" at bounding box center [1096, 172] width 44 height 24
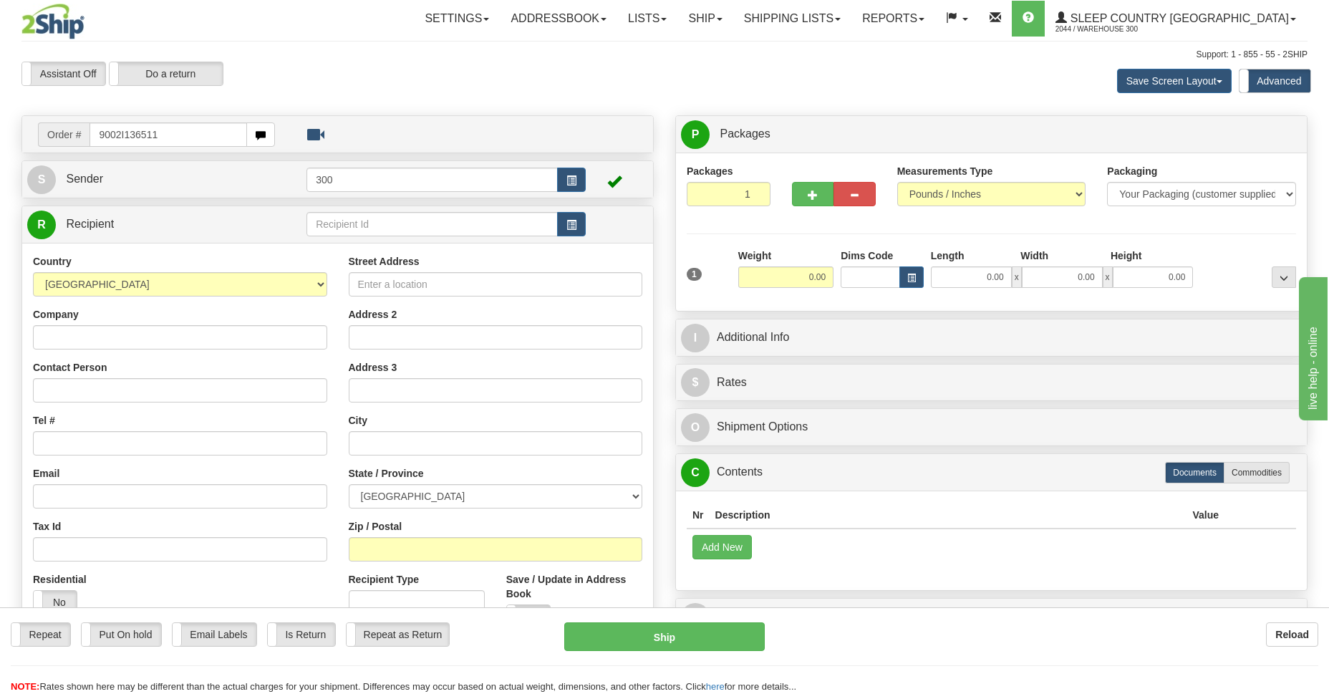
type input "9002I136511"
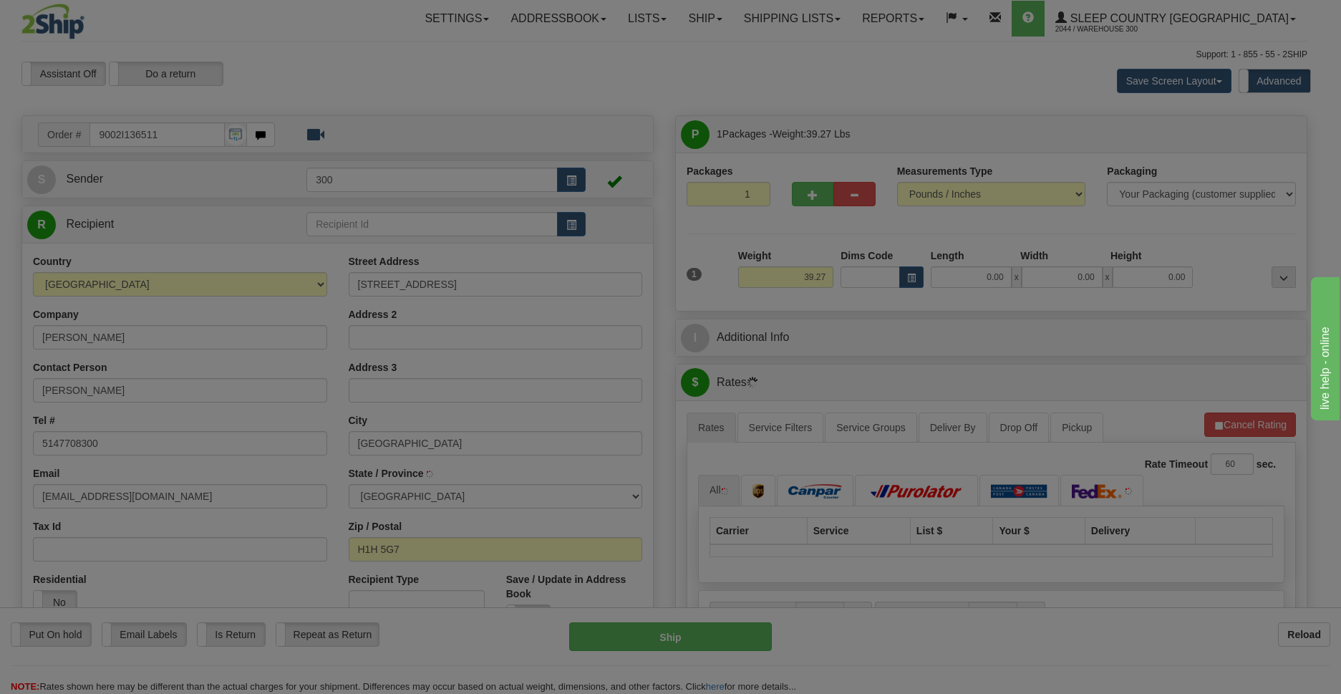
type input "[GEOGRAPHIC_DATA]-[GEOGRAPHIC_DATA]"
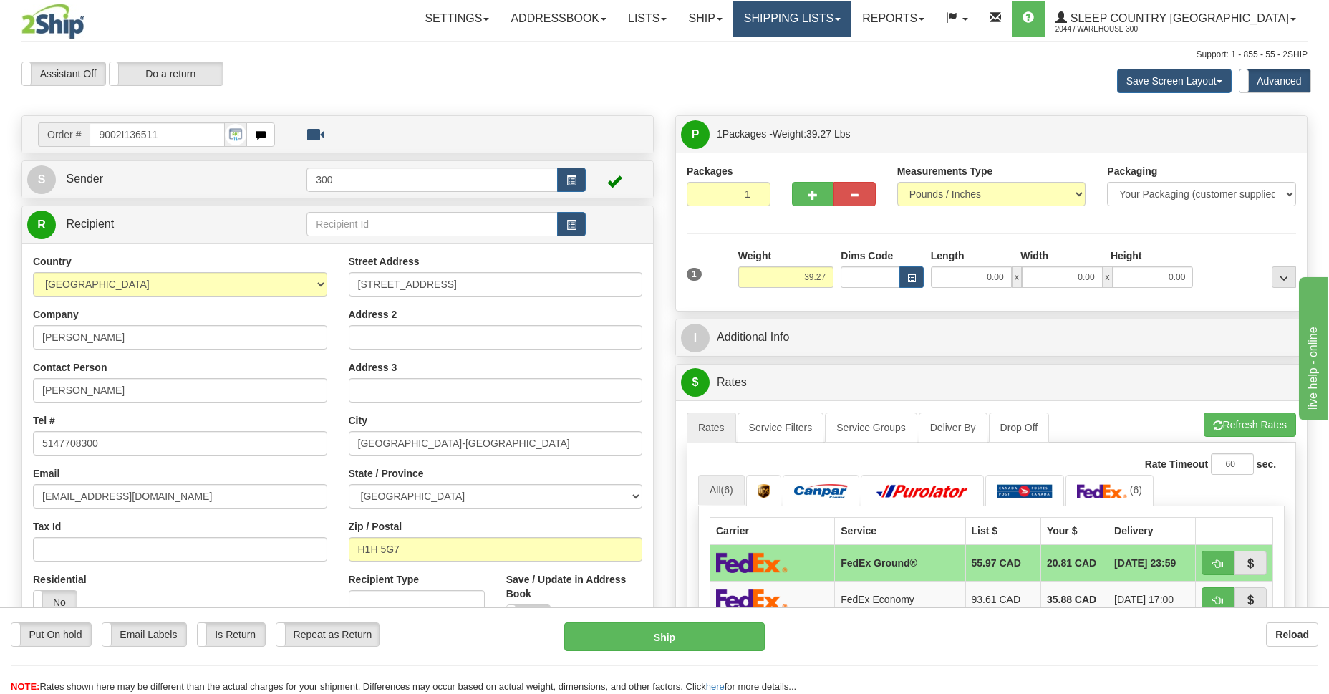
click at [841, 19] on span at bounding box center [838, 19] width 6 height 3
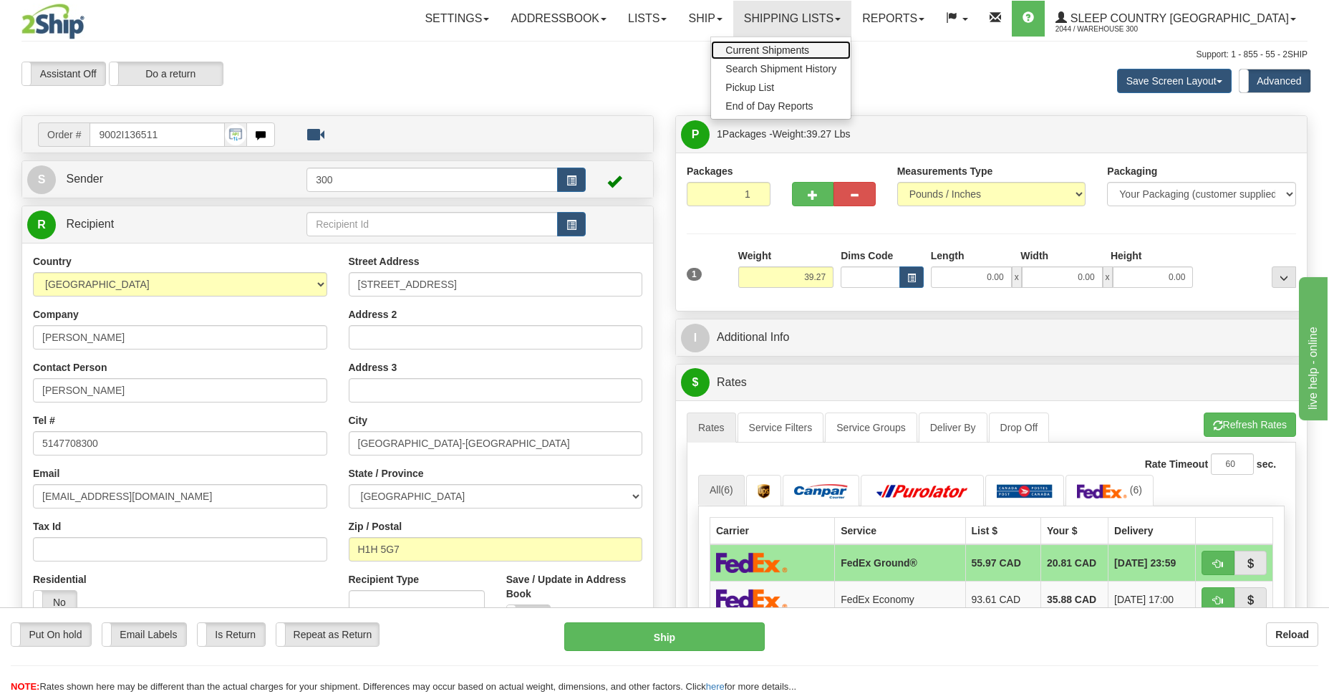
click at [809, 49] on span "Current Shipments" at bounding box center [767, 49] width 84 height 11
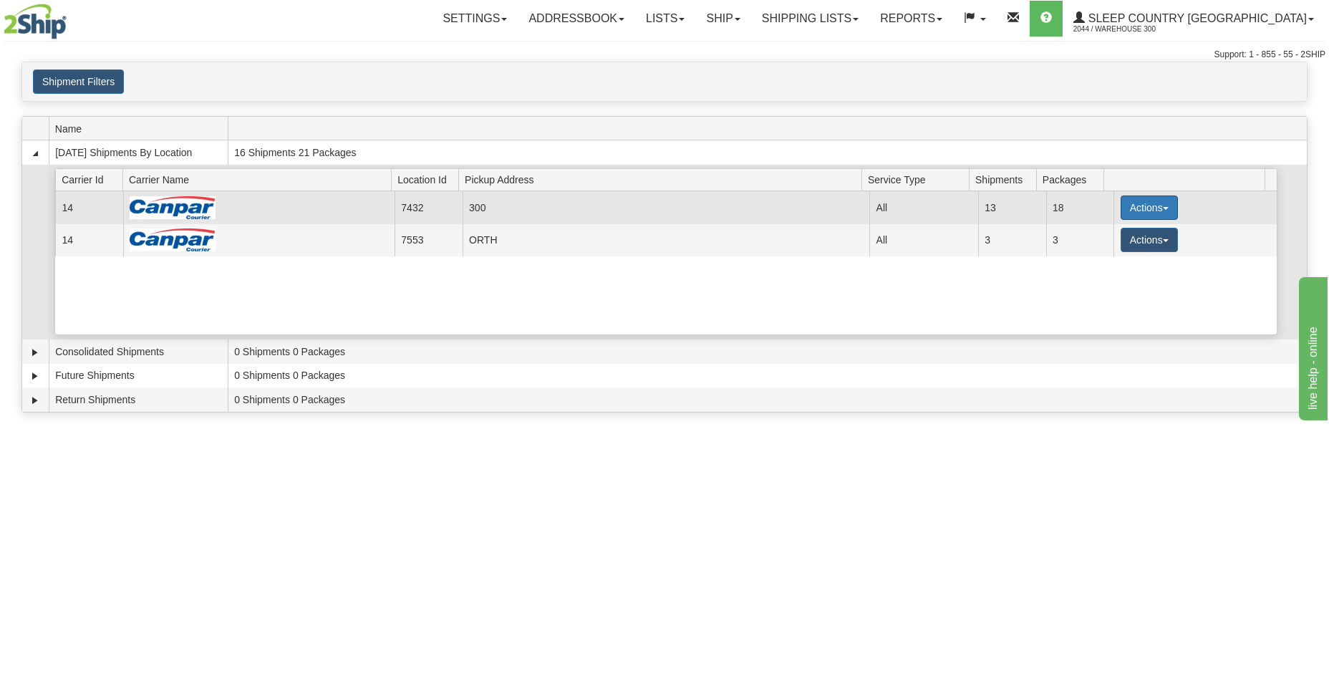
click at [1163, 208] on span "button" at bounding box center [1166, 208] width 6 height 3
click at [1105, 238] on span "Details" at bounding box center [1096, 234] width 39 height 10
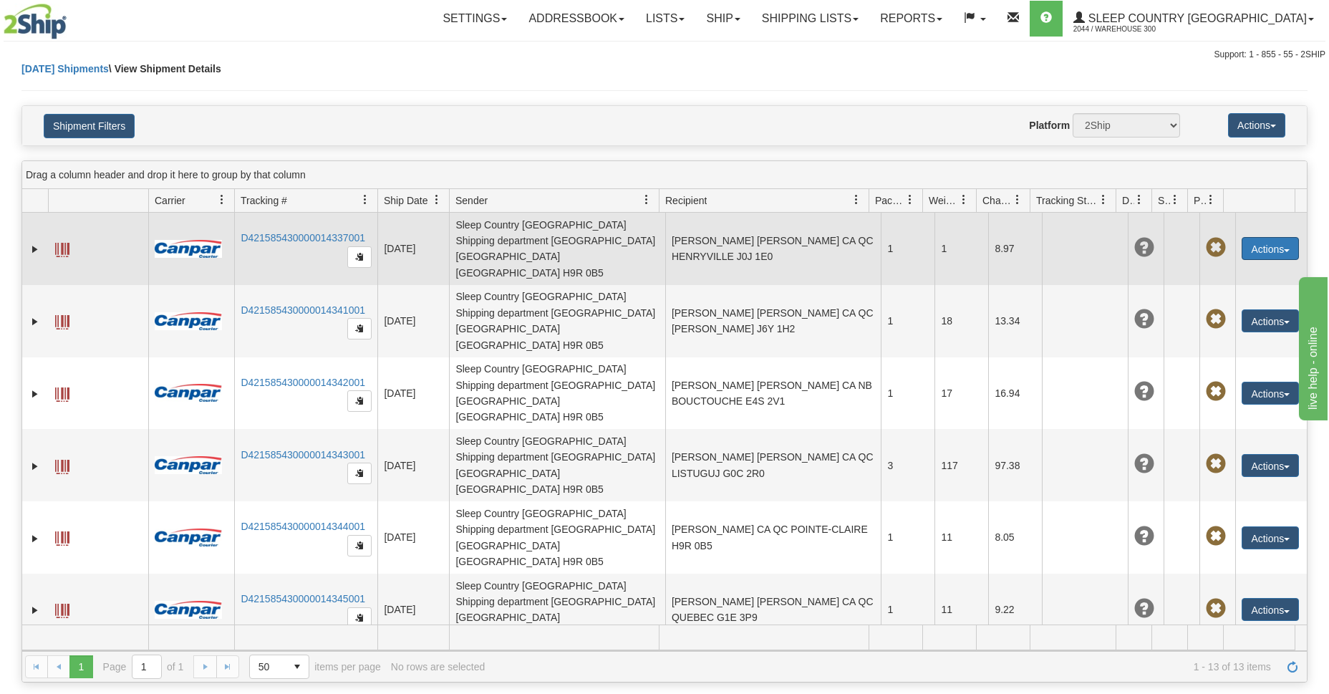
click at [1284, 249] on span "button" at bounding box center [1287, 250] width 6 height 3
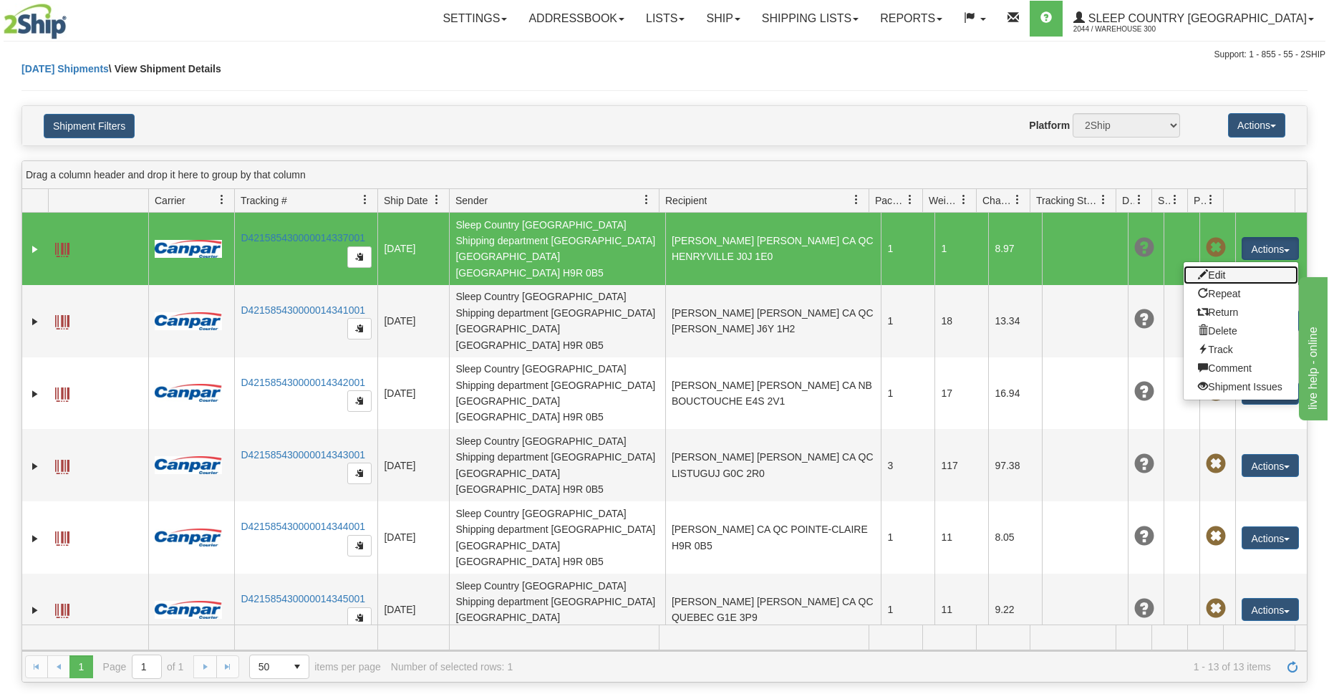
click at [1214, 266] on link "Edit" at bounding box center [1240, 275] width 115 height 19
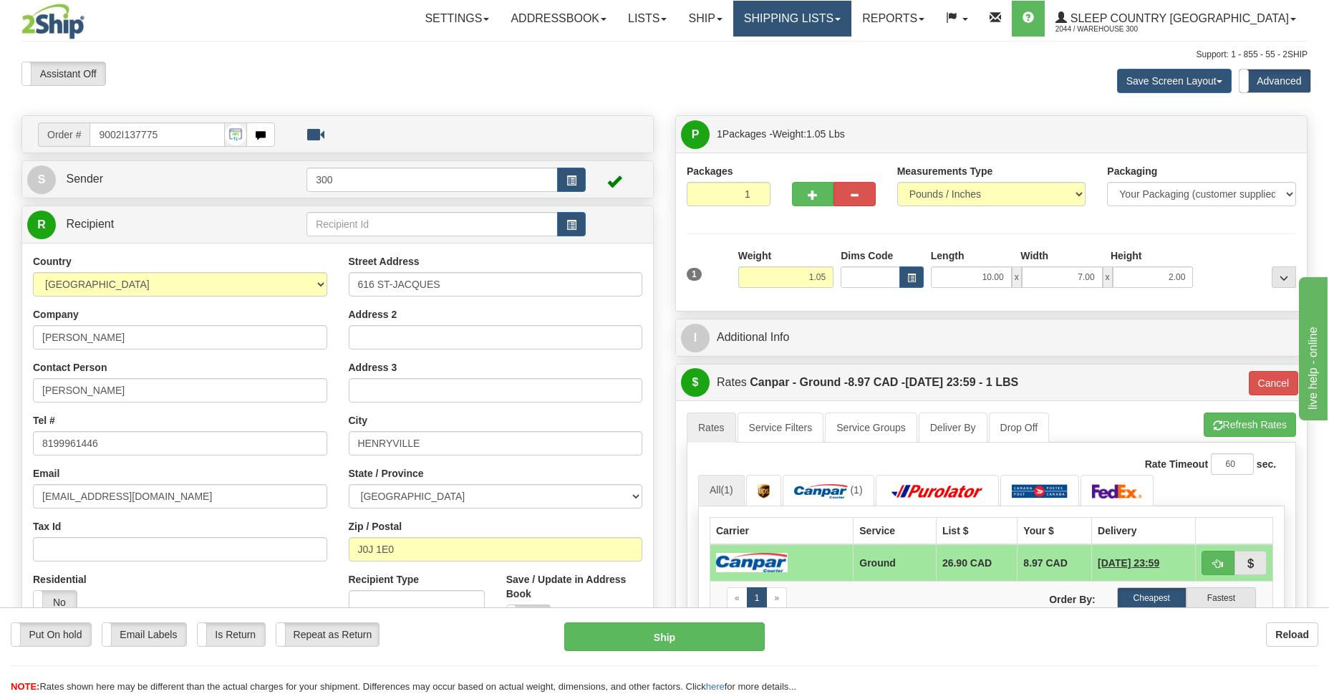
click at [841, 18] on span at bounding box center [838, 19] width 6 height 3
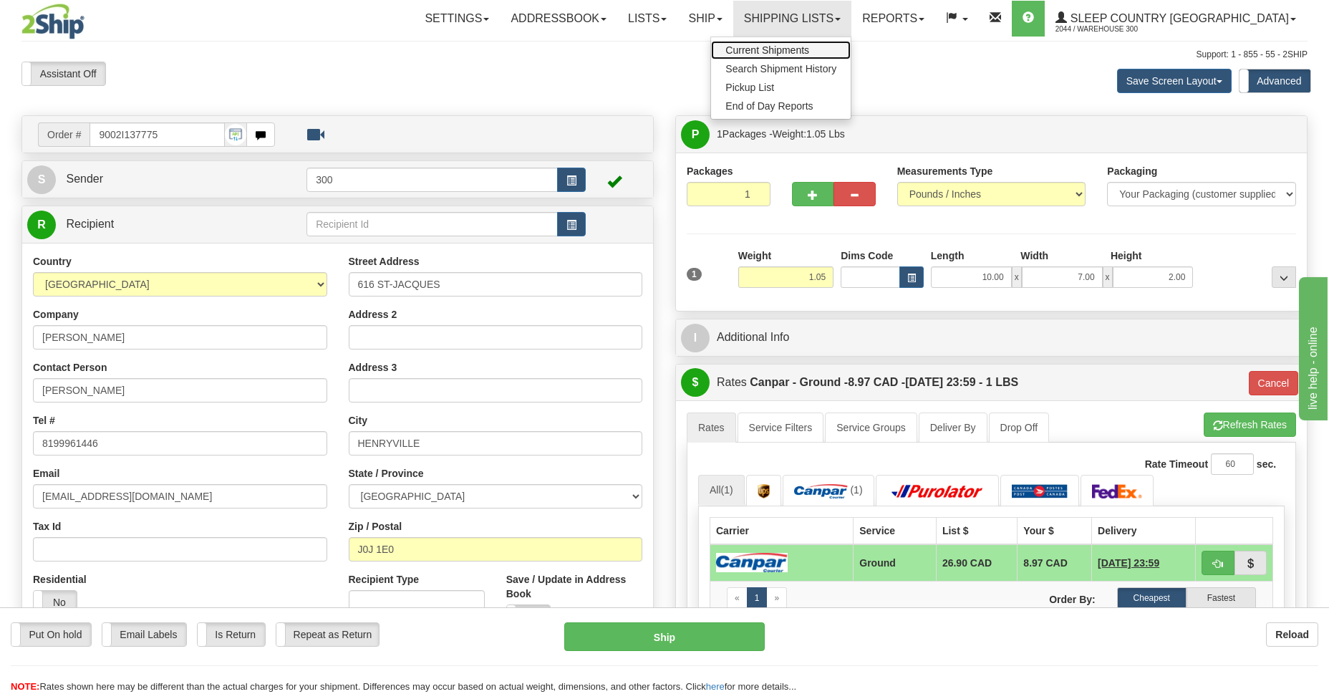
click at [809, 48] on span "Current Shipments" at bounding box center [767, 49] width 84 height 11
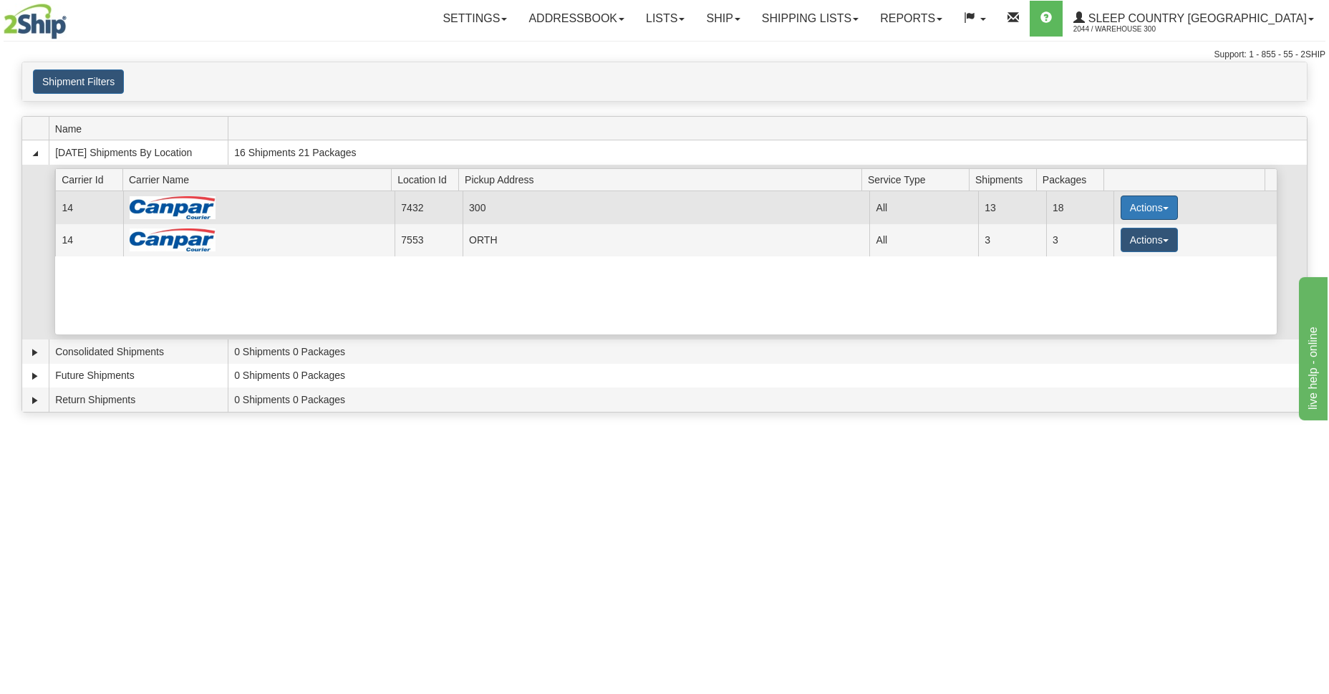
click at [1163, 207] on span "button" at bounding box center [1166, 208] width 6 height 3
click at [1111, 238] on span "Details" at bounding box center [1096, 234] width 39 height 10
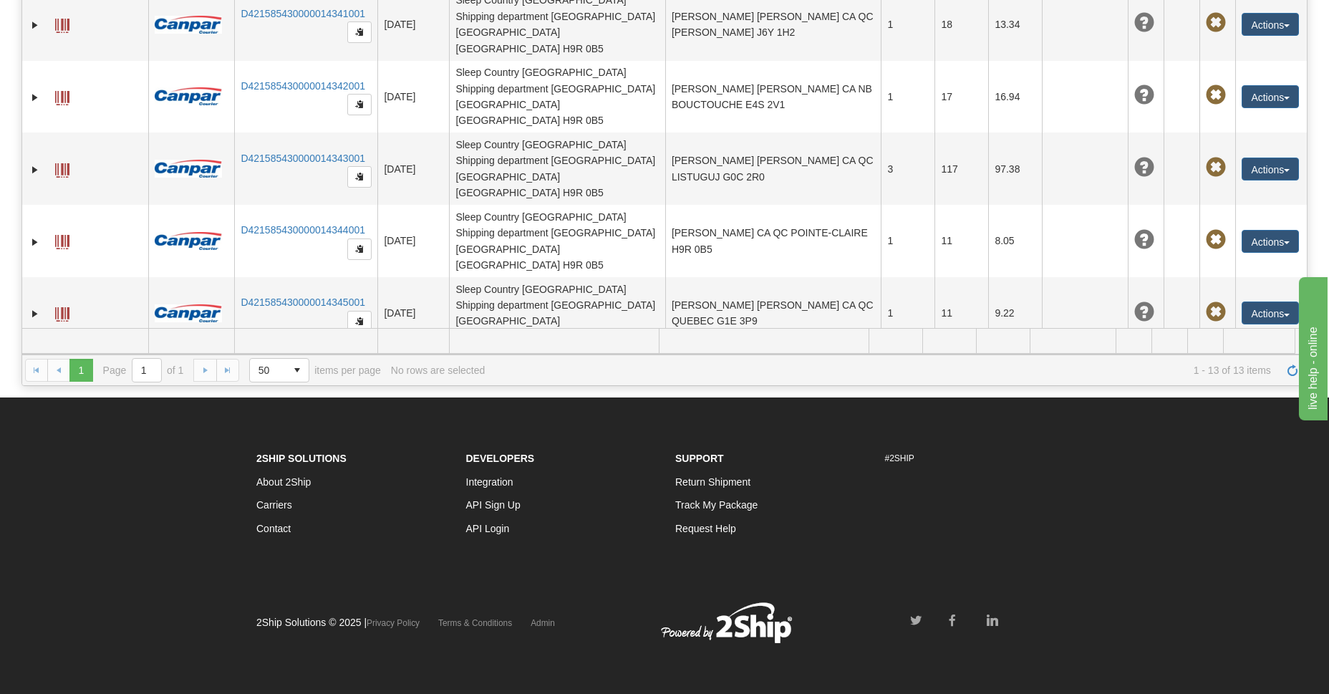
scroll to position [233, 0]
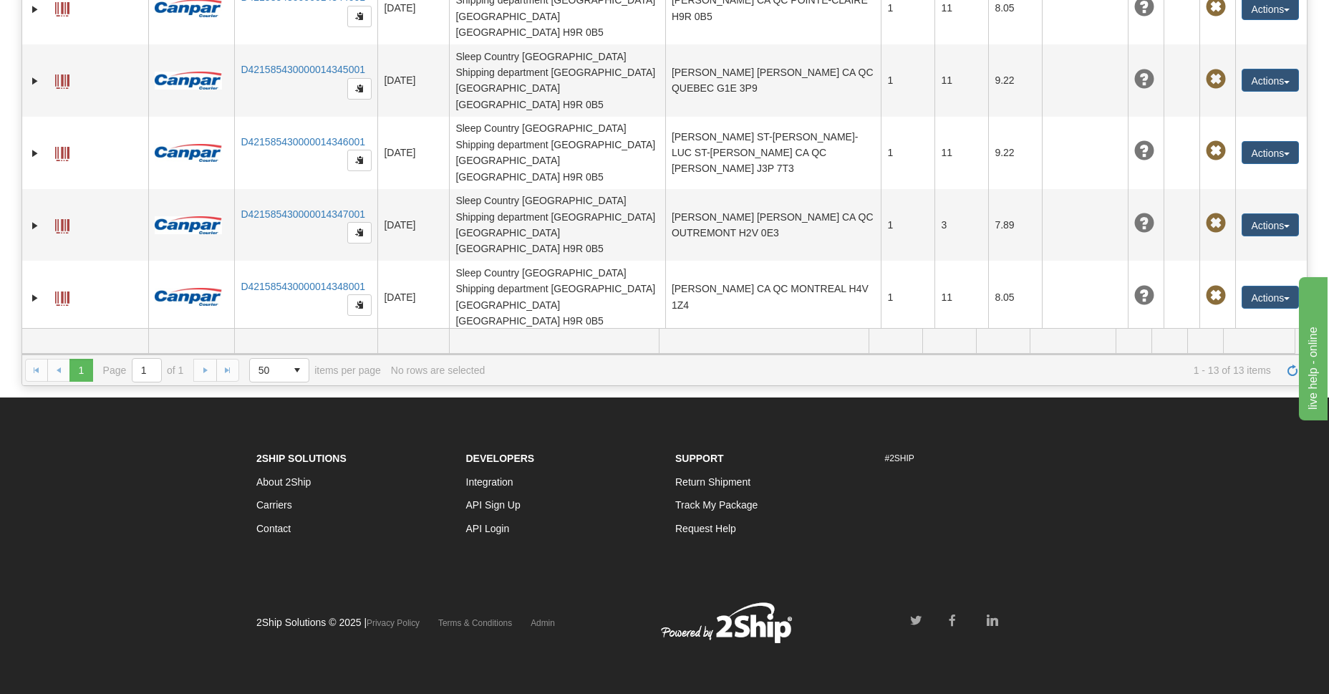
click at [1281, 574] on button "Actions" at bounding box center [1269, 585] width 57 height 23
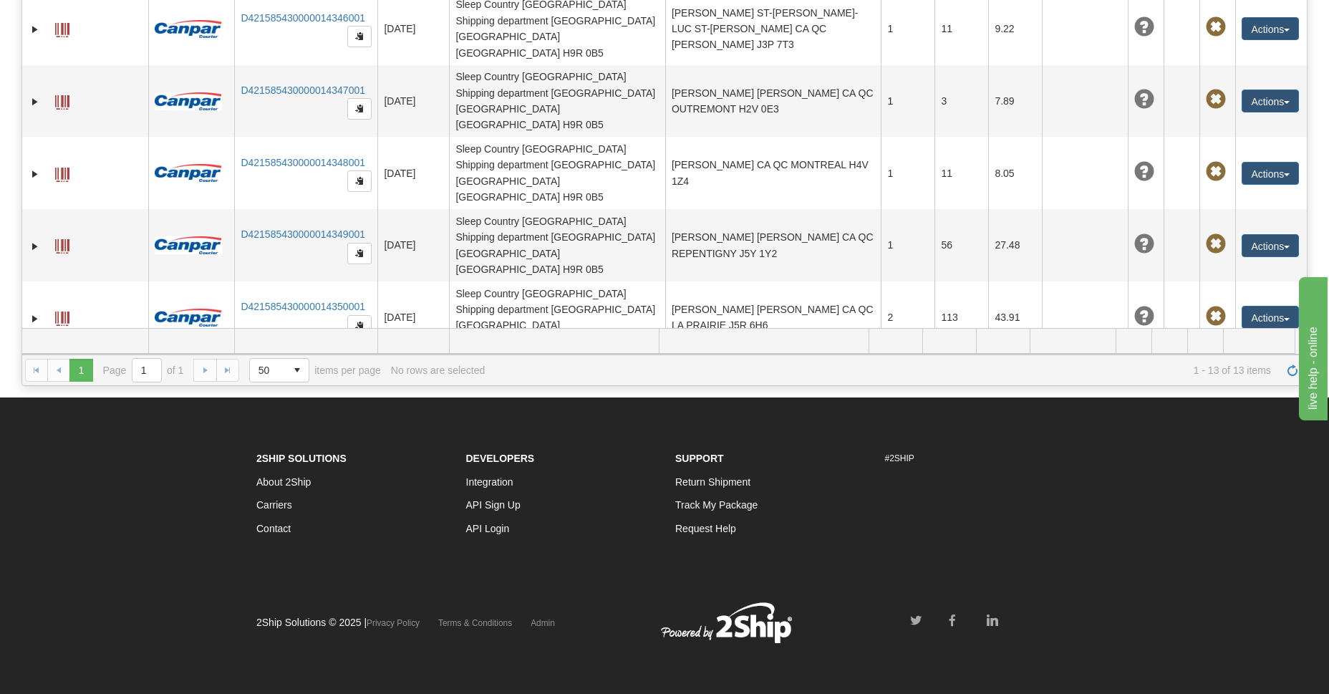
click at [1220, 479] on link "Edit" at bounding box center [1240, 488] width 115 height 19
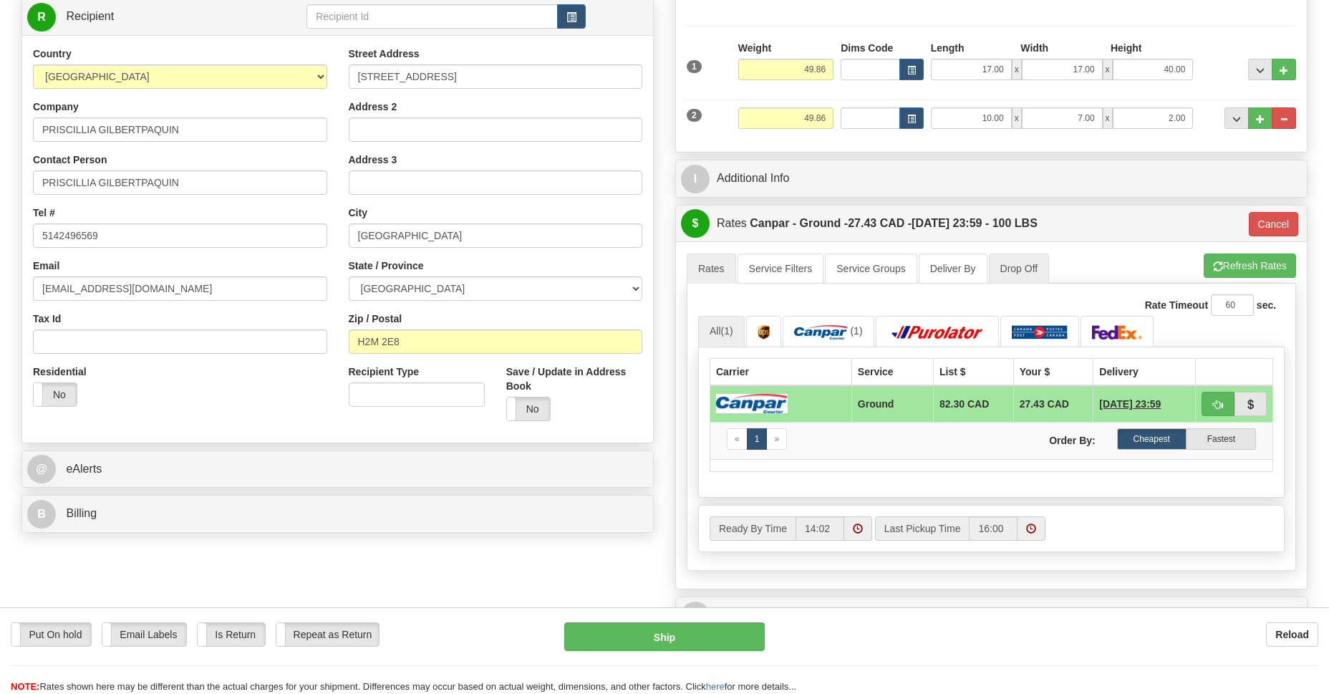
scroll to position [312, 0]
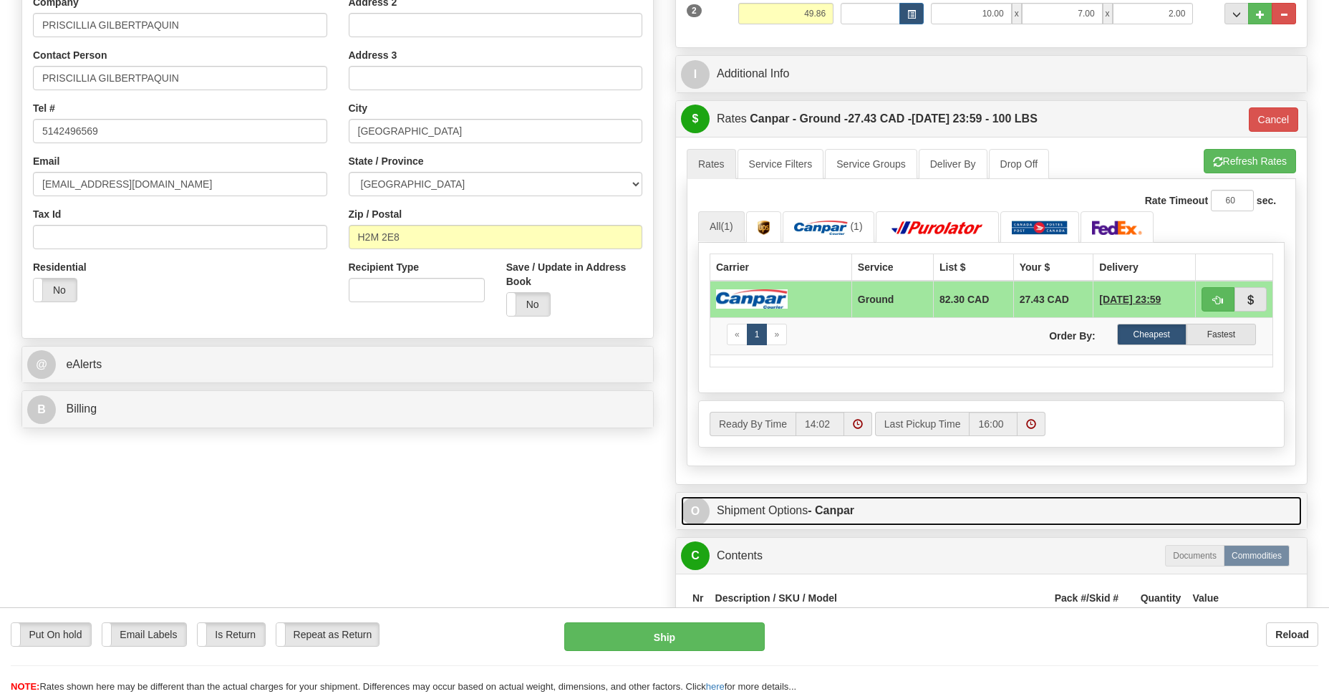
click at [815, 500] on link "O Shipment Options - Canpar" at bounding box center [991, 510] width 621 height 29
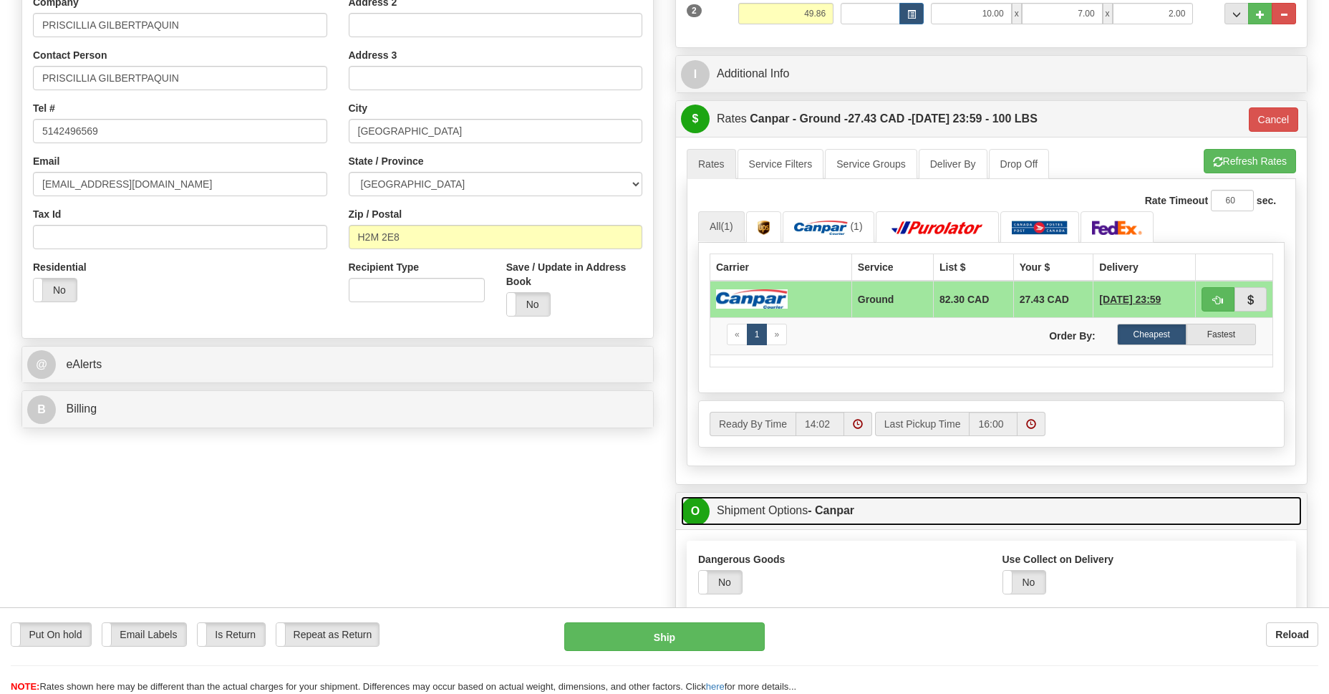
scroll to position [520, 0]
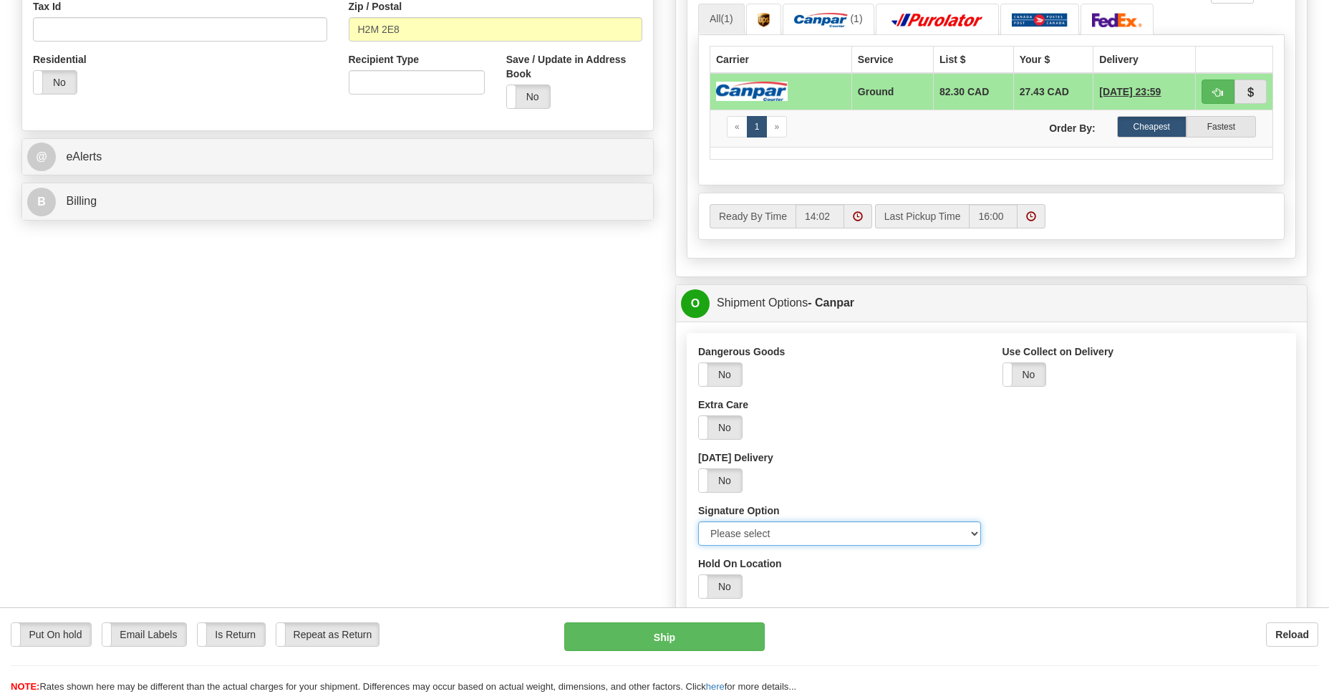
click at [974, 534] on select "Please select No Signature Required Signature Required Adult Signature" at bounding box center [839, 533] width 283 height 24
select select "2"
click at [698, 521] on select "Please select No Signature Required Signature Required Adult Signature" at bounding box center [839, 533] width 283 height 24
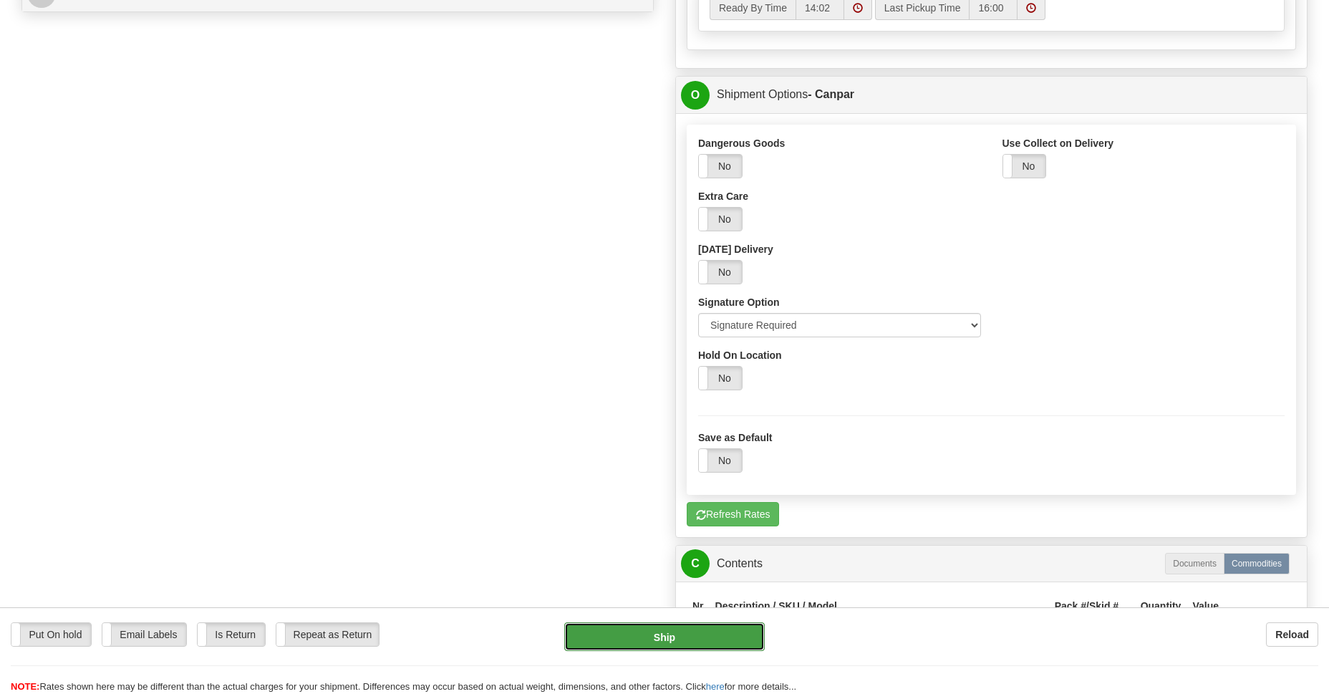
click at [653, 632] on button "Ship" at bounding box center [664, 636] width 200 height 29
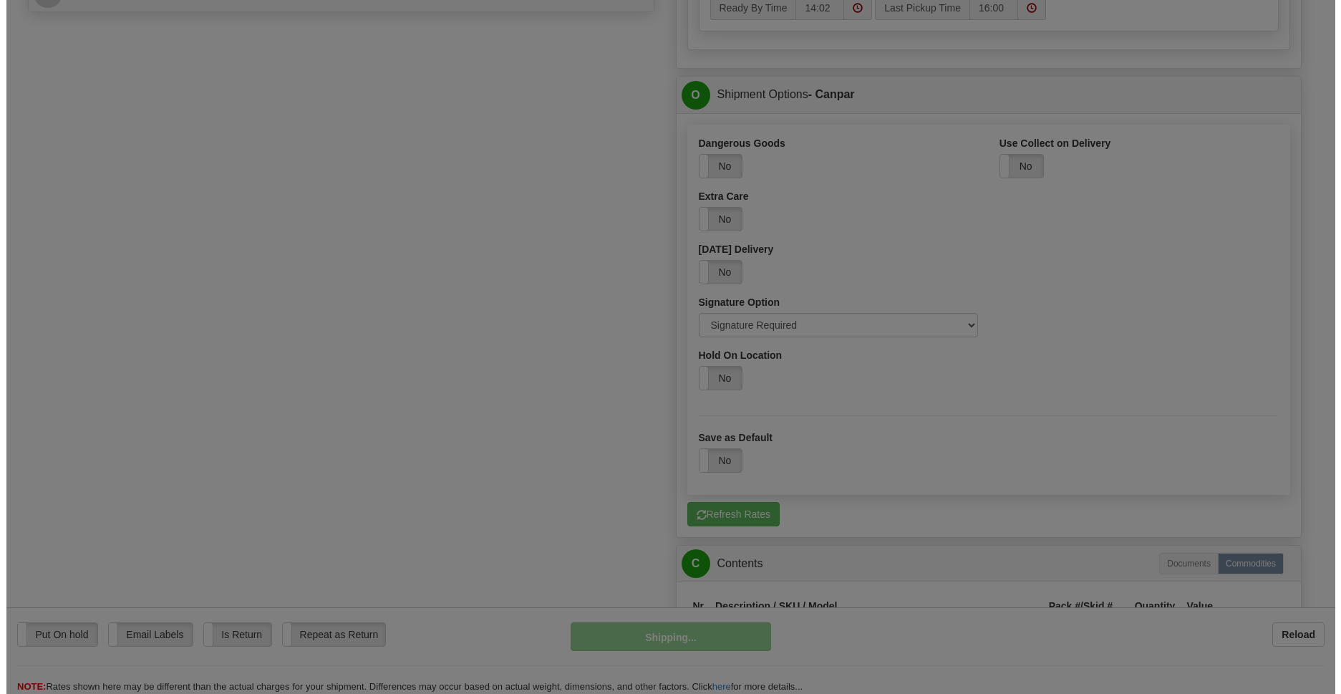
scroll to position [832, 0]
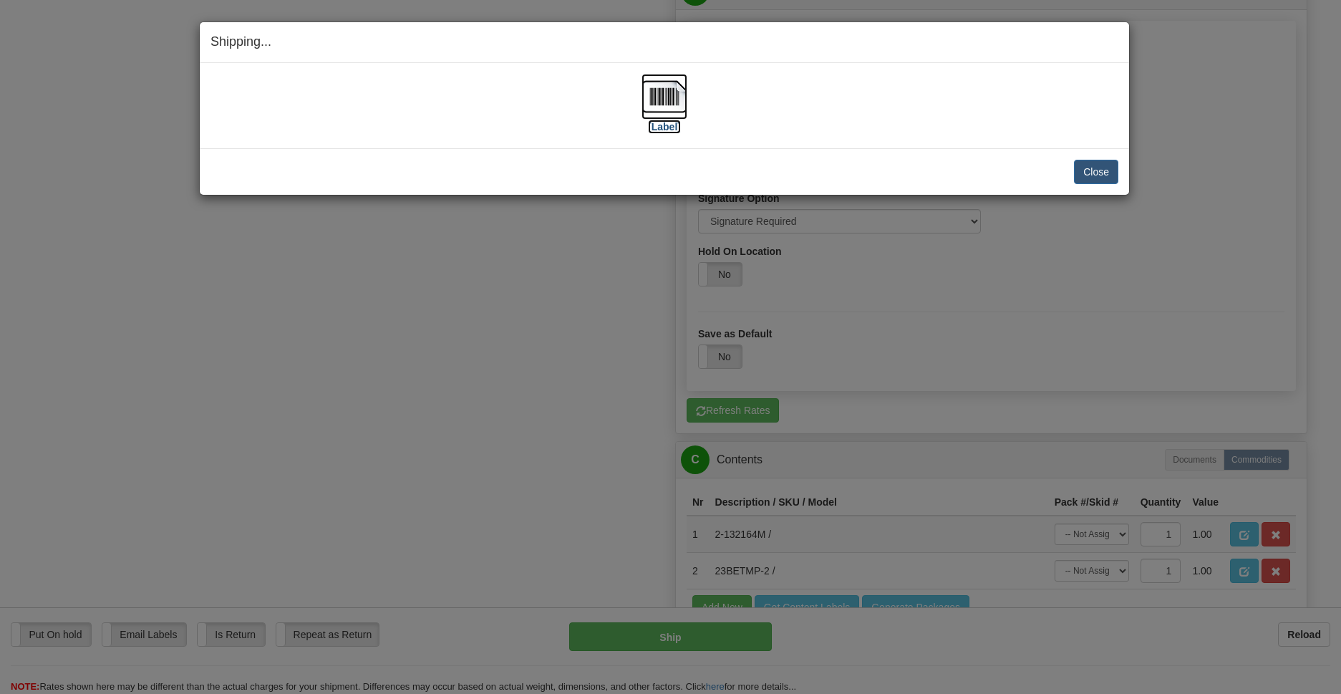
click at [654, 100] on img at bounding box center [665, 97] width 46 height 46
click at [1108, 171] on button "Close" at bounding box center [1096, 172] width 44 height 24
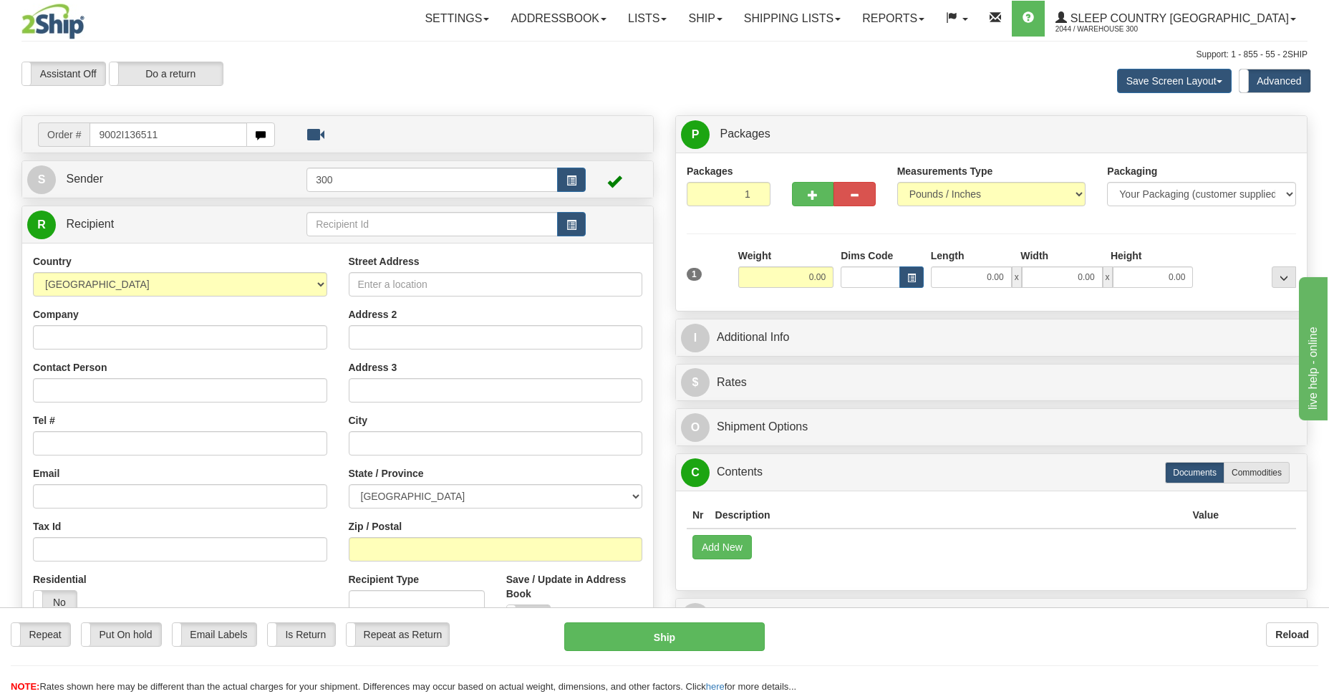
type input "9002I136511"
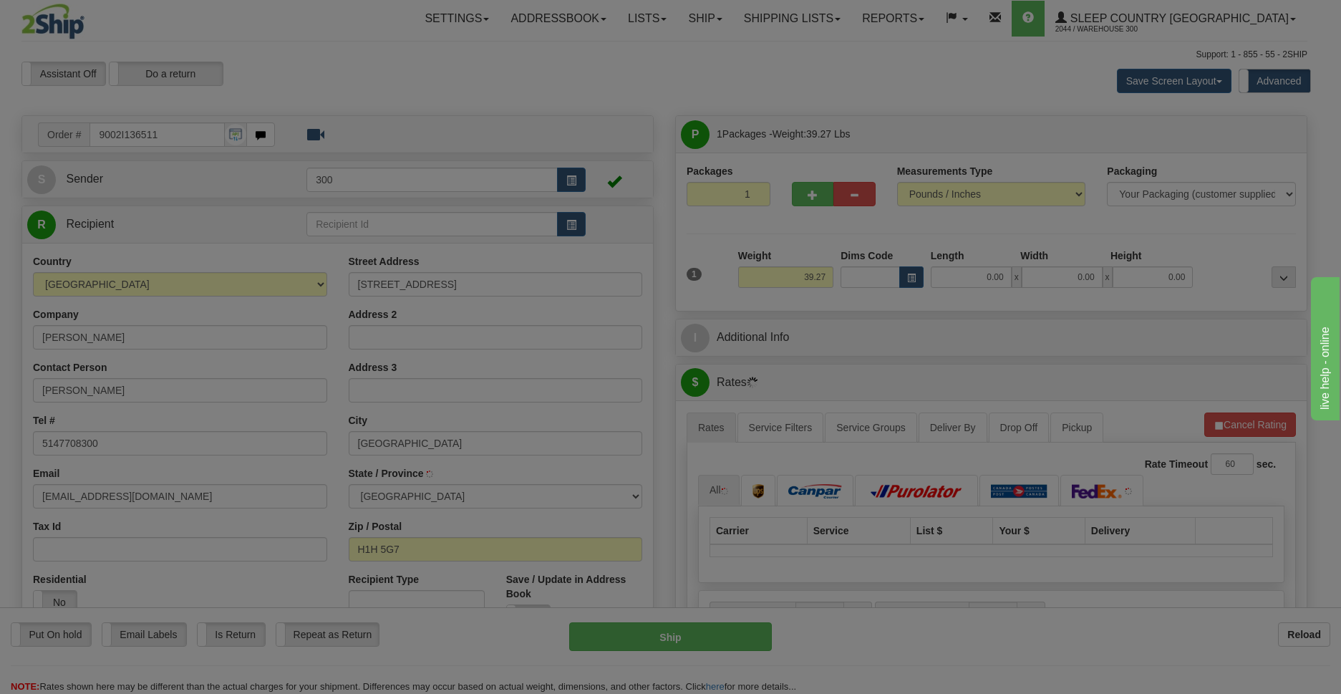
type input "MONTREAL-NORD"
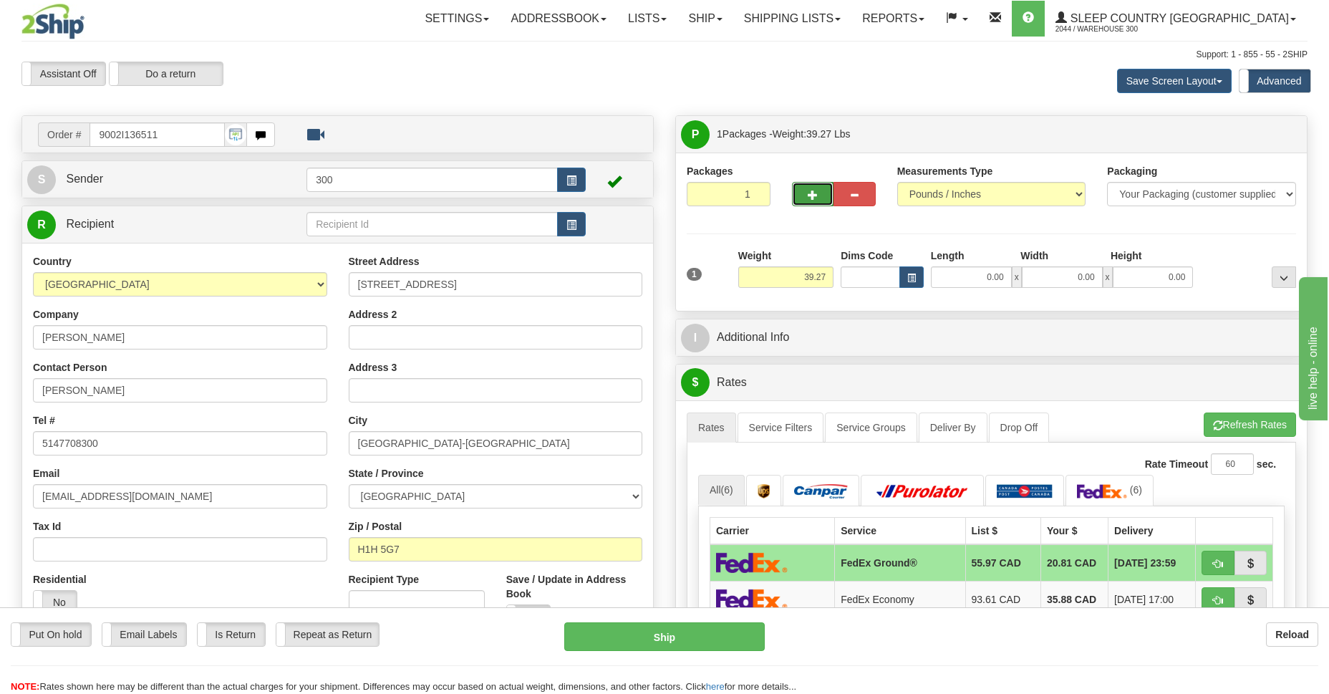
click at [809, 197] on span "button" at bounding box center [813, 194] width 10 height 9
type input "2"
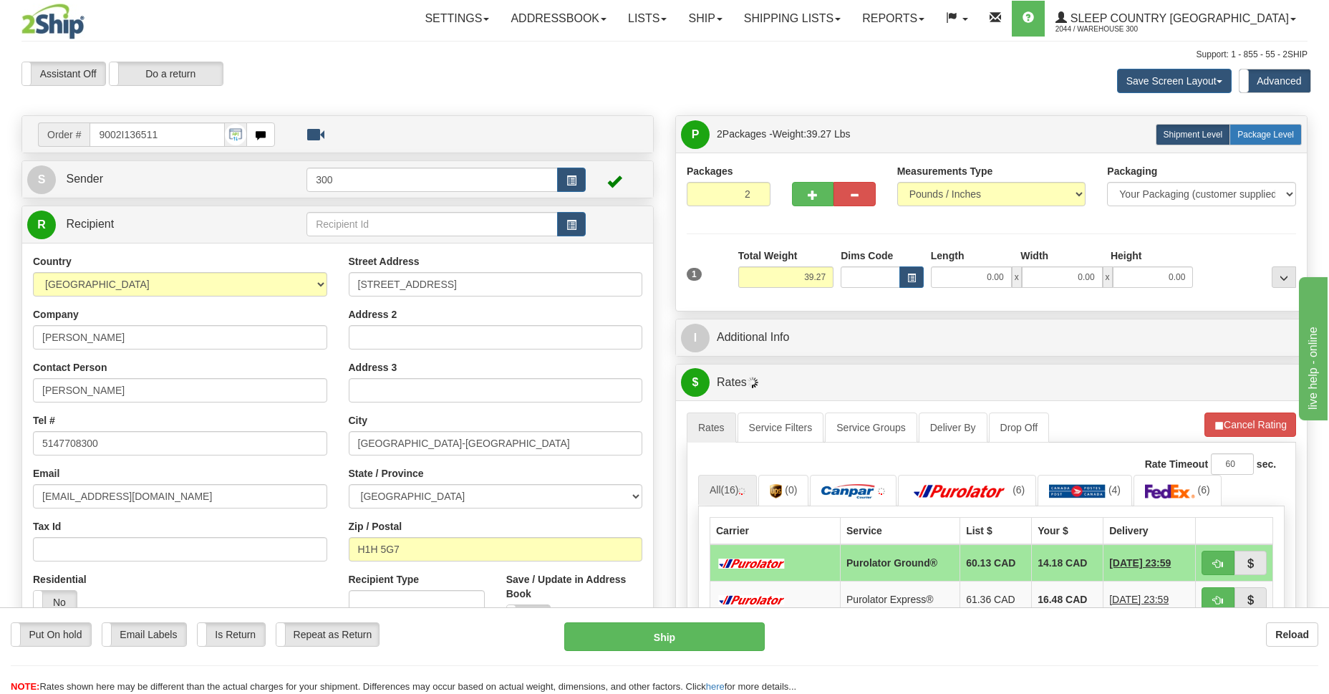
click at [1257, 135] on span "Package Level" at bounding box center [1265, 135] width 57 height 10
radio input "true"
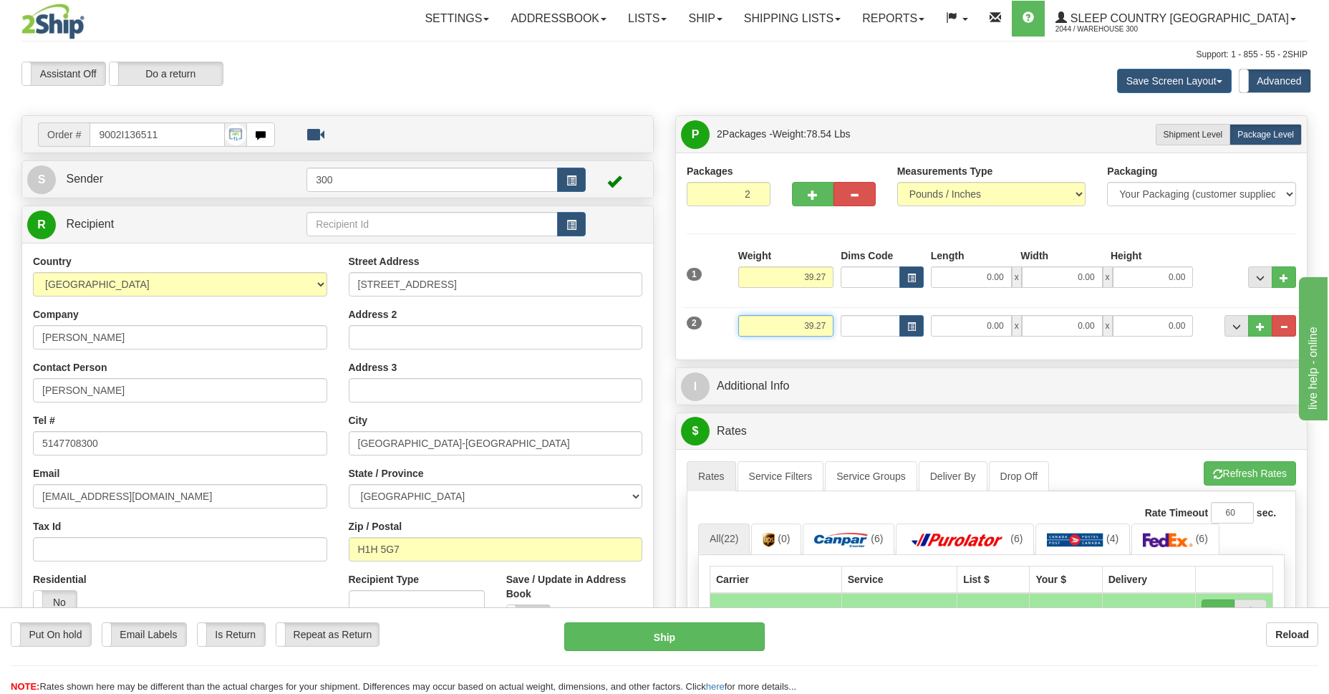
drag, startPoint x: 798, startPoint y: 327, endPoint x: 843, endPoint y: 309, distance: 48.5
click at [843, 309] on div "2 Weight 39.27 Dims Code Length Width Height" at bounding box center [991, 324] width 616 height 48
type input "10.00"
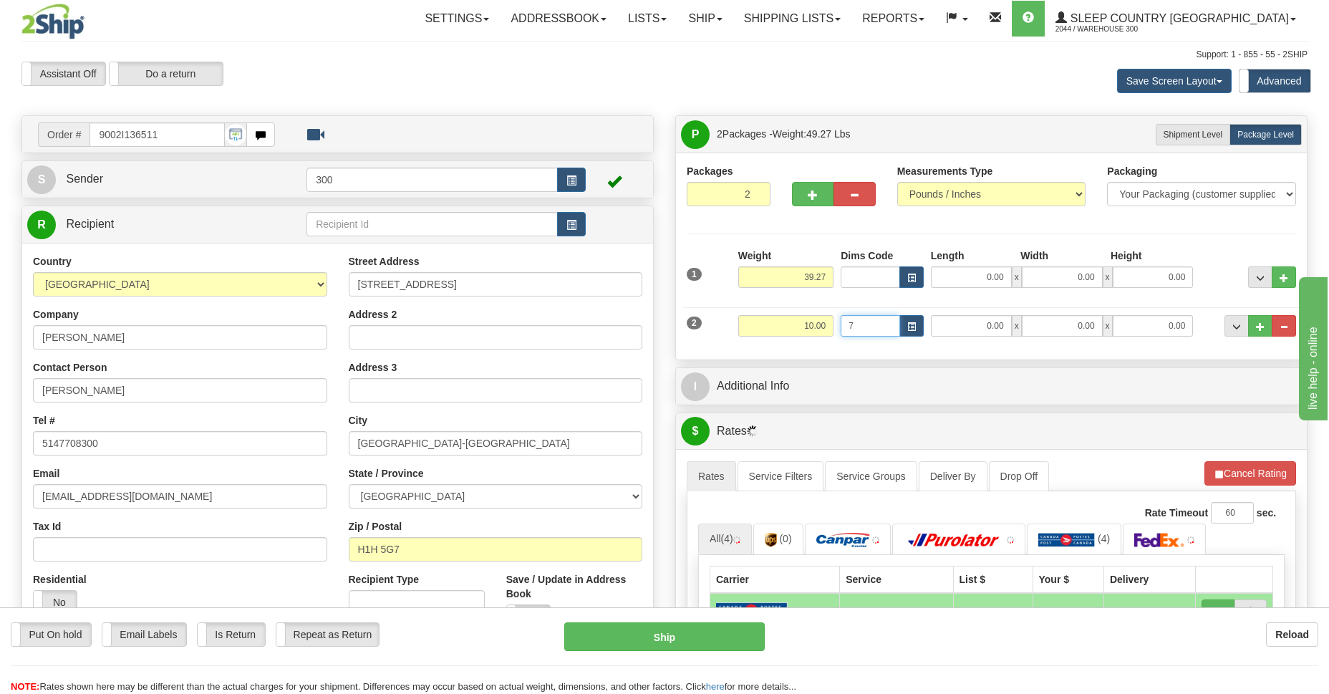
type input "72"
drag, startPoint x: 866, startPoint y: 319, endPoint x: 831, endPoint y: 318, distance: 35.1
click at [834, 322] on div "2 Weight 10.00 Dims Code 72 Length Width x x" at bounding box center [991, 324] width 616 height 48
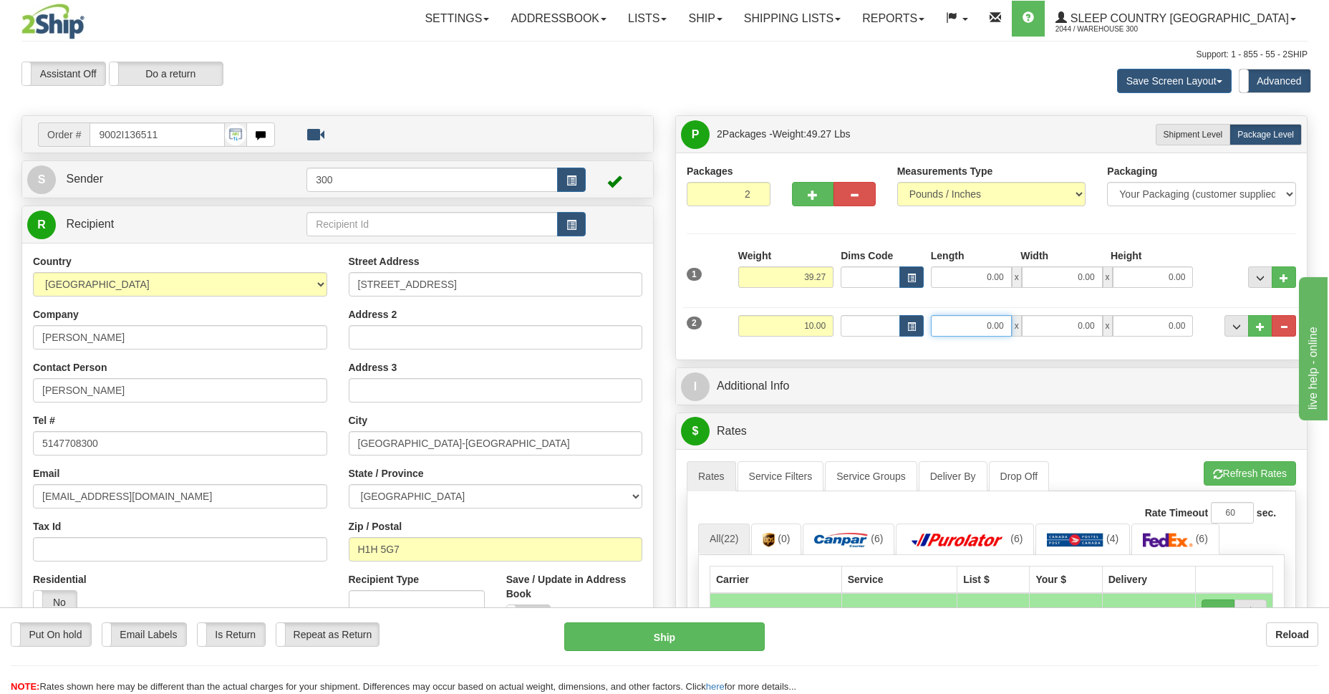
click at [960, 324] on input "0.00" at bounding box center [971, 325] width 81 height 21
type input "10.00"
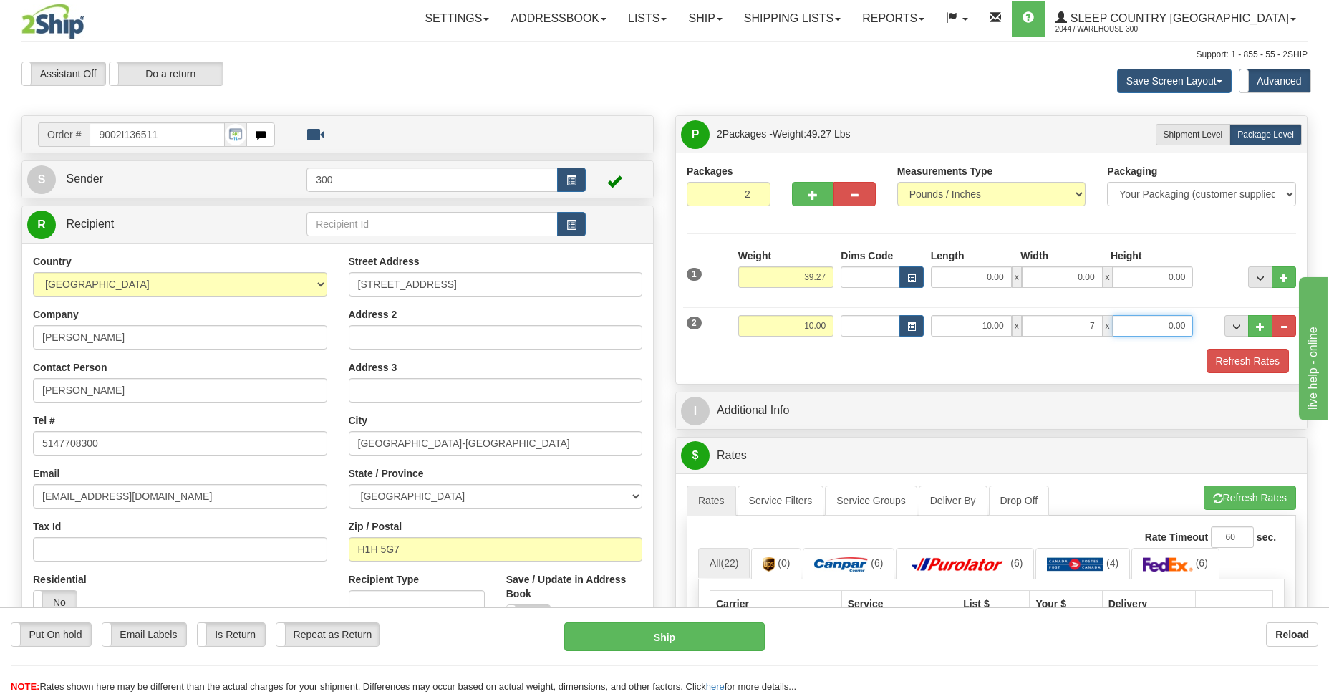
type input "7.00"
type input "2.00"
drag, startPoint x: 809, startPoint y: 323, endPoint x: 821, endPoint y: 340, distance: 21.1
click at [824, 320] on input "10.00" at bounding box center [785, 325] width 95 height 21
type input "1.27"
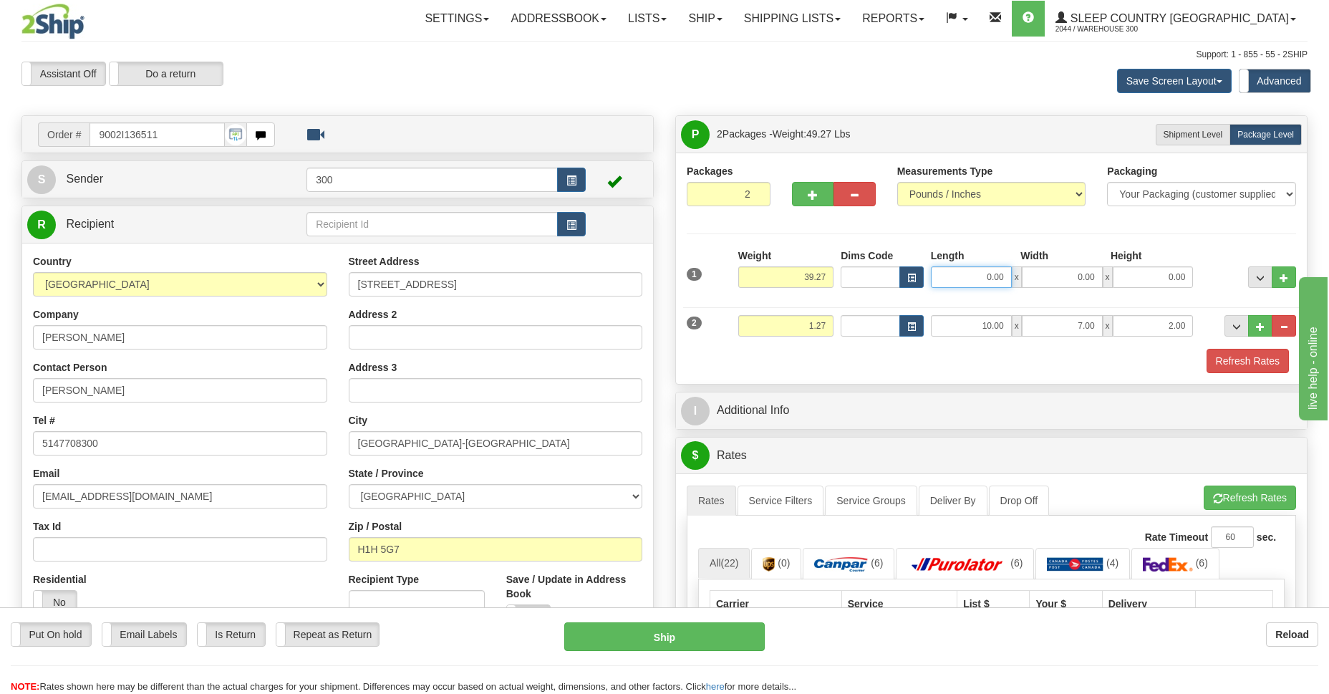
click at [983, 276] on input "0.00" at bounding box center [971, 276] width 81 height 21
type input "22.00"
type input "26.00"
type input "10.00"
click at [1229, 362] on button "Refresh Rates" at bounding box center [1247, 361] width 82 height 24
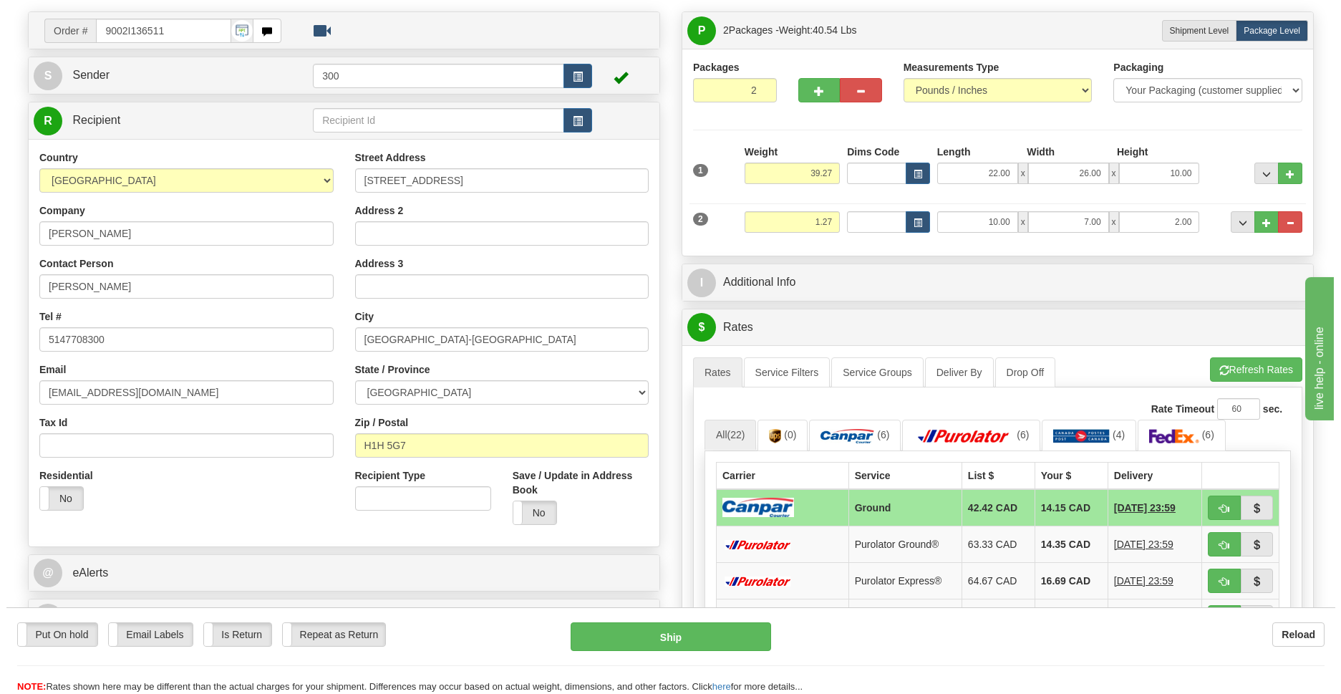
scroll to position [208, 0]
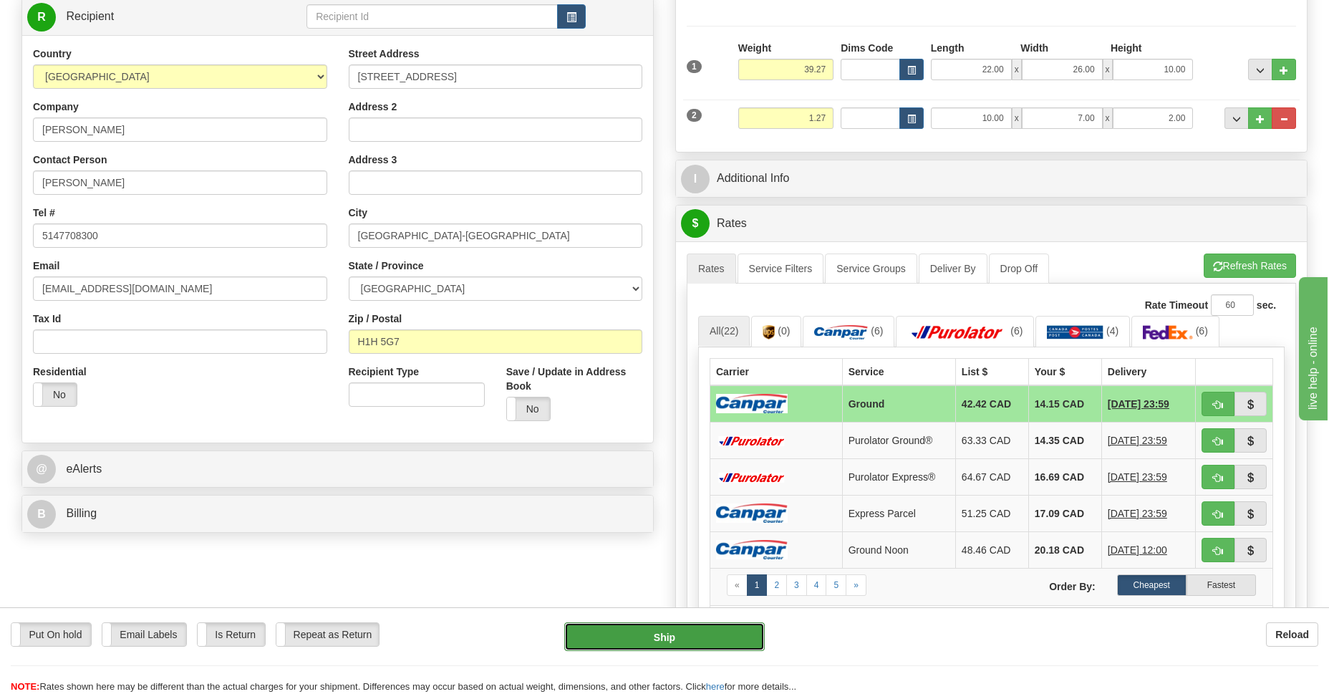
click at [665, 638] on button "Ship" at bounding box center [664, 636] width 200 height 29
type input "1"
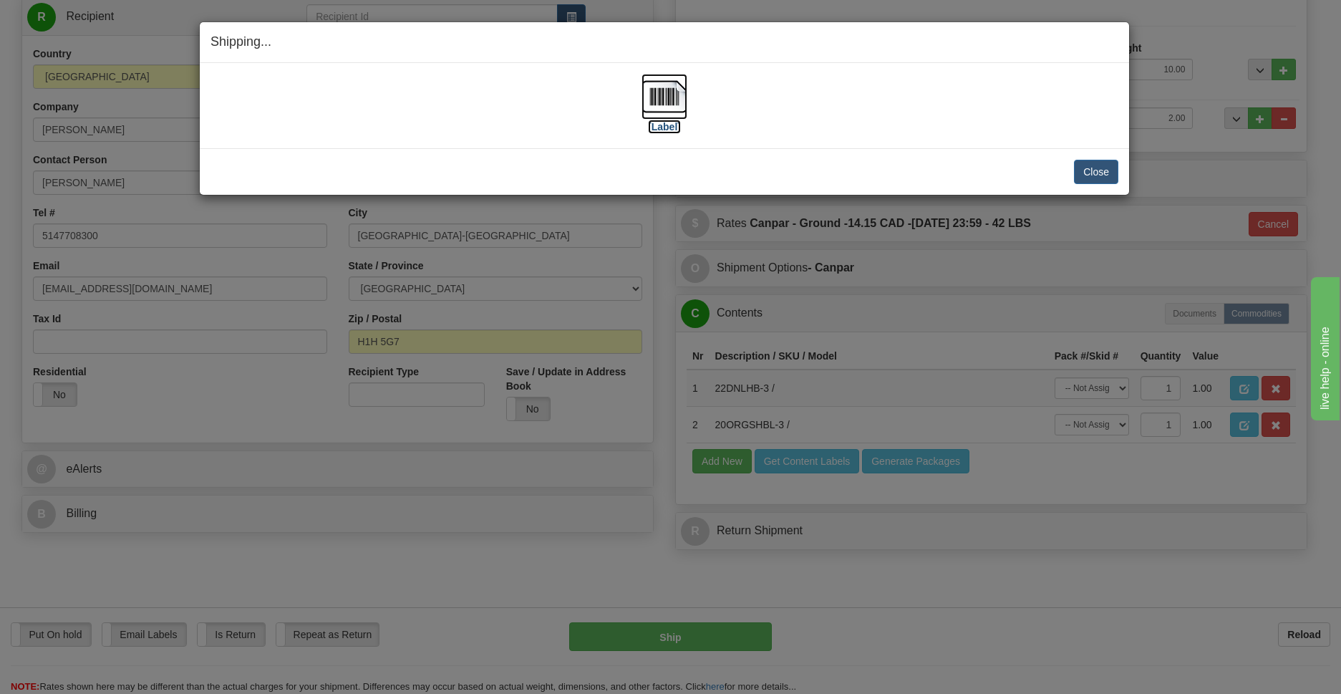
click at [661, 100] on img at bounding box center [665, 97] width 46 height 46
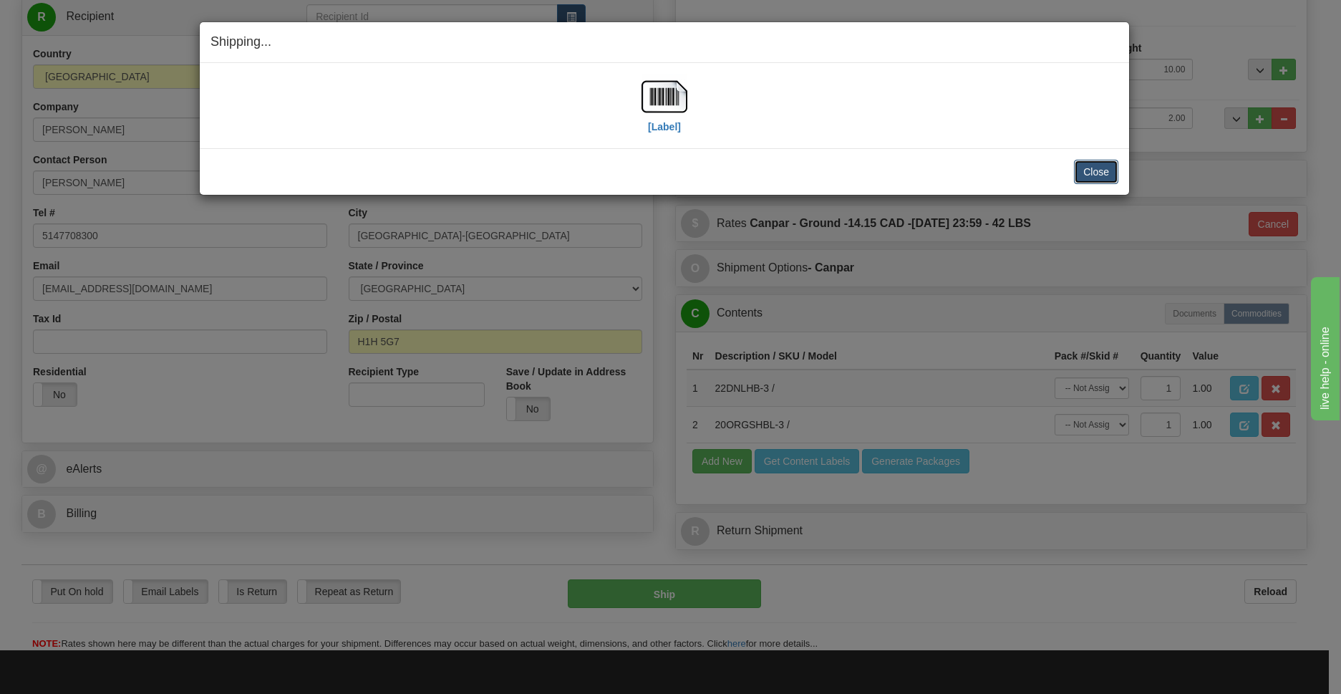
click at [1097, 165] on button "Close" at bounding box center [1096, 172] width 44 height 24
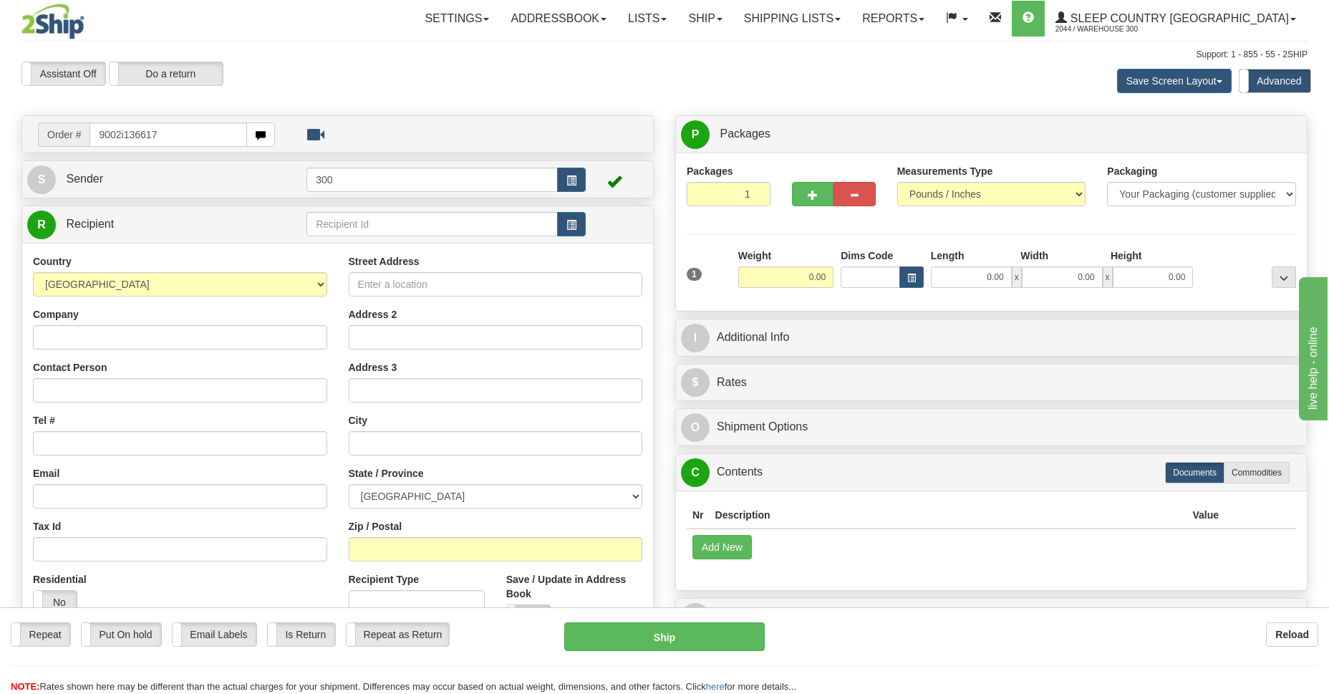
type input "9002i136617"
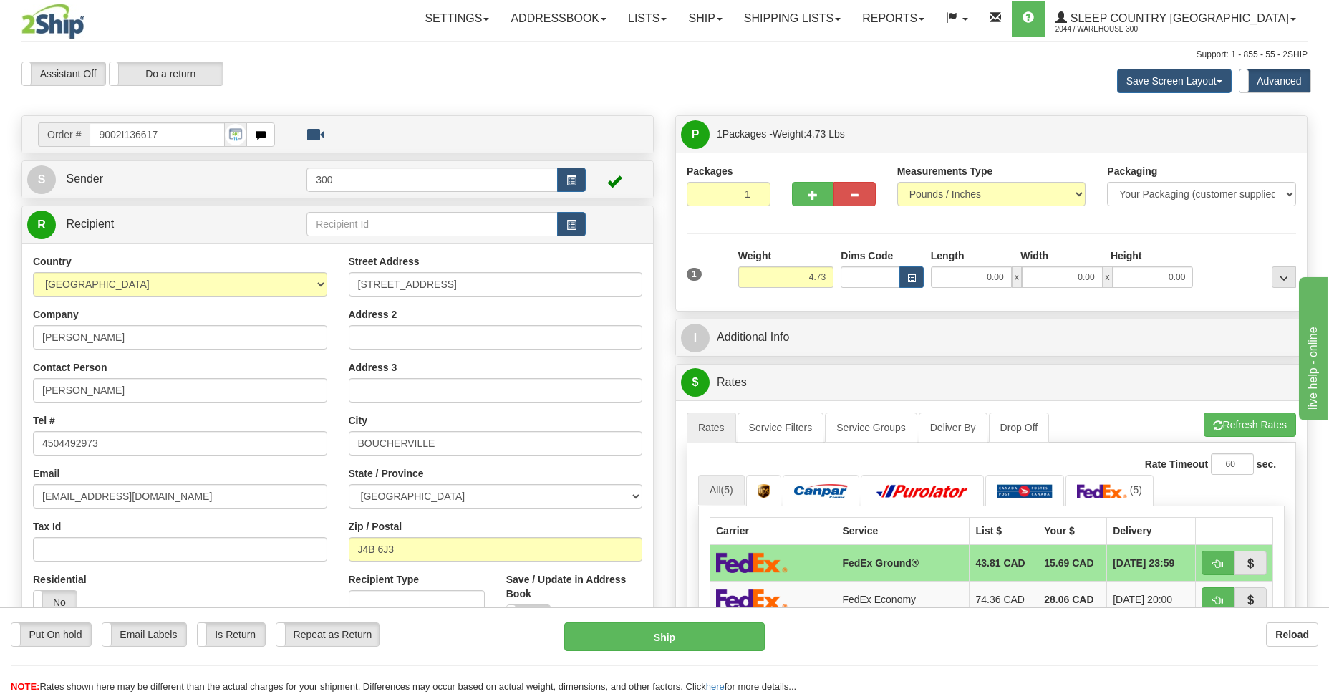
drag, startPoint x: 306, startPoint y: 271, endPoint x: 508, endPoint y: 74, distance: 282.0
click at [508, 74] on div "Assistant On Assistant Off Do a return Do a return" at bounding box center [283, 74] width 545 height 24
click at [979, 279] on input "0.00" at bounding box center [971, 276] width 81 height 21
type input "10.00"
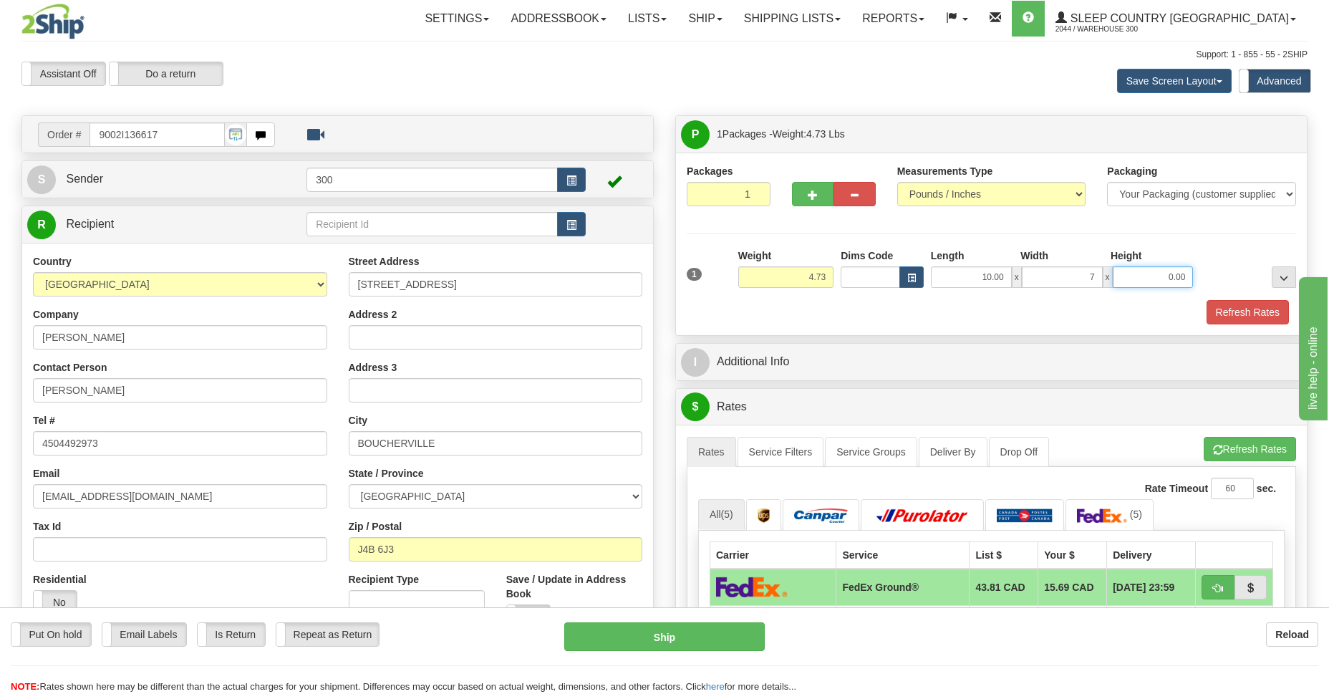
type input "7.00"
type input "2.00"
click at [1239, 316] on button "Refresh Rates" at bounding box center [1247, 312] width 82 height 24
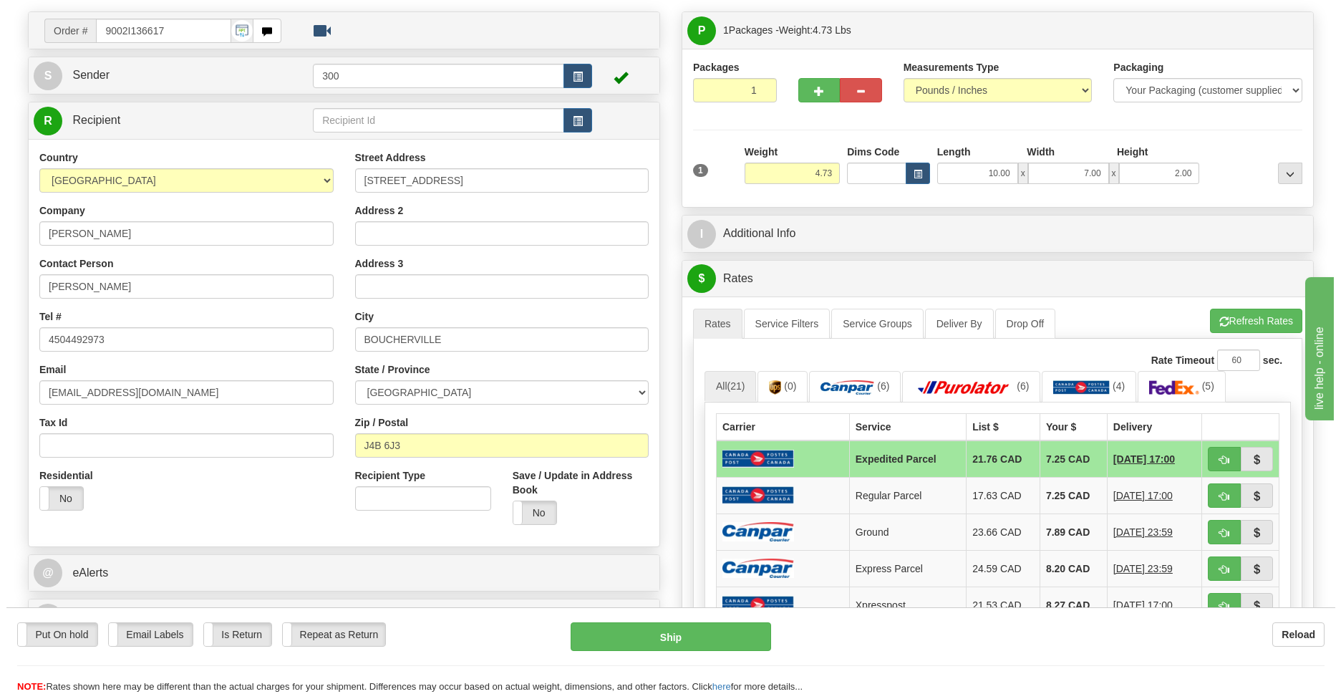
scroll to position [208, 0]
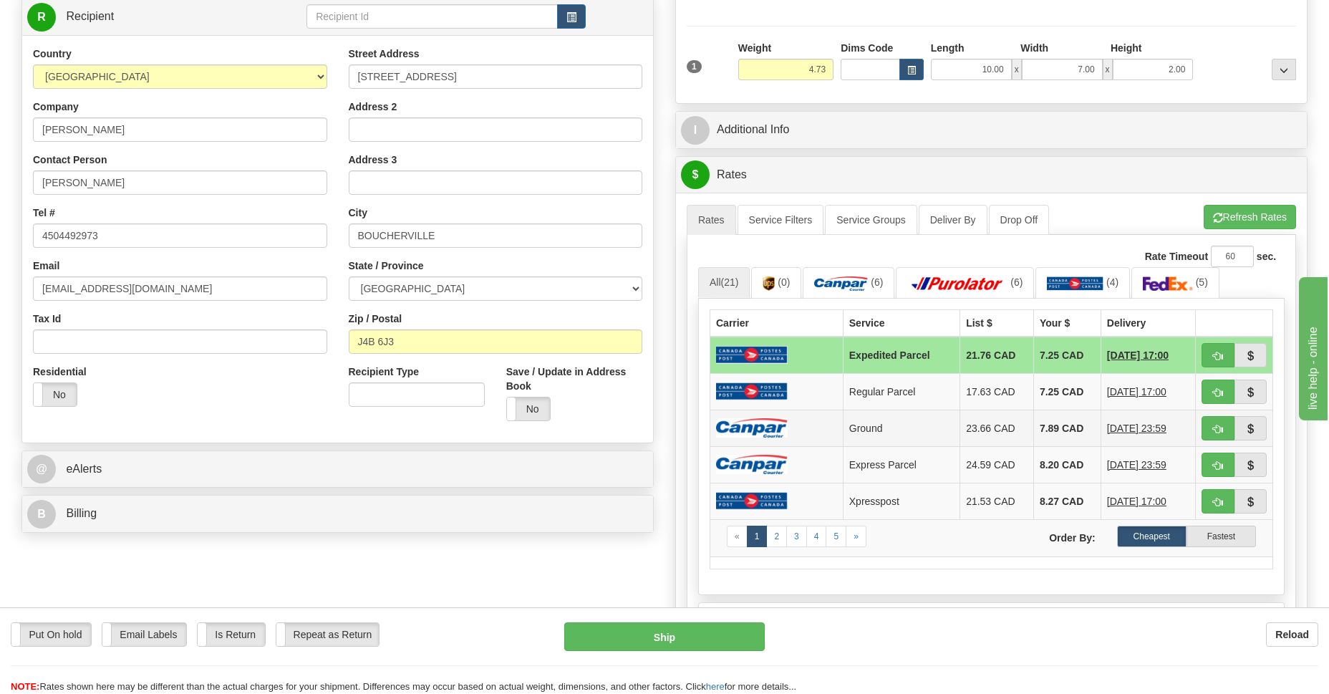
click at [877, 435] on td "Ground" at bounding box center [901, 428] width 117 height 37
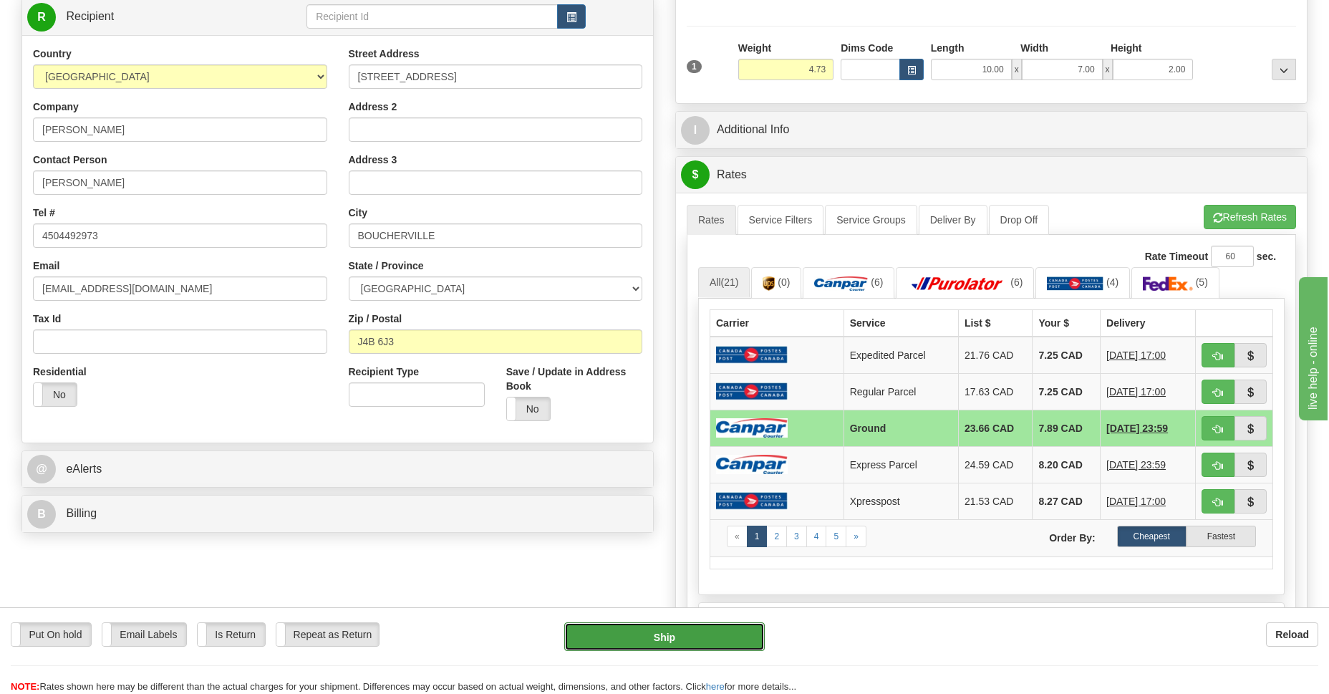
click at [687, 633] on button "Ship" at bounding box center [664, 636] width 200 height 29
type input "1"
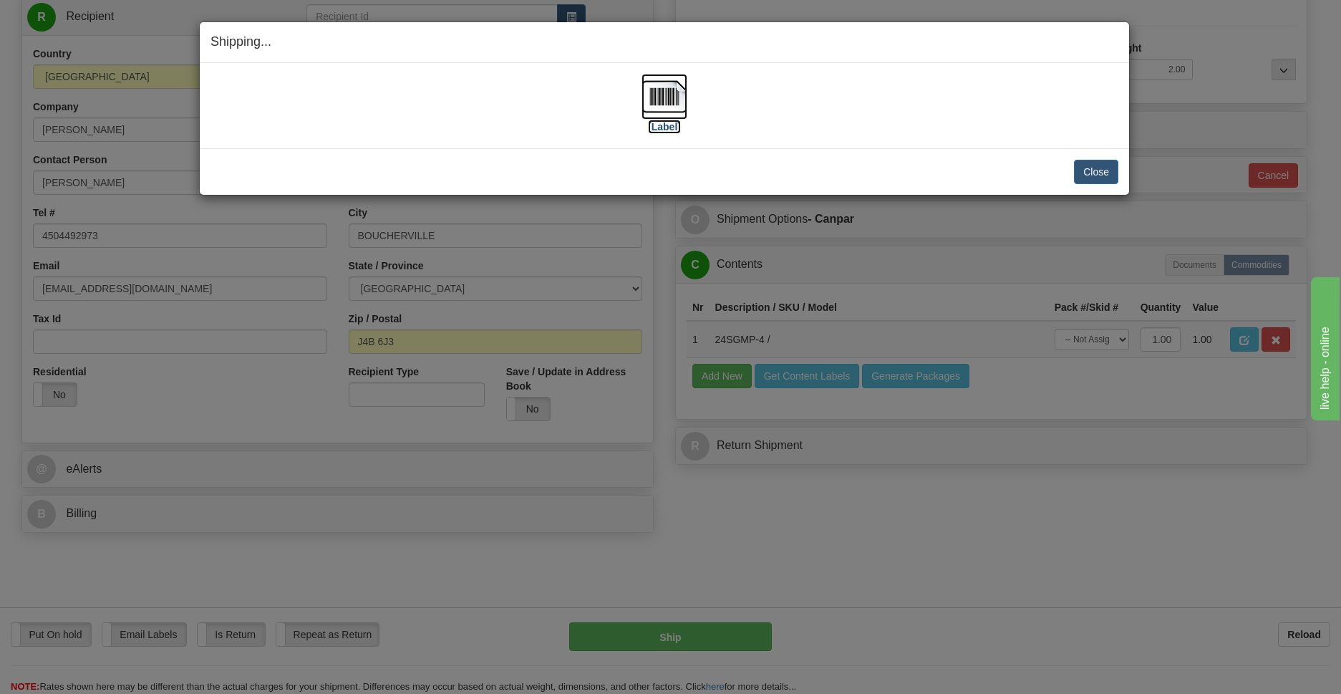
click at [664, 101] on img at bounding box center [665, 97] width 46 height 46
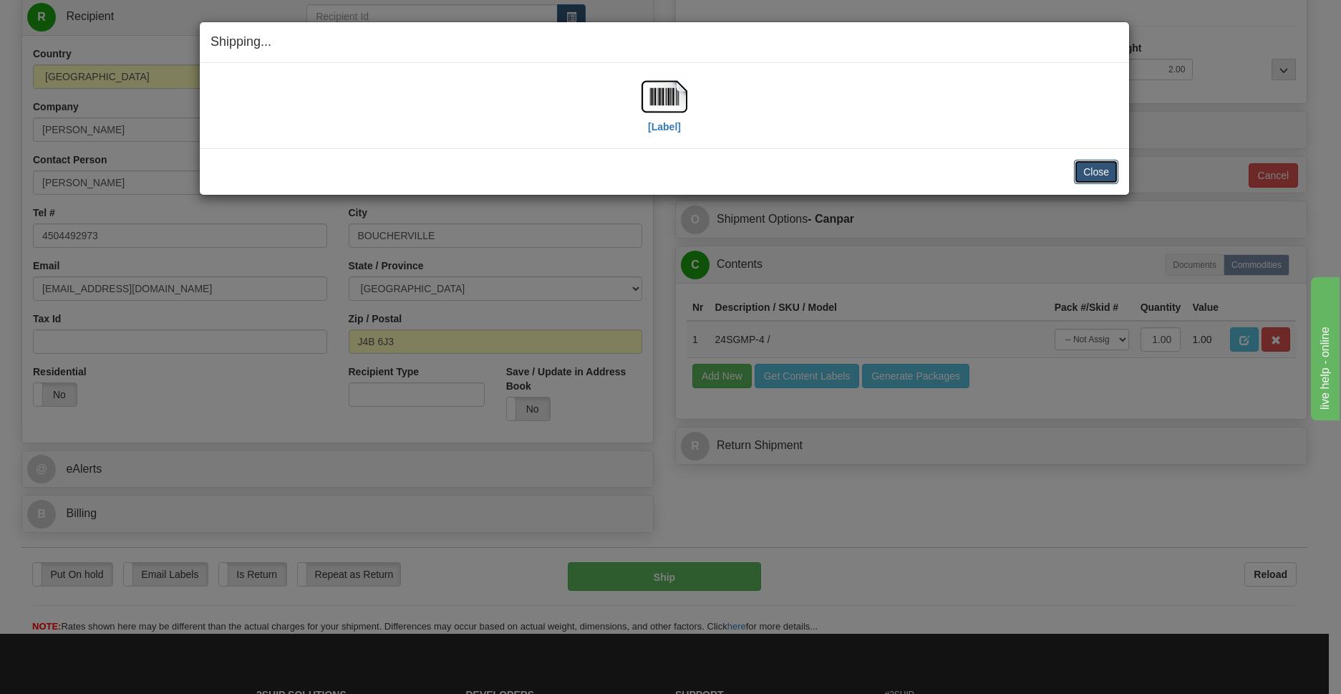
click at [1107, 172] on button "Close" at bounding box center [1096, 172] width 44 height 24
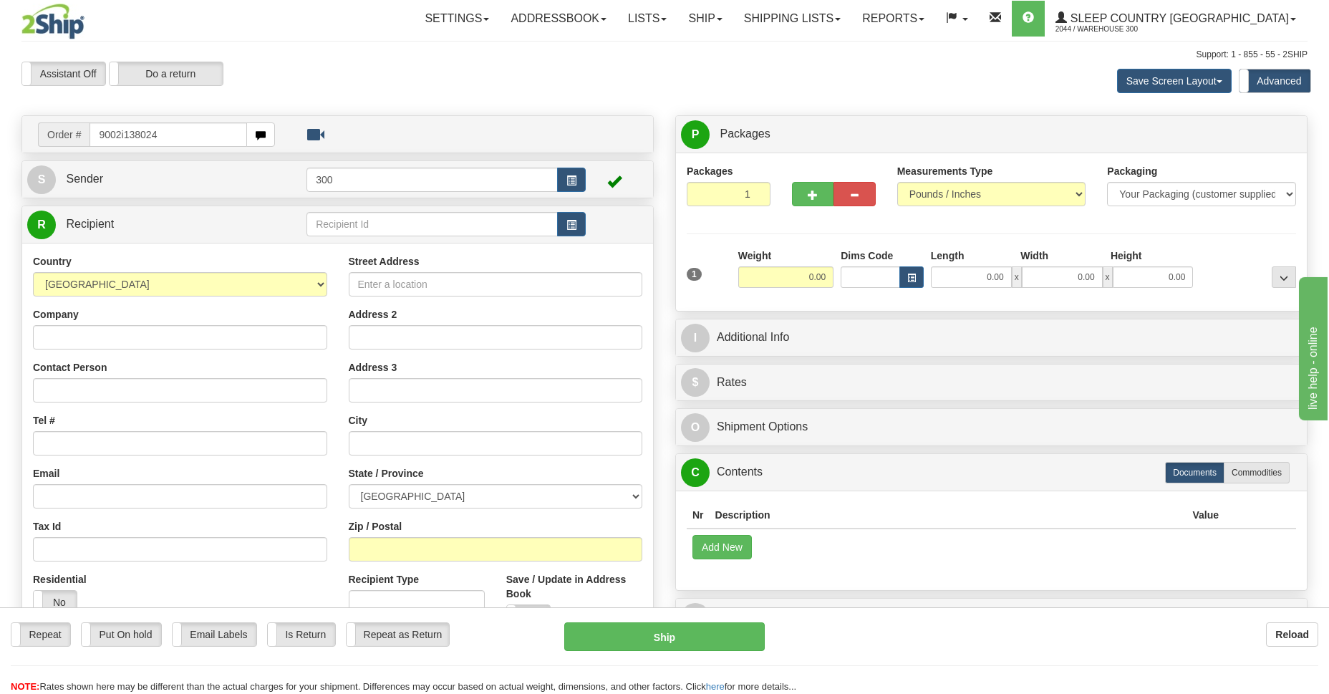
type input "9002i138024"
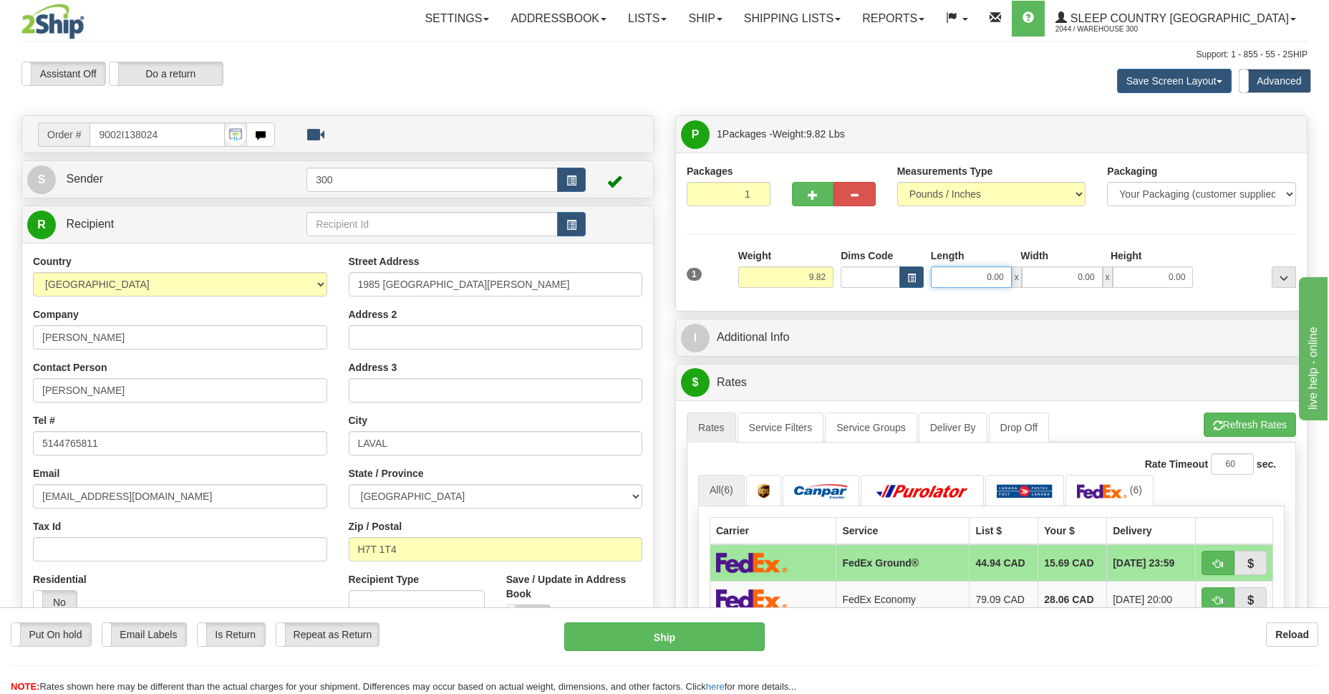
click at [975, 276] on input "0.00" at bounding box center [971, 276] width 81 height 21
type input "10.00"
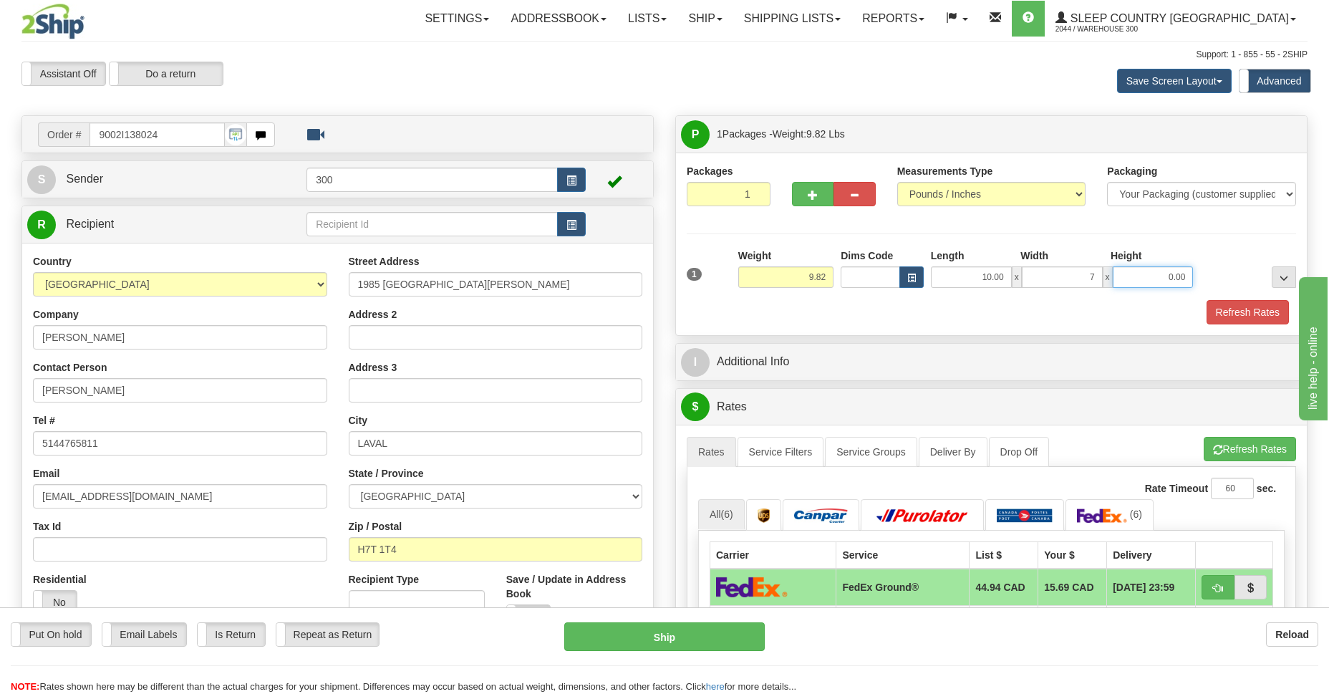
type input "7.00"
type input "2.00"
click at [1237, 316] on button "Refresh Rates" at bounding box center [1247, 312] width 82 height 24
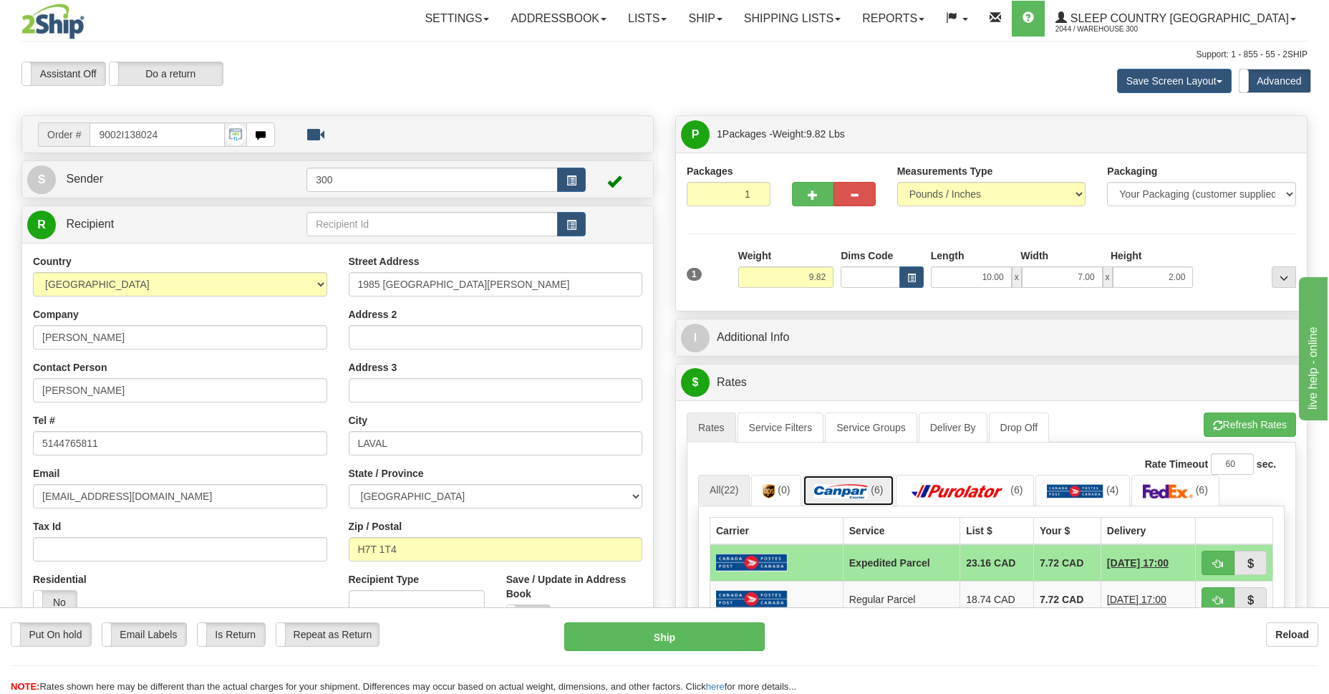
click at [868, 494] on img at bounding box center [841, 491] width 54 height 14
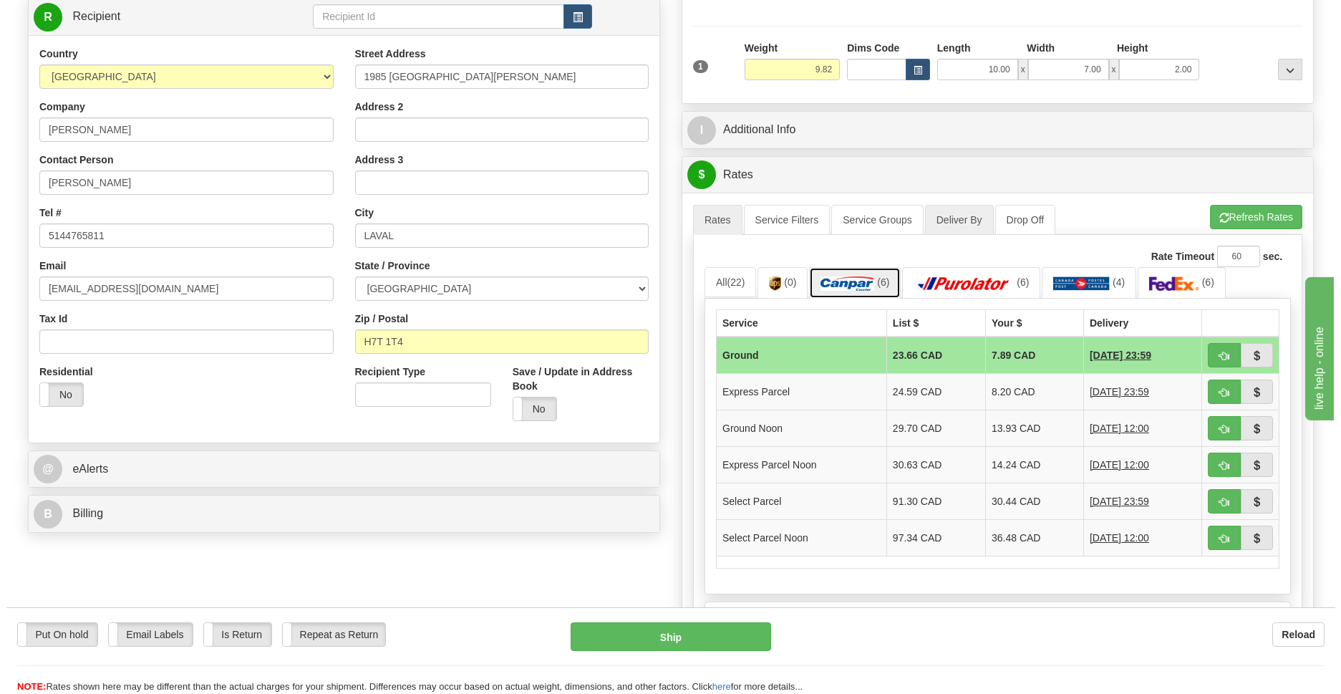
scroll to position [312, 0]
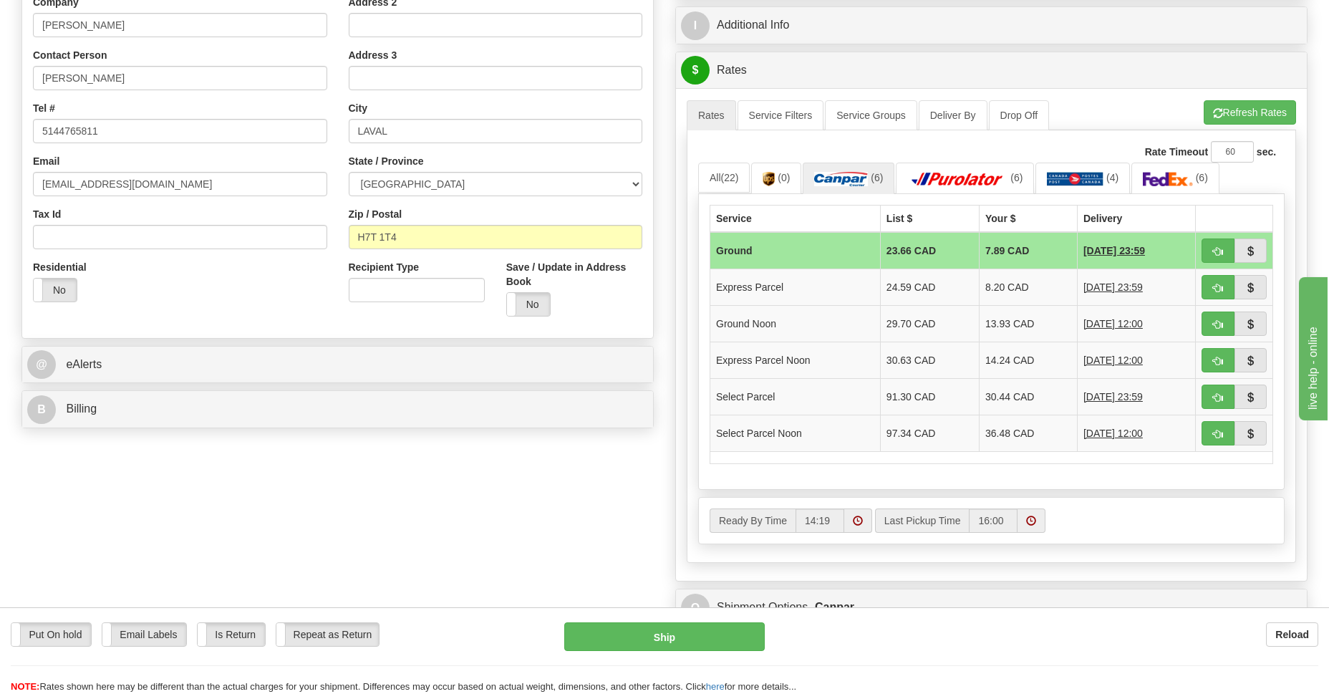
click at [822, 251] on td "Ground" at bounding box center [795, 250] width 170 height 37
click at [668, 634] on button "Ship" at bounding box center [664, 636] width 200 height 29
type input "1"
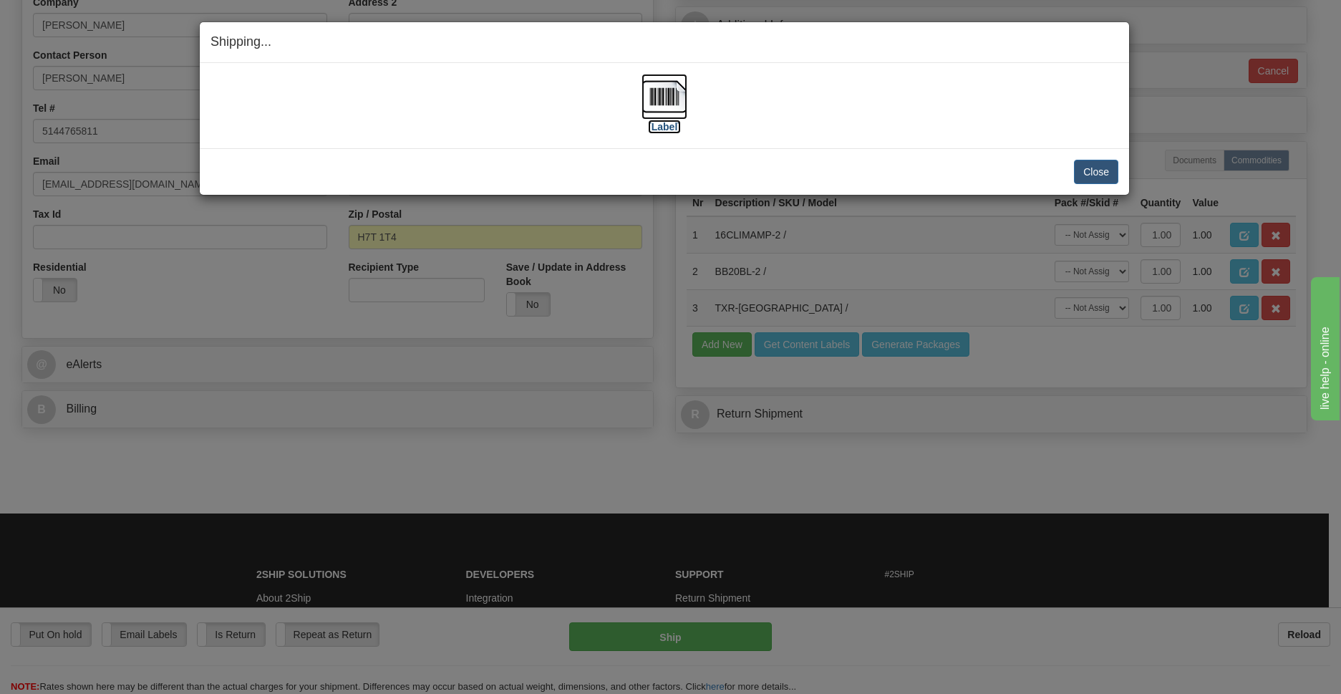
click at [652, 104] on img at bounding box center [665, 97] width 46 height 46
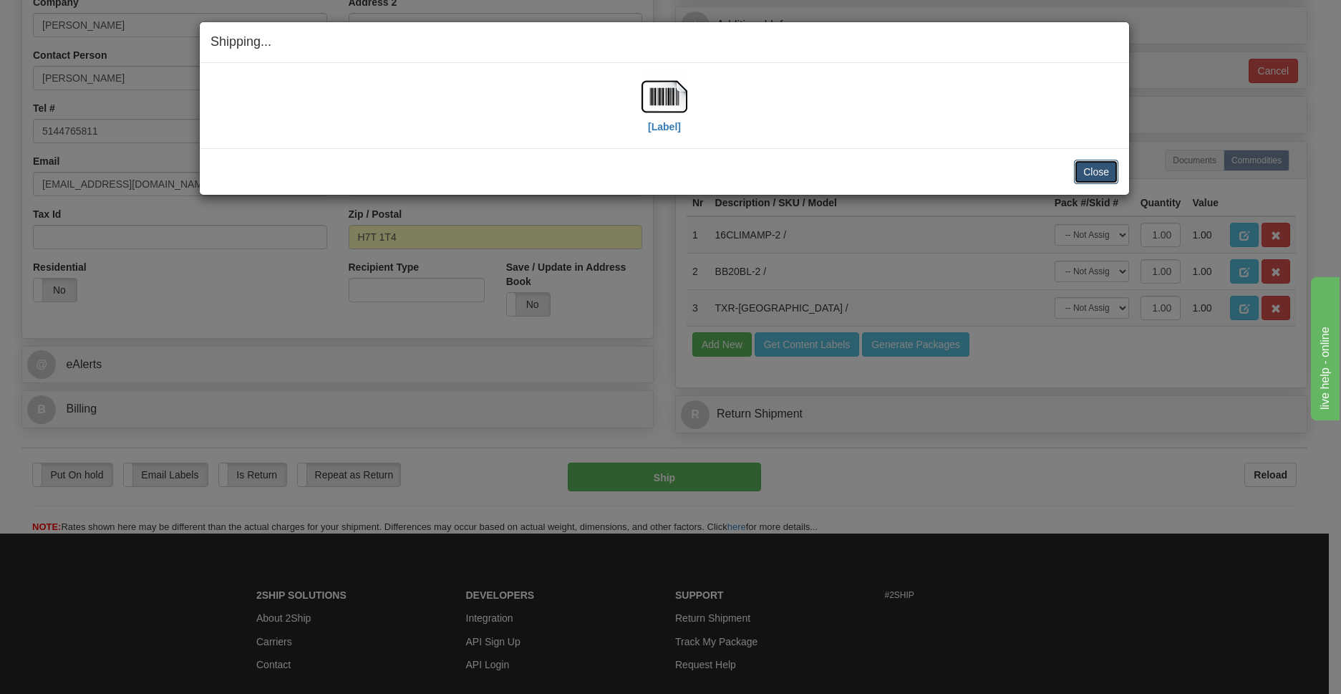
click at [1103, 170] on button "Close" at bounding box center [1096, 172] width 44 height 24
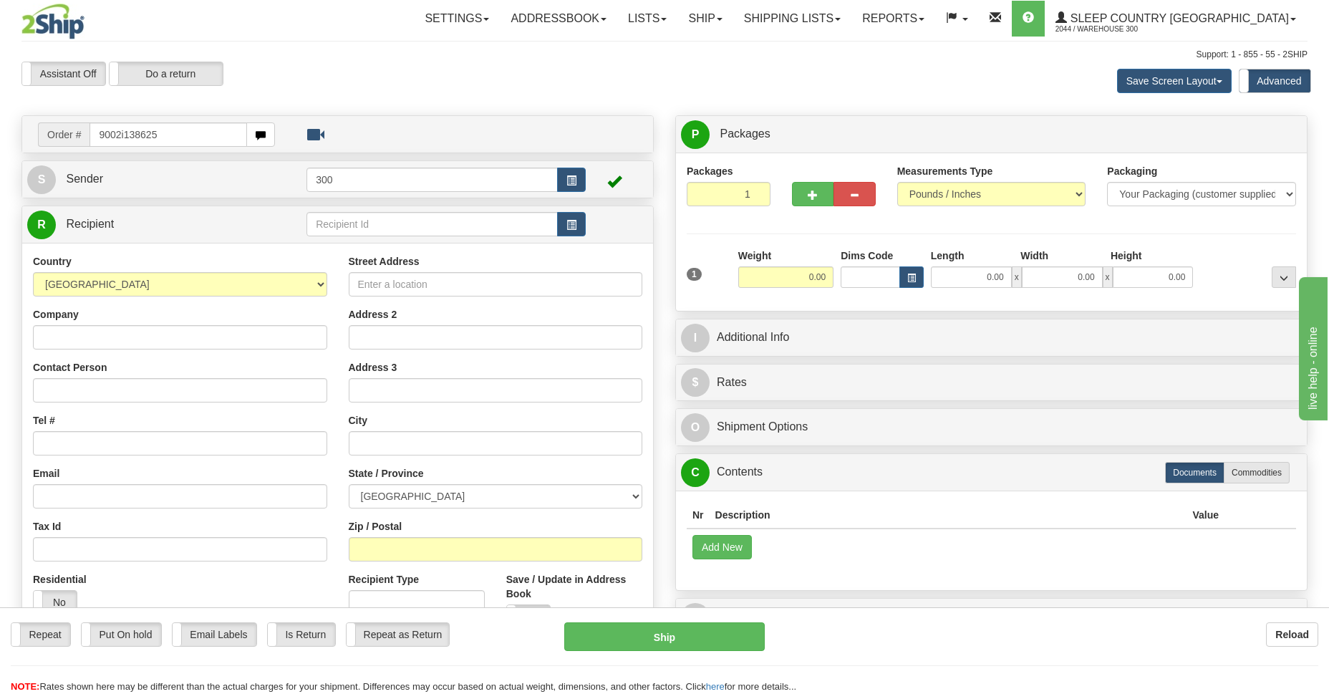
type input "9002i138625"
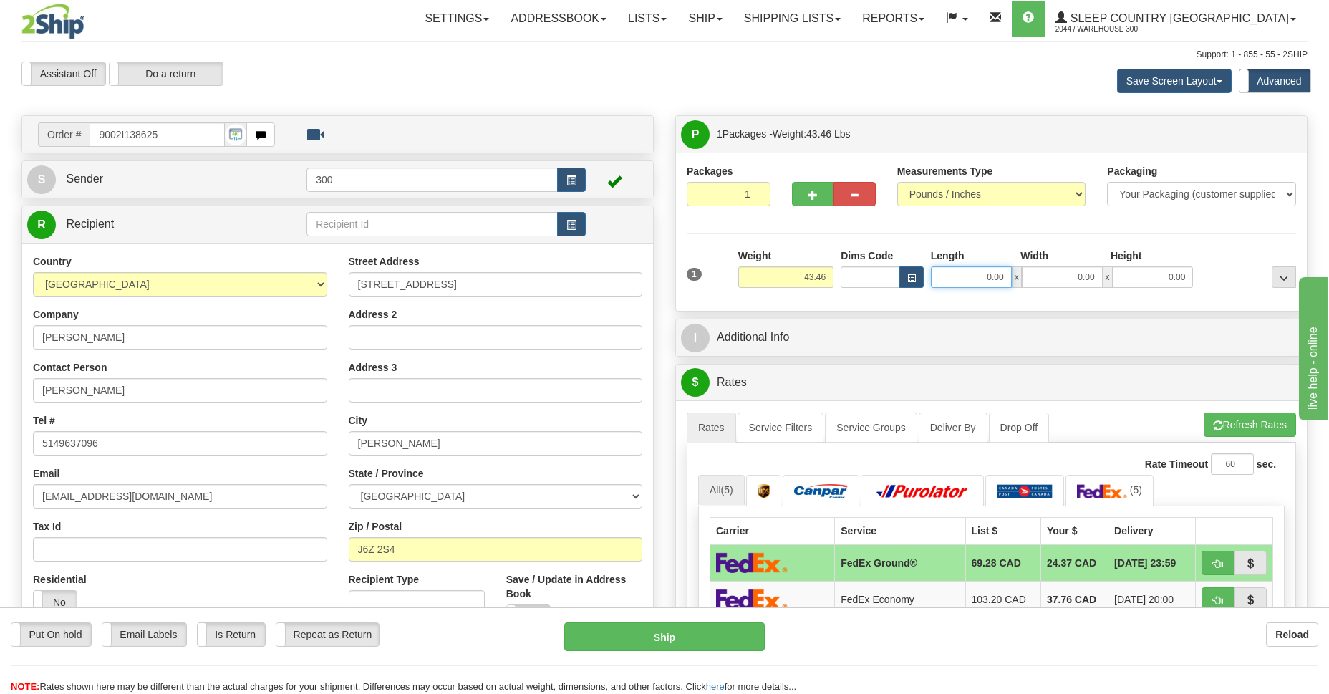
click at [988, 278] on input "0.00" at bounding box center [971, 276] width 81 height 21
type input "0.00"
click at [807, 190] on button "button" at bounding box center [813, 194] width 42 height 24
type input "2"
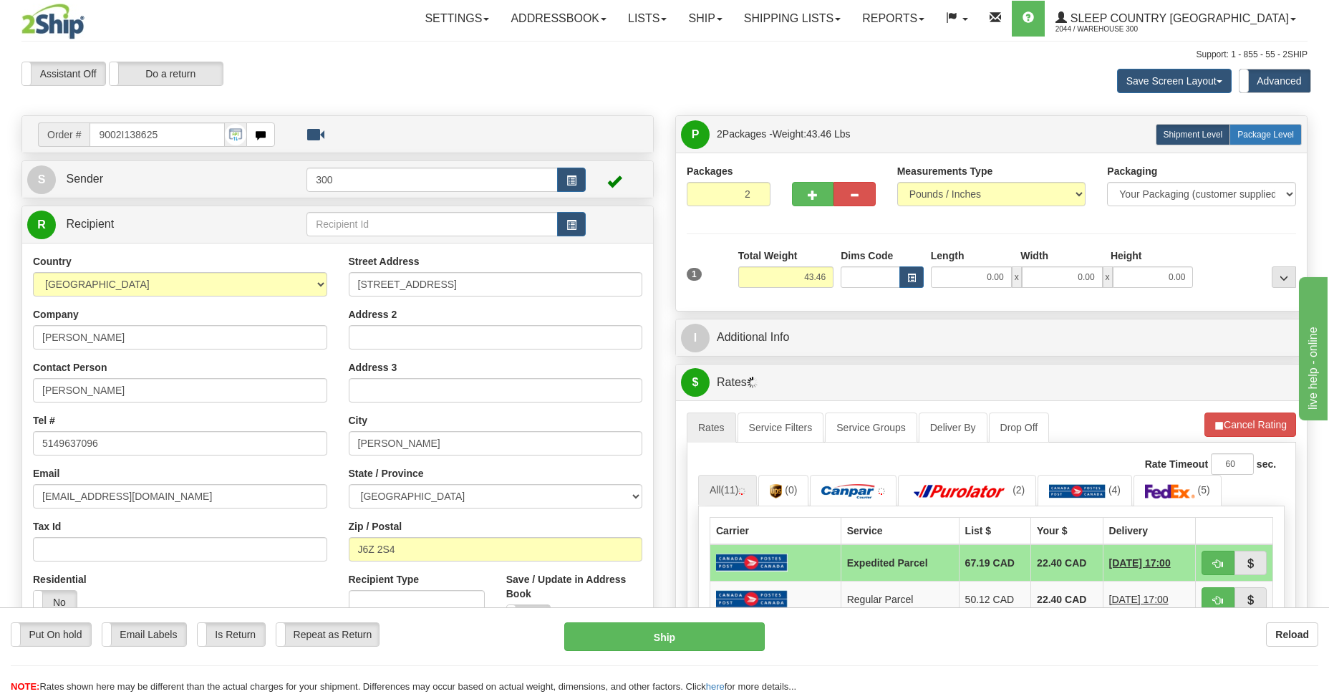
click at [1268, 130] on span "Package Level" at bounding box center [1265, 135] width 57 height 10
radio input "true"
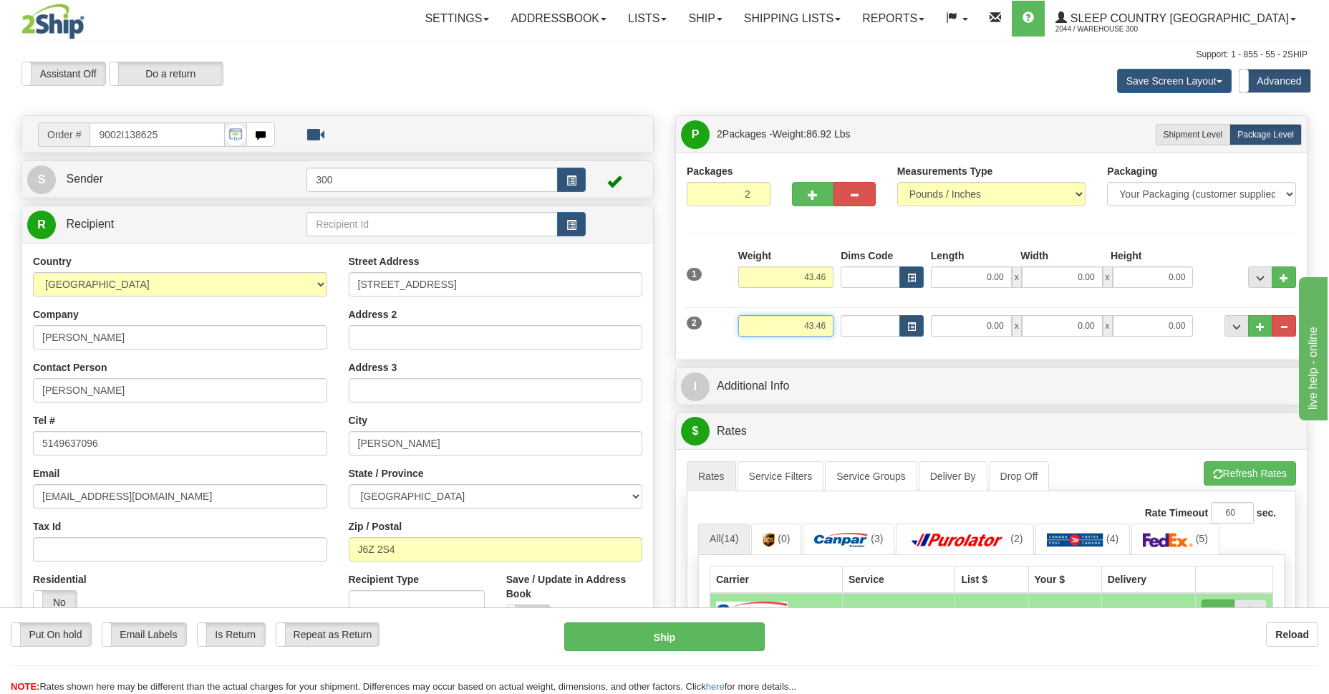
drag, startPoint x: 809, startPoint y: 326, endPoint x: 777, endPoint y: 326, distance: 32.2
click at [777, 326] on input "43.46" at bounding box center [785, 325] width 95 height 21
type input "3.46"
click at [981, 268] on input "0.00" at bounding box center [971, 276] width 81 height 21
type input "14.00"
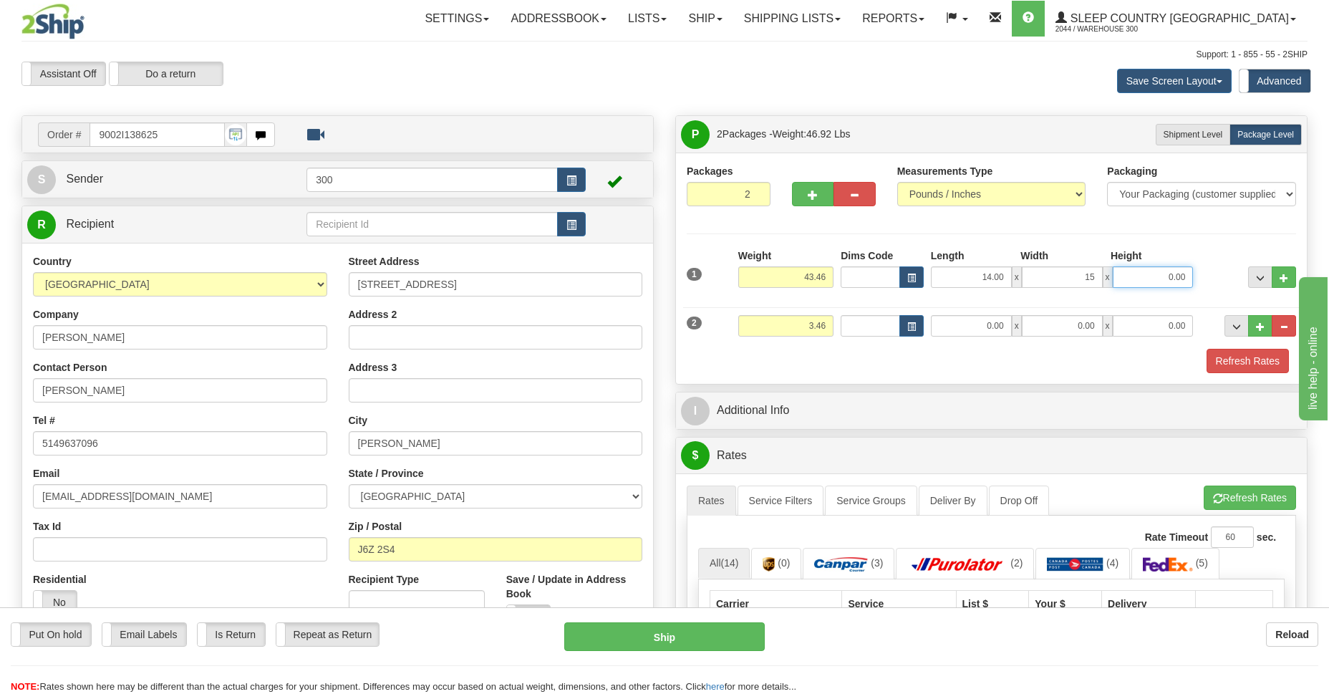
type input "15.00"
type input "55.00"
drag, startPoint x: 980, startPoint y: 325, endPoint x: 1046, endPoint y: 332, distance: 66.3
click at [1046, 332] on div "0.00 x 0.00 x 0.00" at bounding box center [1062, 325] width 263 height 21
type input "10.00"
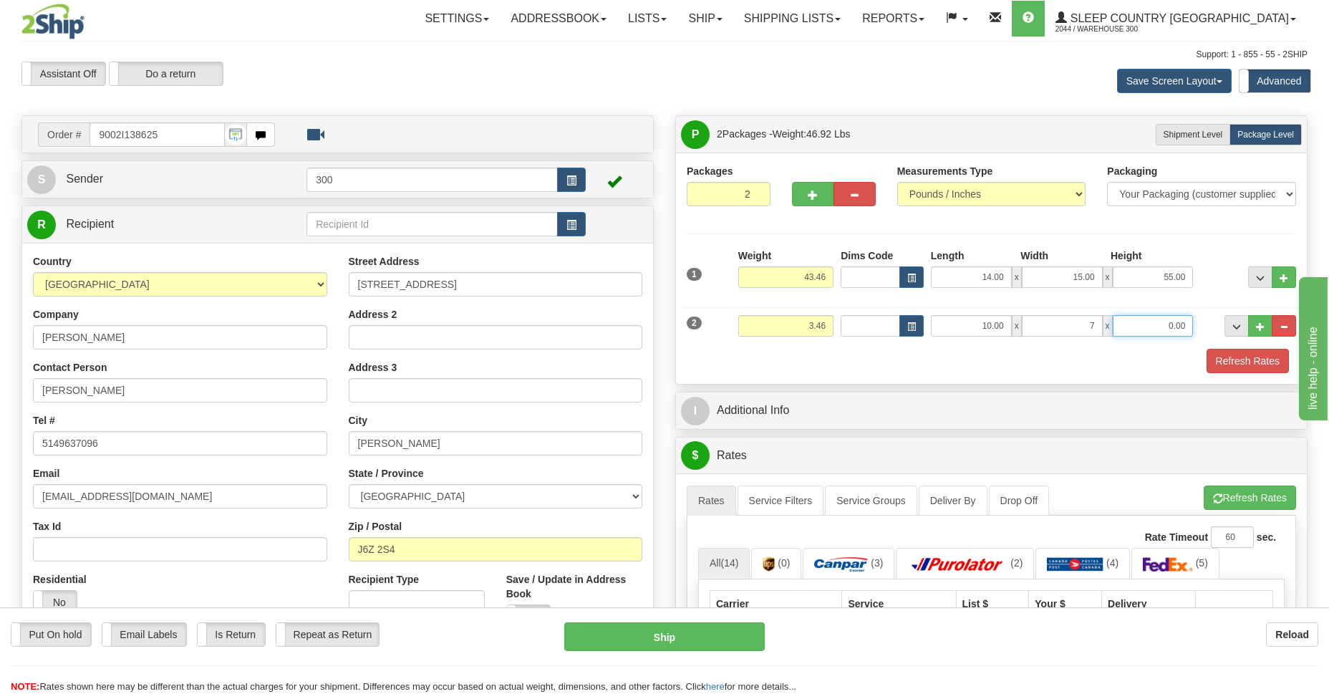
type input "7.00"
type input "2.00"
click at [1255, 357] on button "Refresh Rates" at bounding box center [1247, 361] width 82 height 24
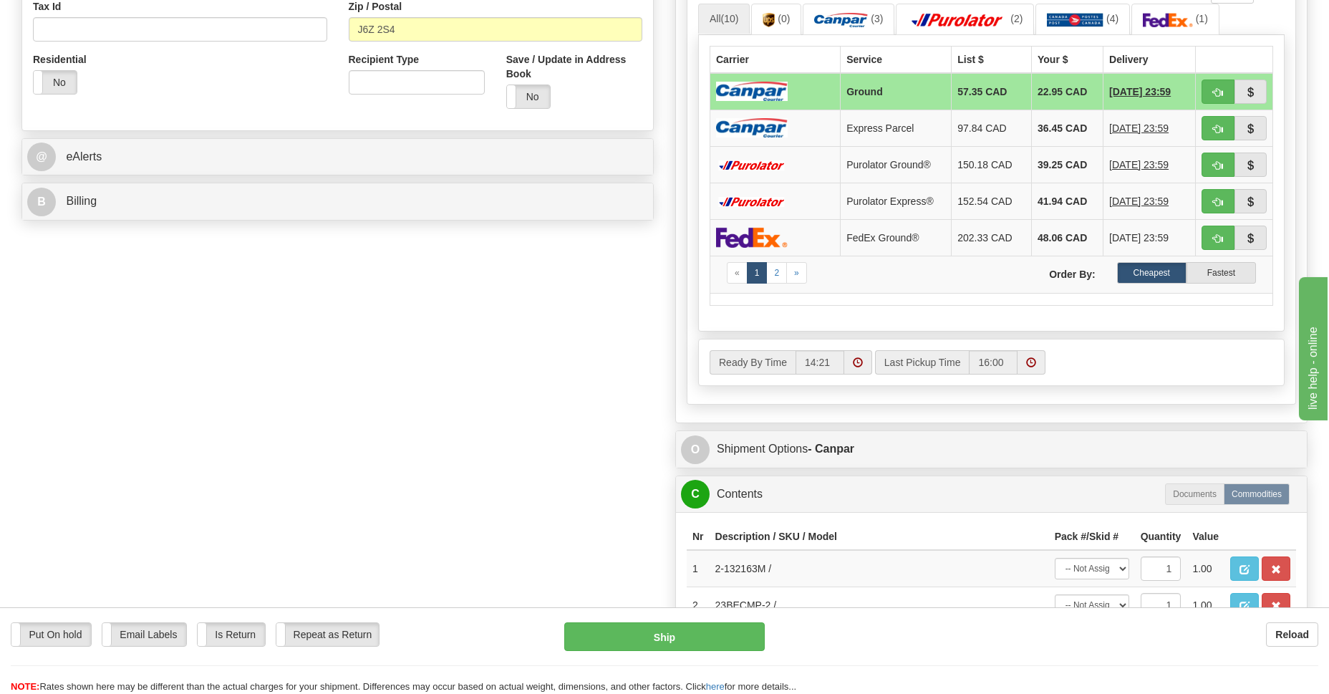
scroll to position [624, 0]
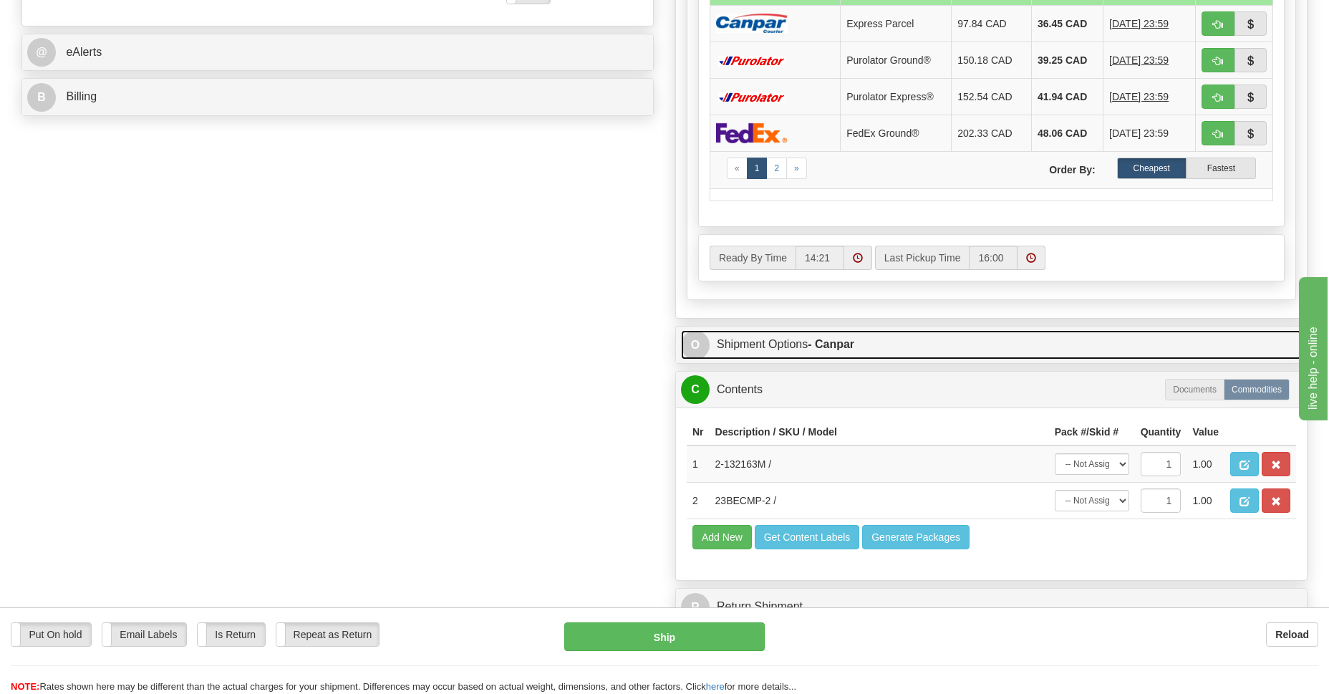
click at [832, 343] on strong "- Canpar" at bounding box center [831, 344] width 47 height 12
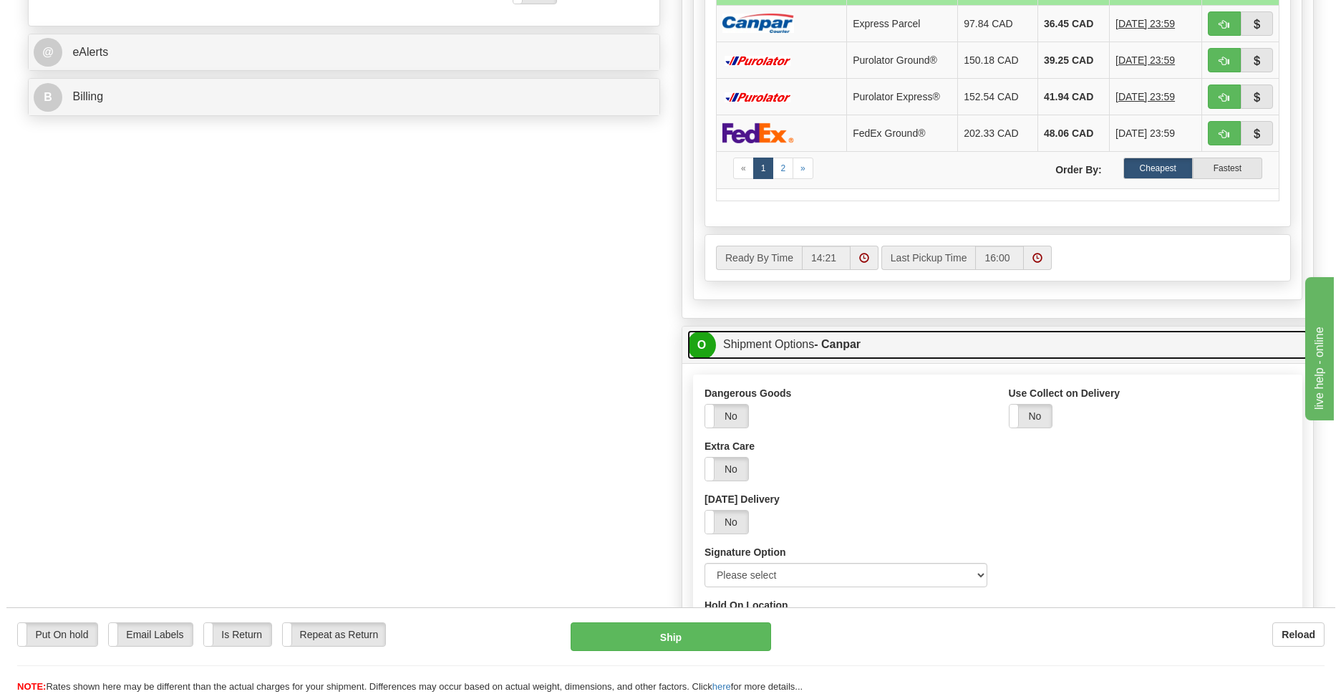
scroll to position [832, 0]
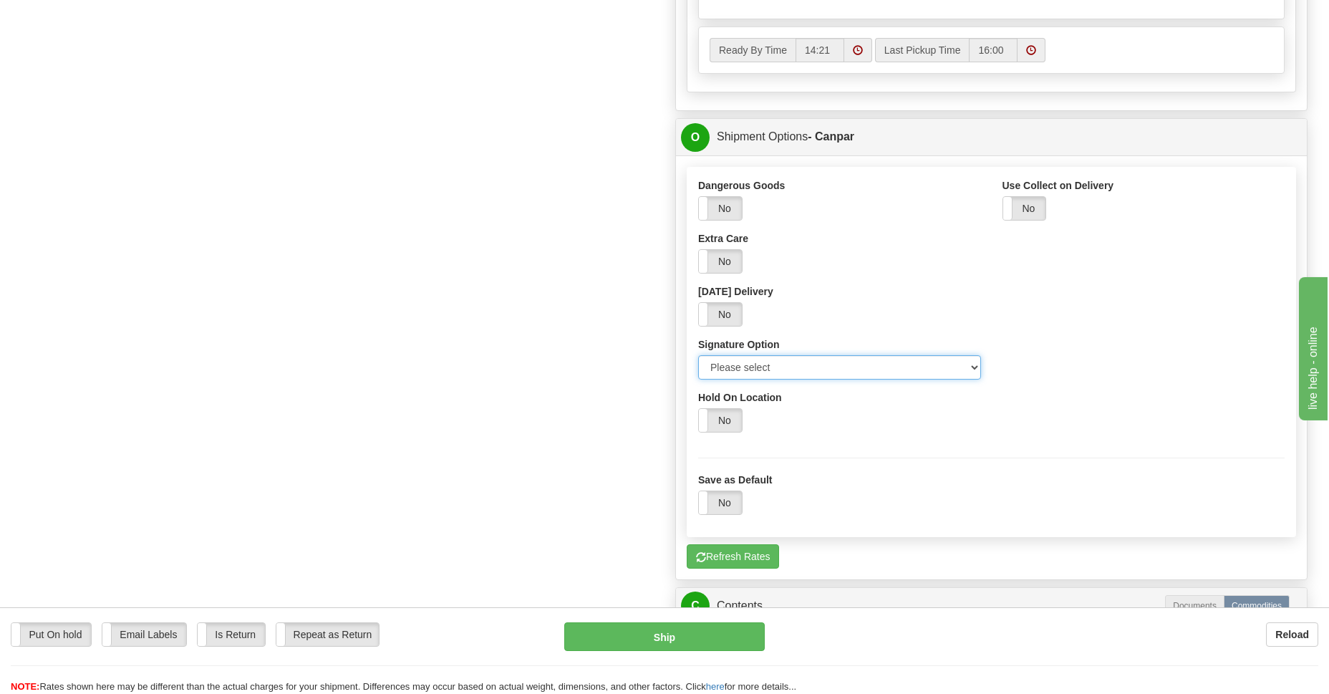
click at [972, 367] on select "Please select No Signature Required Signature Required Adult Signature" at bounding box center [839, 367] width 283 height 24
select select "2"
click at [698, 355] on select "Please select No Signature Required Signature Required Adult Signature" at bounding box center [839, 367] width 283 height 24
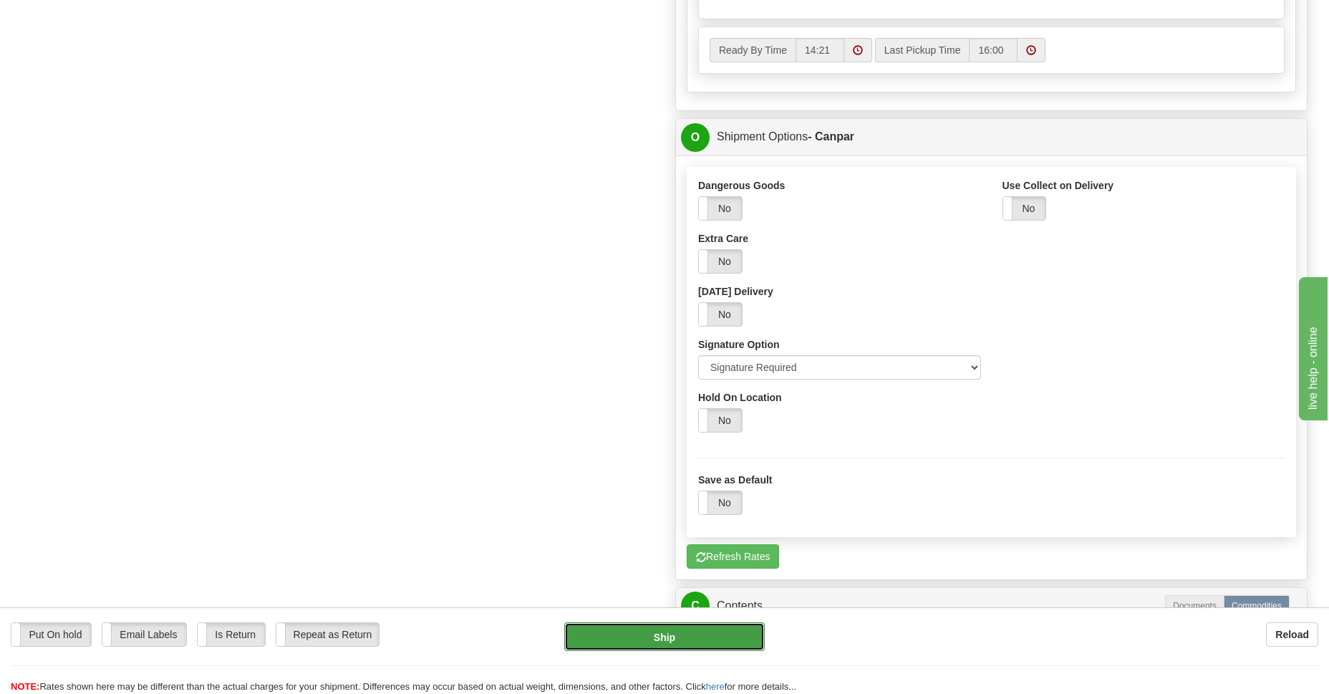
click at [659, 639] on button "Ship" at bounding box center [664, 636] width 200 height 29
type input "1"
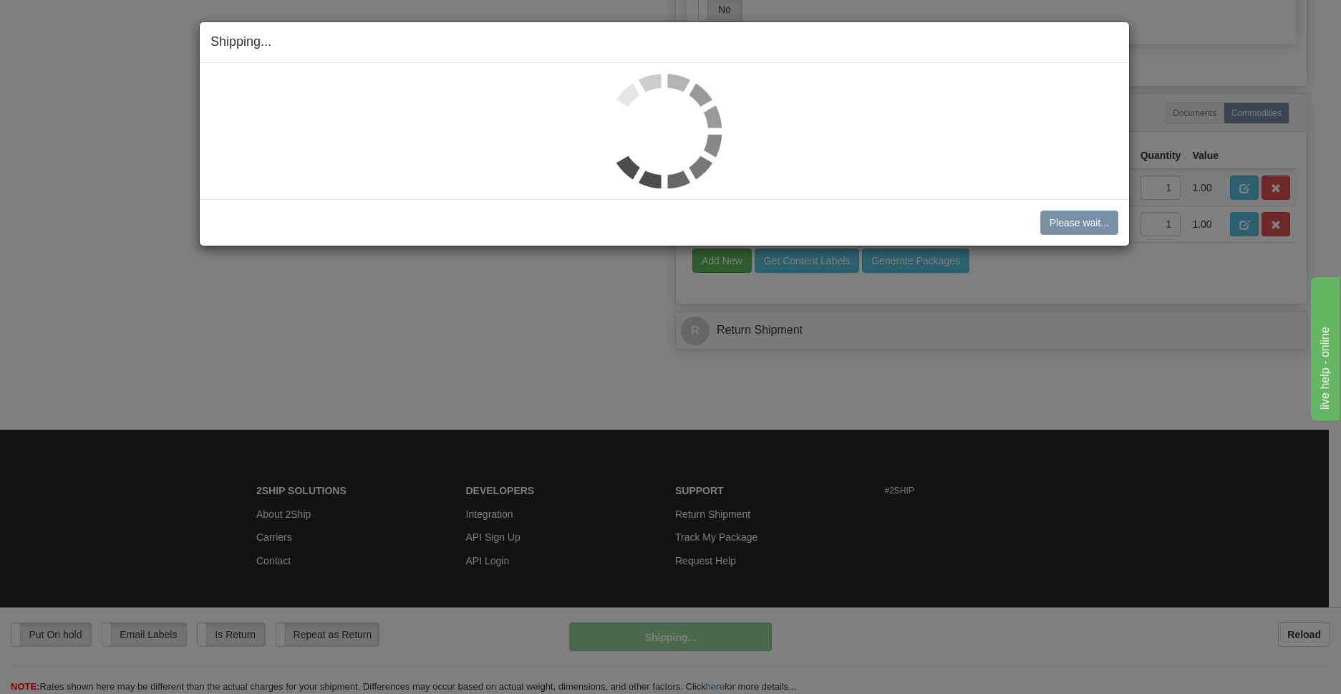
scroll to position [750, 0]
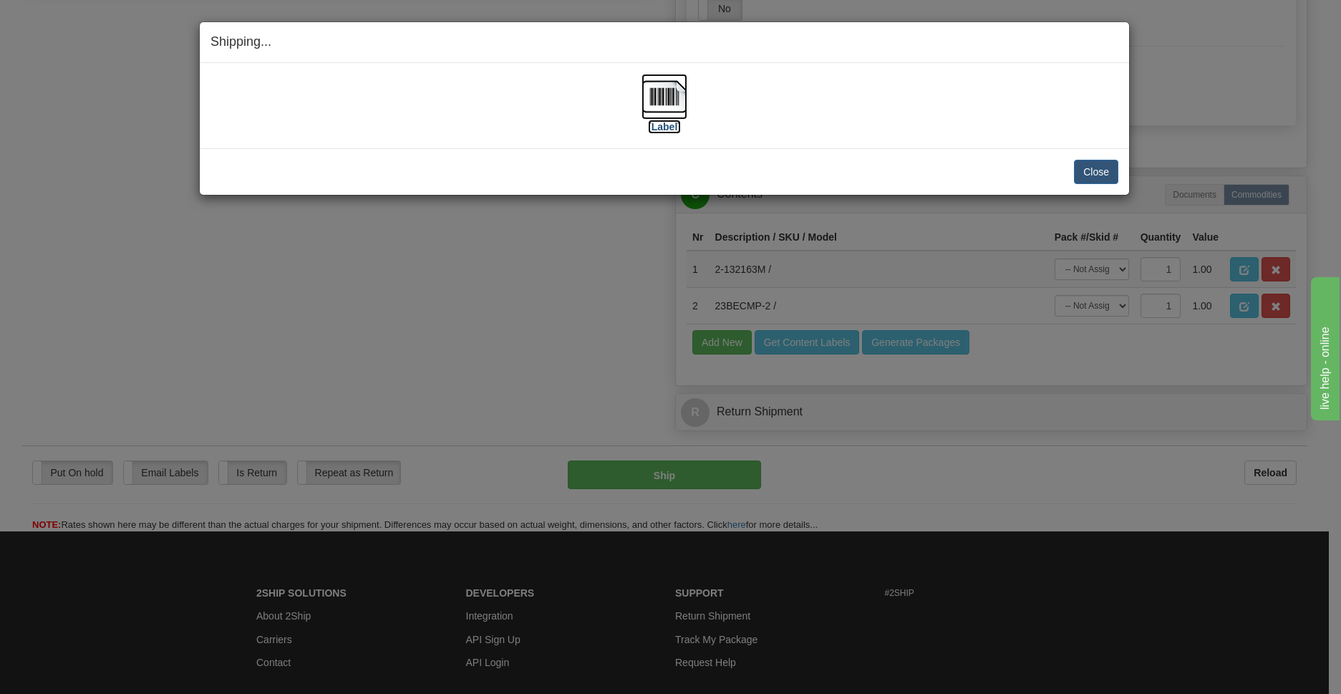
click at [672, 102] on img at bounding box center [665, 97] width 46 height 46
